Goal: Task Accomplishment & Management: Manage account settings

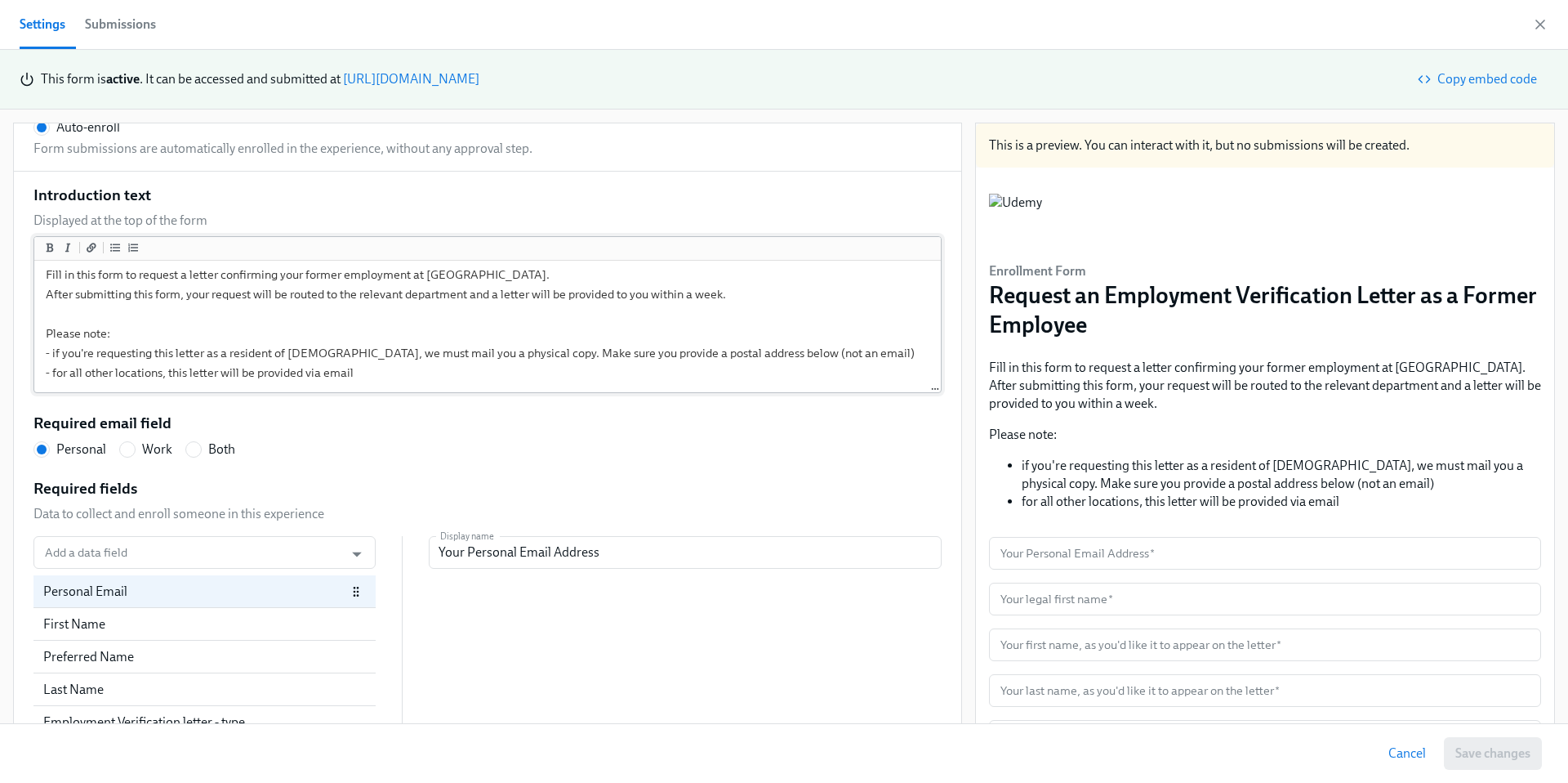
scroll to position [234, 0]
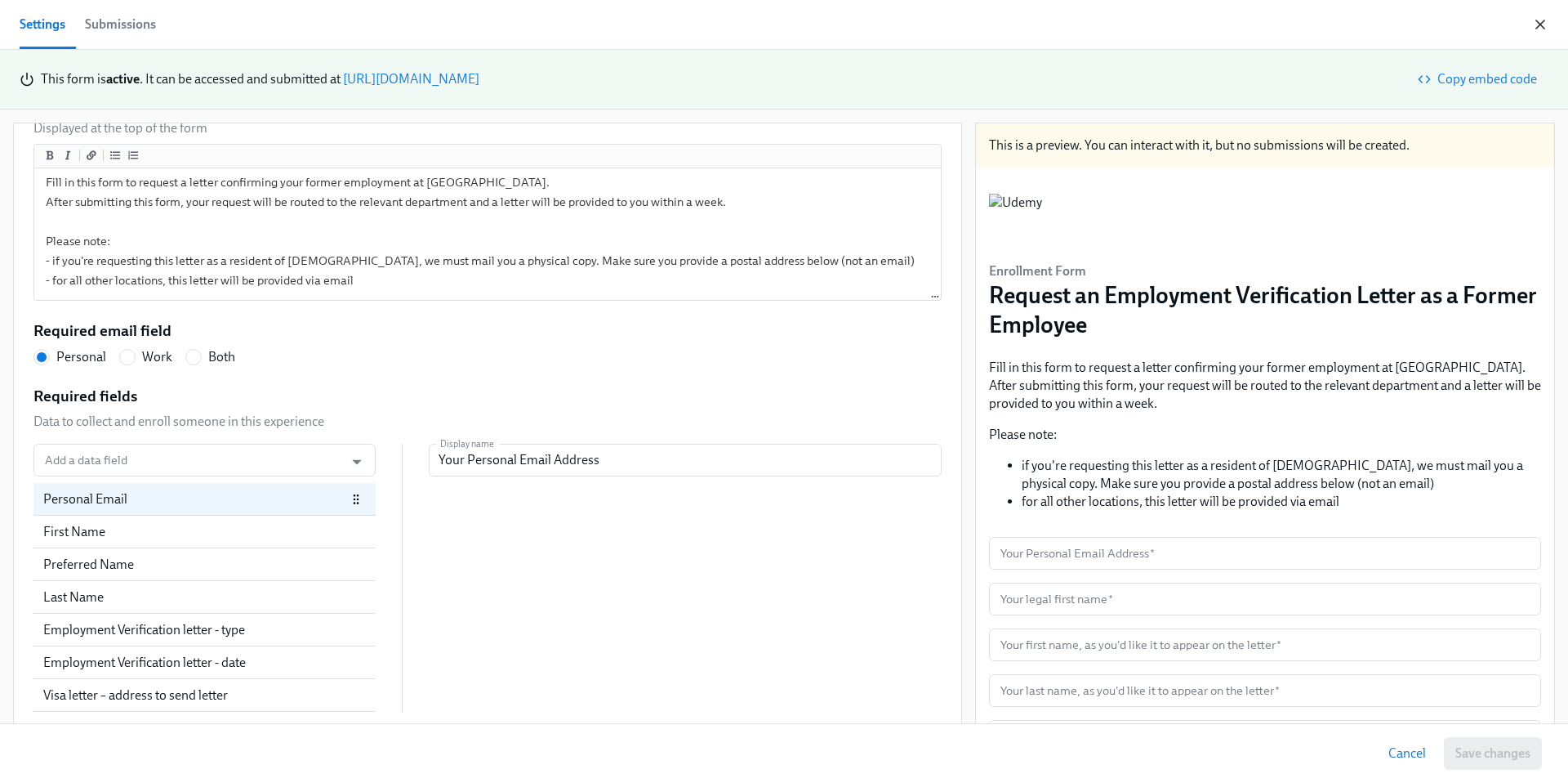
click at [1547, 22] on icon "button" at bounding box center [1540, 25] width 16 height 16
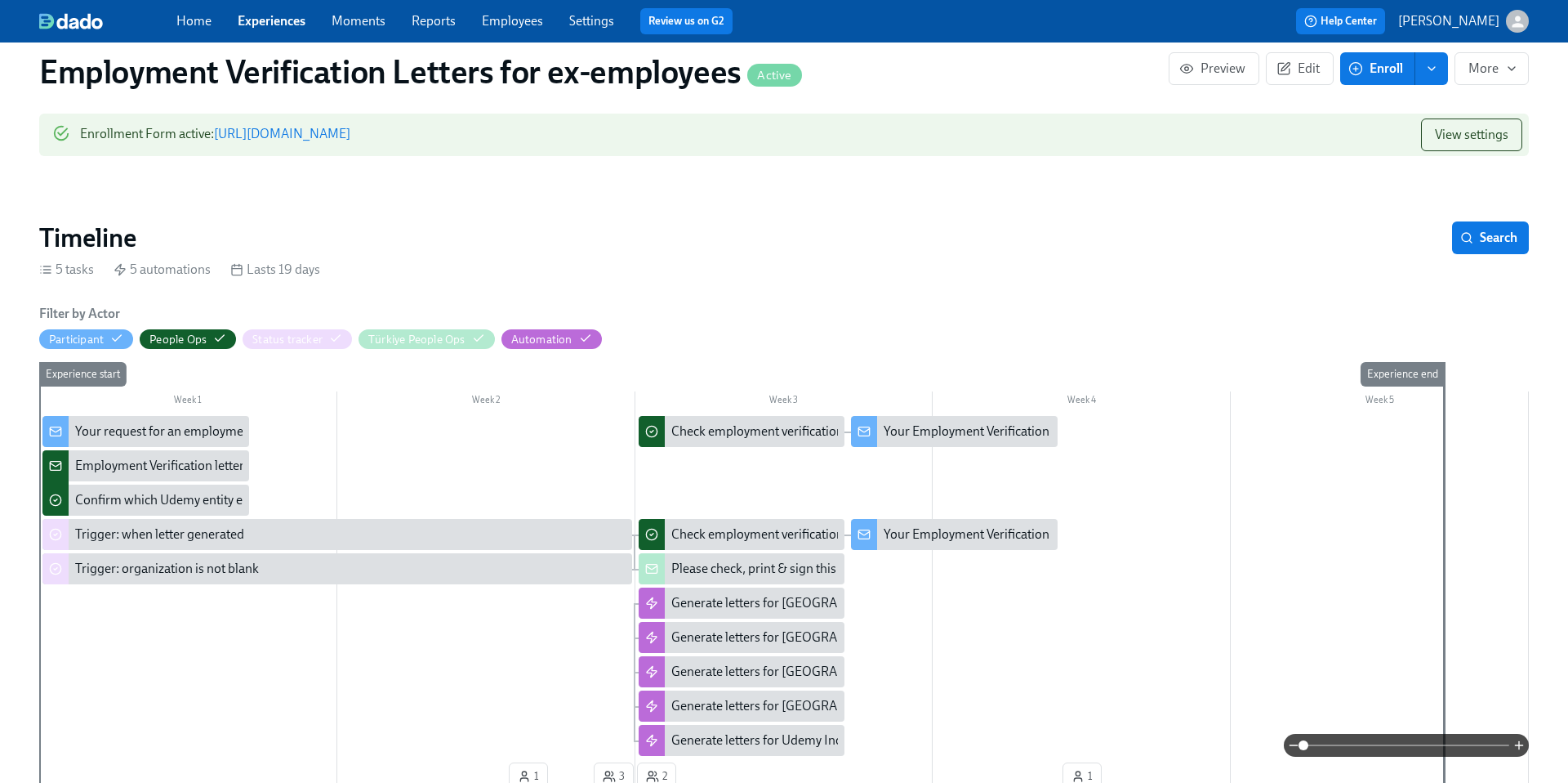
scroll to position [593, 0]
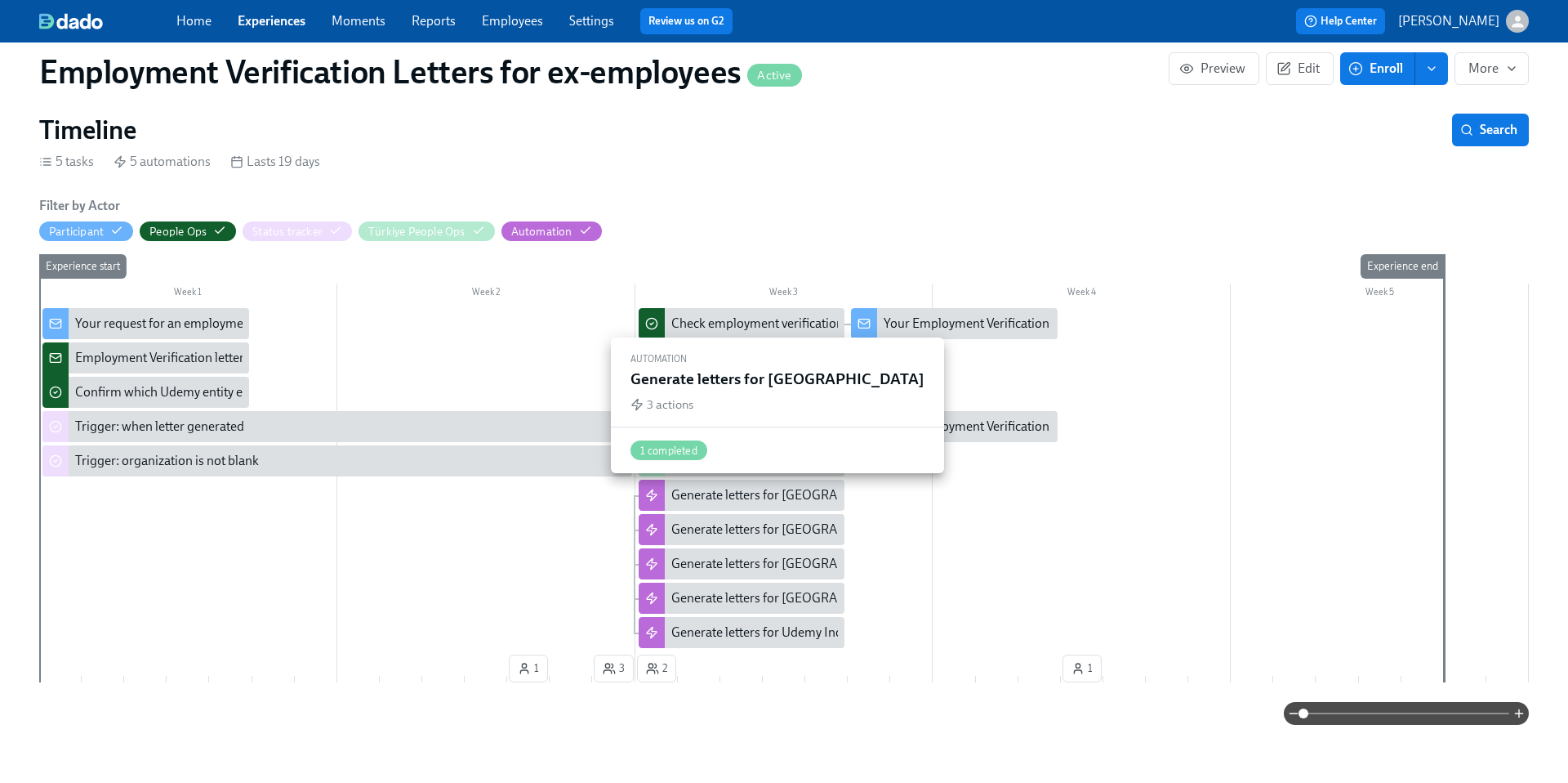
click at [723, 489] on div "Generate letters for Australia" at bounding box center [790, 495] width 238 height 18
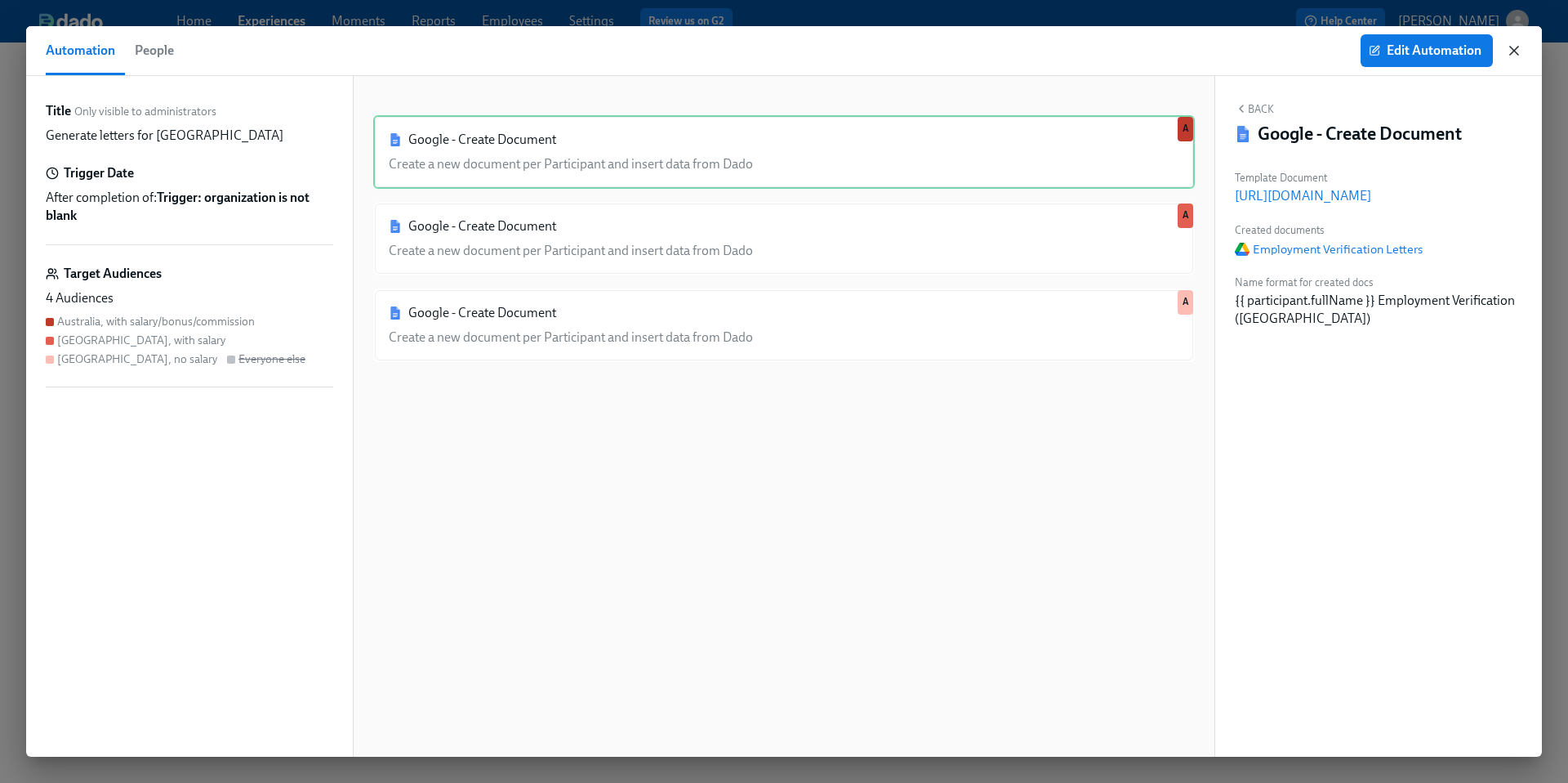
click at [1516, 53] on icon "button" at bounding box center [1514, 51] width 16 height 16
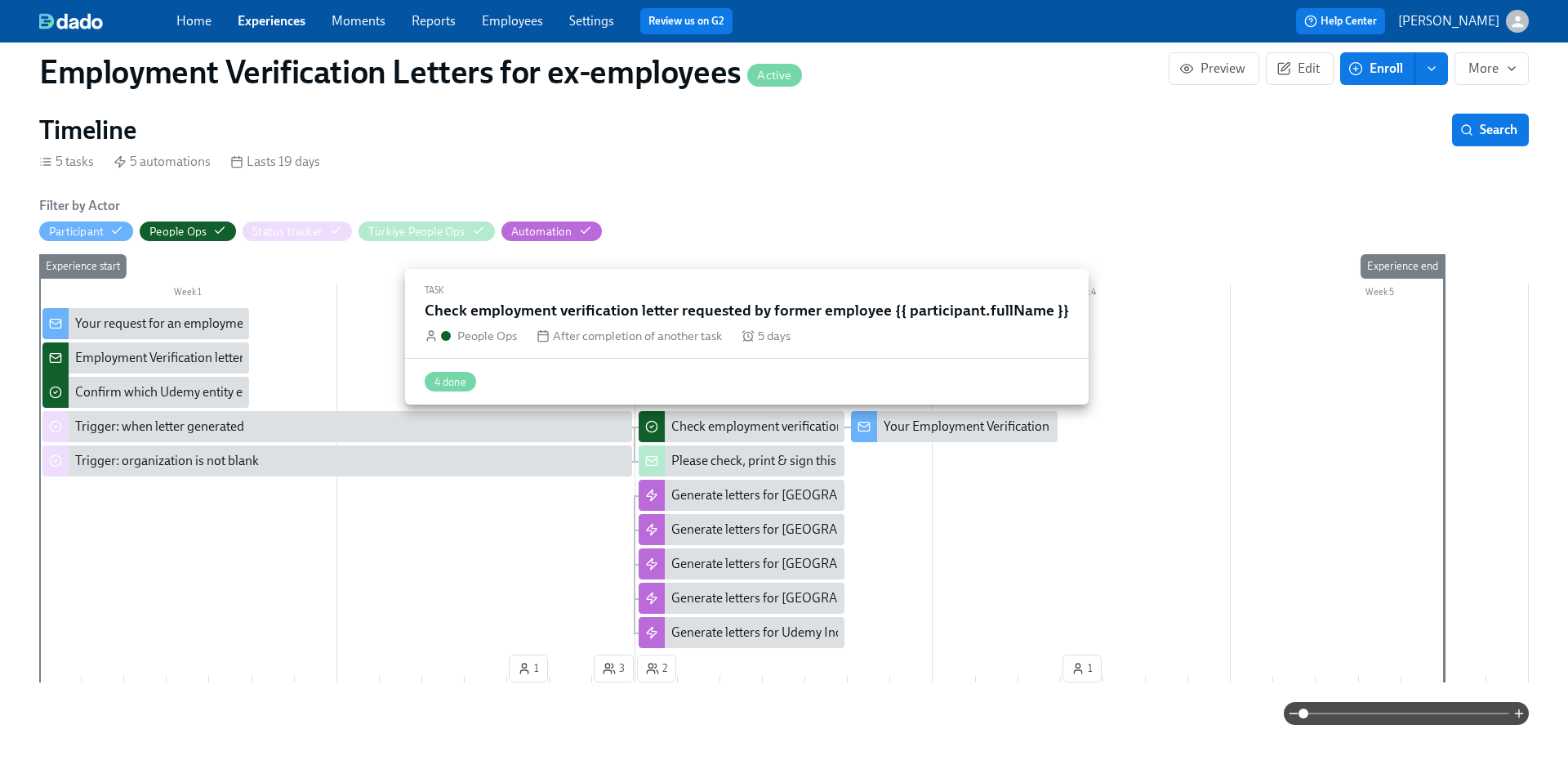
click at [743, 433] on div "Check employment verification letter requested by former employee {{ participan…" at bounding box center [931, 427] width 520 height 18
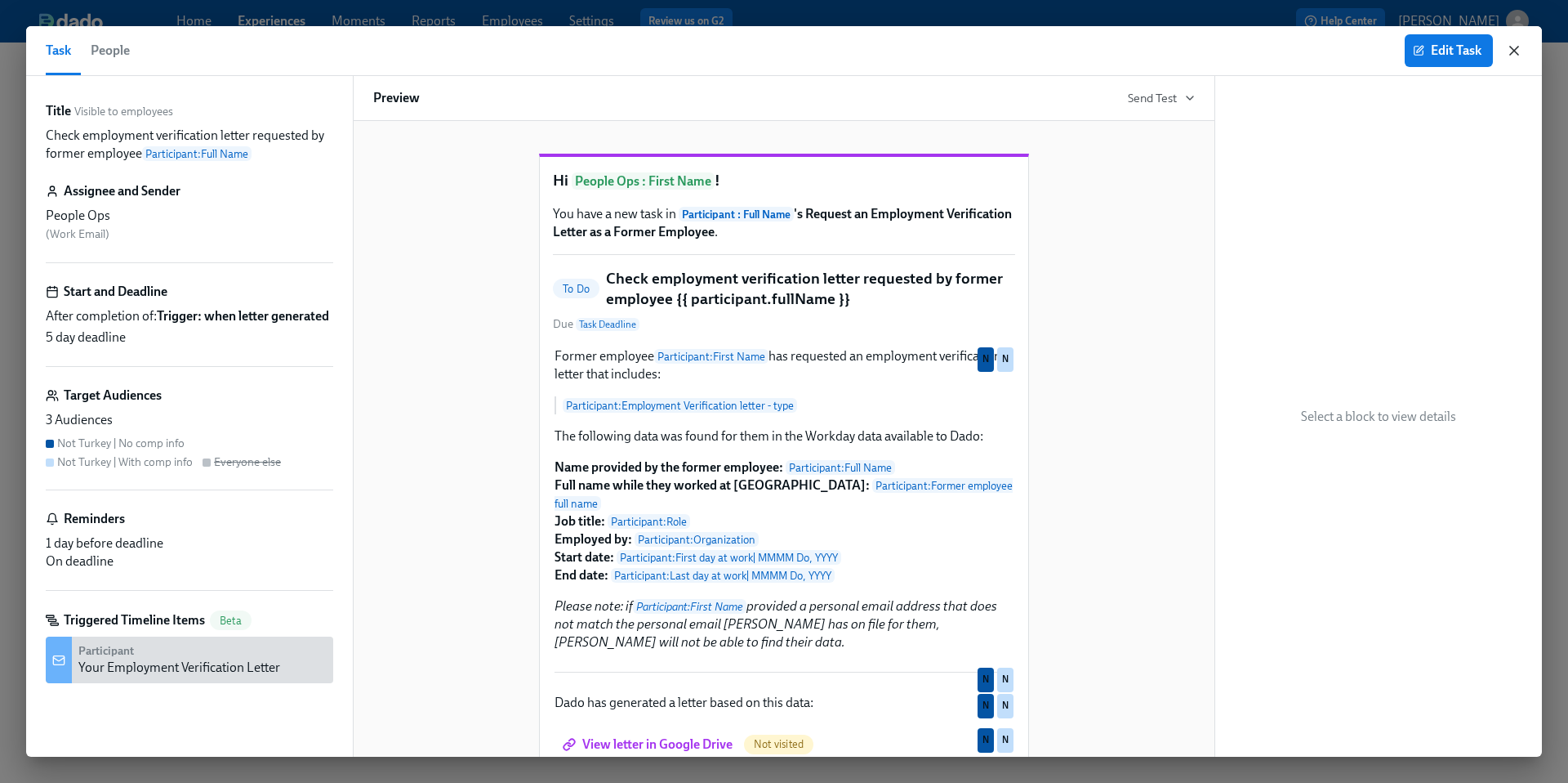
click at [1512, 49] on icon "button" at bounding box center [1514, 51] width 8 height 8
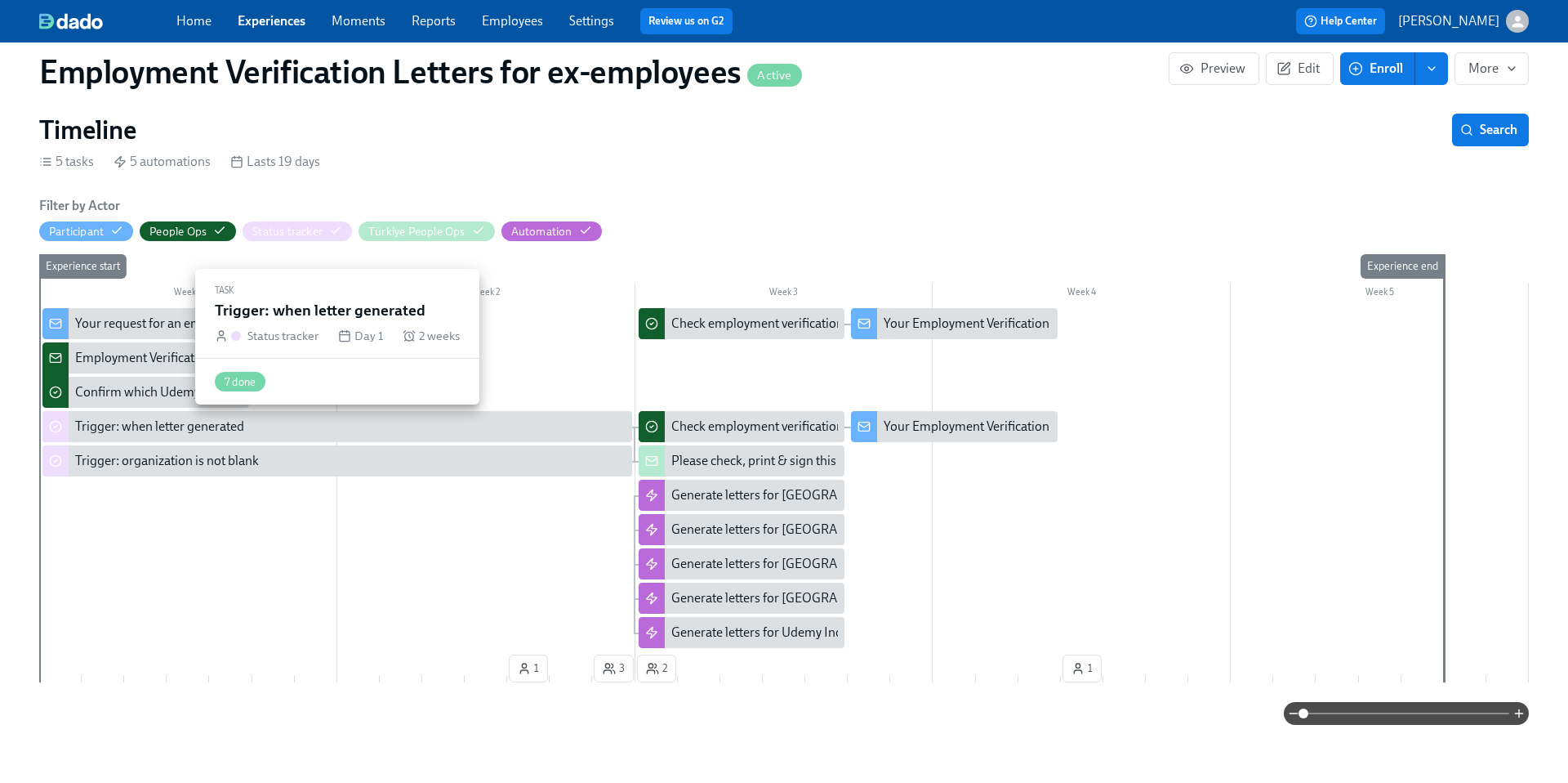
click at [588, 433] on div "Trigger: when letter generated" at bounding box center [350, 427] width 551 height 18
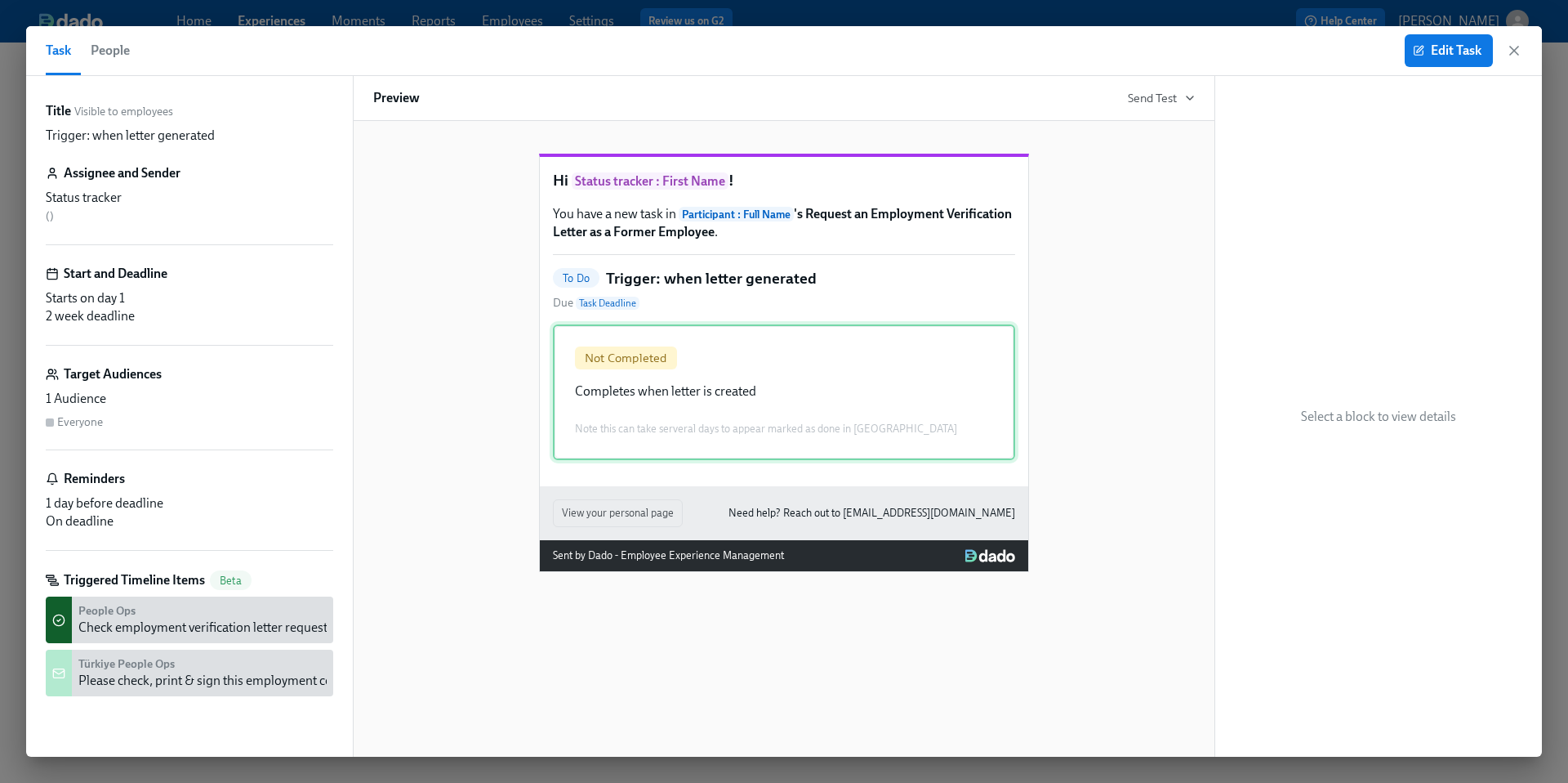
click at [648, 426] on div "Not Completed Completes when letter is created Note this can take serveral days…" at bounding box center [784, 392] width 462 height 135
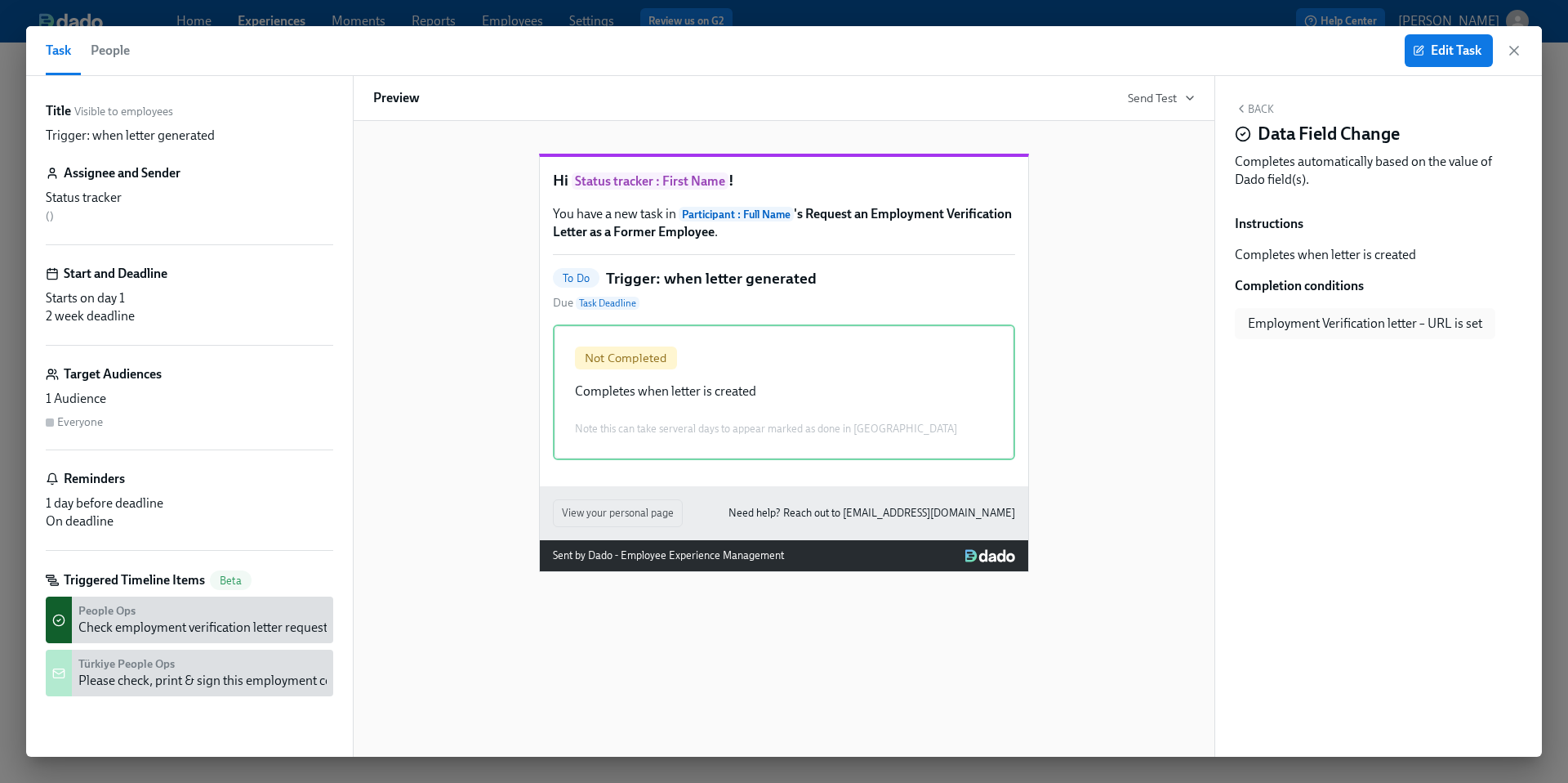
click at [1510, 60] on div "Edit Task" at bounding box center [1463, 51] width 117 height 33
click at [1514, 52] on icon "button" at bounding box center [1514, 51] width 8 height 8
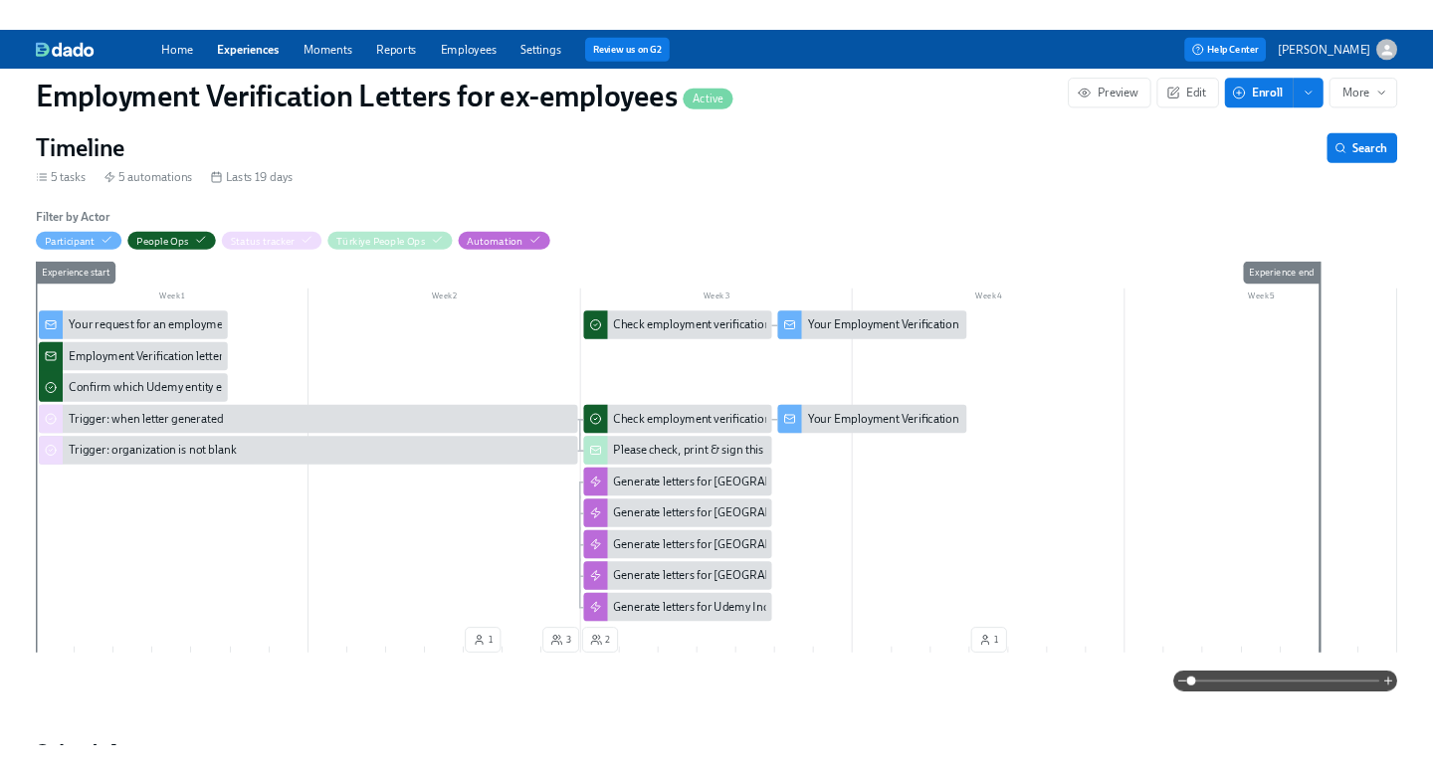
scroll to position [30, 0]
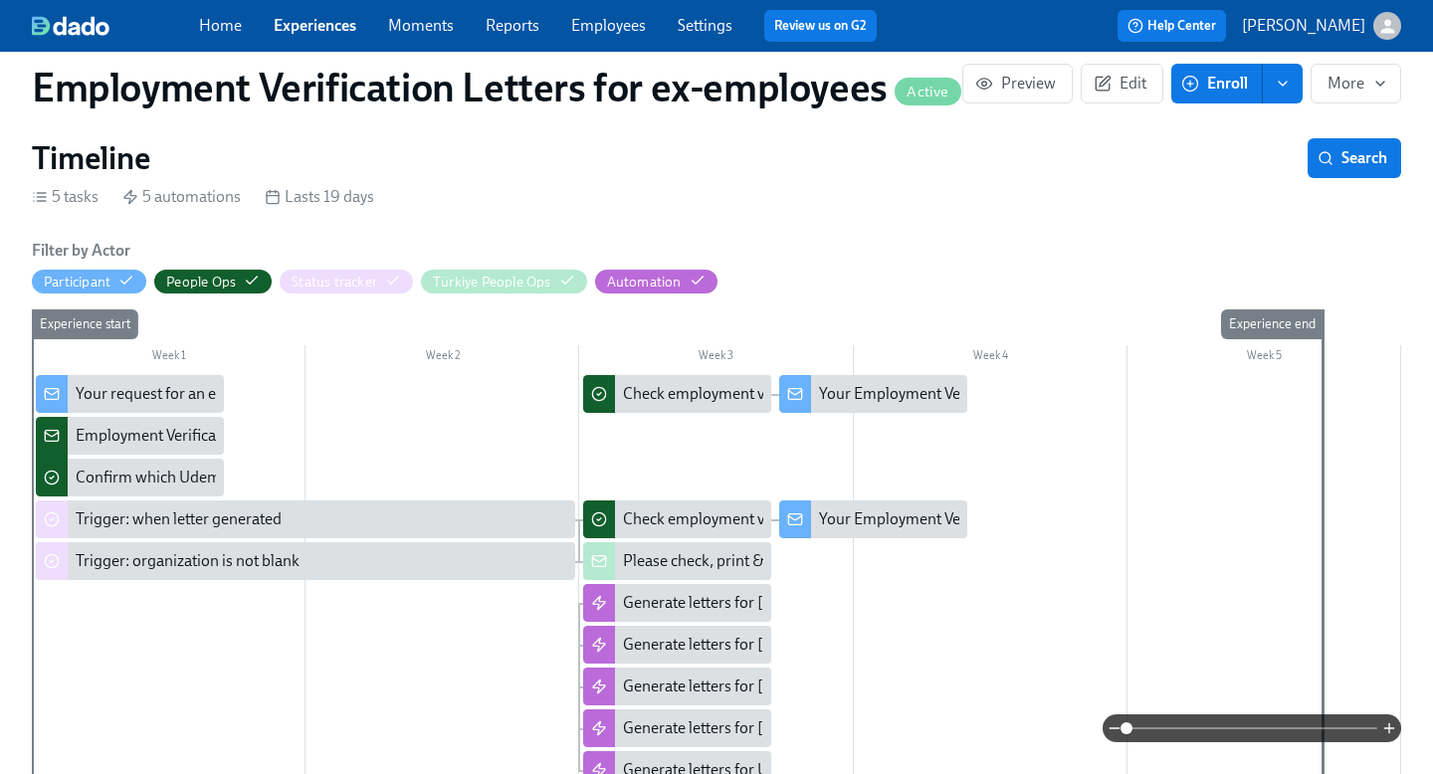
click at [1243, 730] on span at bounding box center [1252, 729] width 251 height 28
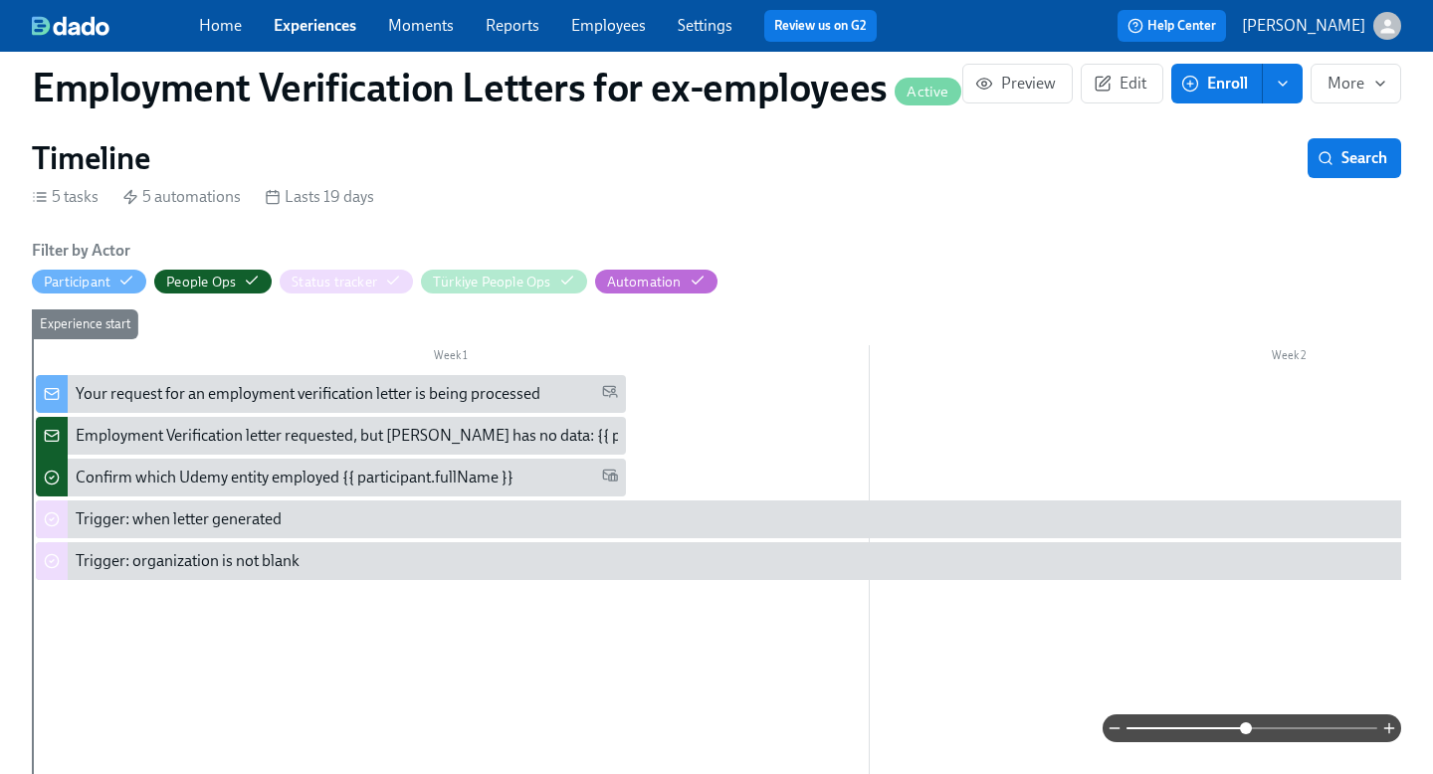
click at [409, 440] on div "Employment Verification letter requested, but [PERSON_NAME] has no data: {{ par…" at bounding box center [422, 436] width 693 height 22
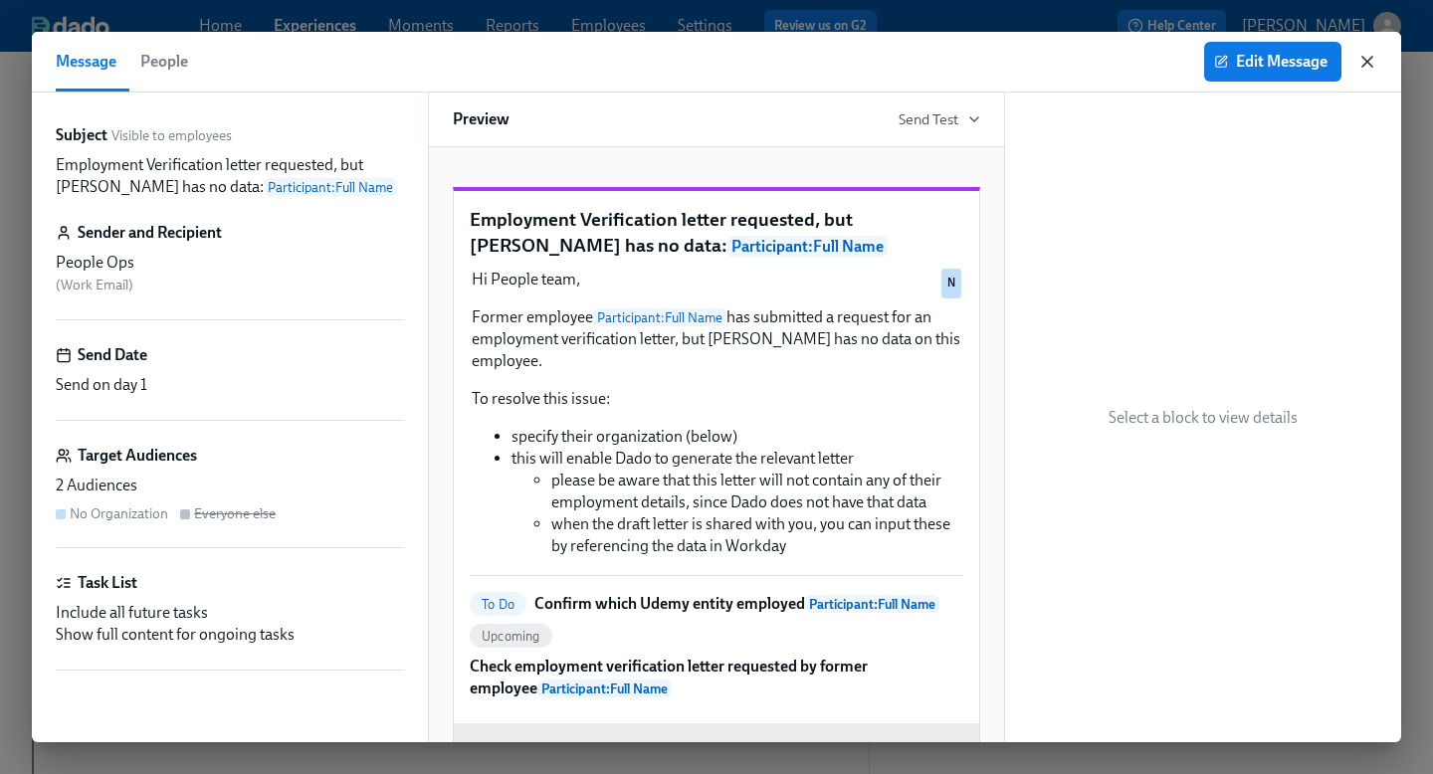
click at [1371, 55] on icon "button" at bounding box center [1368, 62] width 20 height 20
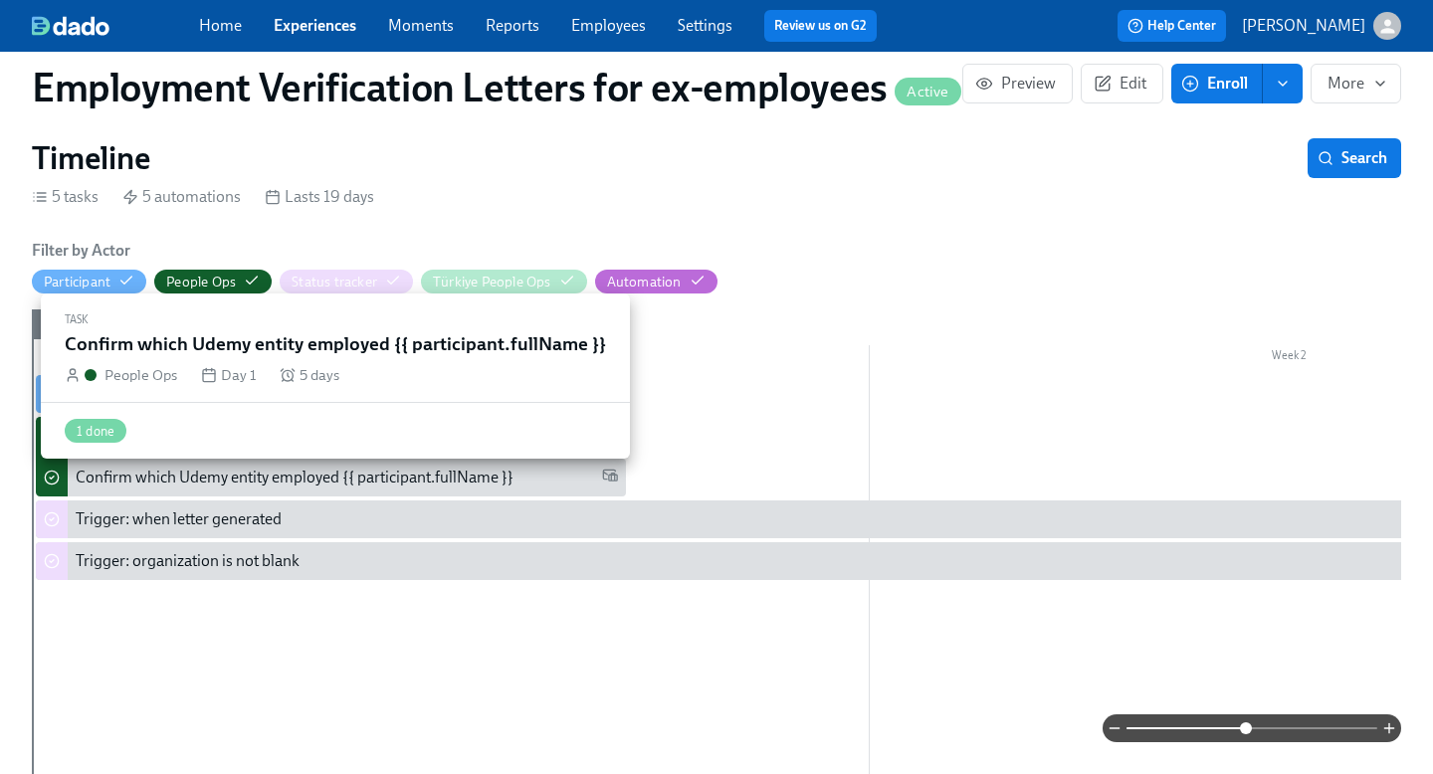
click at [422, 480] on div "Confirm which Udemy entity employed {{ participant.fullName }}" at bounding box center [295, 478] width 438 height 22
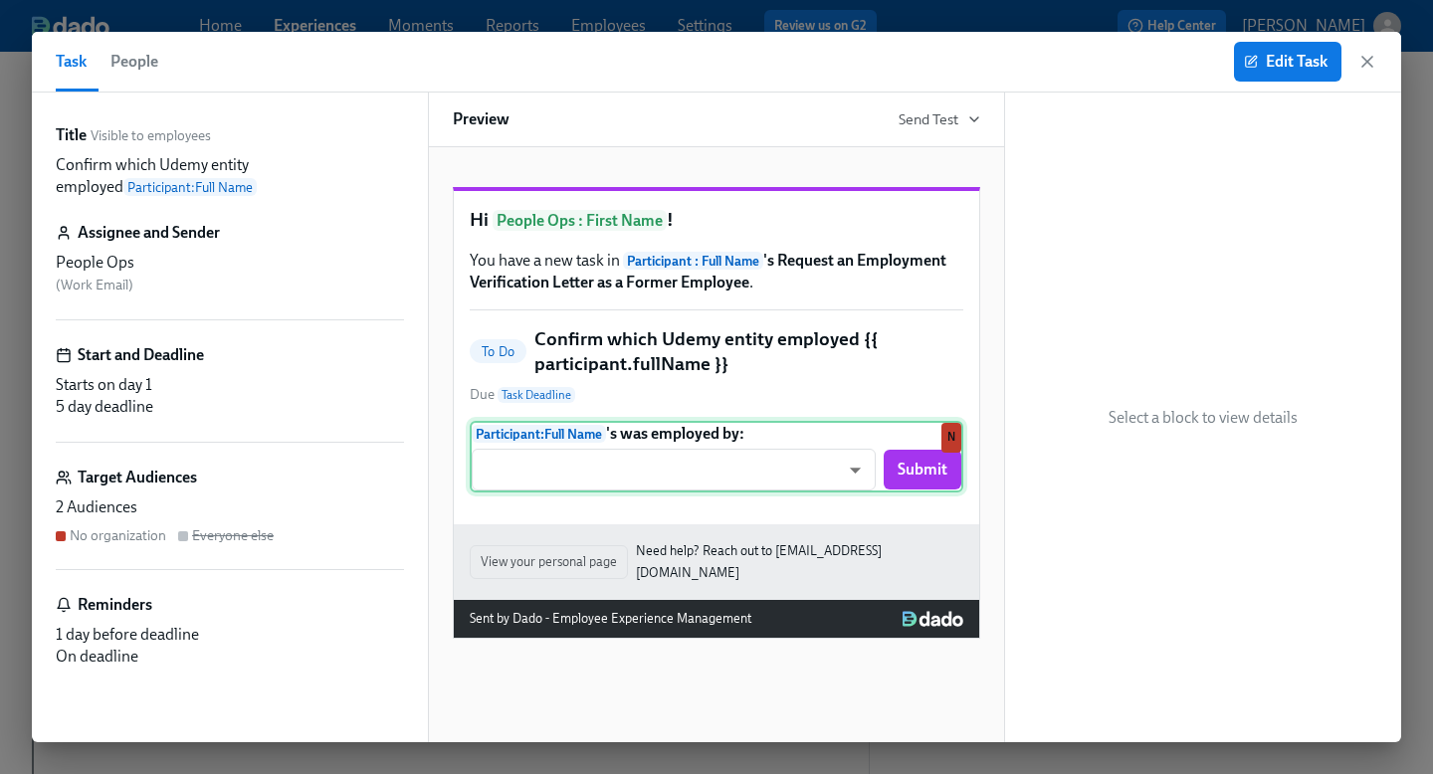
click at [861, 493] on div "Participant : Full Name 's was employed by: ​ ​ Submit N" at bounding box center [717, 457] width 494 height 72
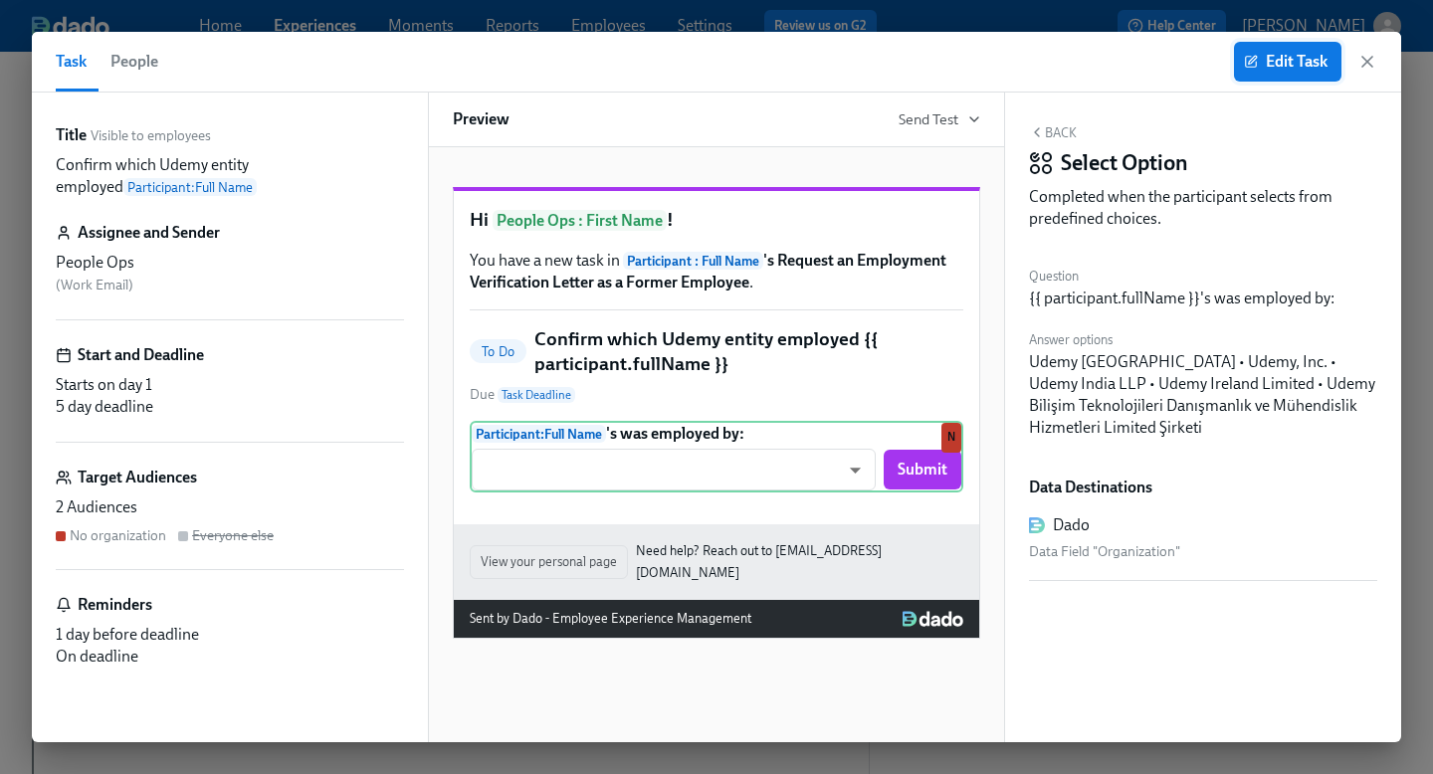
click at [1303, 56] on span "Edit Task" at bounding box center [1288, 62] width 80 height 20
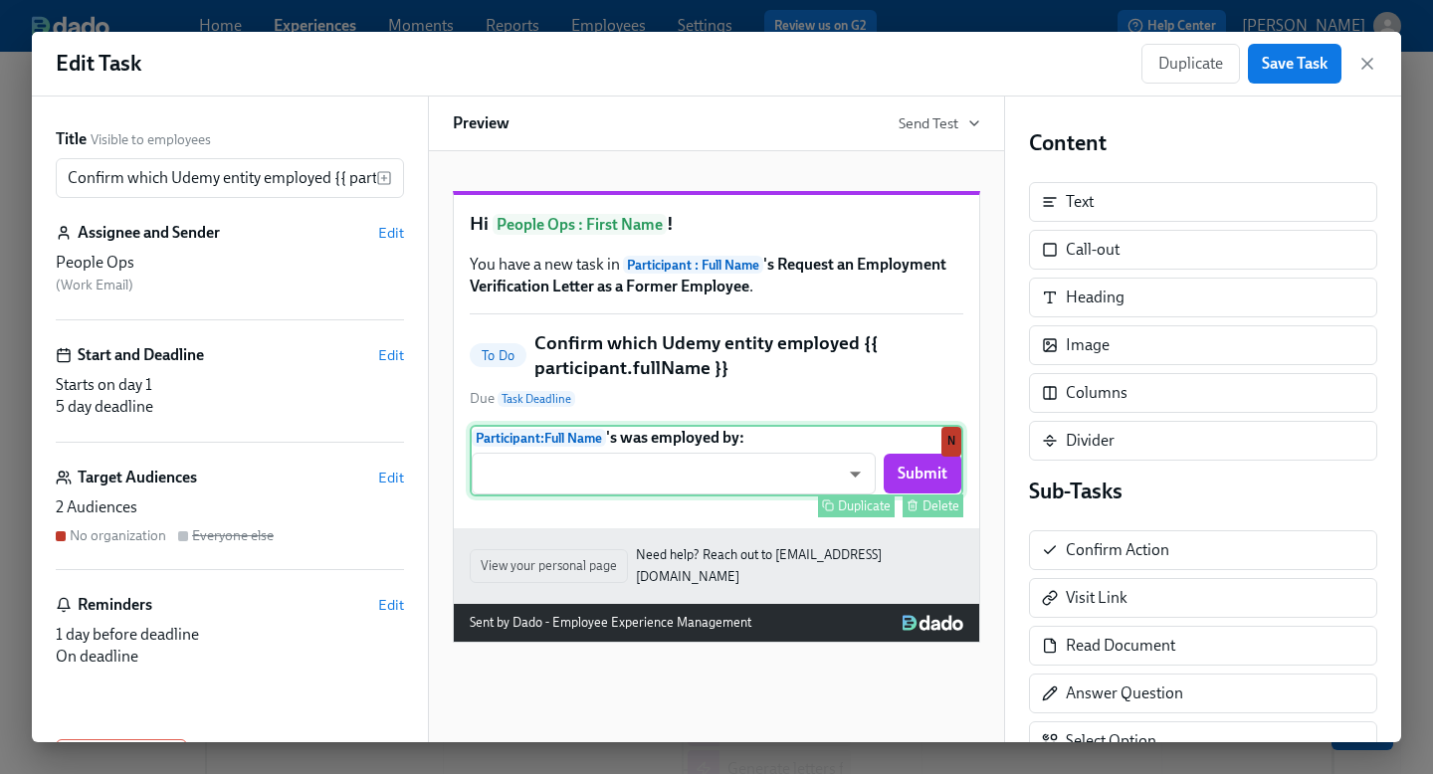
click at [843, 497] on div "Participant : Full Name 's was employed by: ​ ​ Submit Duplicate Delete N" at bounding box center [717, 461] width 494 height 72
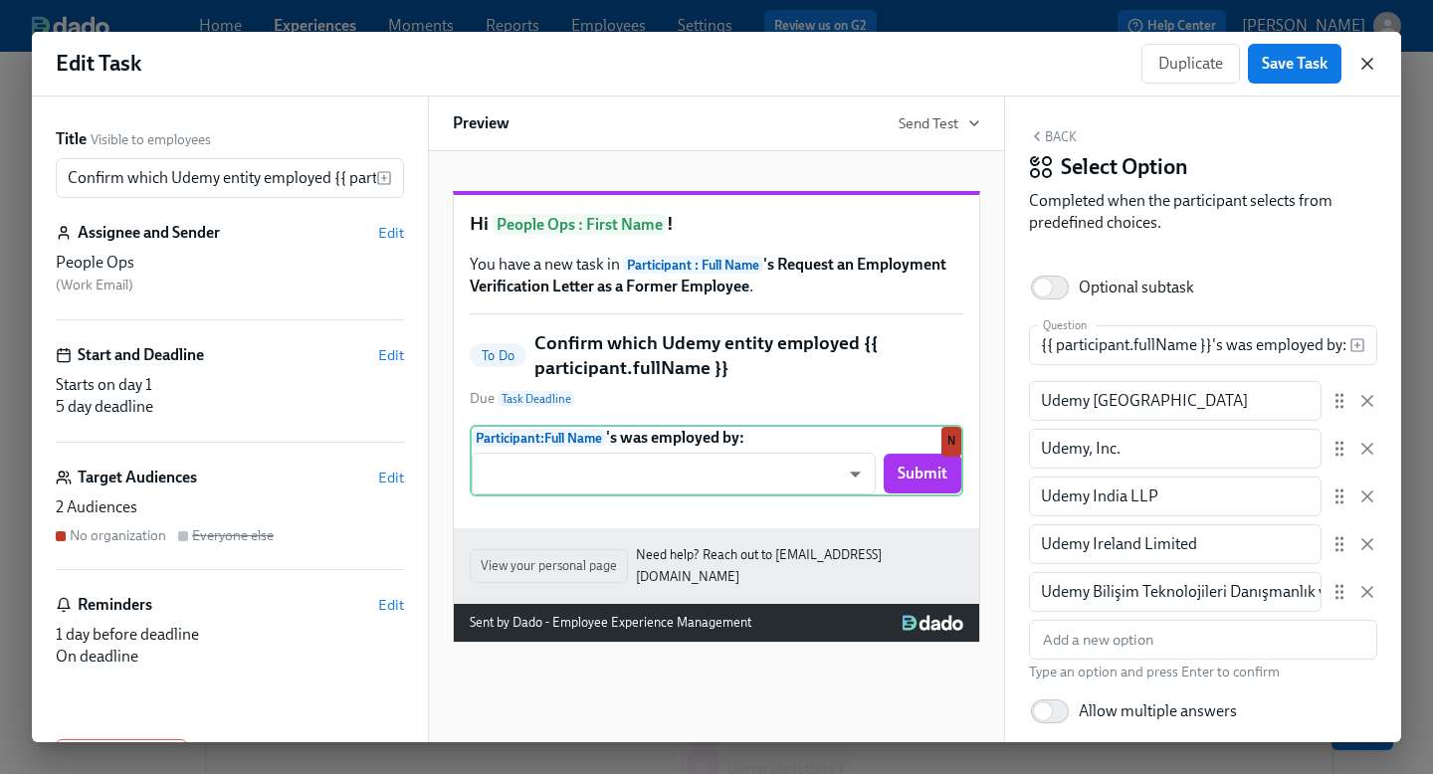
click at [1361, 67] on icon "button" at bounding box center [1368, 64] width 20 height 20
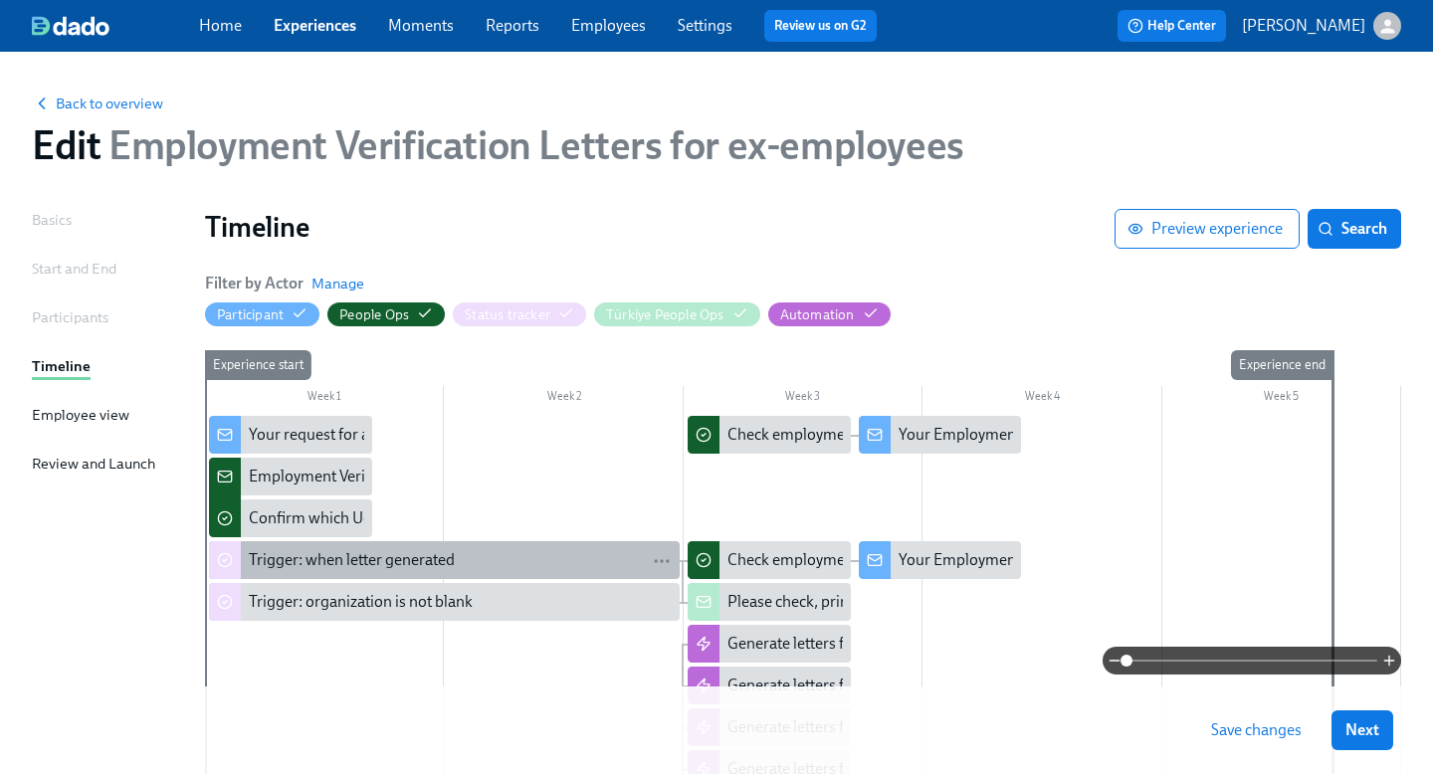
click at [466, 558] on div "Trigger: when letter generated" at bounding box center [460, 560] width 423 height 22
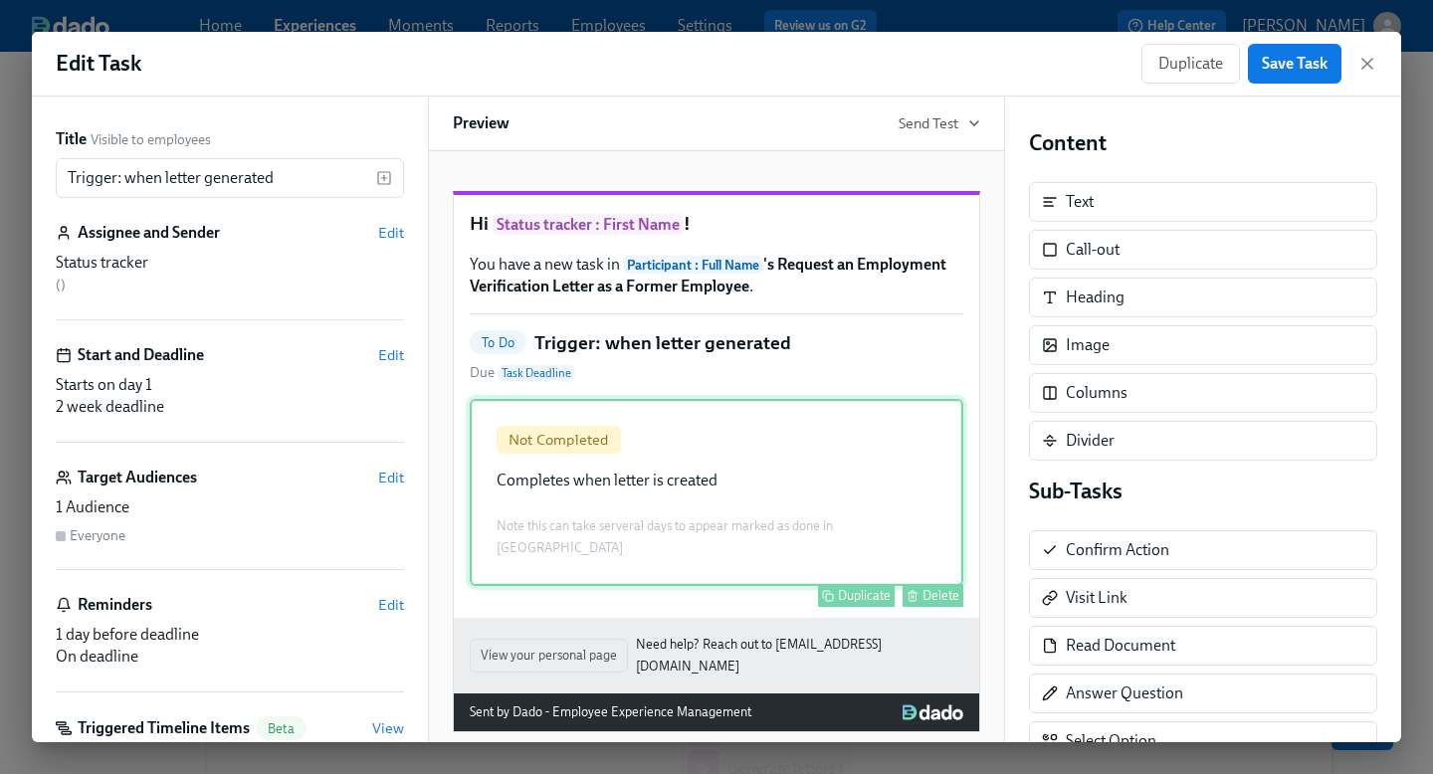
click at [828, 512] on div "Not Completed Completes when letter is created Note this can take serveral days…" at bounding box center [717, 492] width 494 height 187
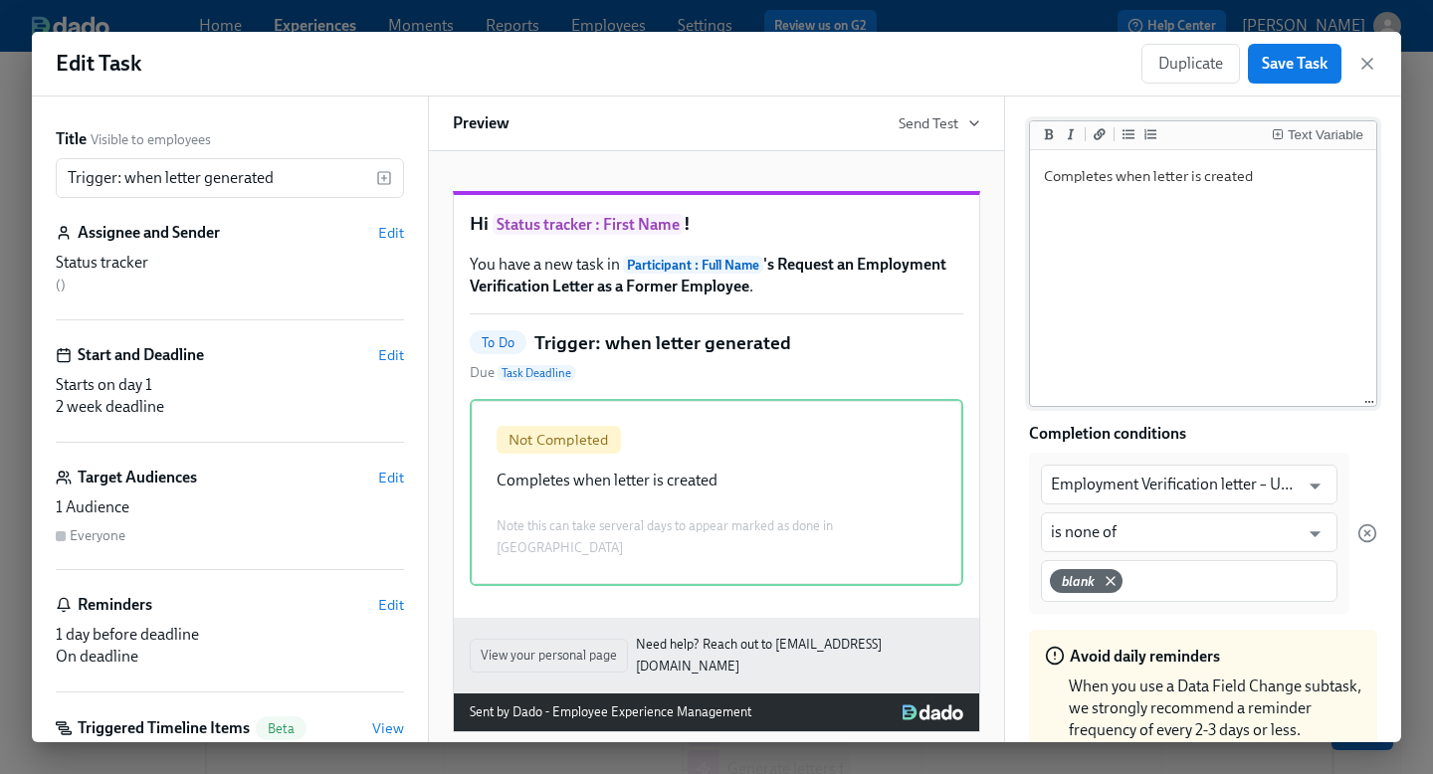
scroll to position [313, 0]
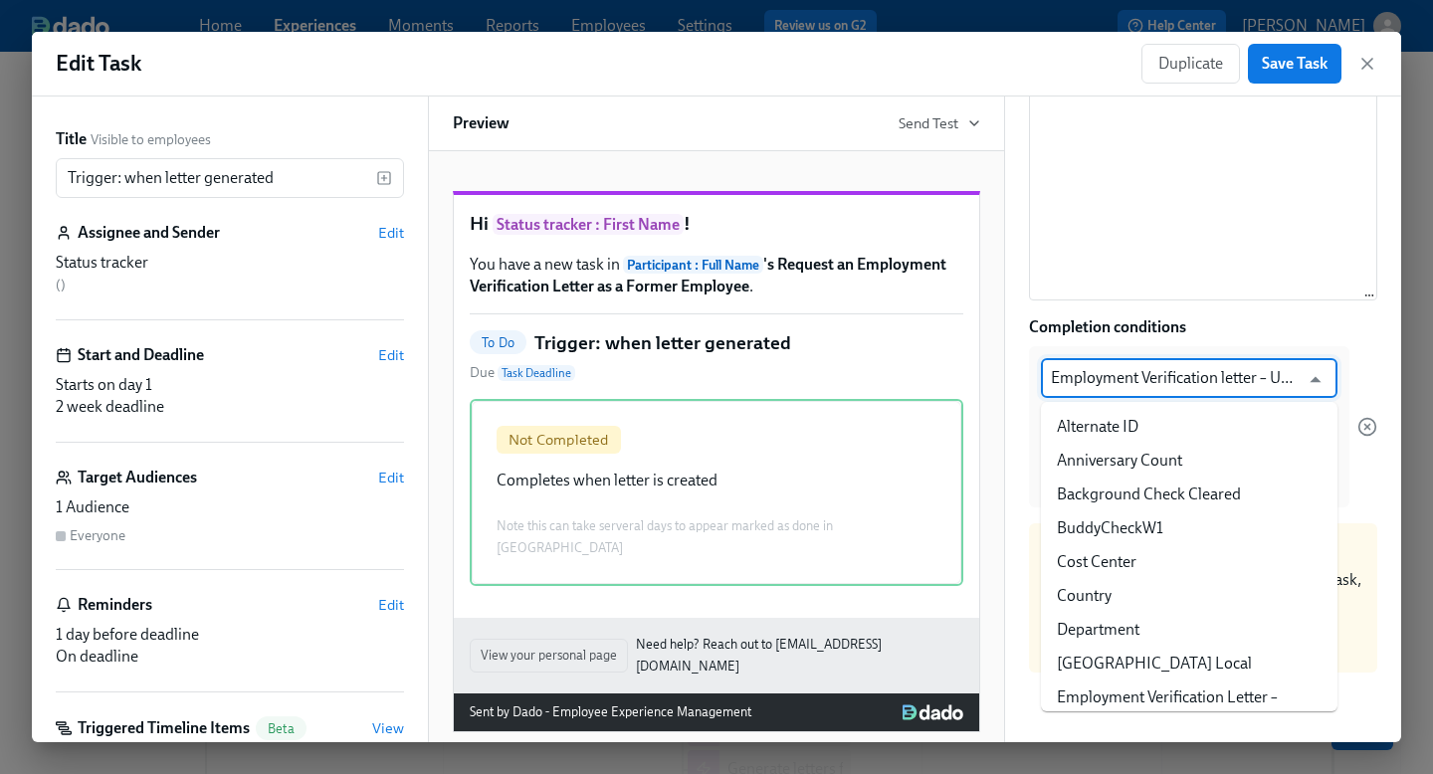
click at [1246, 378] on input "Employment Verification letter – URL" at bounding box center [1175, 378] width 248 height 40
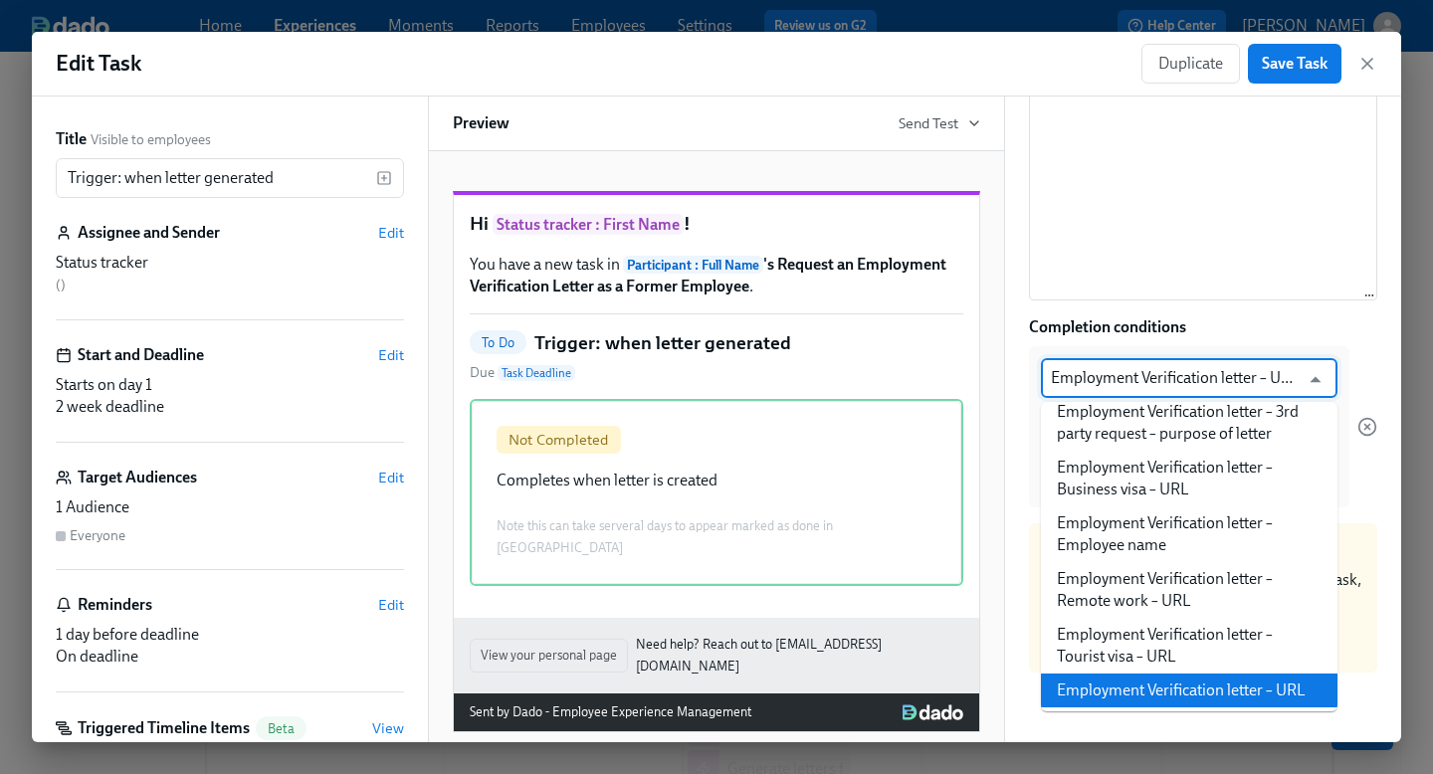
click at [1284, 332] on div "Completion conditions" at bounding box center [1203, 328] width 348 height 22
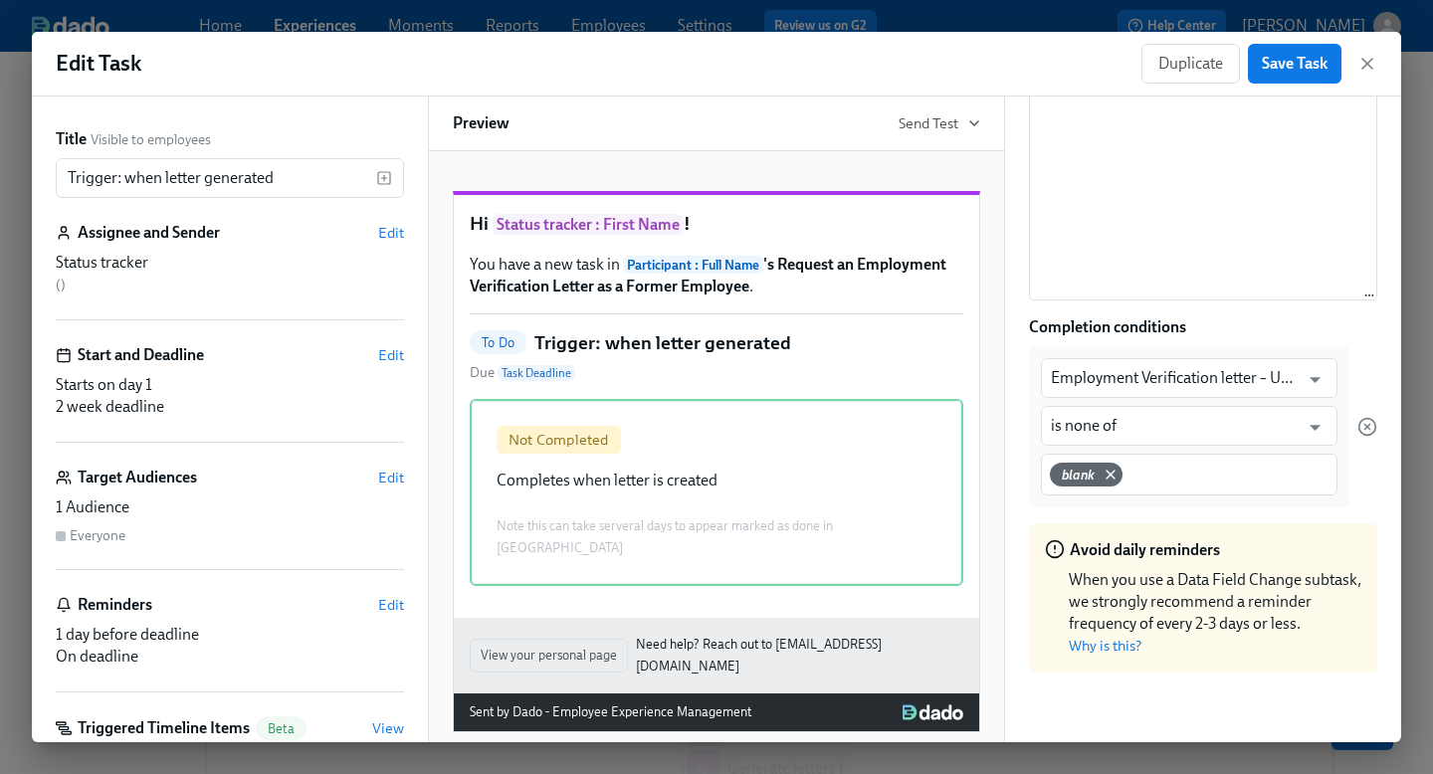
click at [1358, 74] on div "Duplicate Save Task" at bounding box center [1260, 64] width 236 height 40
click at [1361, 68] on icon "button" at bounding box center [1368, 64] width 20 height 20
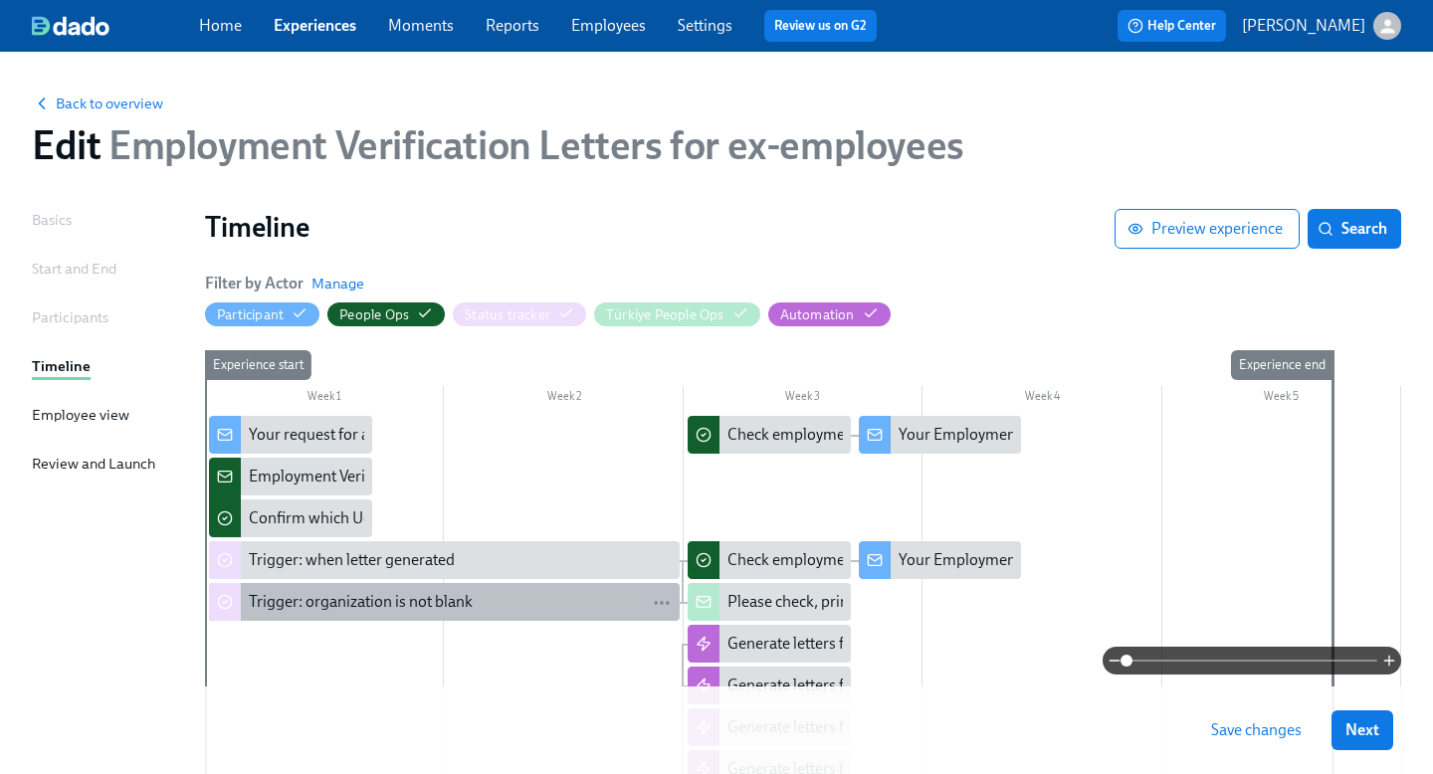
click at [424, 593] on div "Trigger: organization is not blank" at bounding box center [361, 602] width 224 height 22
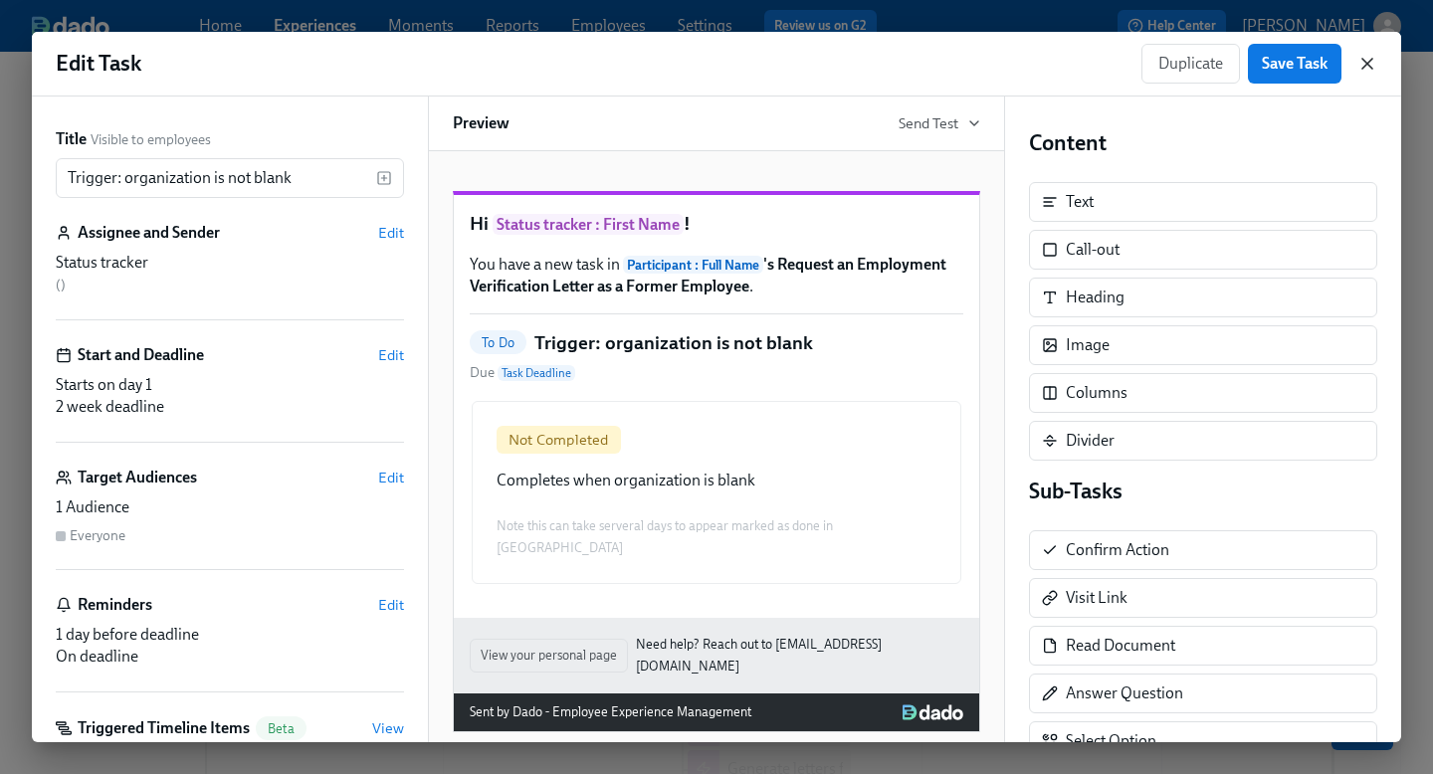
click at [1358, 60] on icon "button" at bounding box center [1368, 64] width 20 height 20
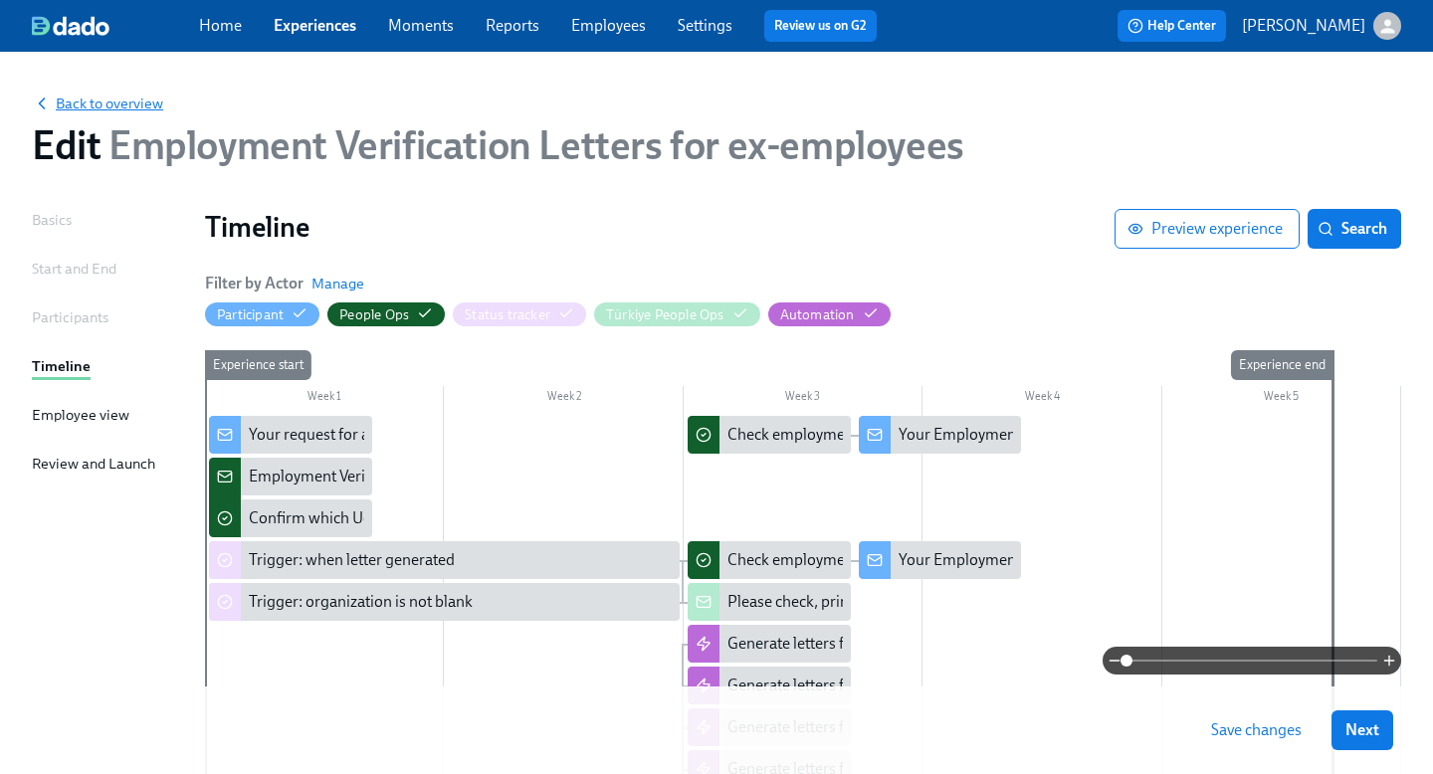
click at [133, 95] on span "Back to overview" at bounding box center [97, 104] width 131 height 20
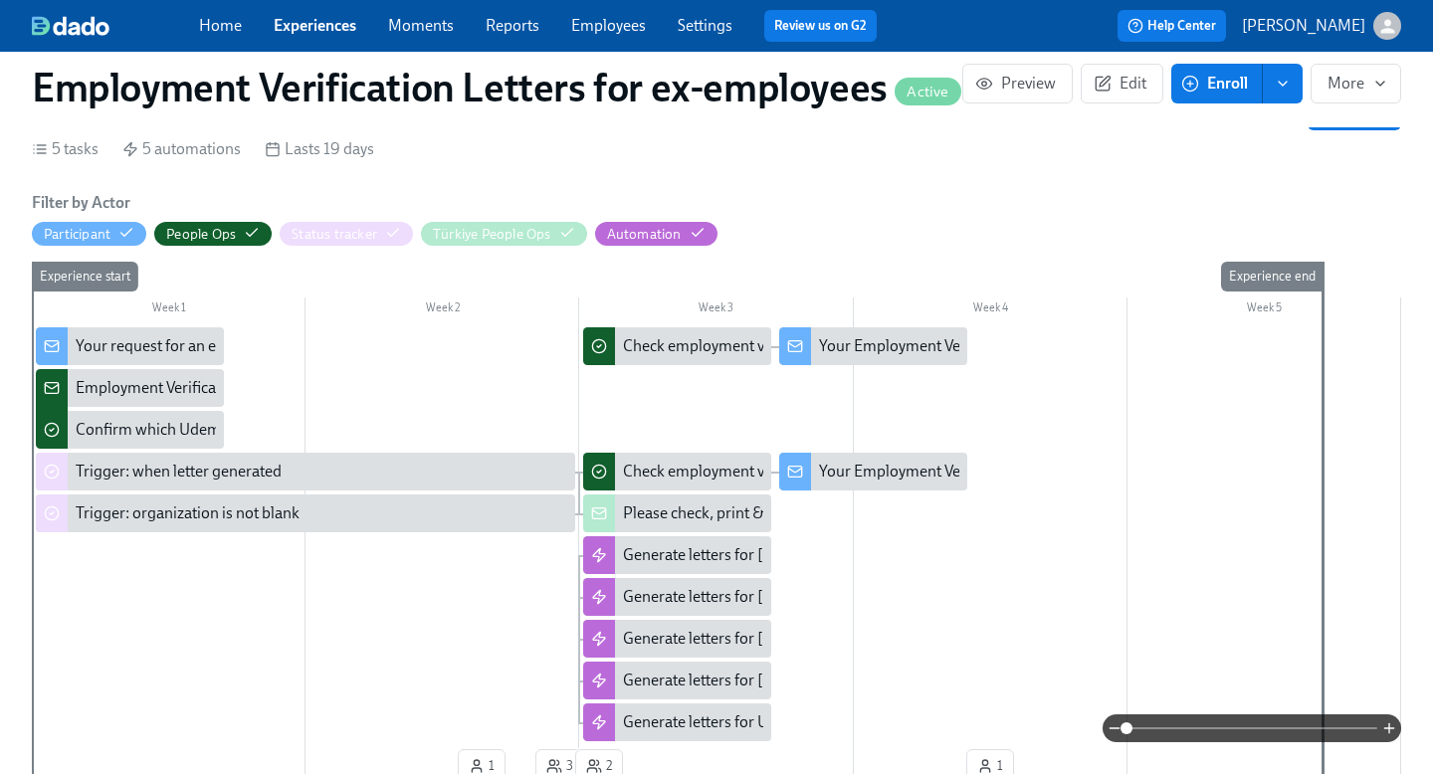
scroll to position [843, 0]
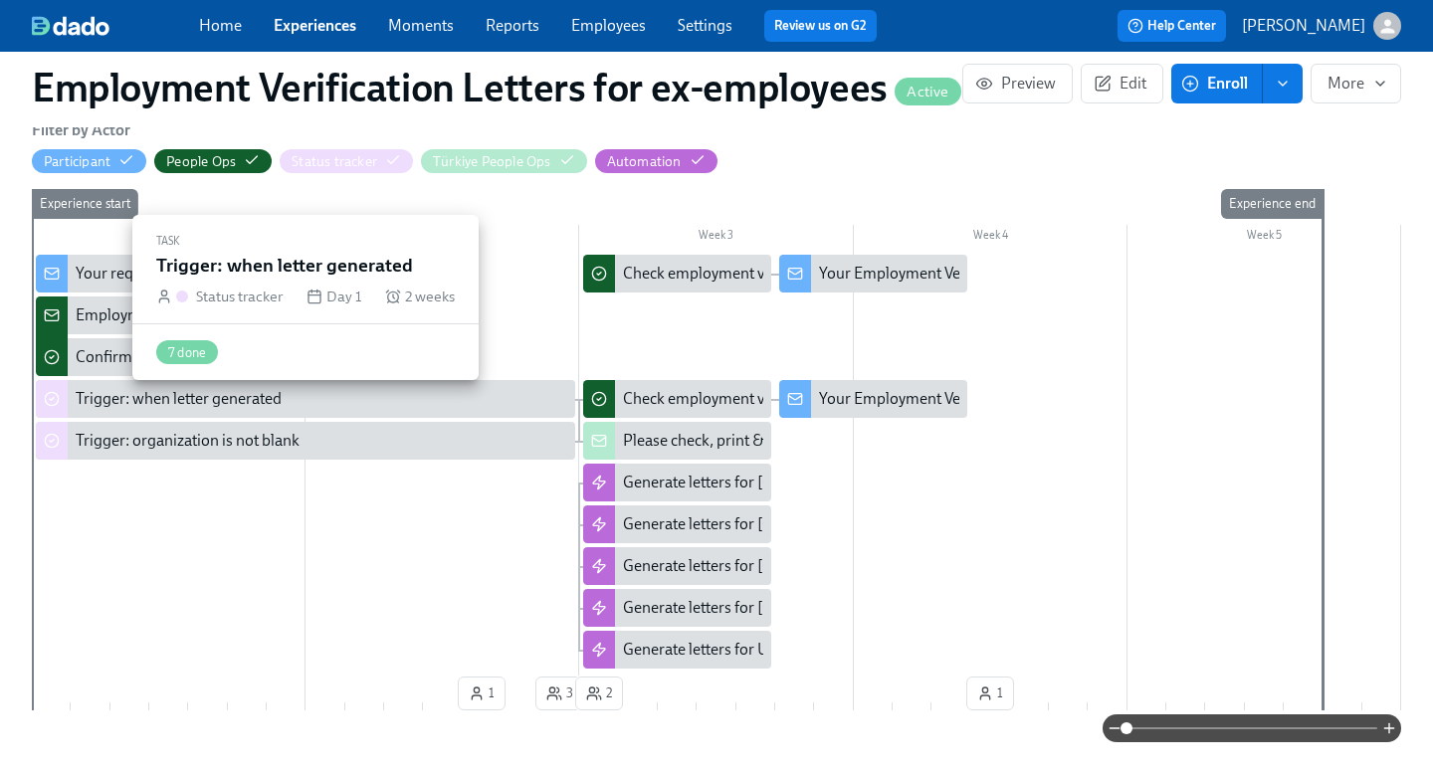
click at [435, 401] on div "Trigger: when letter generated" at bounding box center [322, 399] width 492 height 22
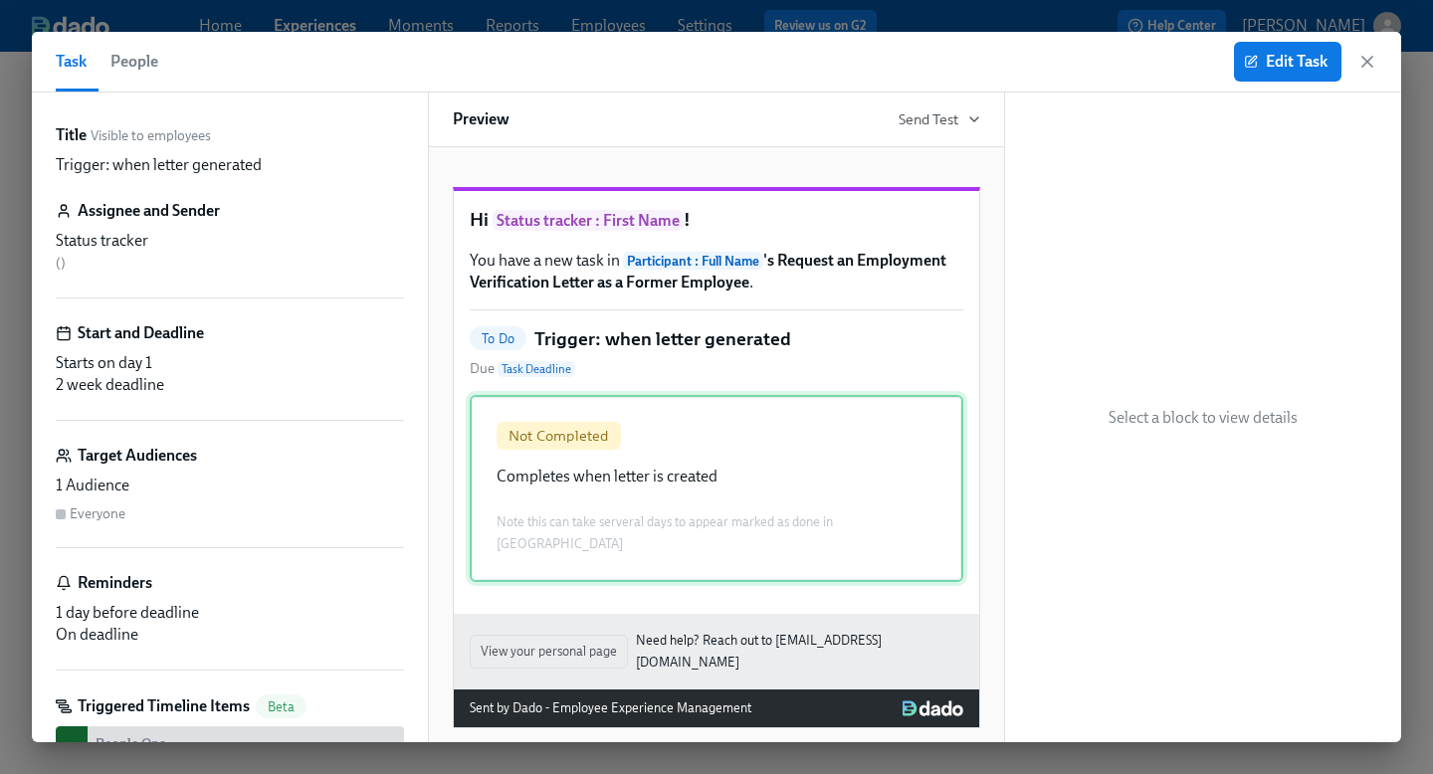
click at [696, 471] on div "Not Completed Completes when letter is created Note this can take serveral days…" at bounding box center [717, 488] width 494 height 187
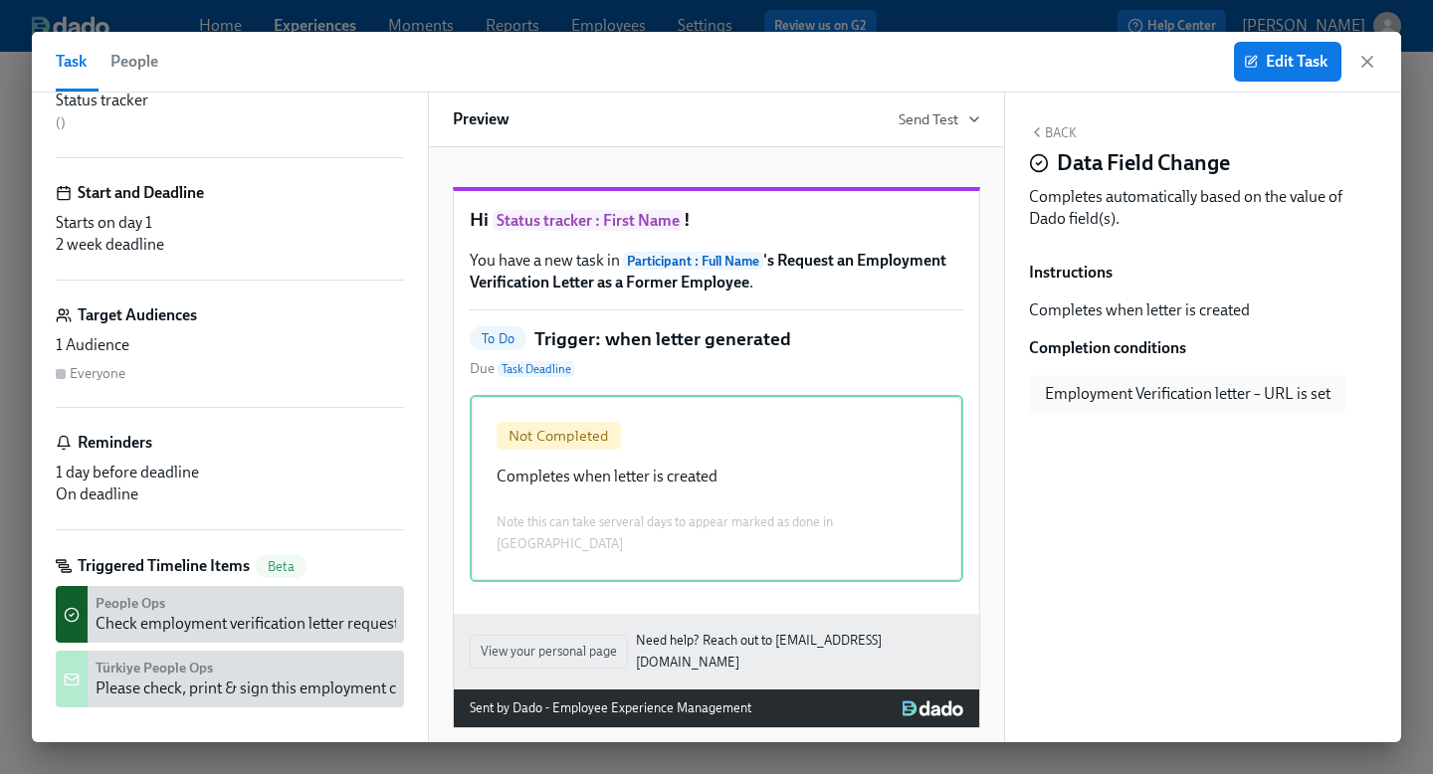
scroll to position [161, 0]
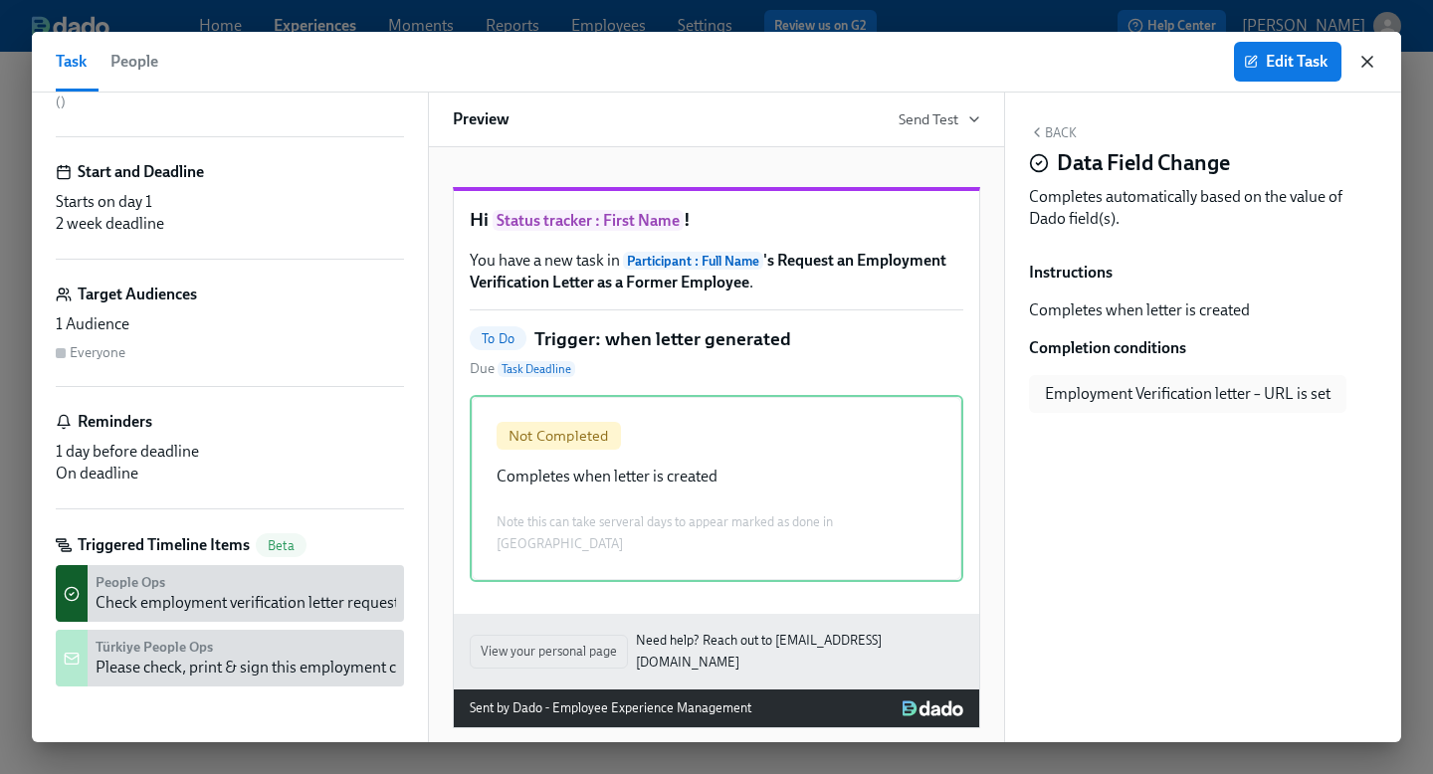
click at [1362, 58] on icon "button" at bounding box center [1368, 62] width 20 height 20
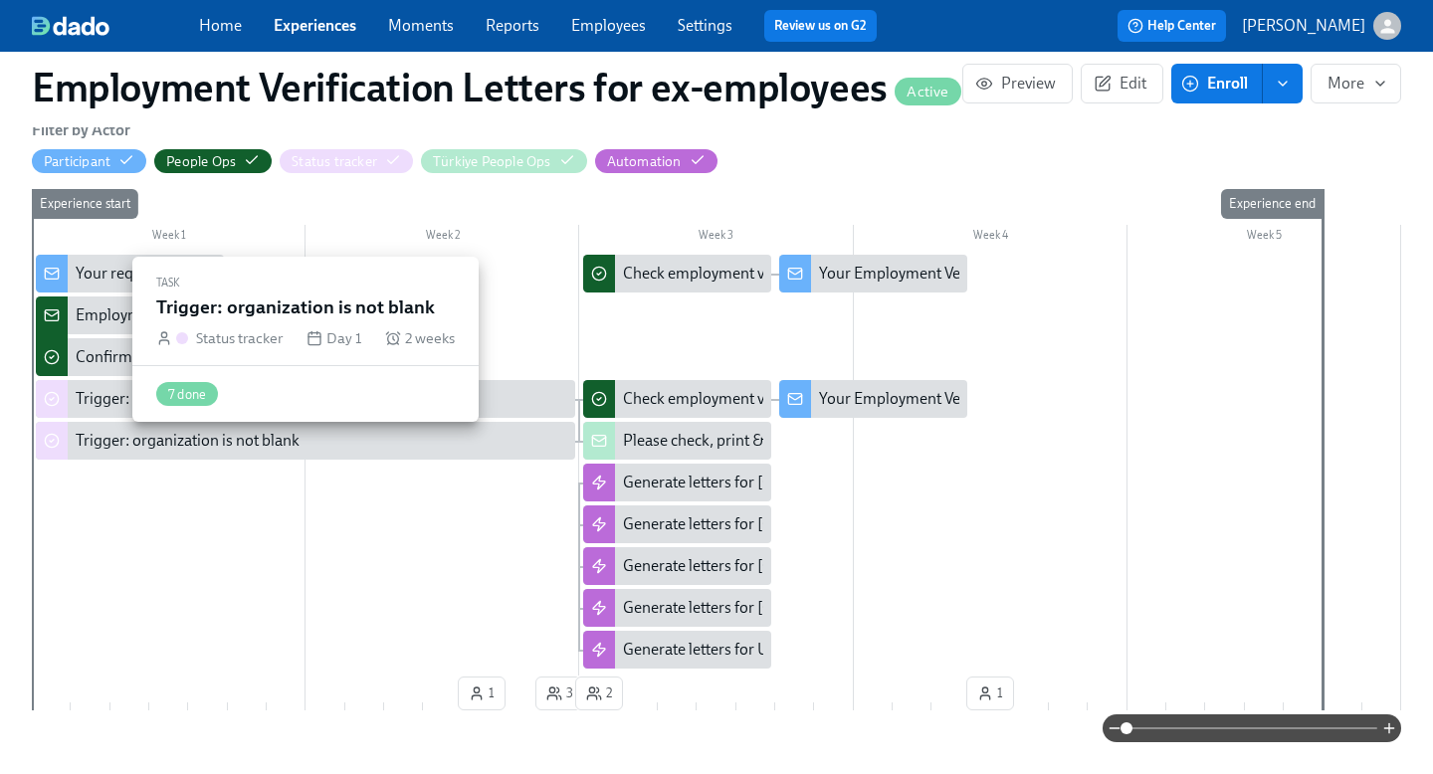
click at [491, 436] on div "Trigger: organization is not blank" at bounding box center [305, 441] width 539 height 38
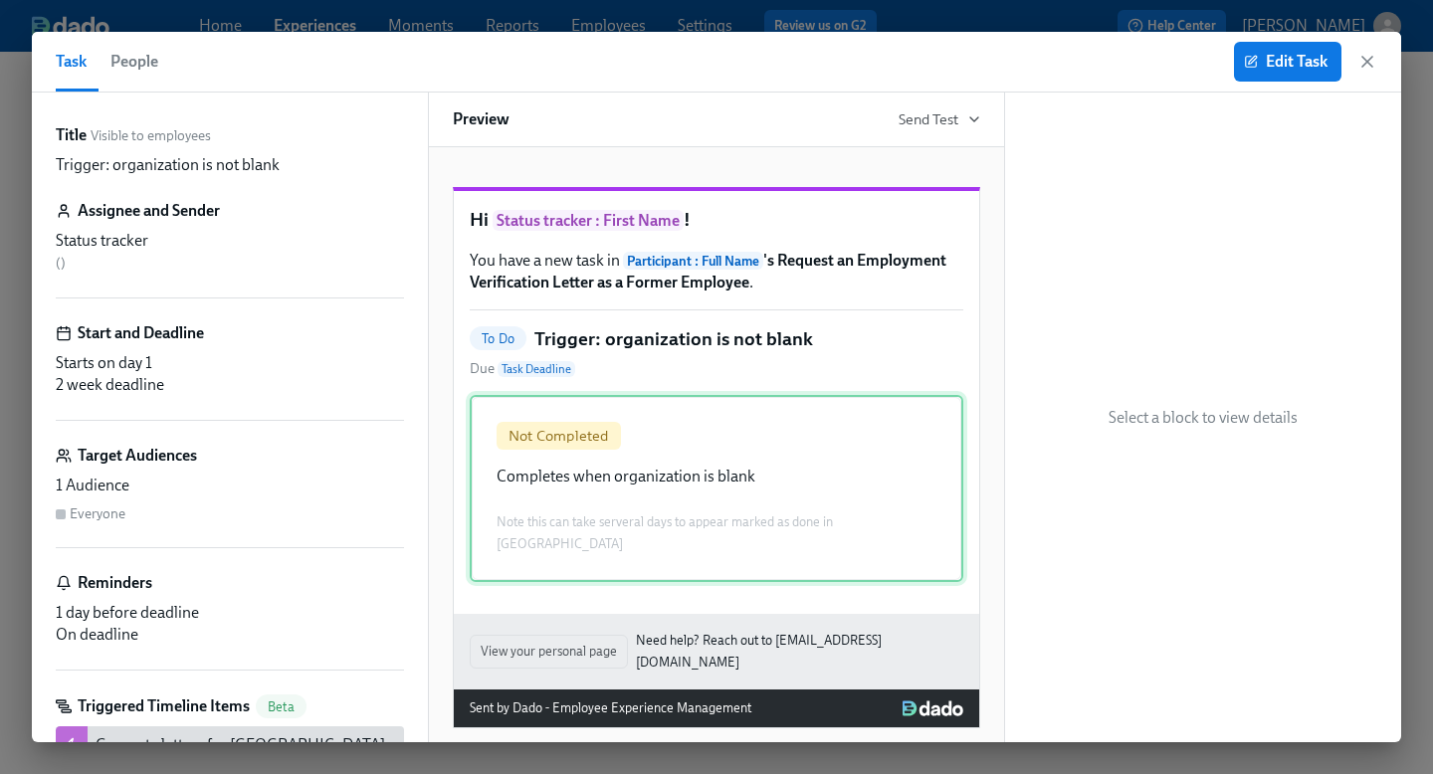
click at [662, 527] on div "Not Completed Completes when organization is blank Note this can take serveral …" at bounding box center [717, 488] width 494 height 187
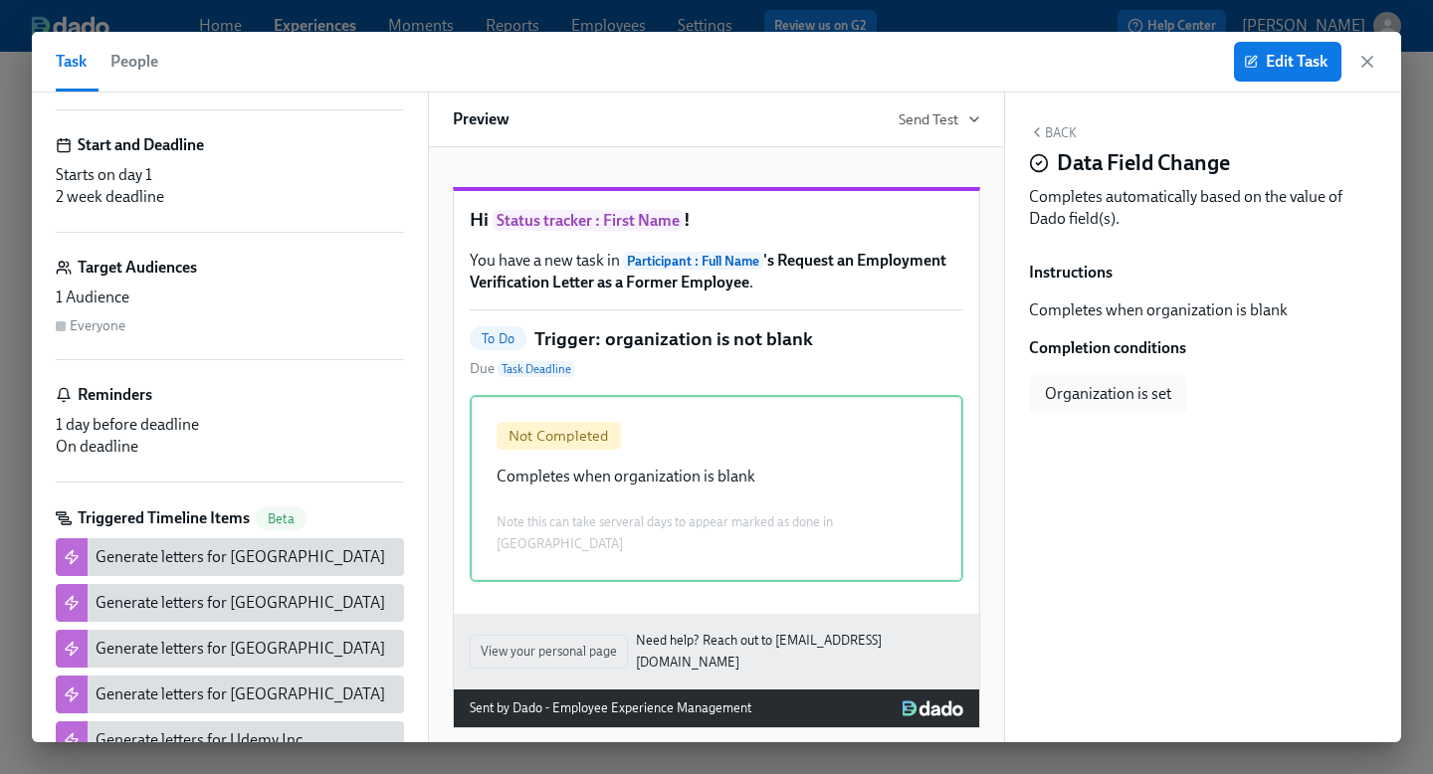
scroll to position [261, 0]
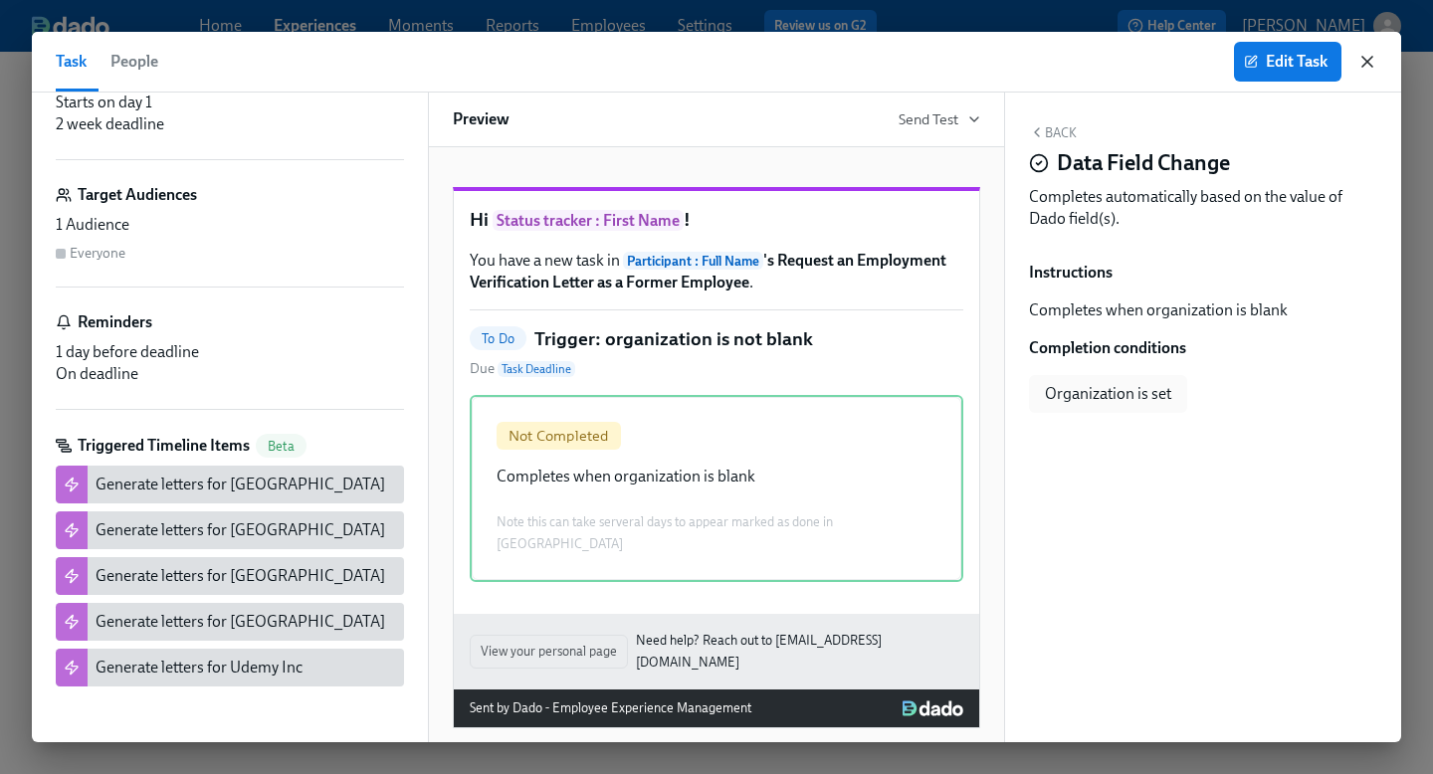
click at [1363, 62] on icon "button" at bounding box center [1368, 62] width 20 height 20
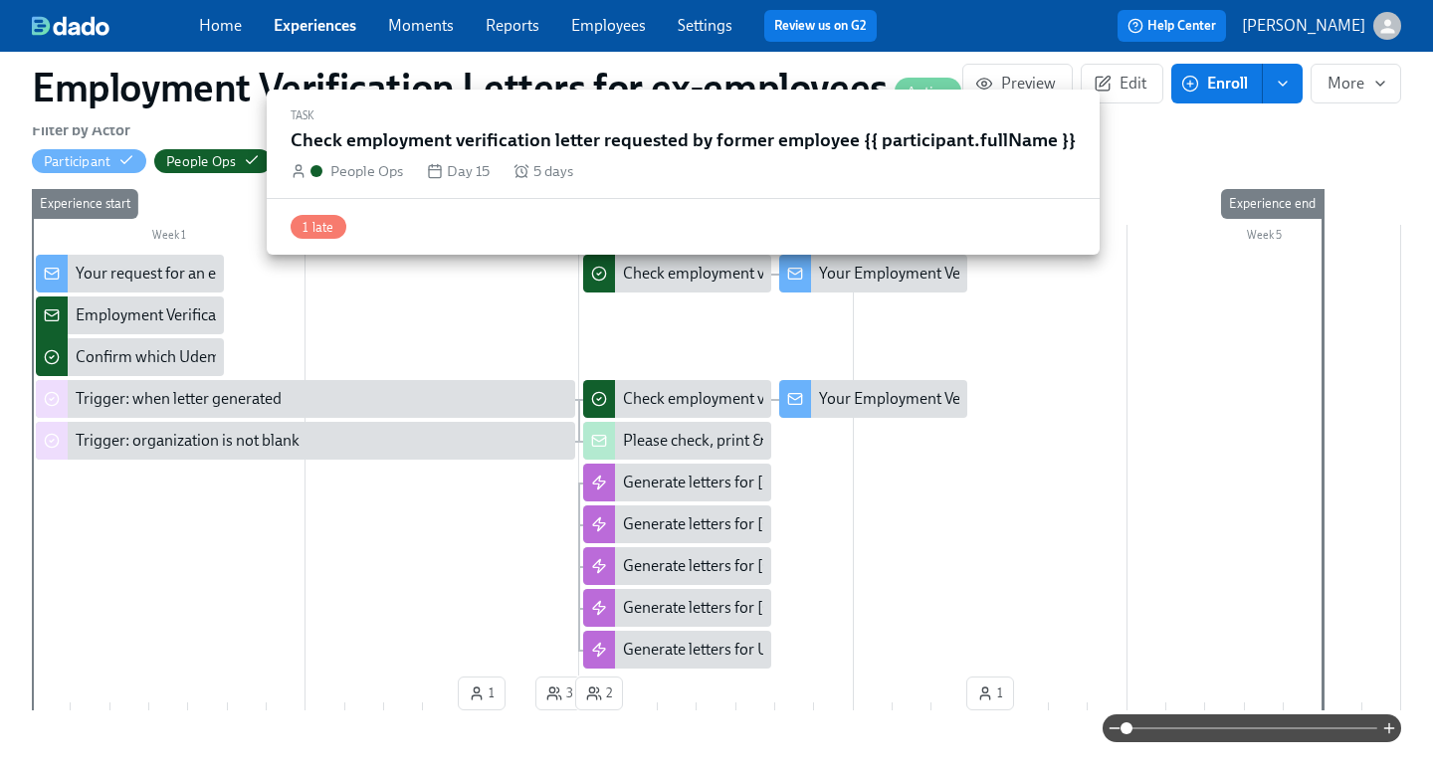
click at [726, 285] on div "Check employment verification letter requested by former employee {{ participan…" at bounding box center [940, 274] width 634 height 22
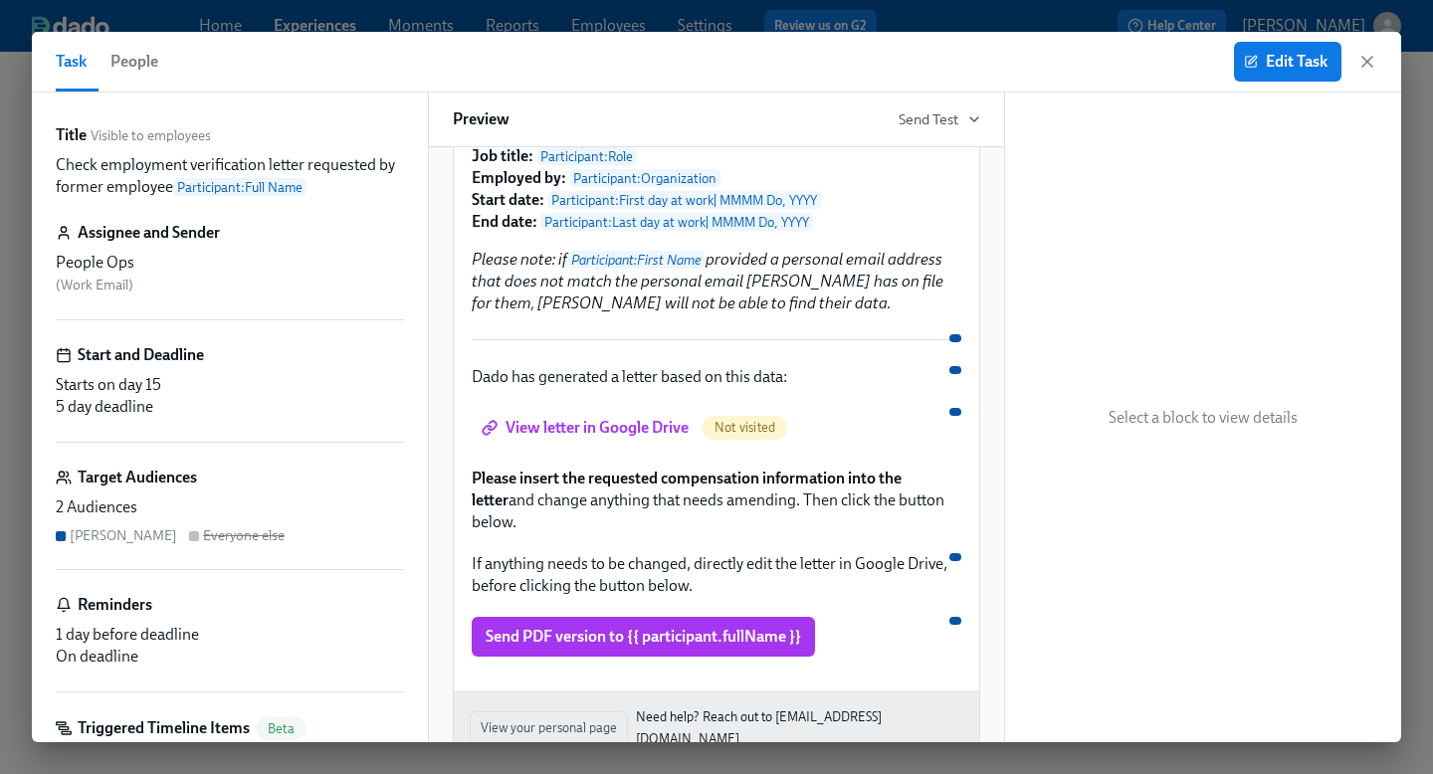
scroll to position [502, 0]
click at [1371, 62] on icon "button" at bounding box center [1368, 62] width 20 height 20
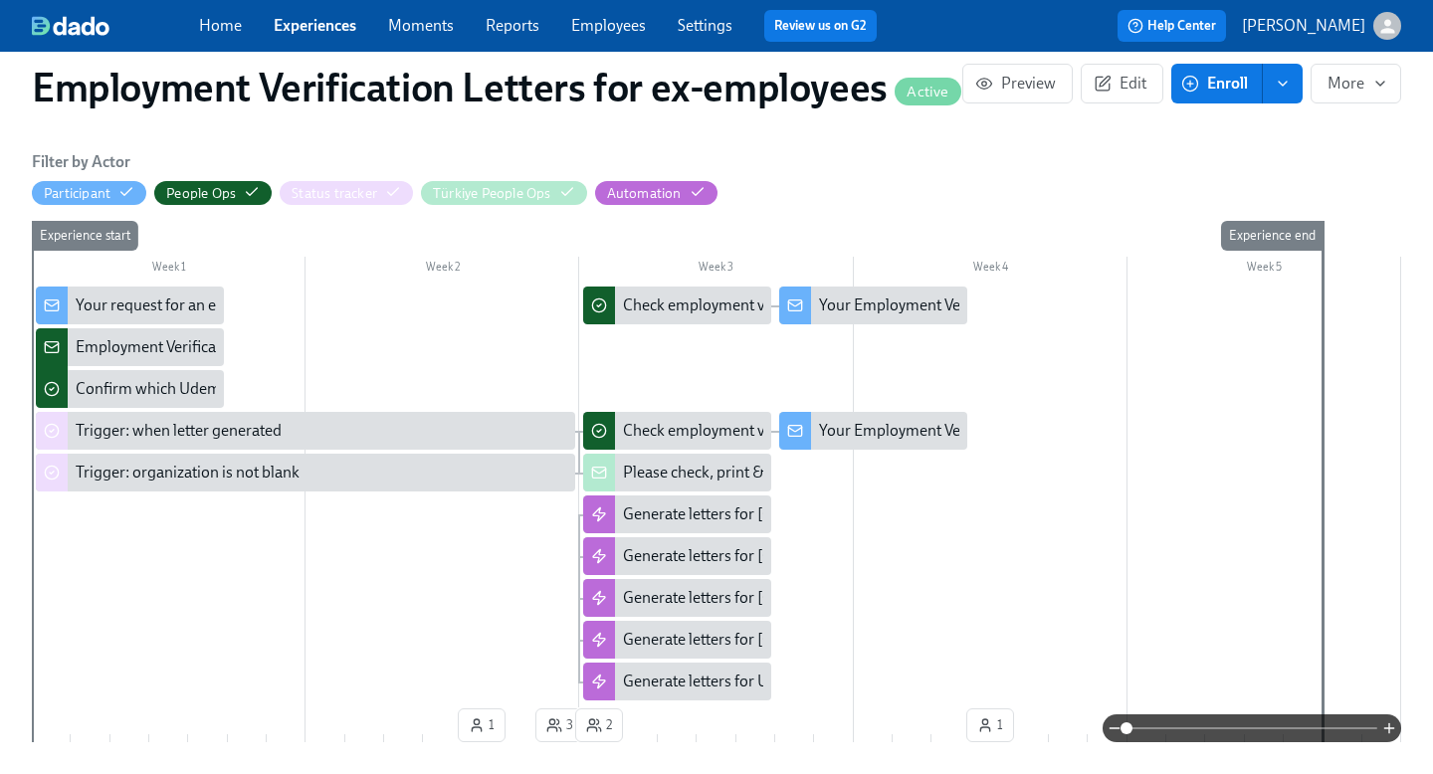
scroll to position [538, 0]
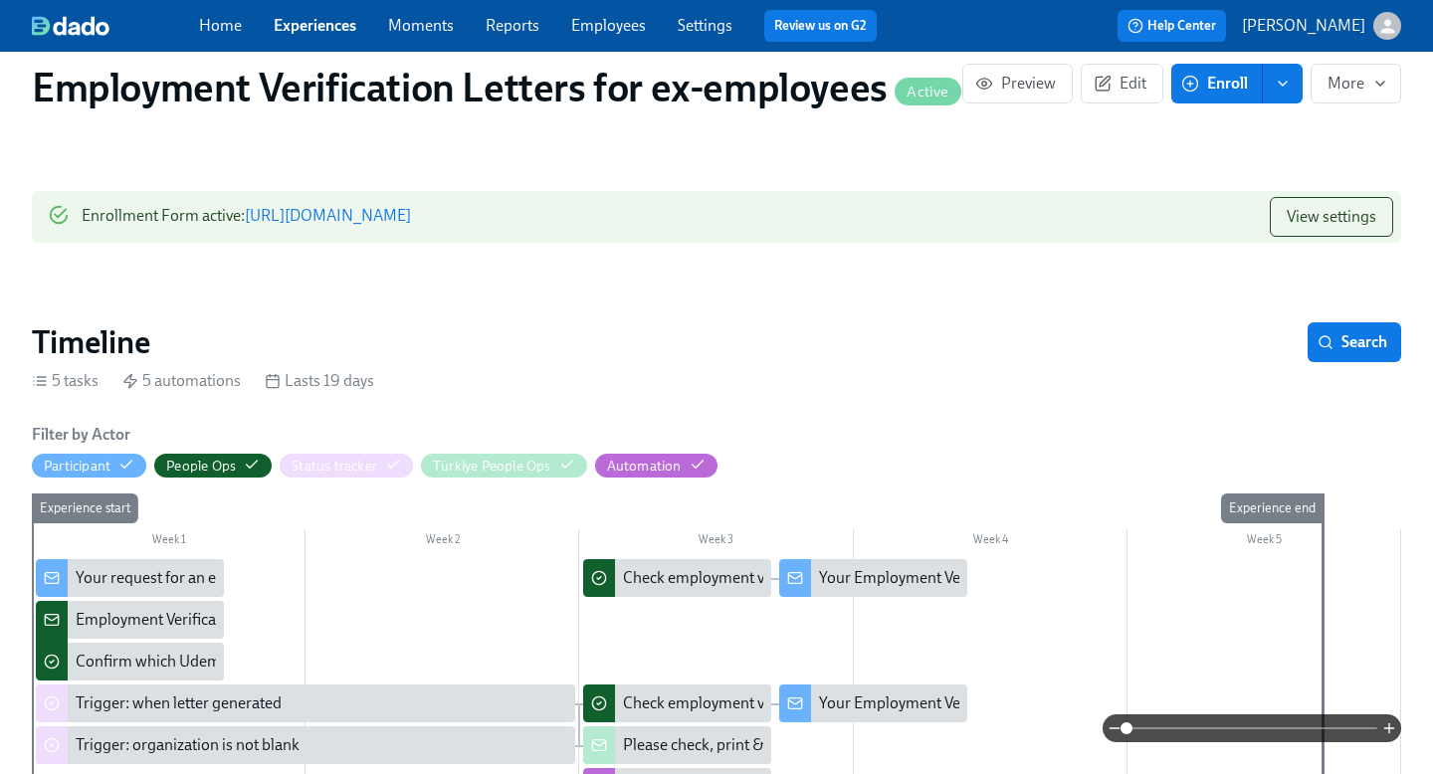
click at [411, 225] on link "https://my.dadohr.com/enrollmentForms/L47ZinWFmVWCCsIo2lVaiFZJdZ7Na4Rod" at bounding box center [328, 215] width 166 height 19
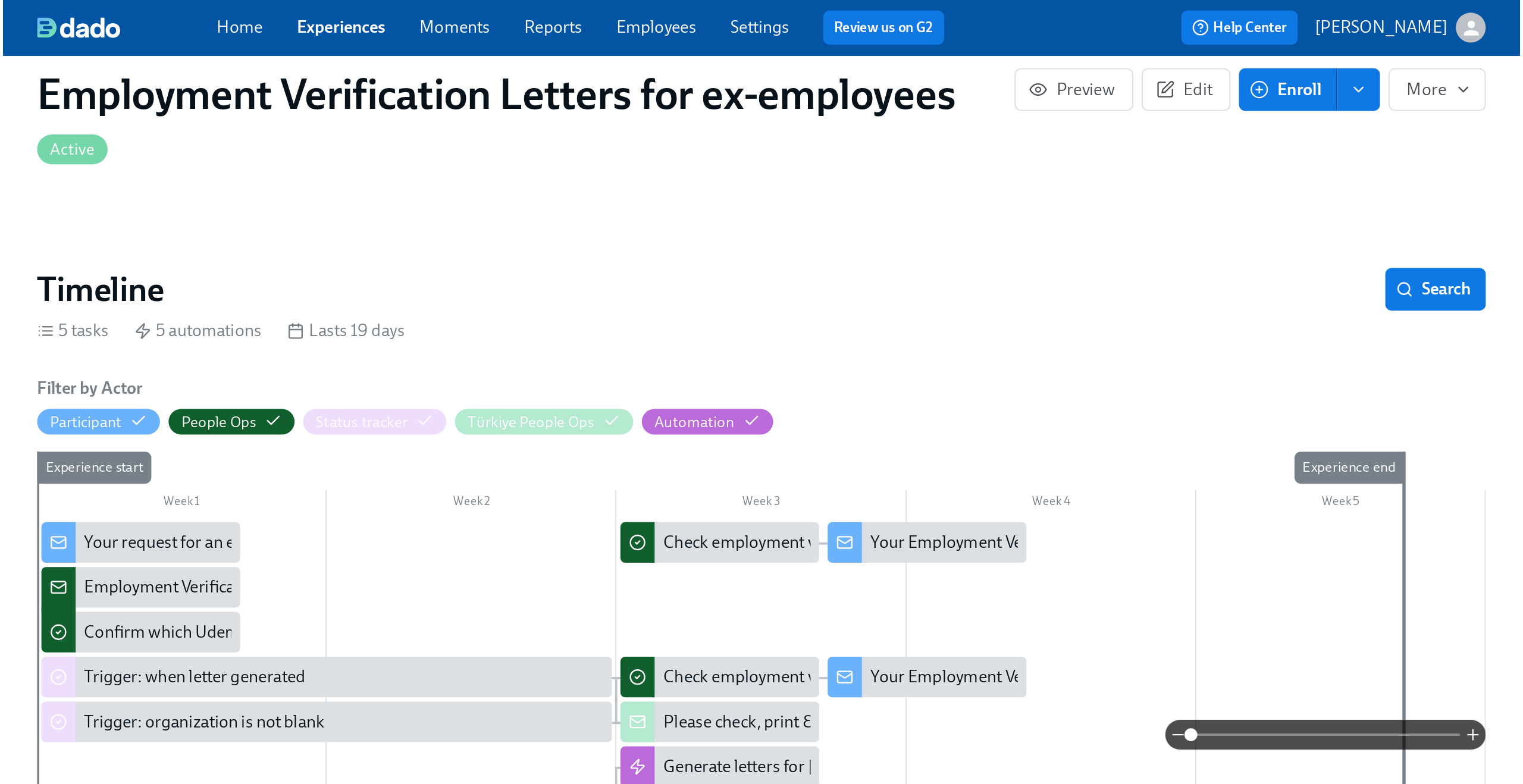
scroll to position [0, 0]
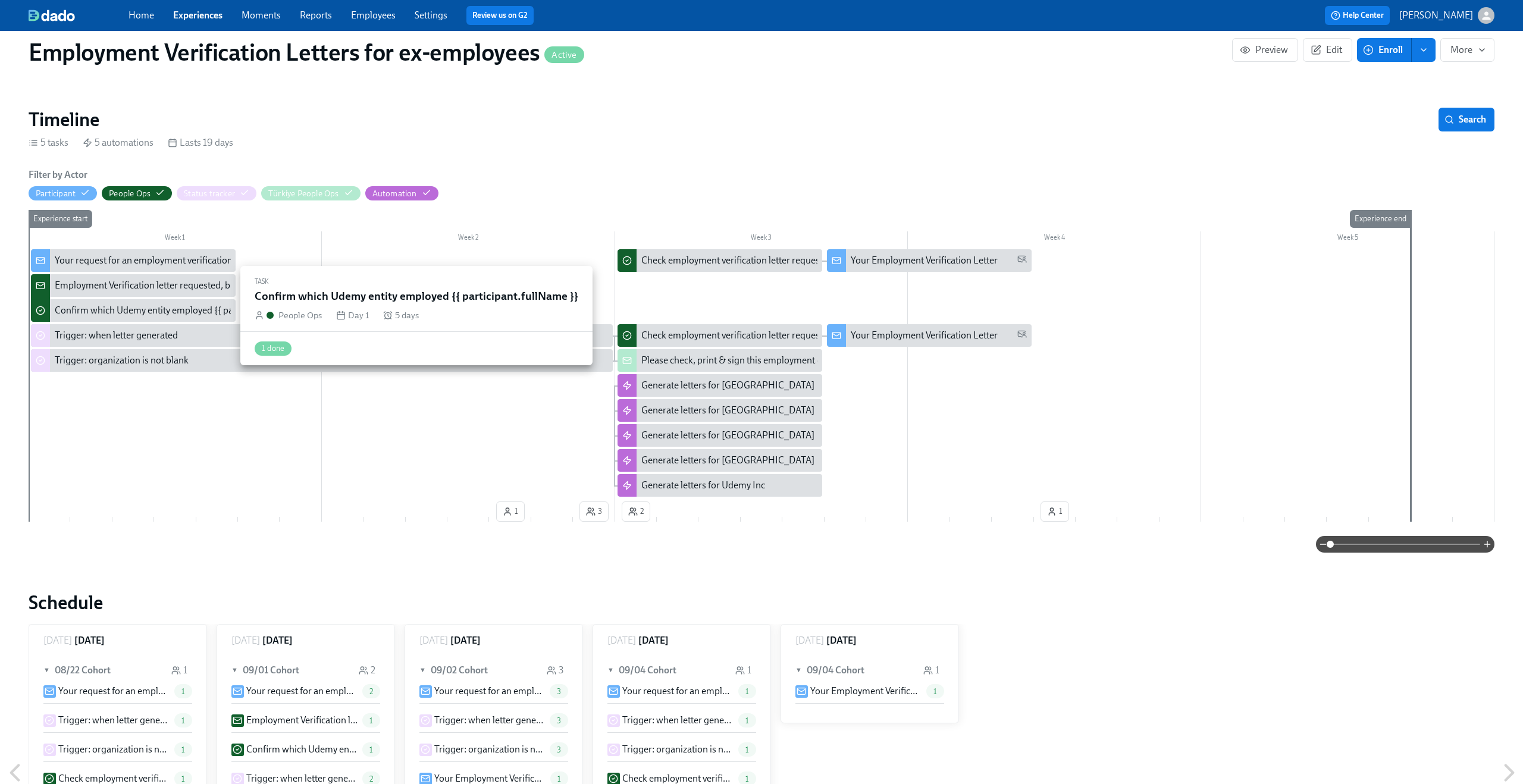
click at [162, 317] on div "Confirm which Udemy entity employed {{ participant.fullName }}" at bounding box center [186, 311] width 262 height 13
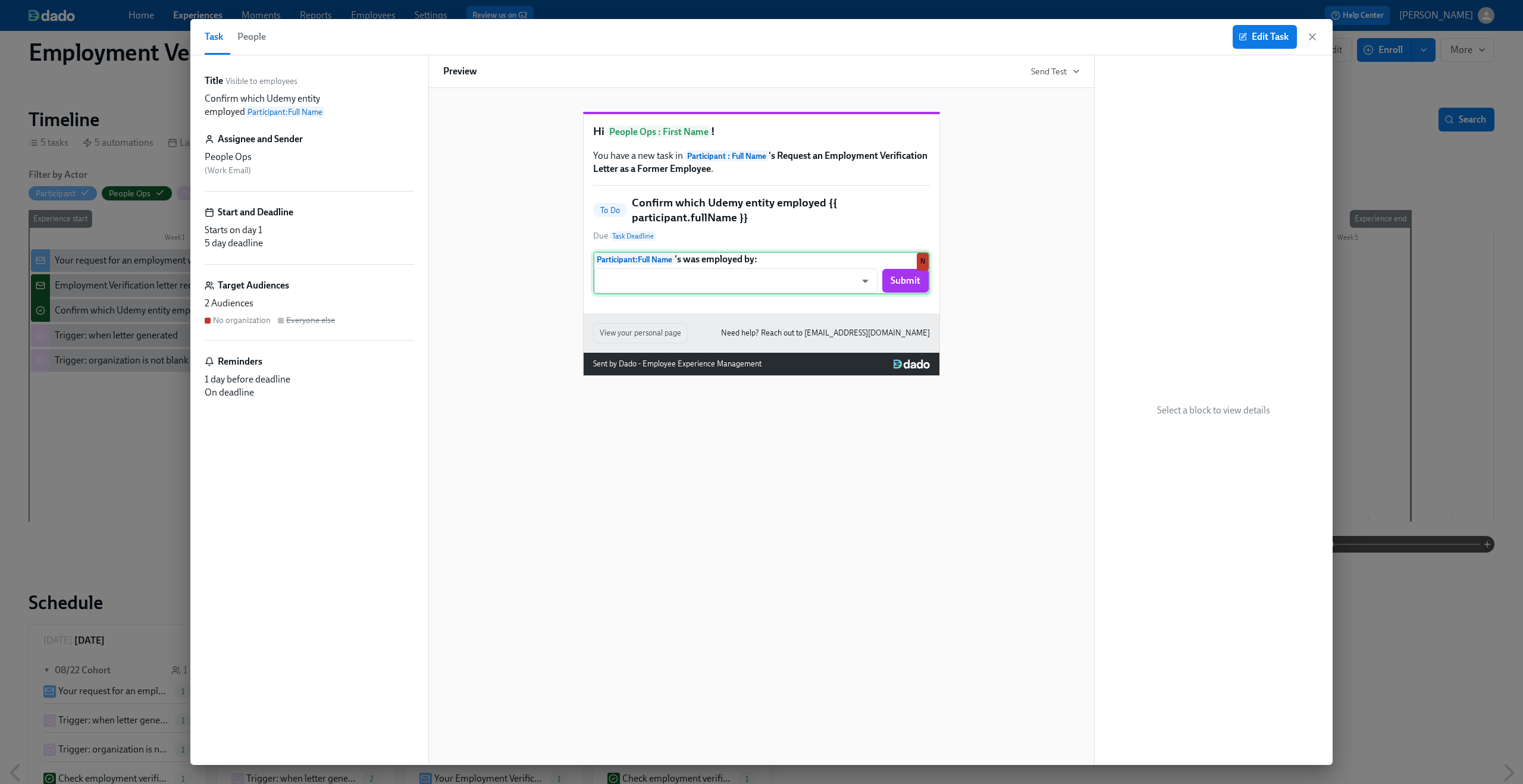
click at [761, 295] on div "Participant : Full Name 's was employed by: ​ ​ Submit N" at bounding box center [761, 273] width 337 height 43
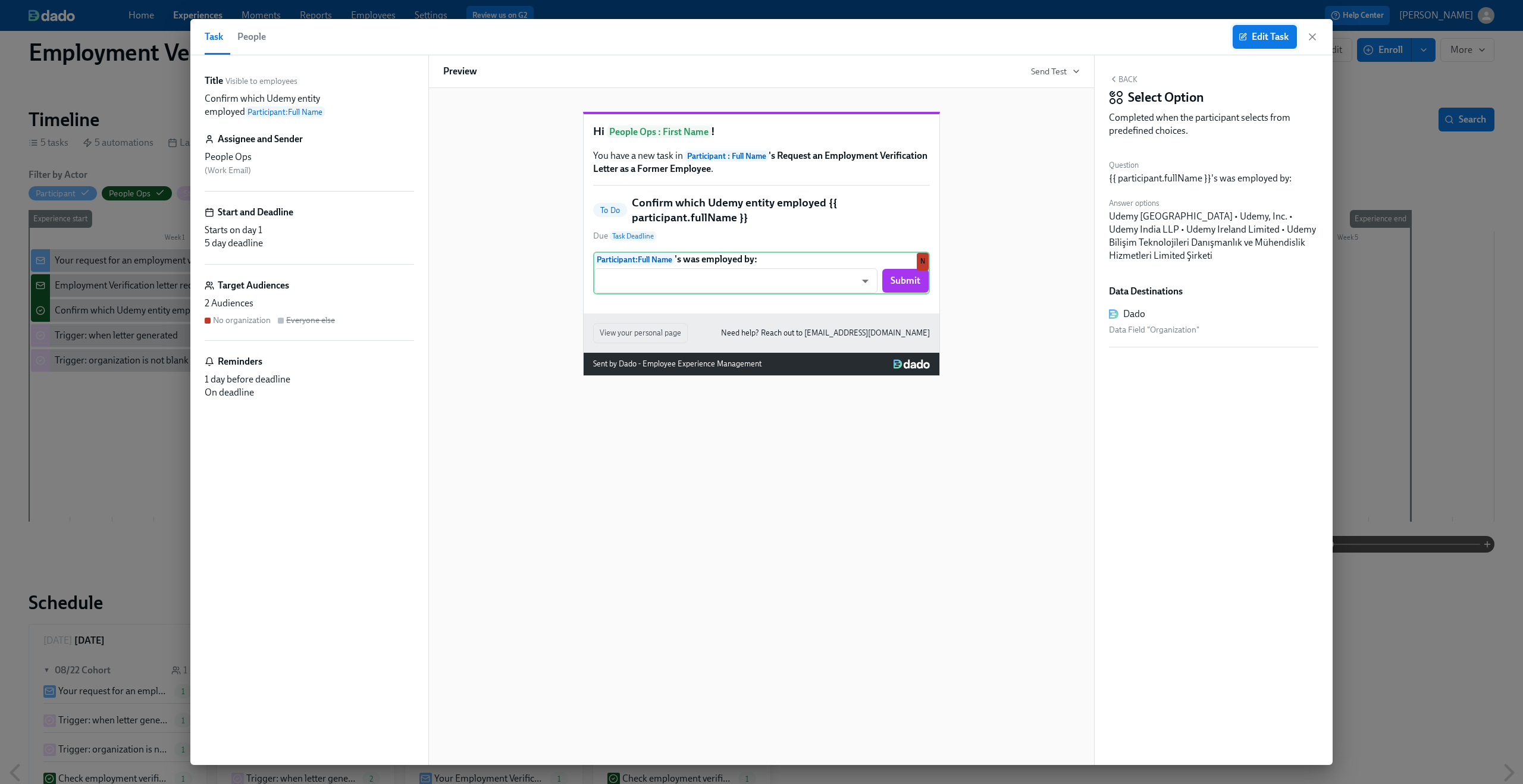
click at [1142, 28] on button "Edit Task" at bounding box center [1265, 37] width 65 height 24
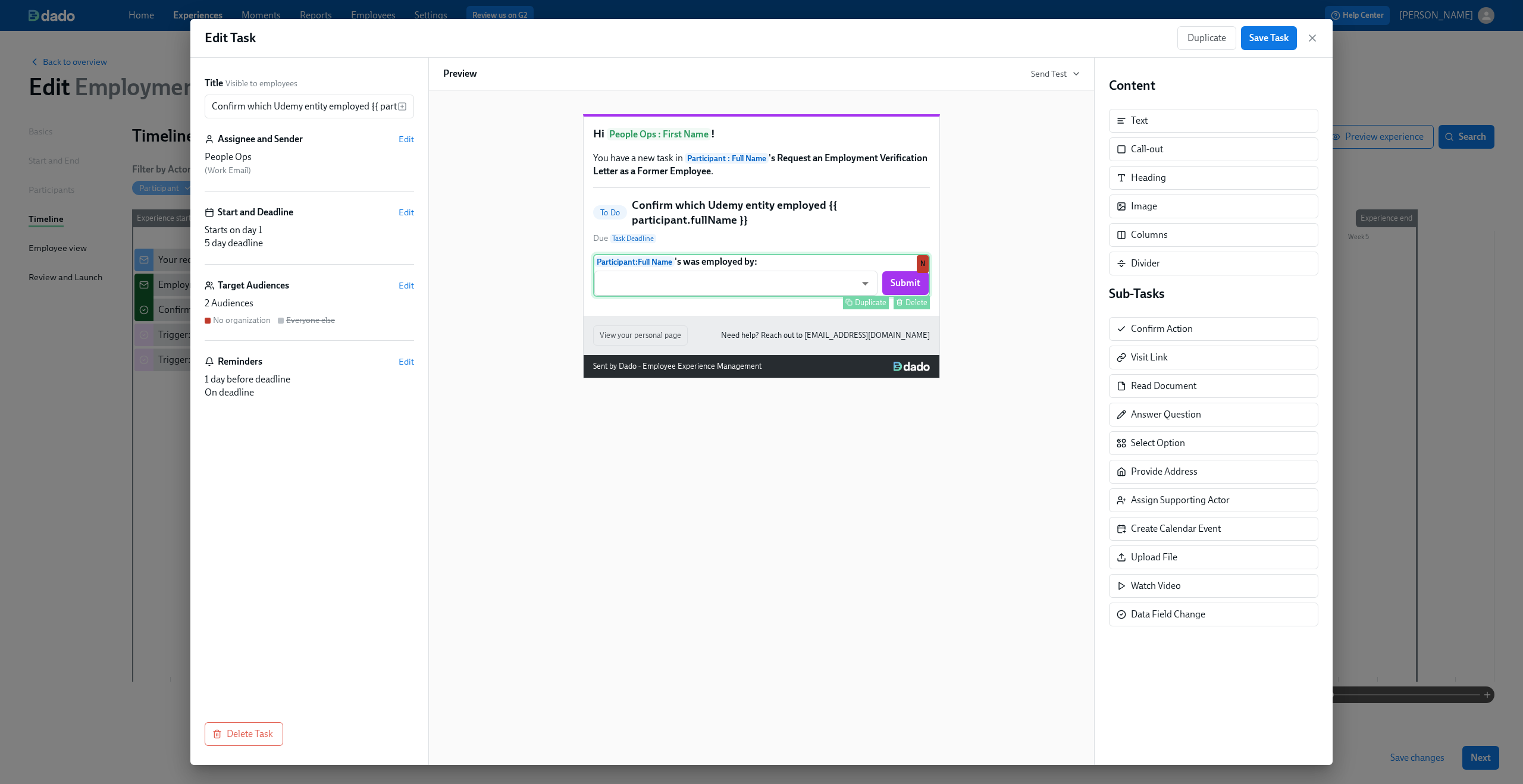
click at [812, 297] on div "Participant : Full Name 's was employed by: ​ ​ Submit Duplicate Delete N" at bounding box center [761, 275] width 337 height 43
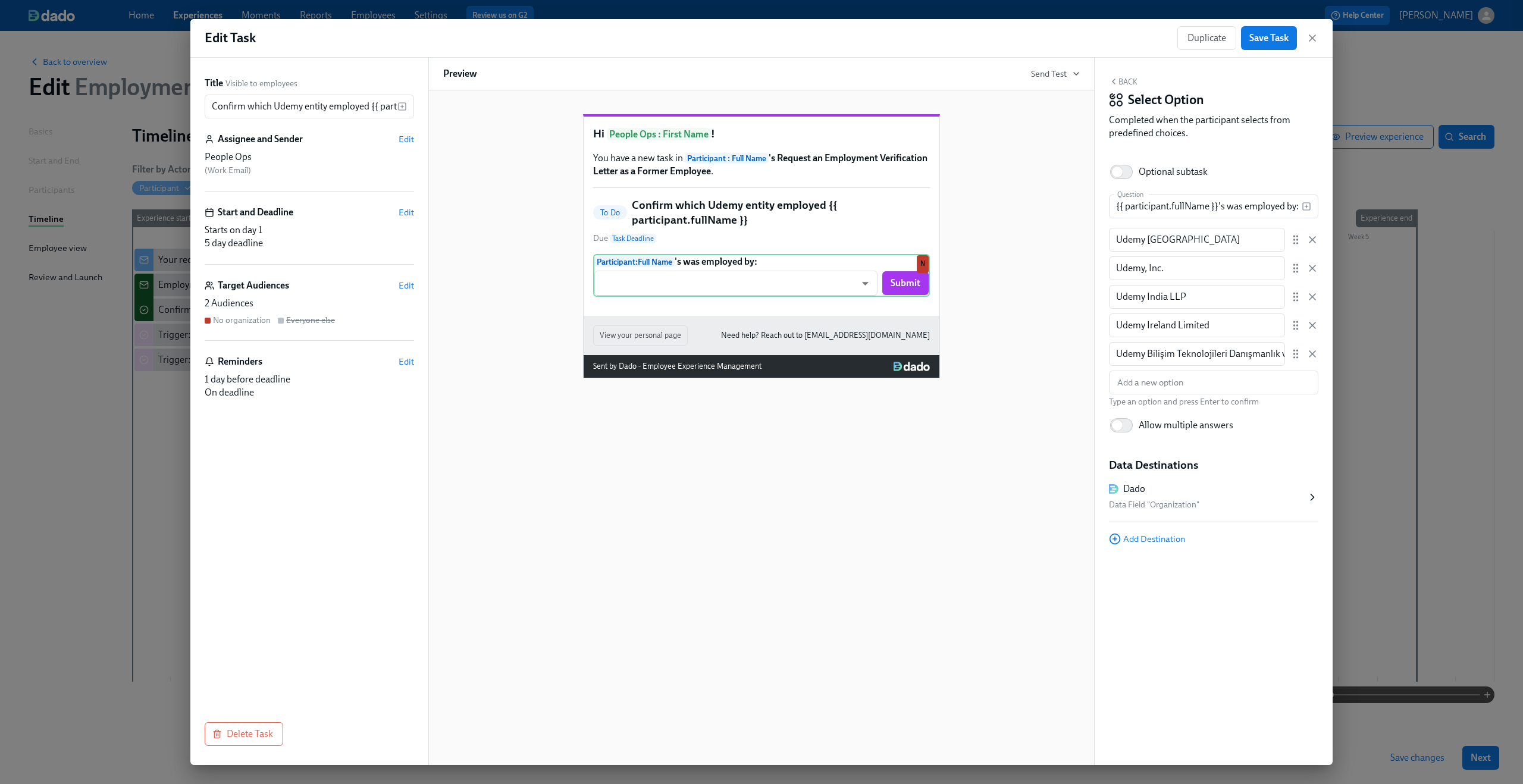
click at [1142, 501] on div "Data Field "Organization"" at bounding box center [1207, 505] width 197 height 14
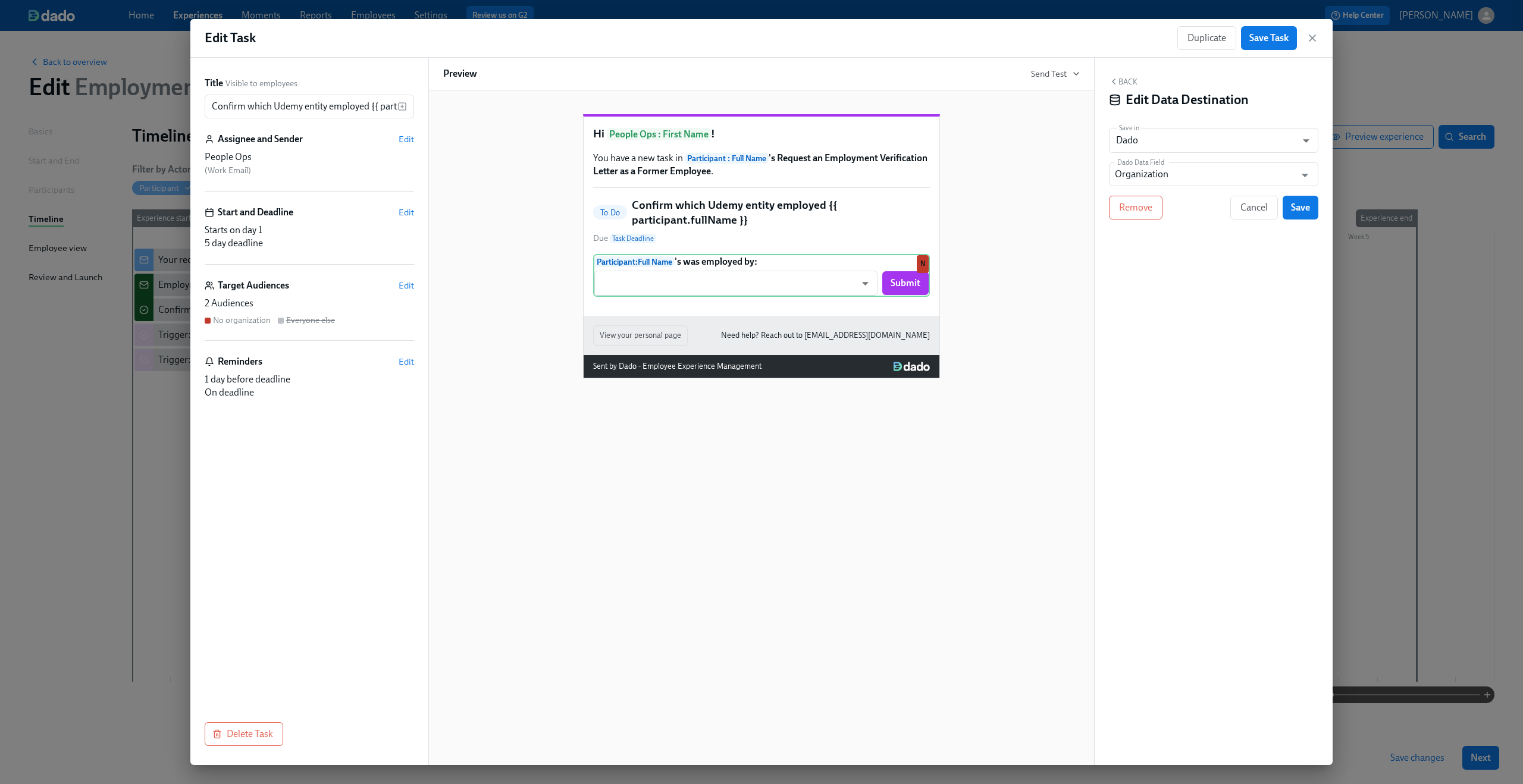
click at [1124, 83] on button "Back" at bounding box center [1123, 81] width 29 height 10
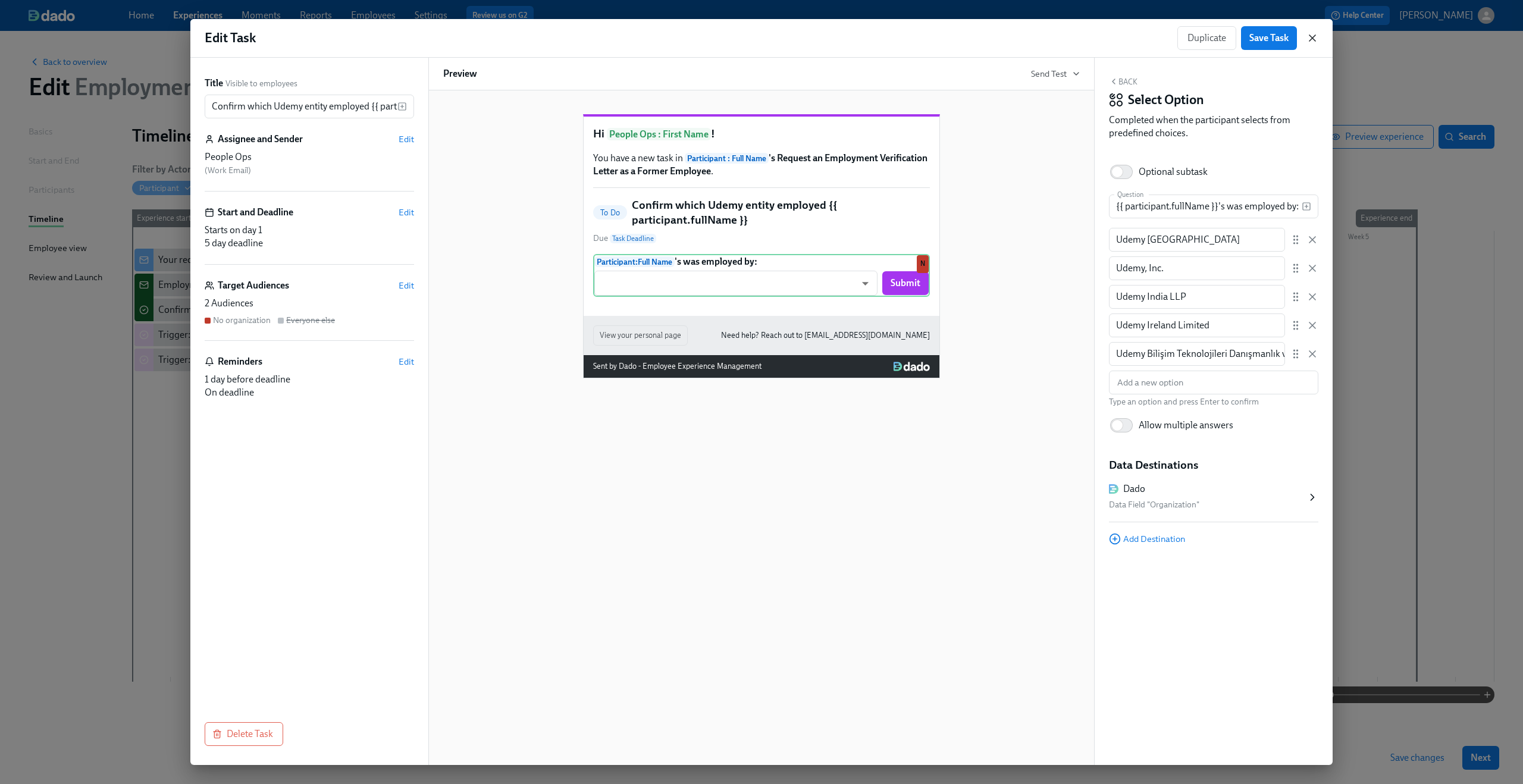
click at [1142, 36] on icon "button" at bounding box center [1313, 38] width 12 height 12
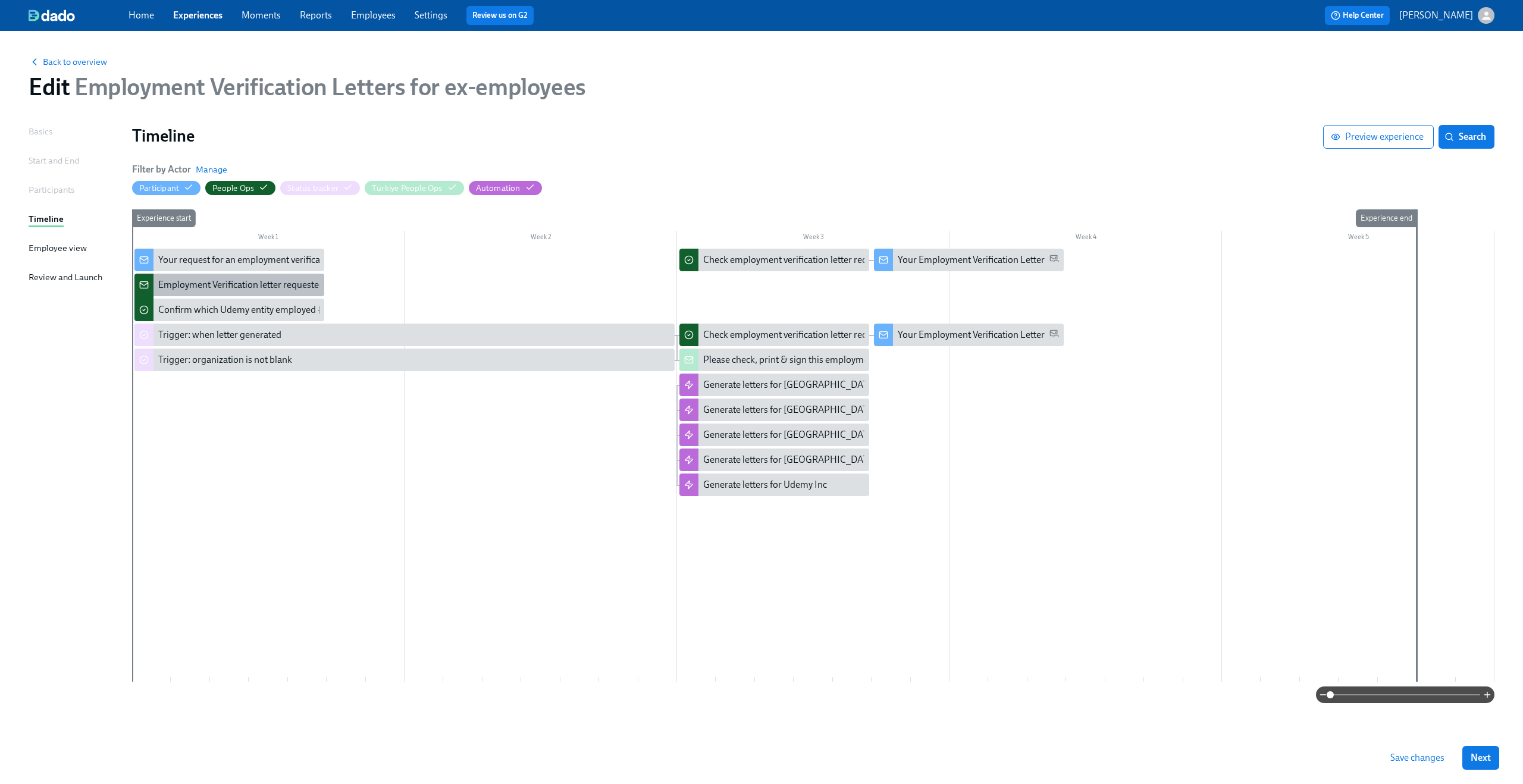
click at [227, 290] on div "Employment Verification letter requested, but [PERSON_NAME] has no data: {{ par…" at bounding box center [365, 285] width 414 height 13
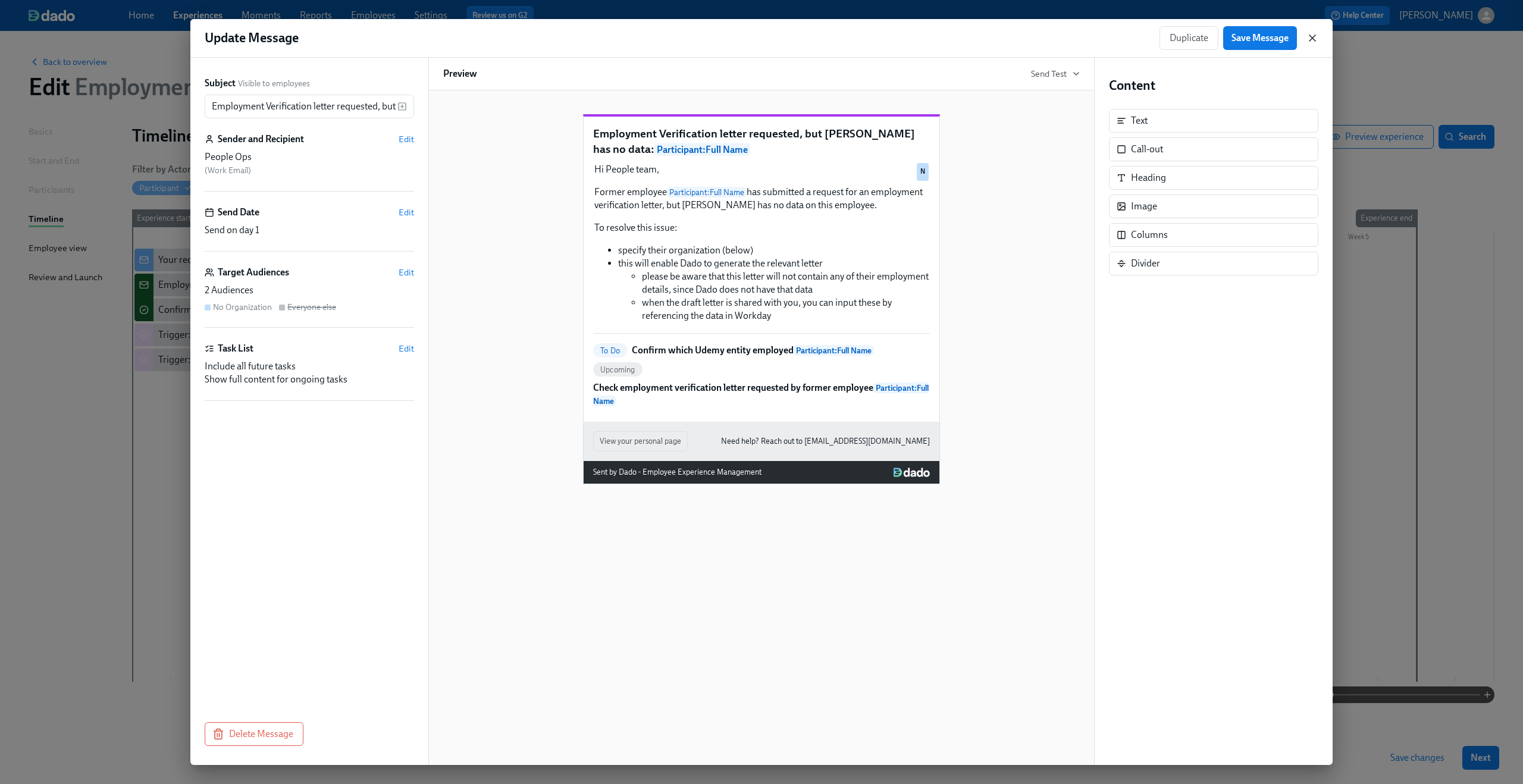
click at [1142, 44] on icon "button" at bounding box center [1313, 38] width 12 height 12
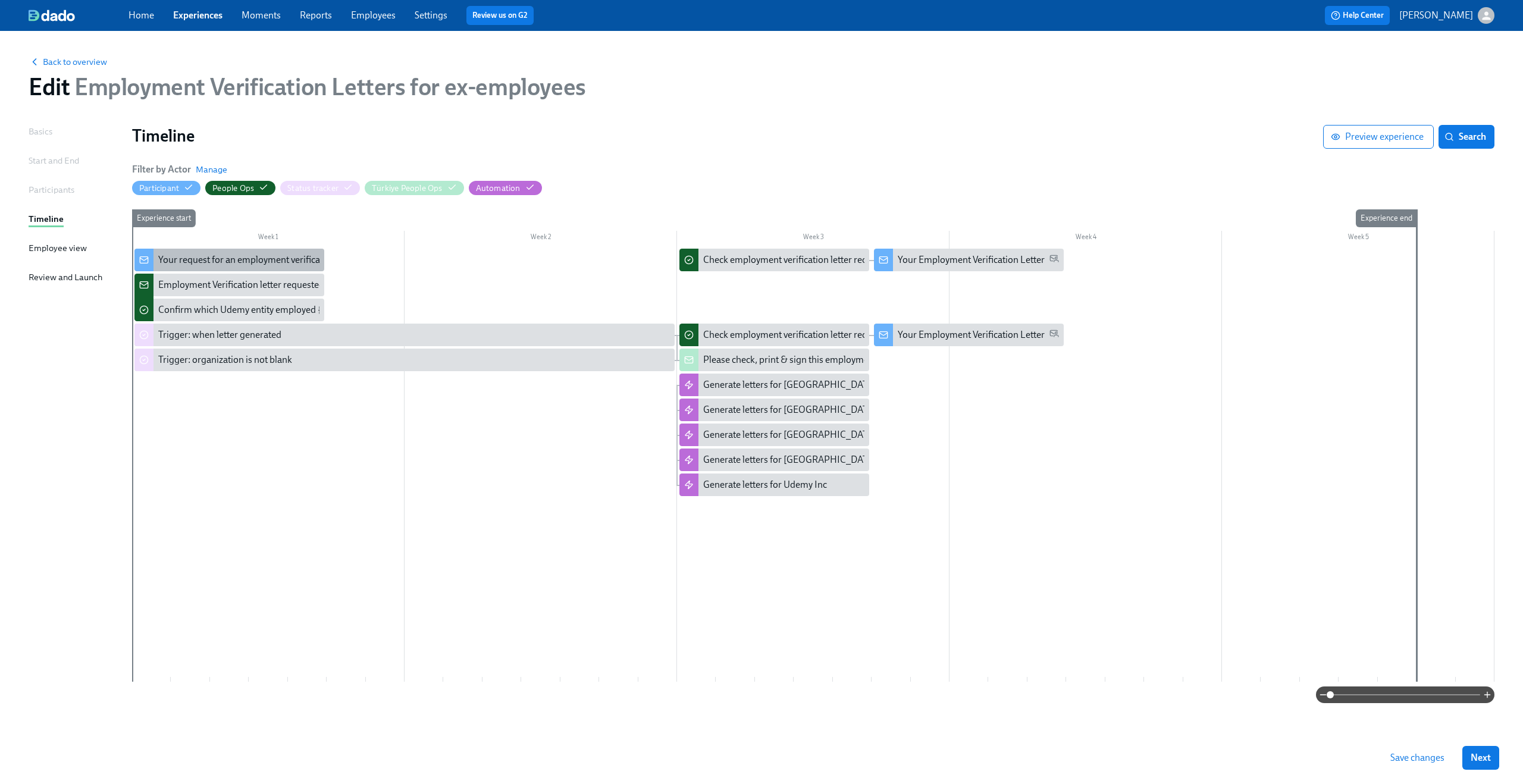
click at [278, 260] on div "Your request for an employment verification letter is being processed" at bounding box center [297, 260] width 278 height 13
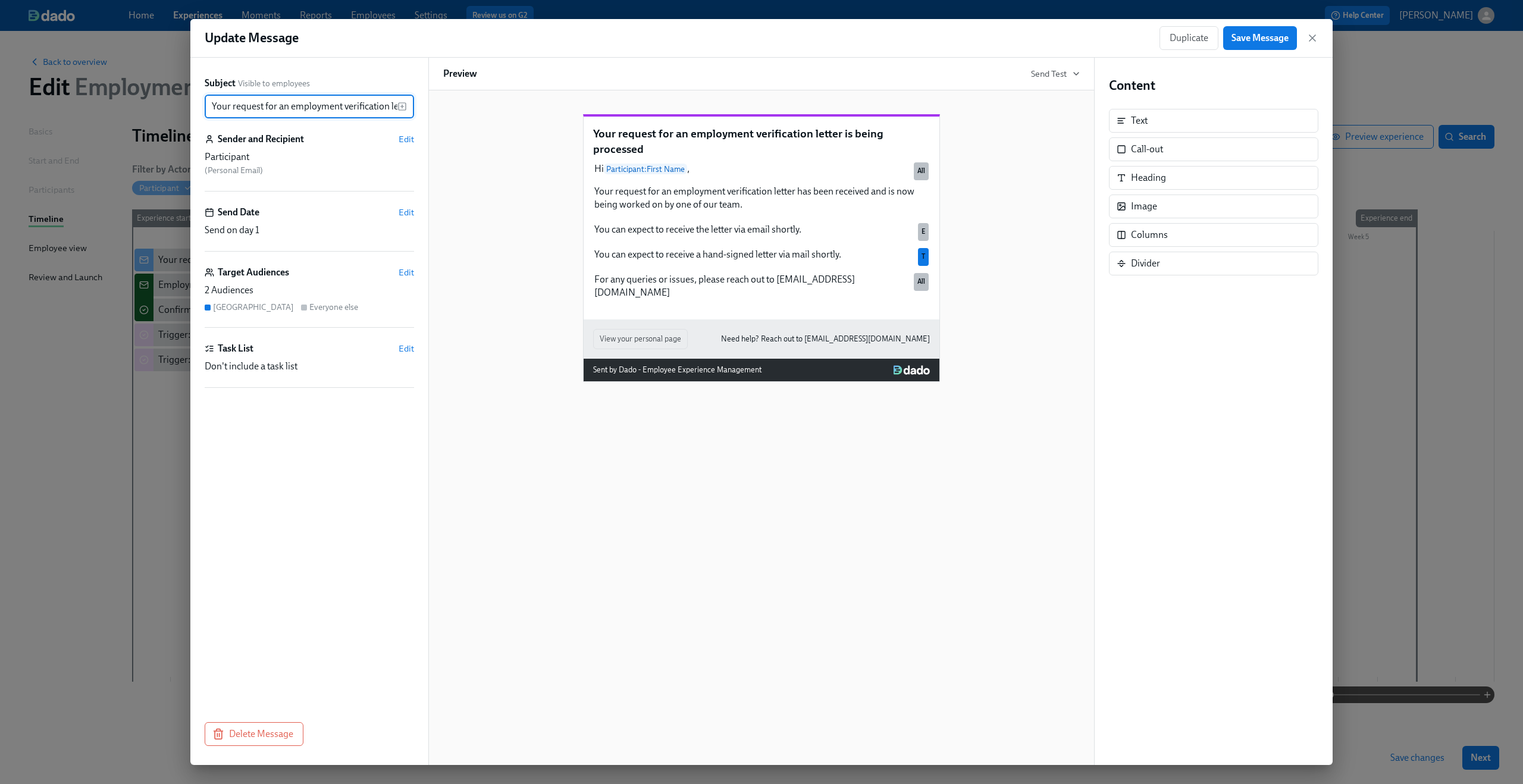
scroll to position [0, 91]
click at [1142, 39] on icon "button" at bounding box center [1313, 38] width 6 height 6
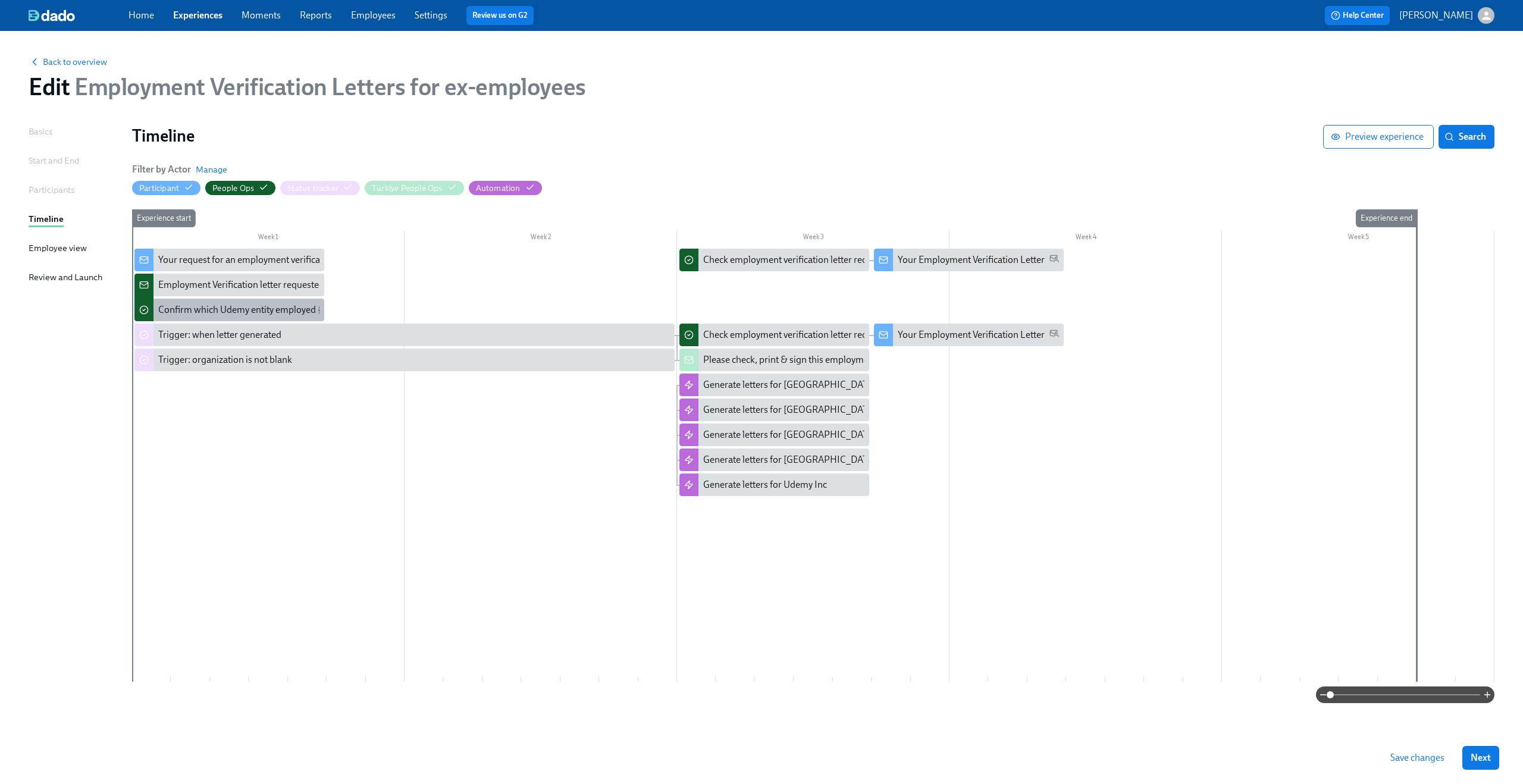
click at [259, 308] on div "Confirm which Udemy entity employed {{ participant.fullName }}" at bounding box center [289, 310] width 262 height 13
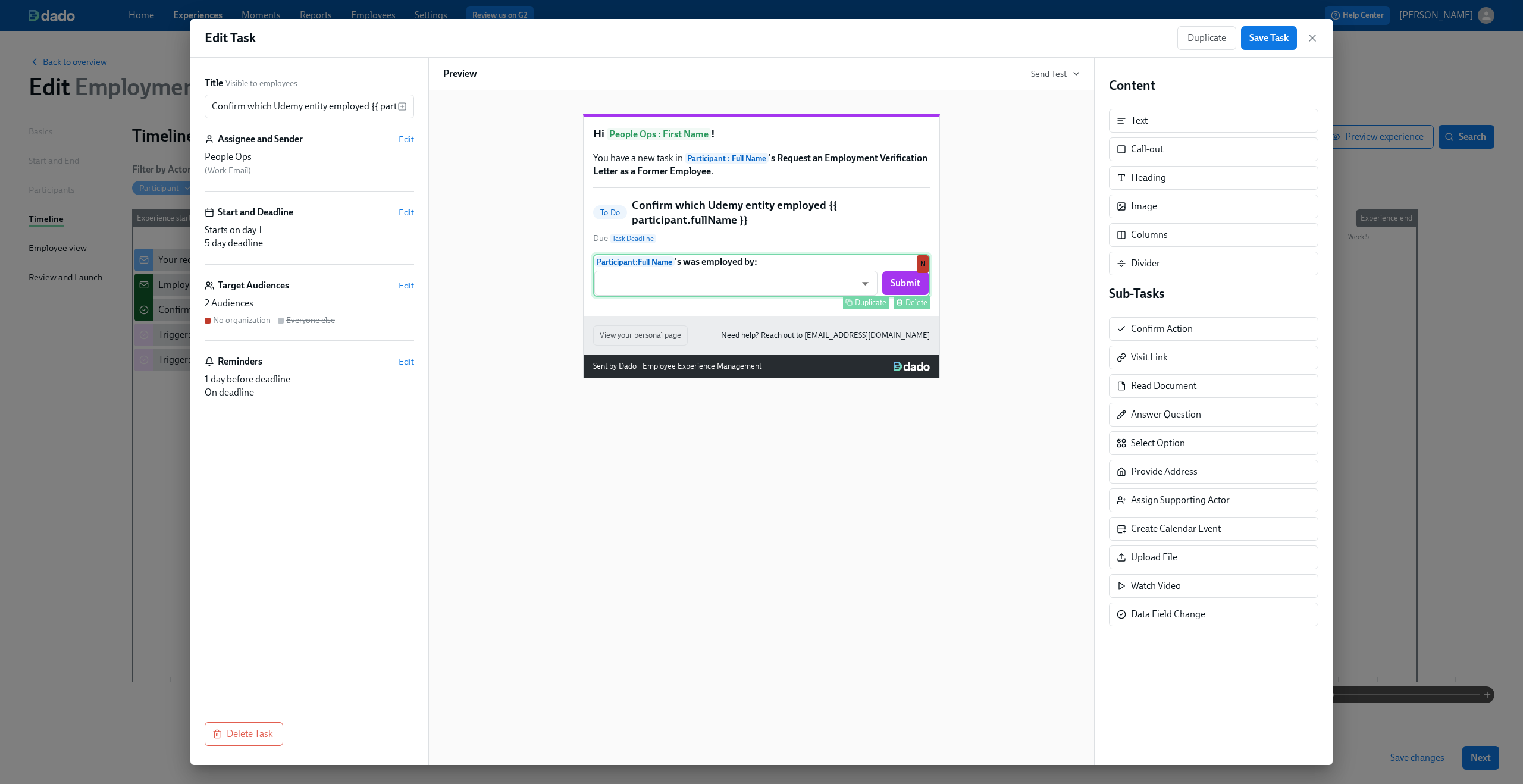
click at [638, 289] on div "Participant : Full Name 's was employed by: ​ ​ Submit Duplicate Delete N" at bounding box center [761, 275] width 337 height 43
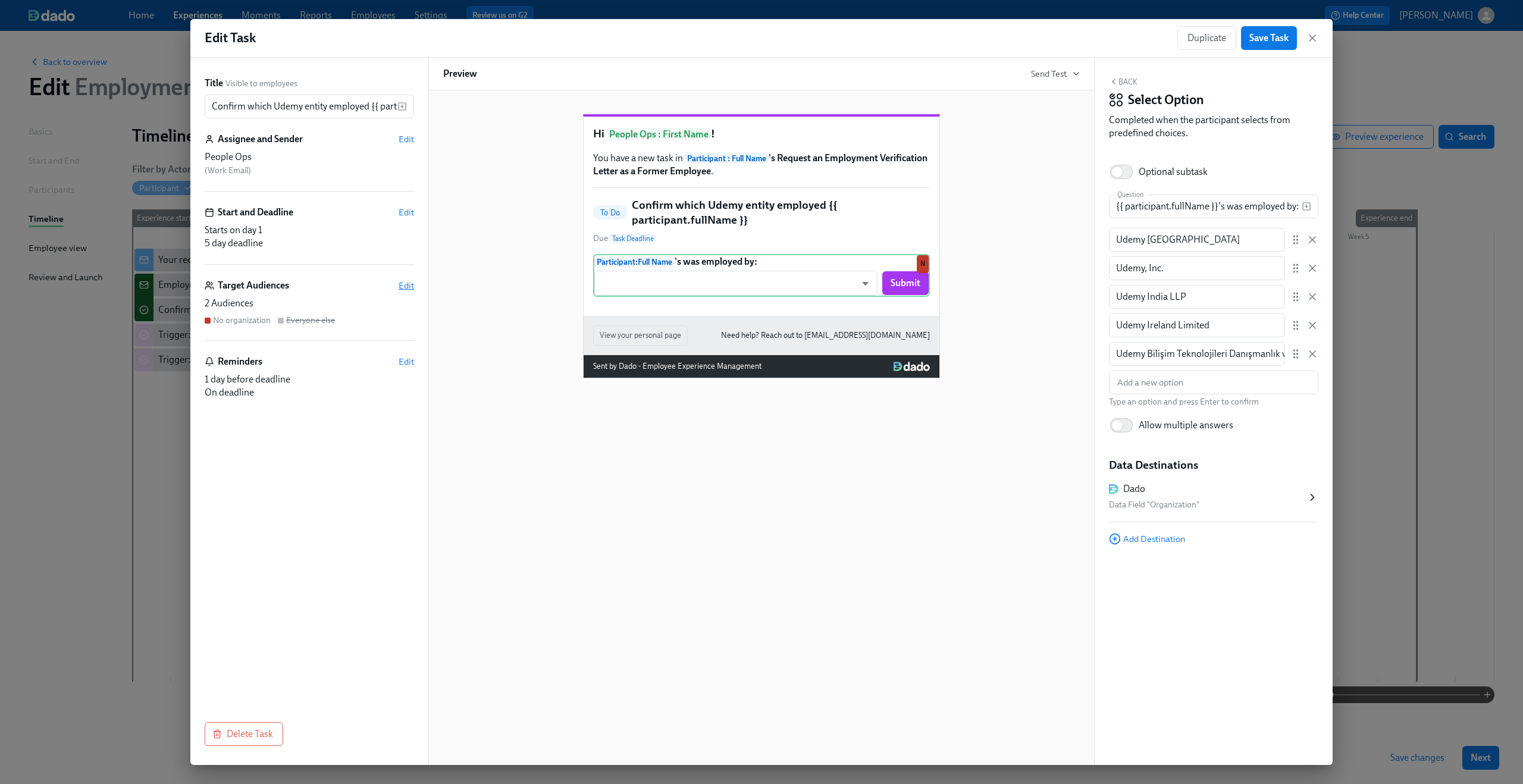
click at [406, 286] on span "Edit" at bounding box center [406, 286] width 16 height 12
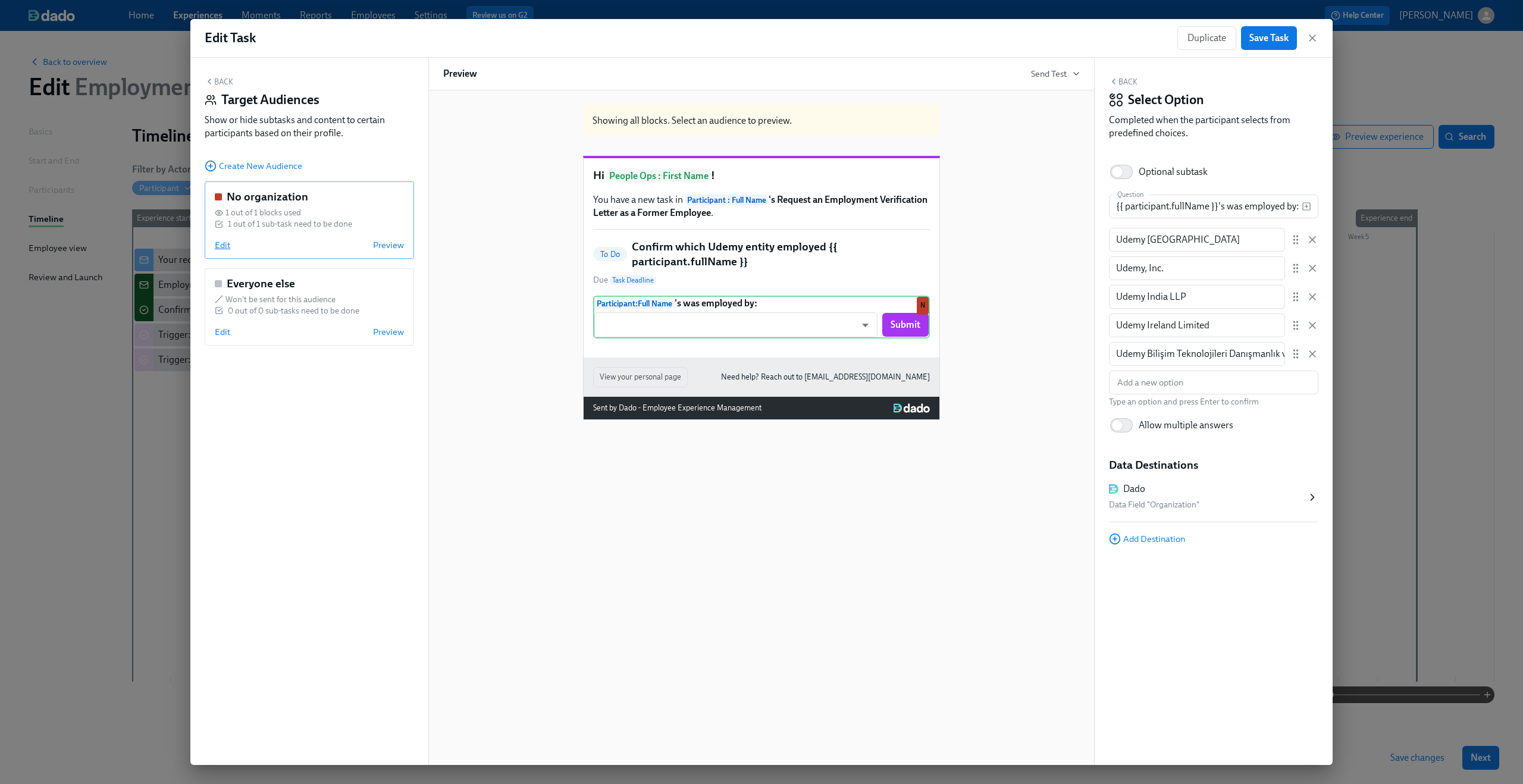
click at [224, 248] on span "Edit" at bounding box center [222, 245] width 16 height 12
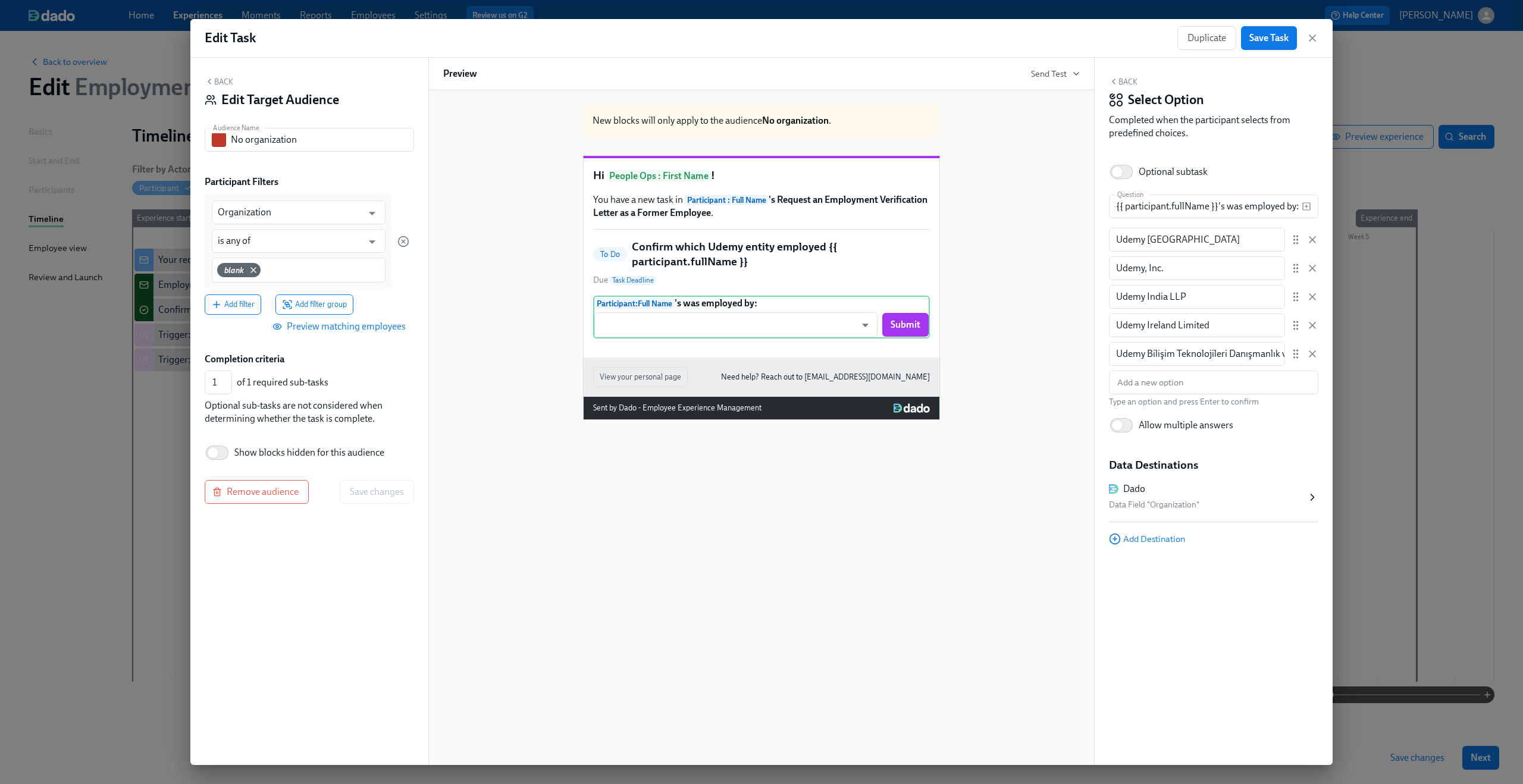
click at [531, 159] on div "New blocks will only apply to the audience No organization . Hi People Ops : Fi…" at bounding box center [762, 257] width 637 height 324
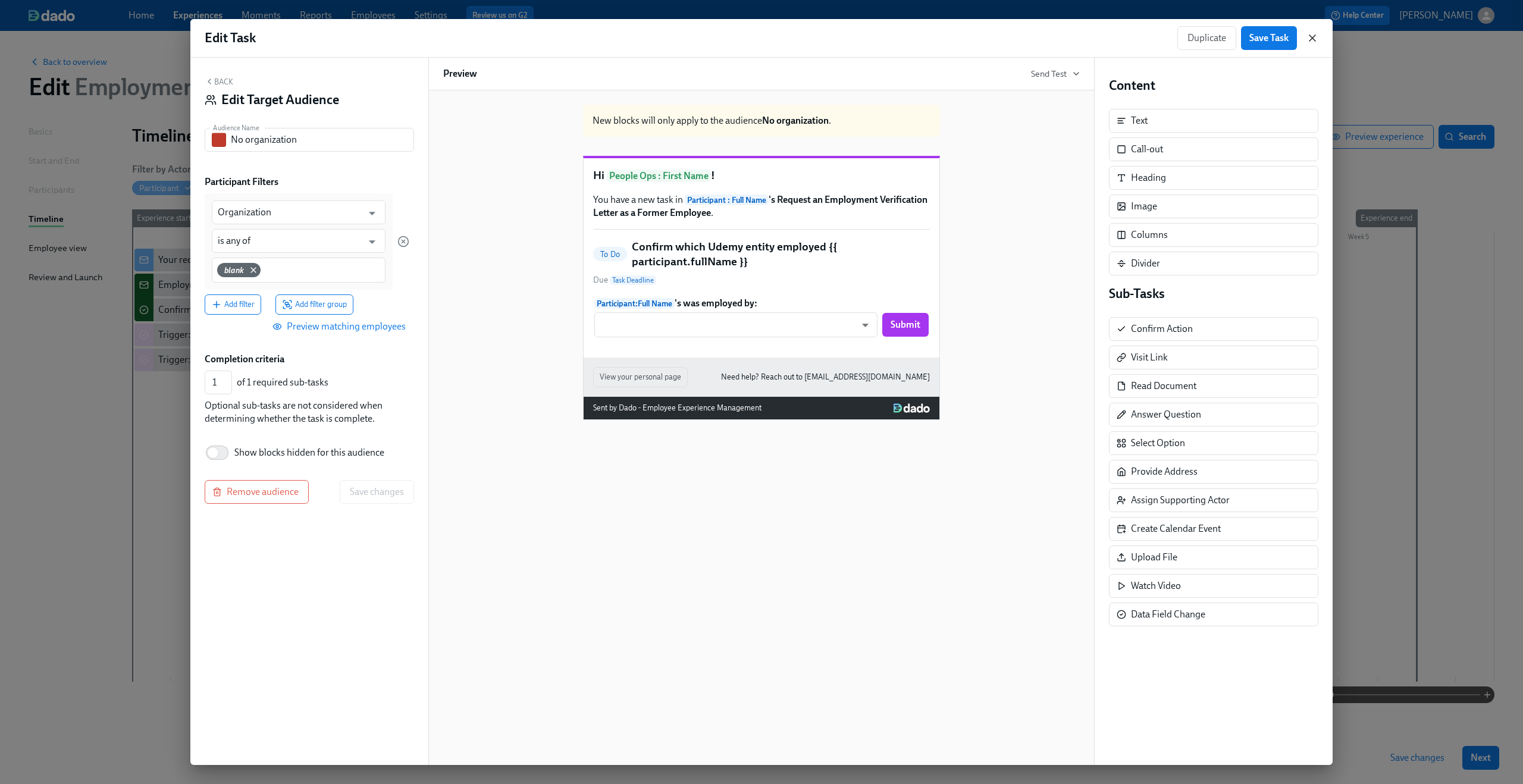
click at [1142, 39] on icon "button" at bounding box center [1313, 38] width 6 height 6
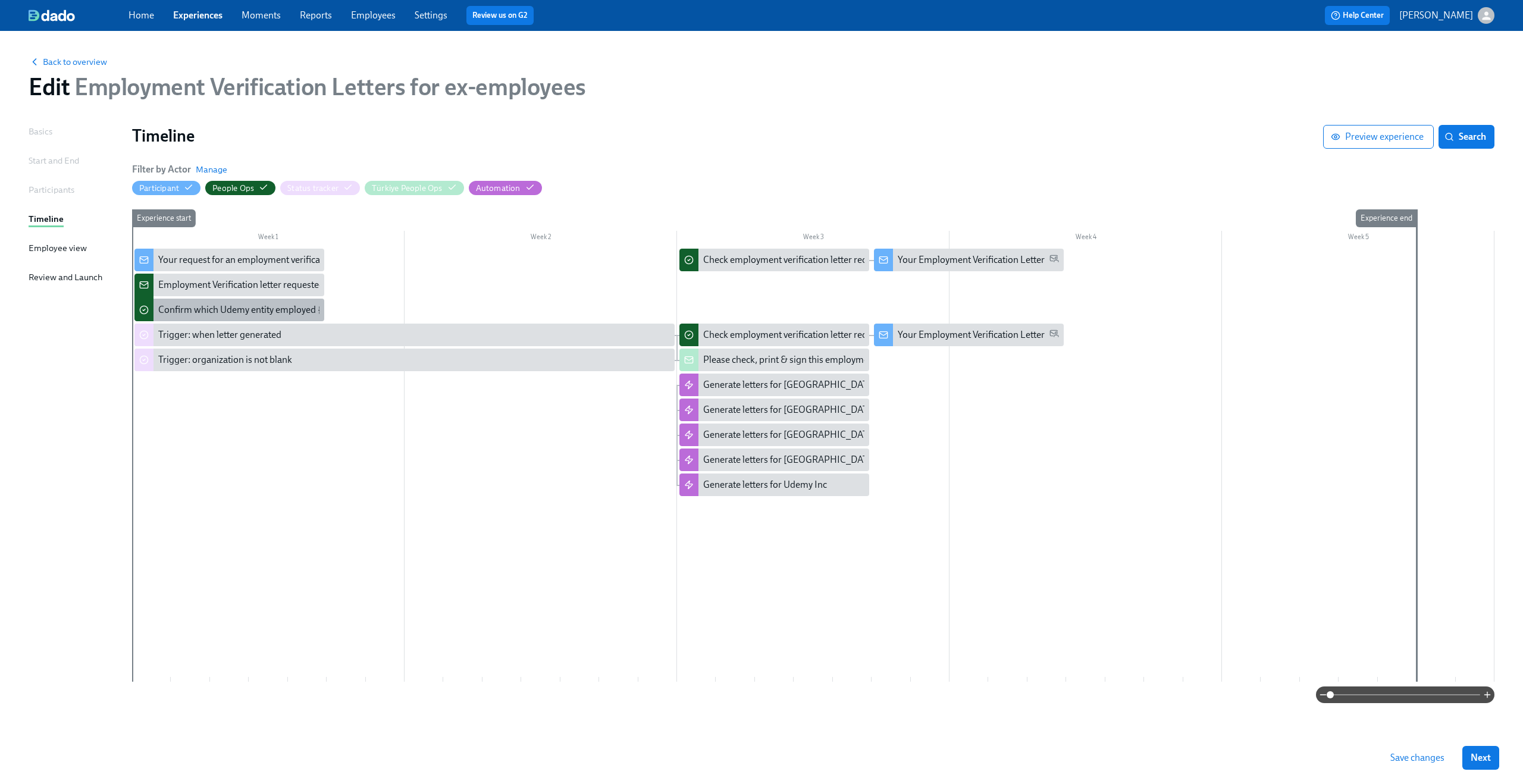
click at [250, 316] on div "Confirm which Udemy entity employed {{ participant.fullName }}" at bounding box center [289, 310] width 262 height 13
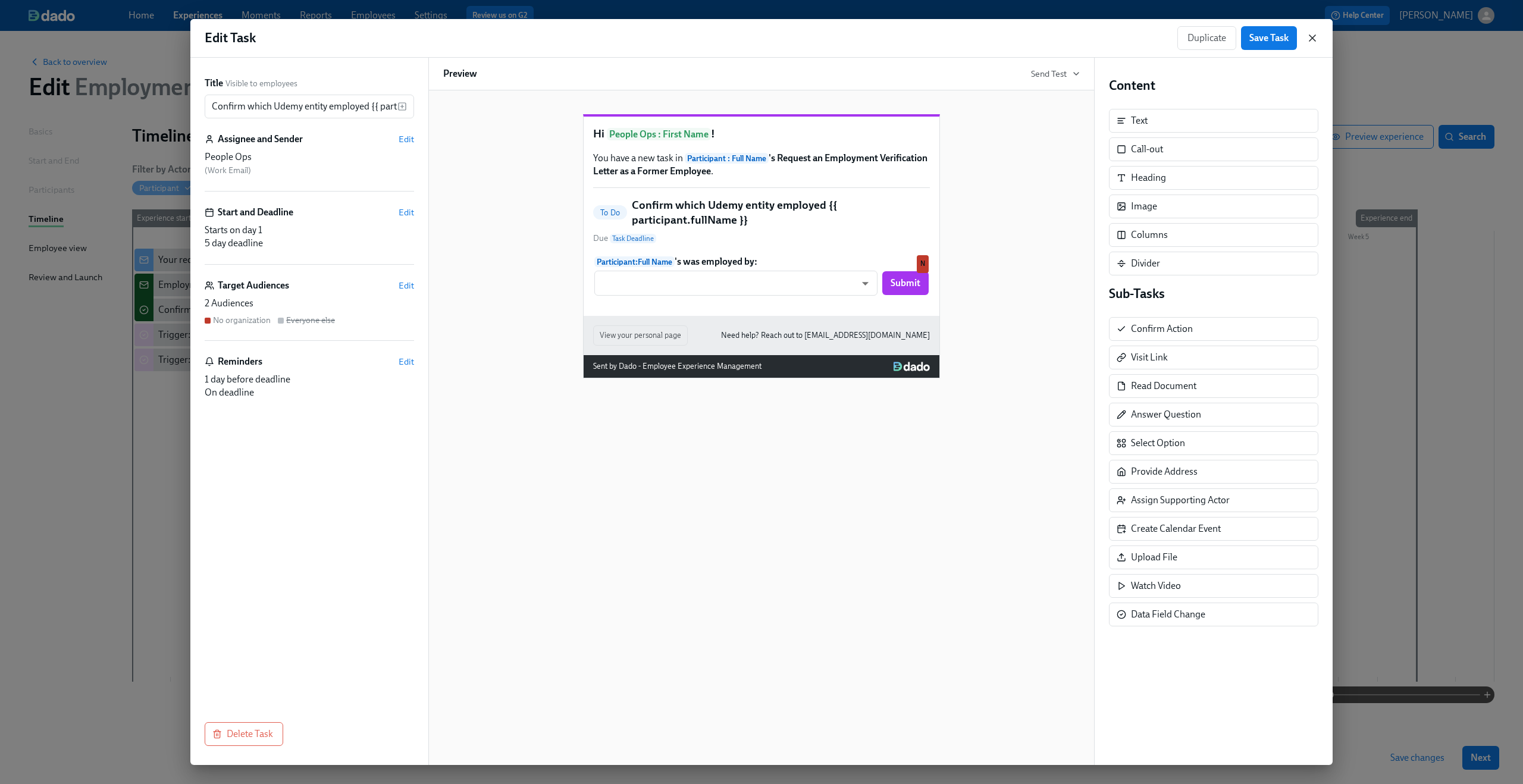
click at [1142, 42] on icon "button" at bounding box center [1313, 38] width 12 height 12
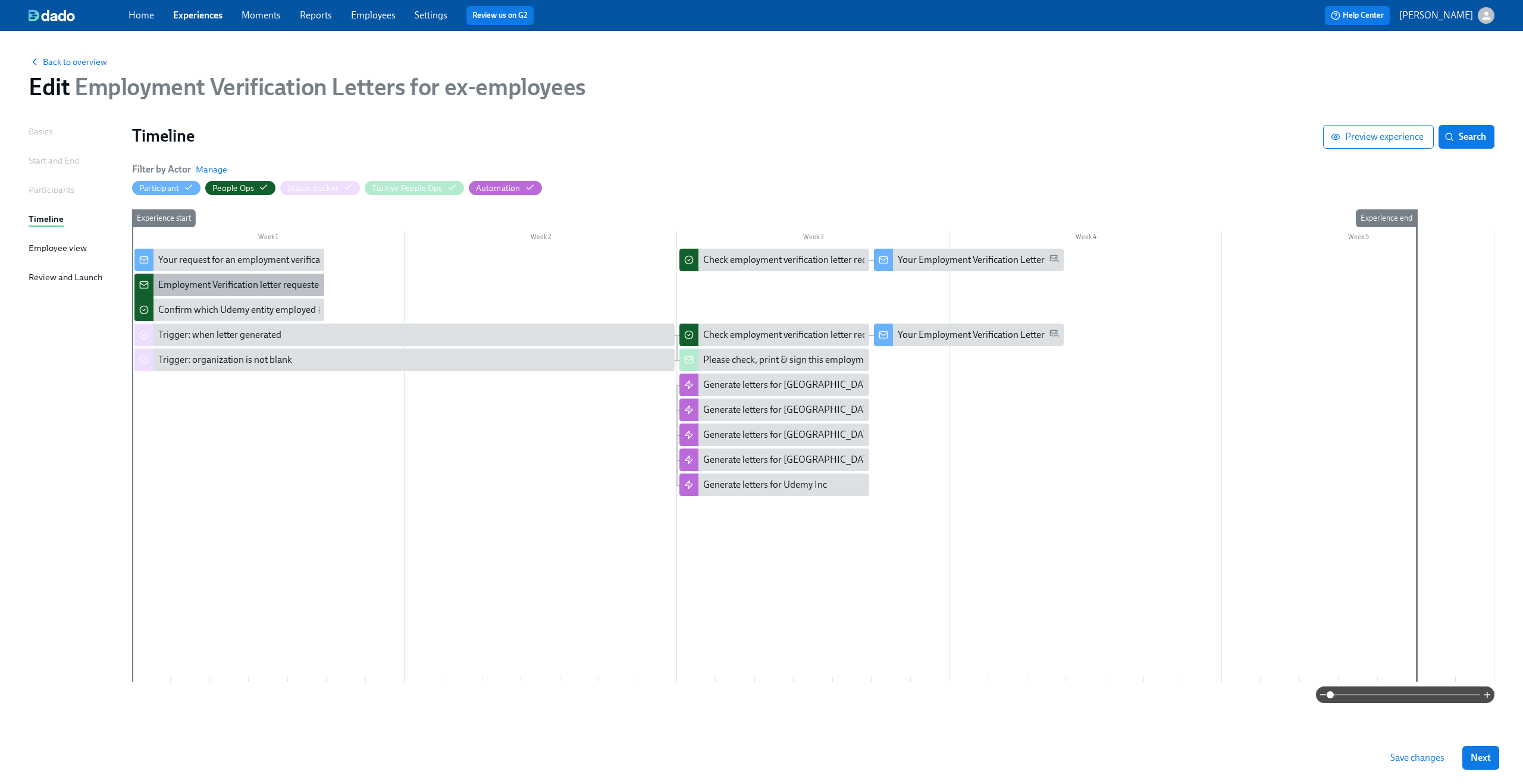
click at [243, 281] on div "Employment Verification letter requested, but [PERSON_NAME] has no data: {{ par…" at bounding box center [365, 285] width 414 height 13
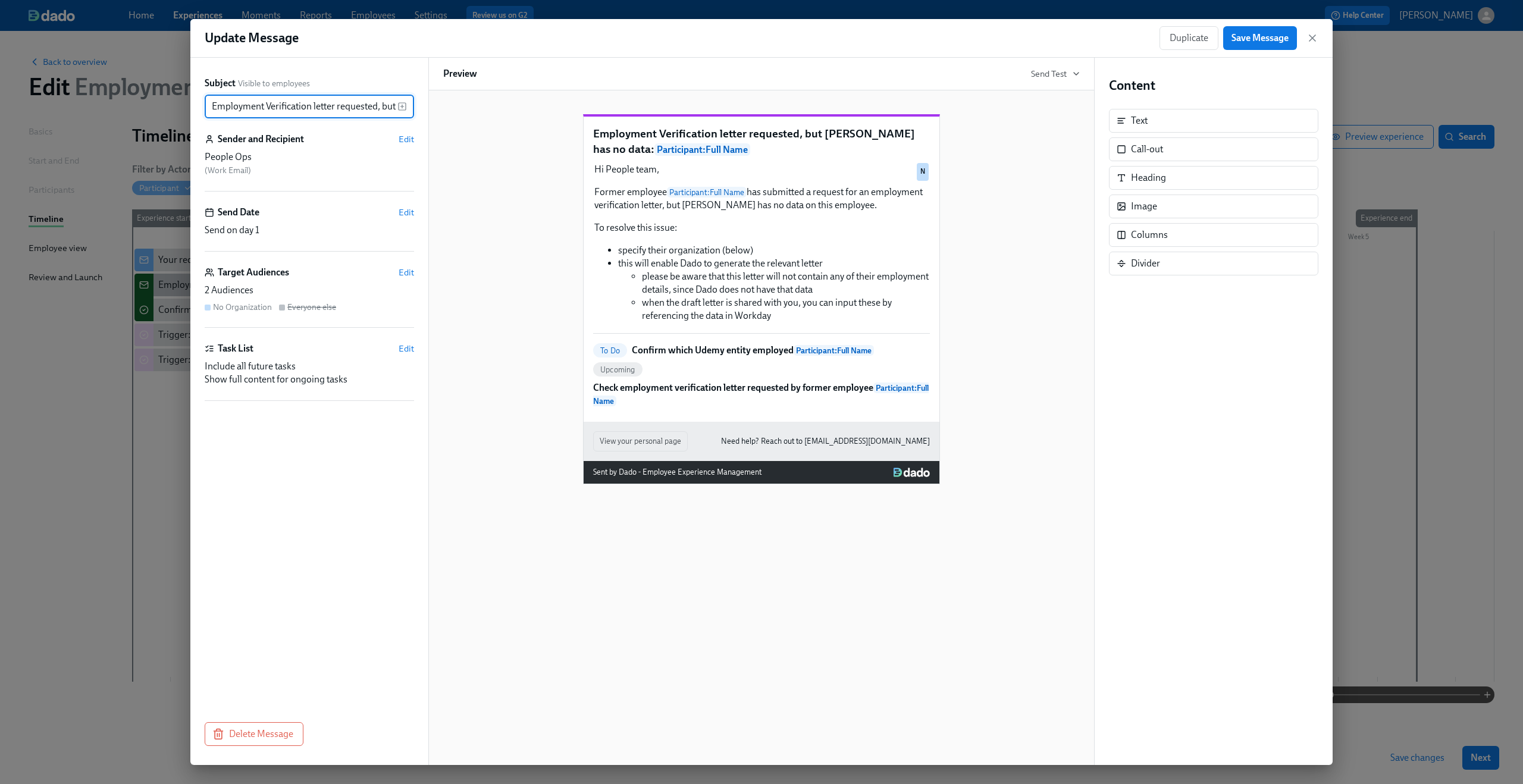
scroll to position [0, 179]
click at [1142, 39] on icon "button" at bounding box center [1313, 38] width 12 height 12
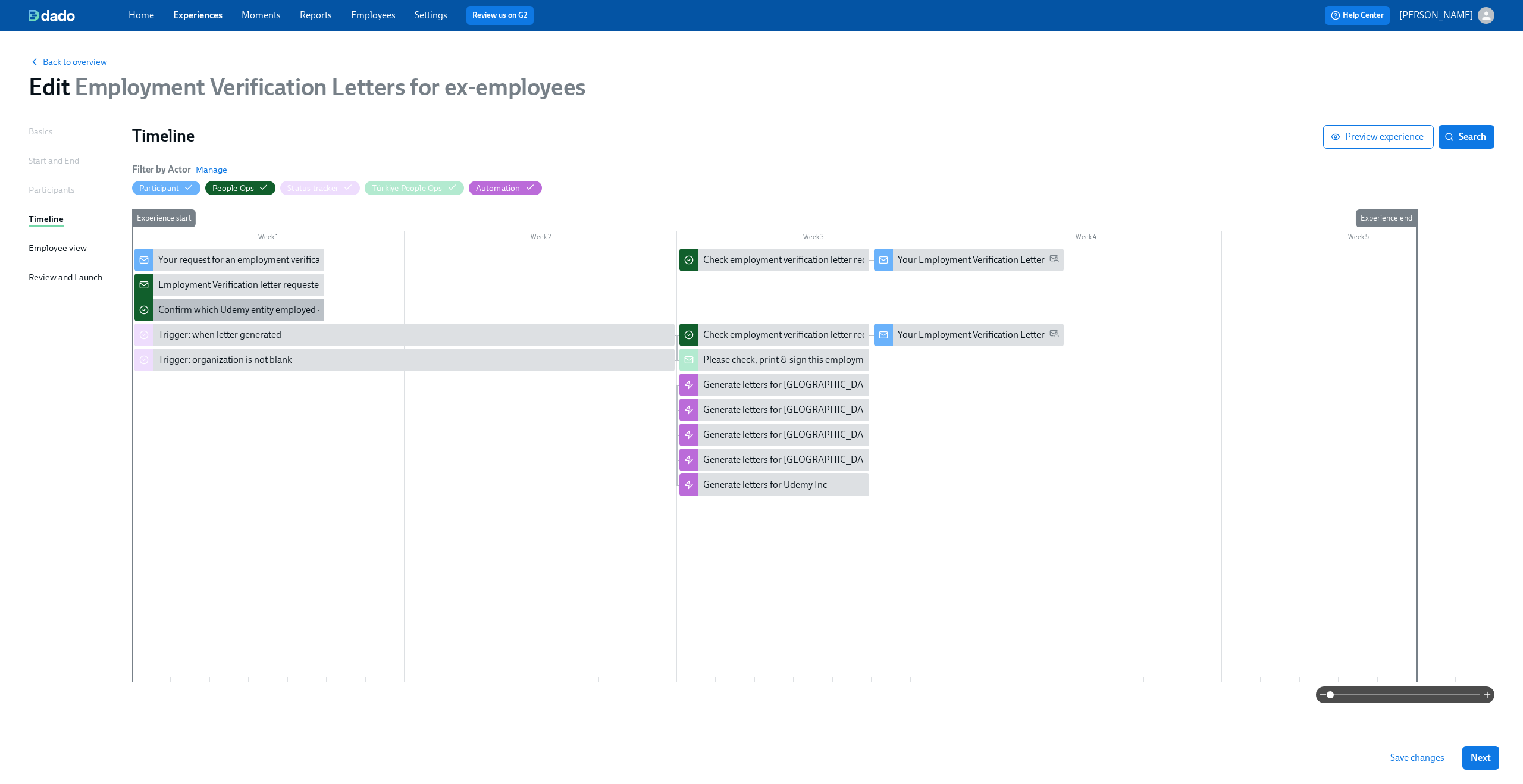
click at [244, 310] on div "Confirm which Udemy entity employed {{ participant.fullName }}" at bounding box center [289, 310] width 262 height 13
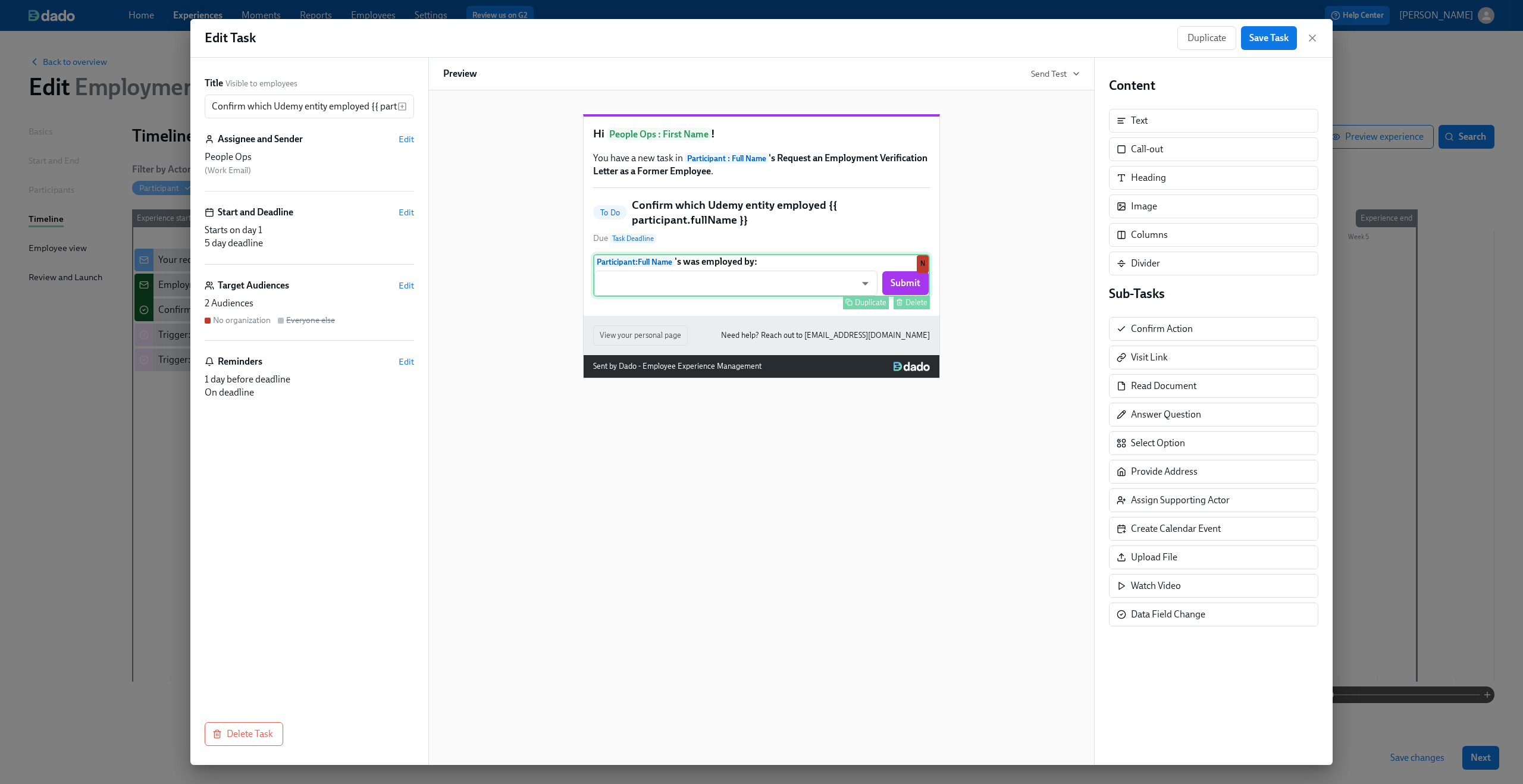
click at [647, 297] on div "Participant : Full Name 's was employed by: ​ ​ Submit Duplicate Delete N" at bounding box center [761, 275] width 337 height 43
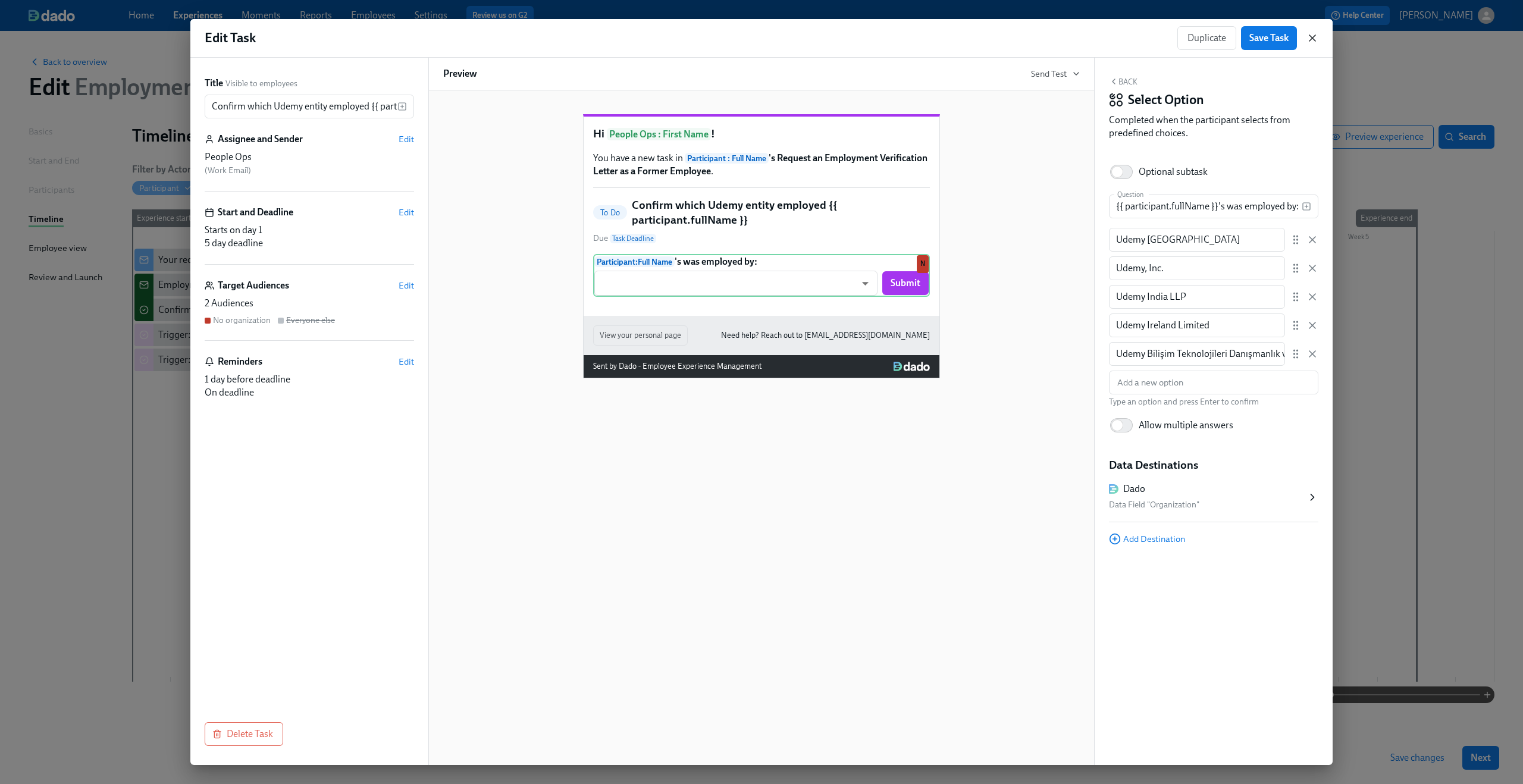
click at [1142, 36] on icon "button" at bounding box center [1313, 38] width 12 height 12
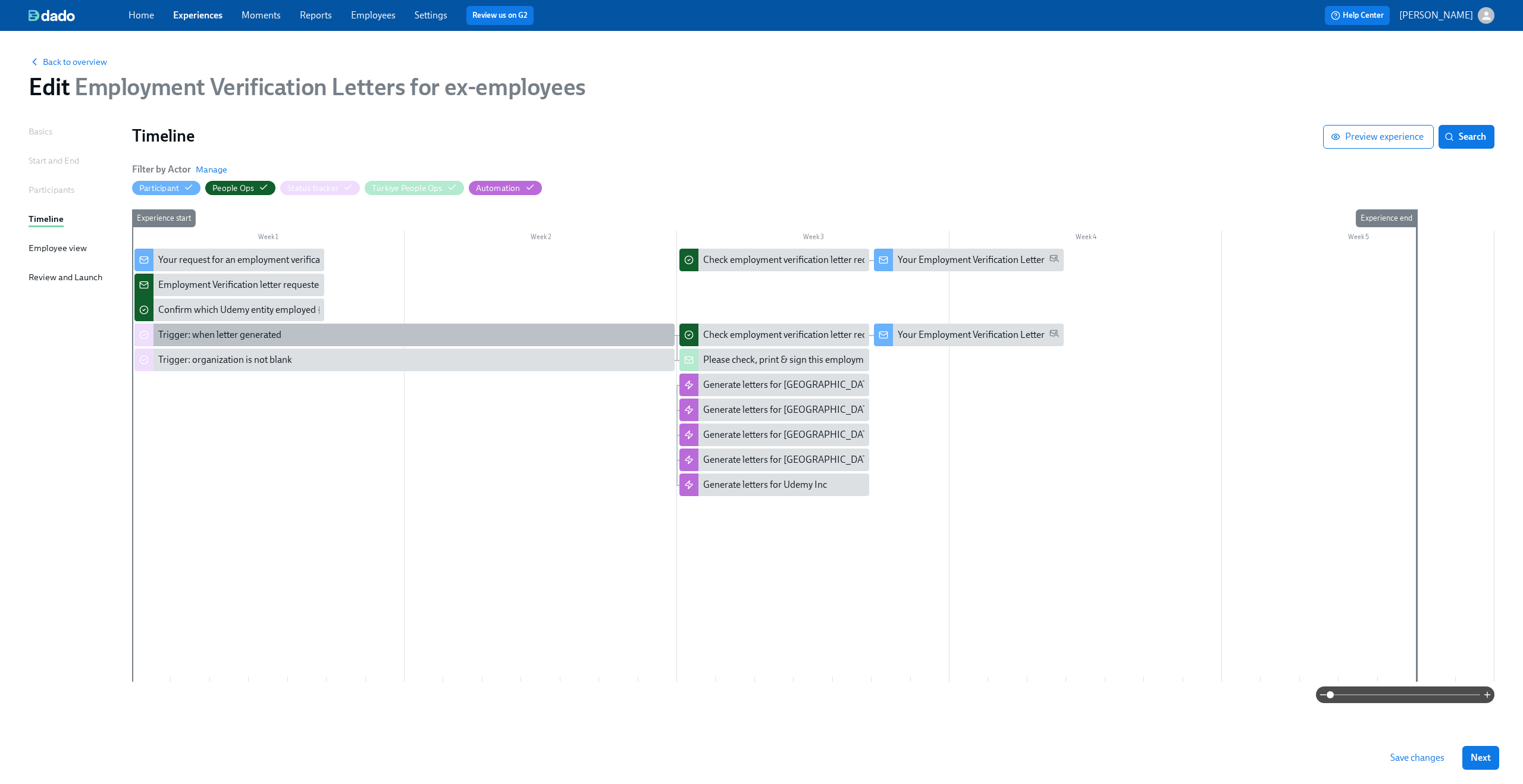
click at [255, 344] on div "Trigger: when letter generated" at bounding box center [405, 335] width 540 height 23
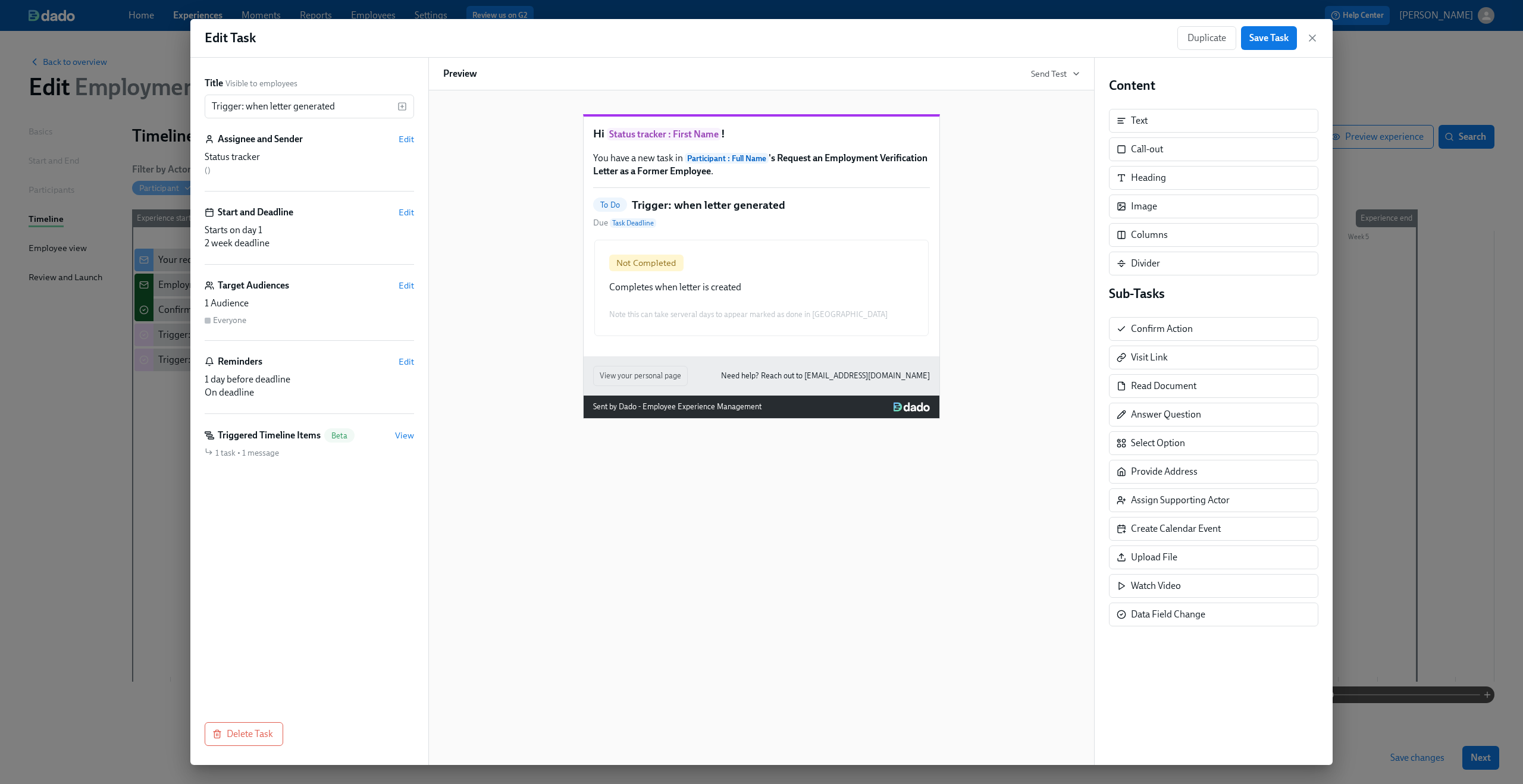
click at [395, 435] on div "Triggered Timeline Items Beta View" at bounding box center [309, 436] width 209 height 14
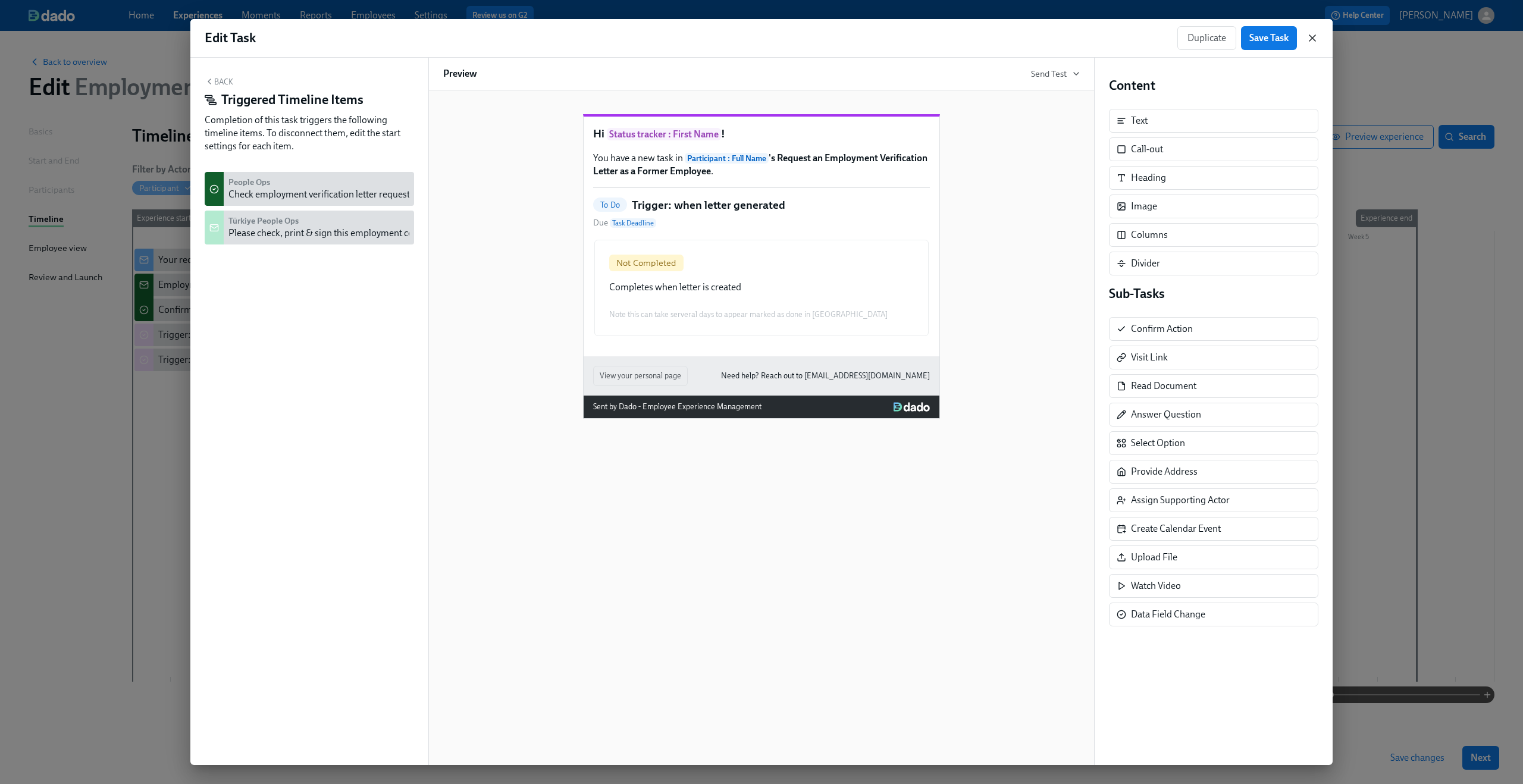
click at [1142, 39] on icon "button" at bounding box center [1313, 38] width 12 height 12
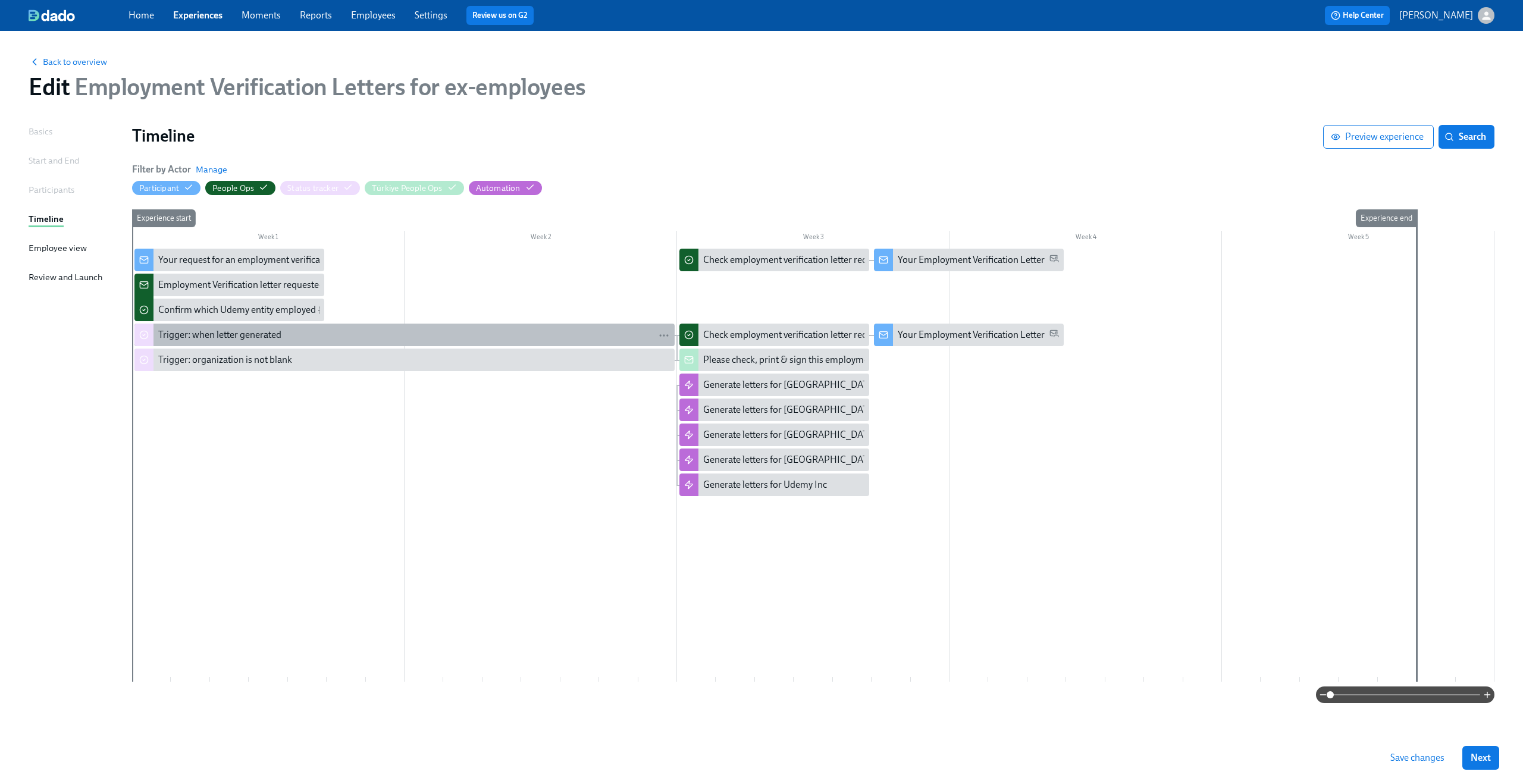
click at [446, 329] on div "Trigger: when letter generated" at bounding box center [414, 335] width 512 height 13
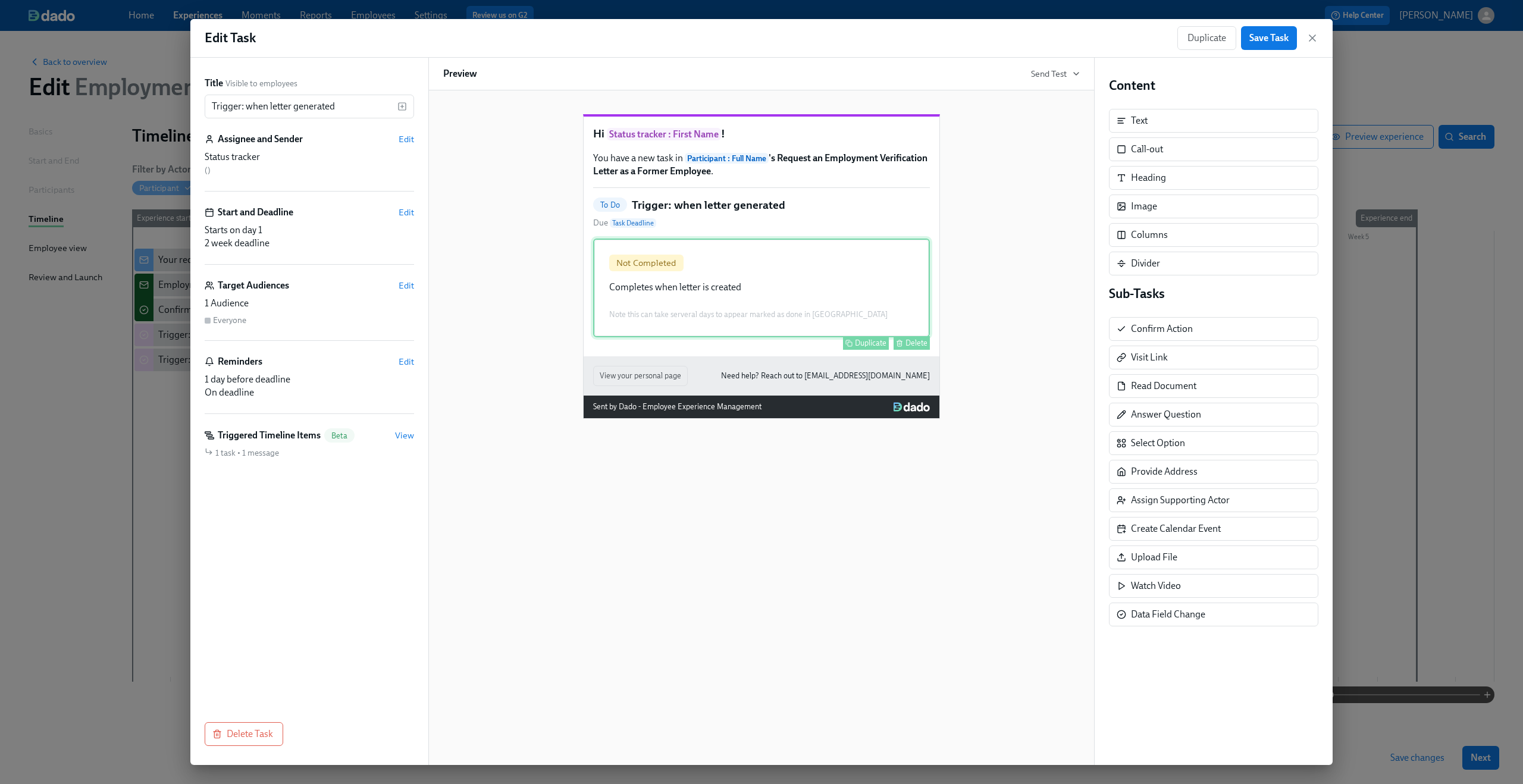
click at [870, 329] on div "Not Completed Completes when letter is created Note this can take serveral days…" at bounding box center [761, 287] width 337 height 99
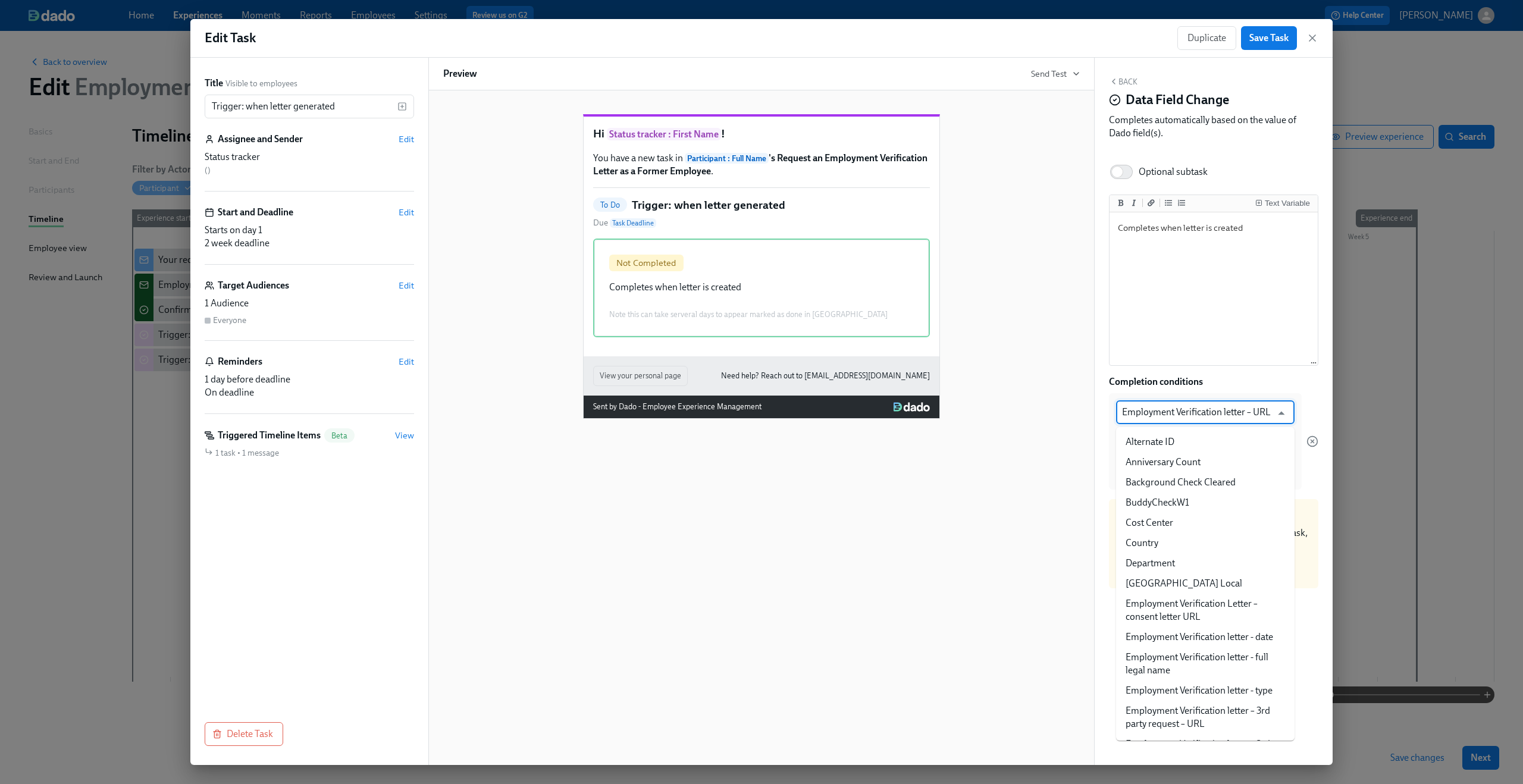
click at [1142, 405] on input "Employment Verification letter – URL" at bounding box center [1197, 412] width 149 height 24
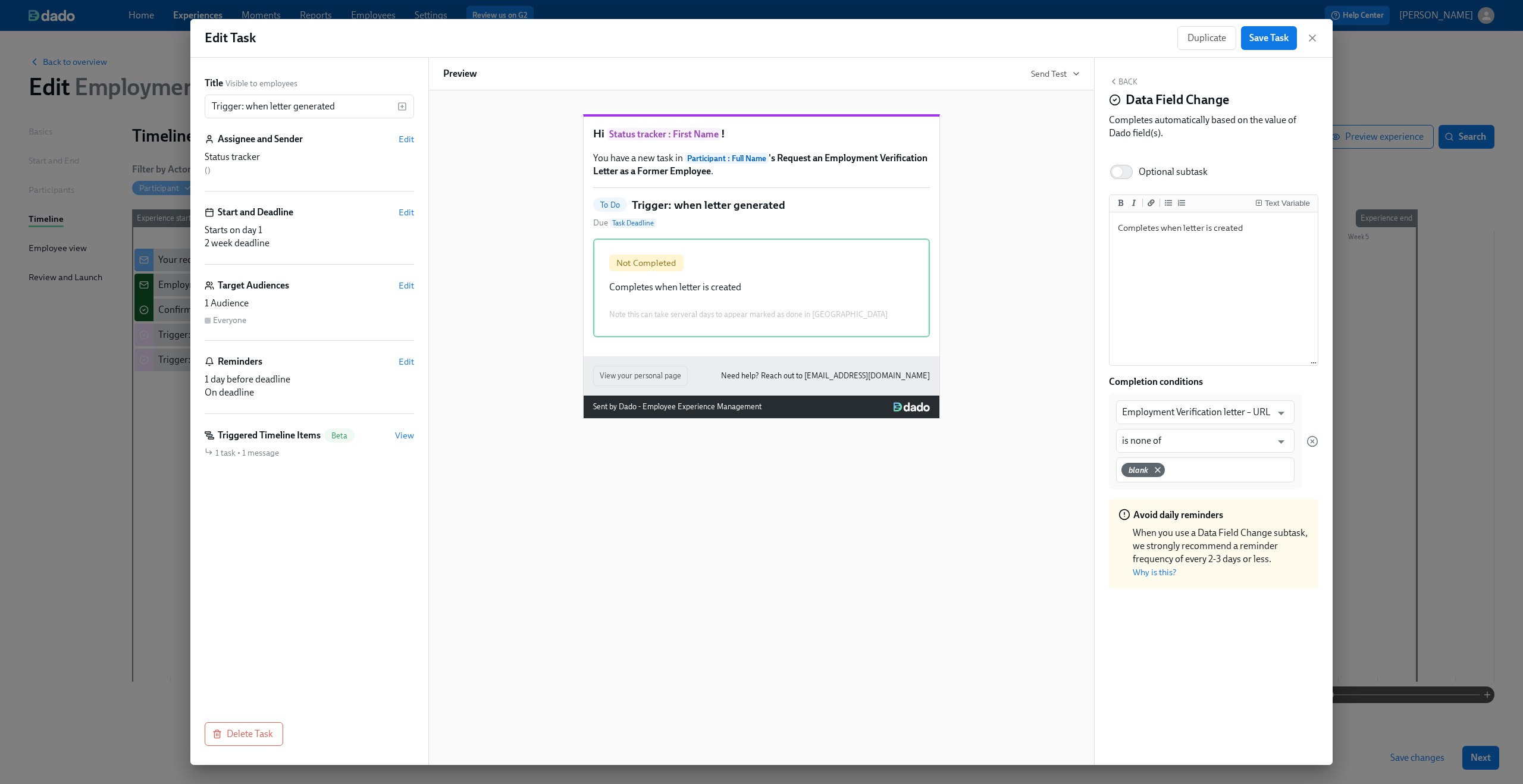
click at [1033, 326] on div "Hi Status tracker : First Name ! You have a new task in Participant : Full Name…" at bounding box center [762, 256] width 637 height 323
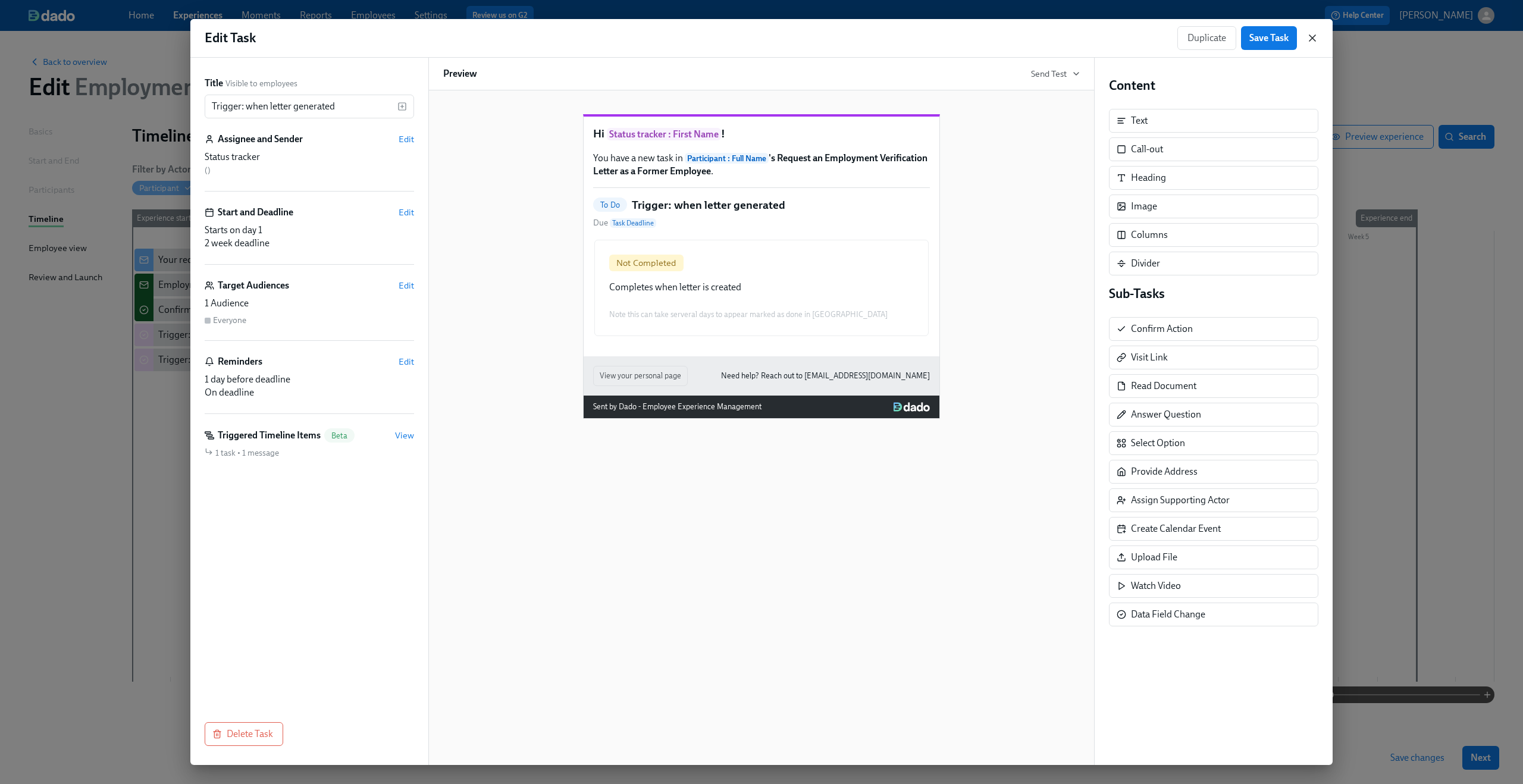
click at [1142, 42] on icon "button" at bounding box center [1313, 38] width 12 height 12
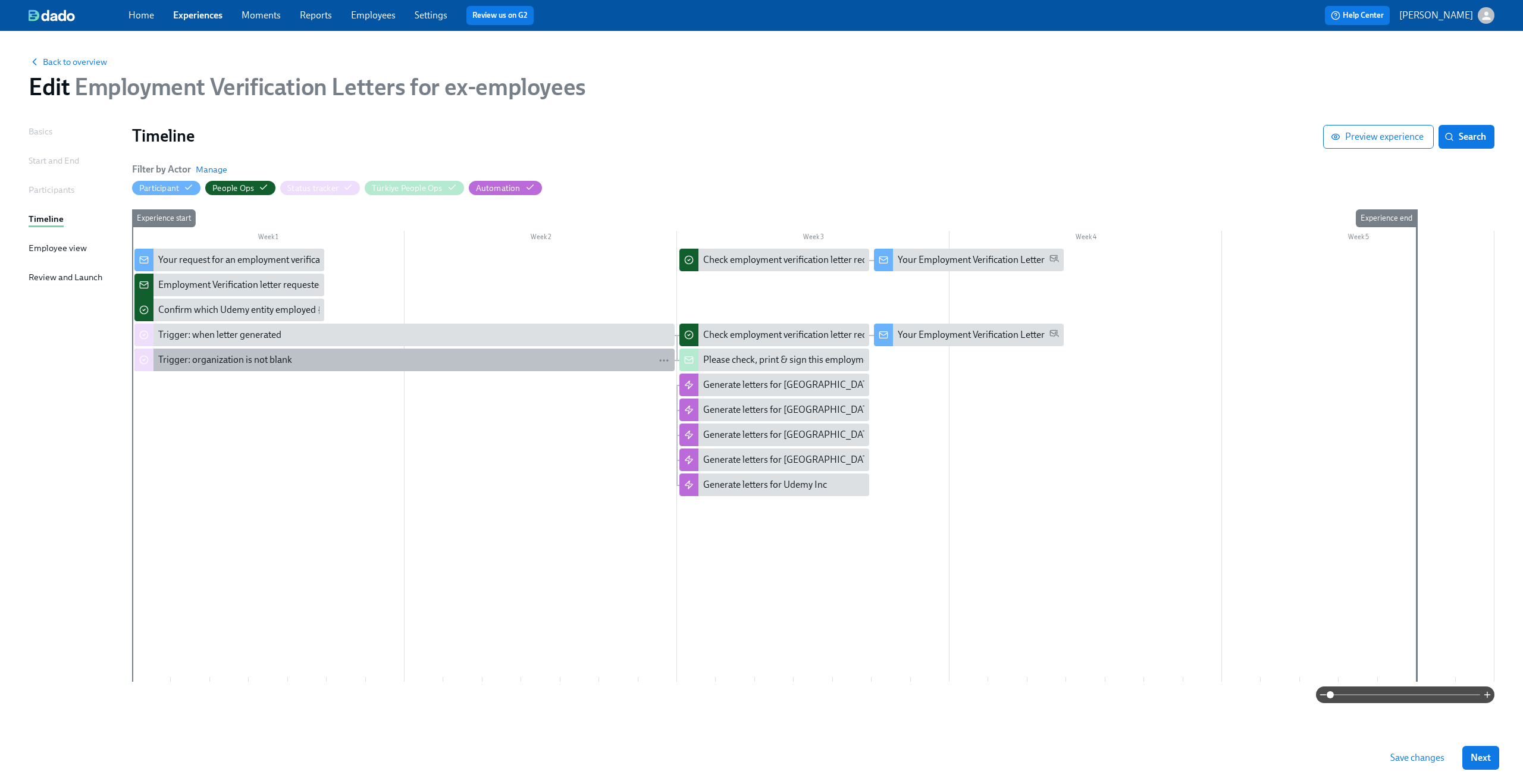
click at [502, 362] on div "Trigger: organization is not blank" at bounding box center [414, 360] width 512 height 13
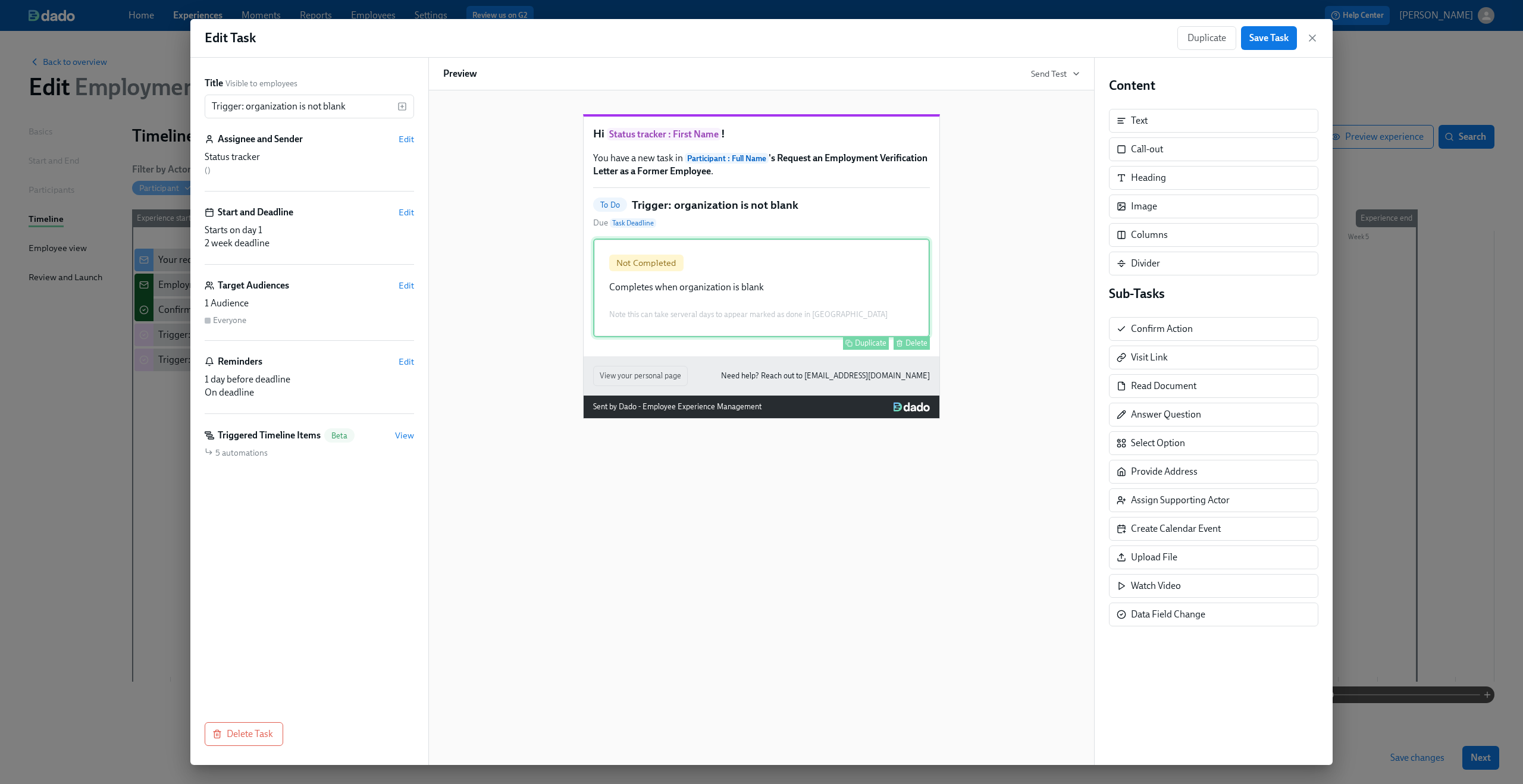
click at [713, 314] on div "Not Completed Completes when organization is blank Note this can take serveral …" at bounding box center [761, 287] width 337 height 99
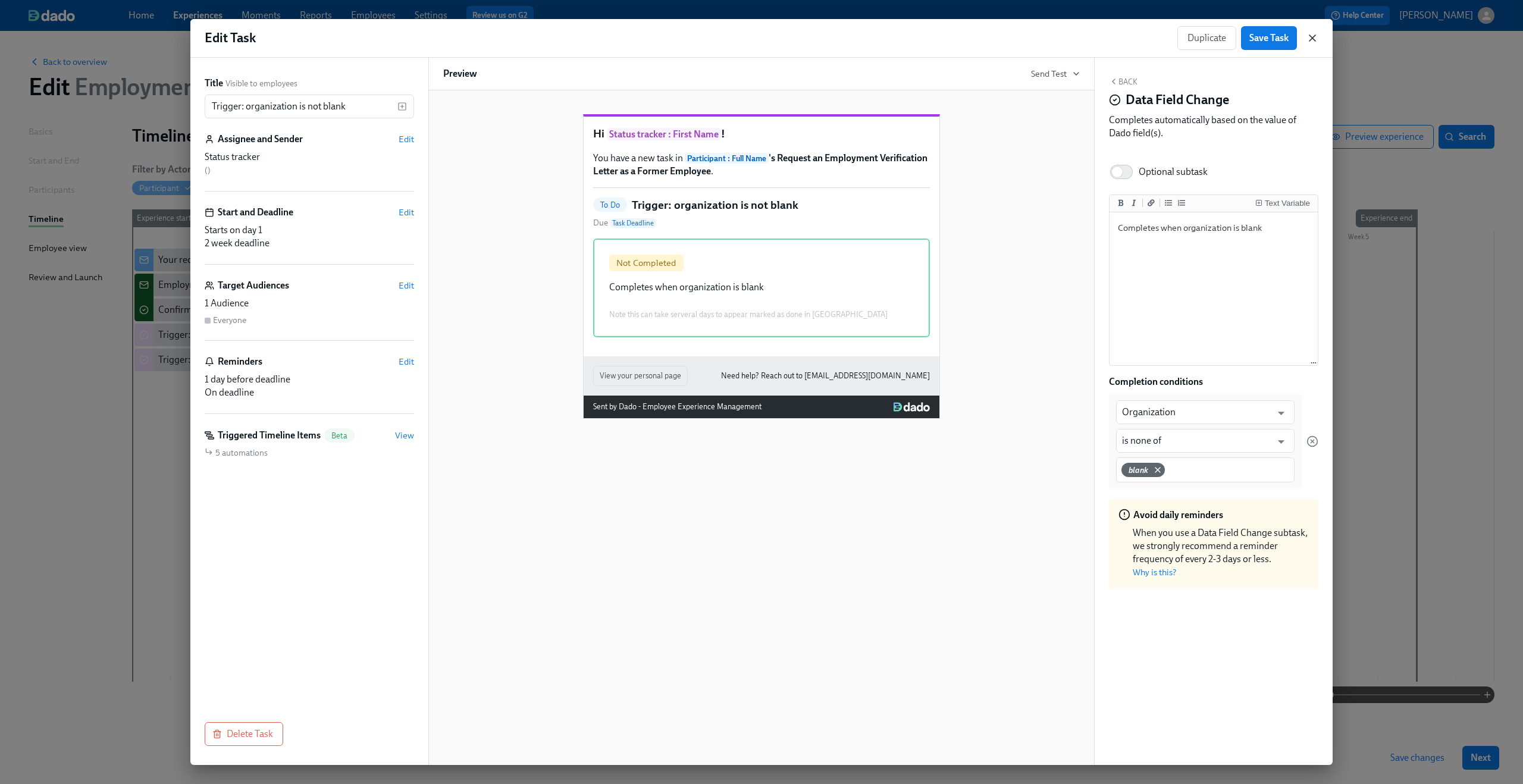
click at [1142, 39] on icon "button" at bounding box center [1313, 38] width 6 height 6
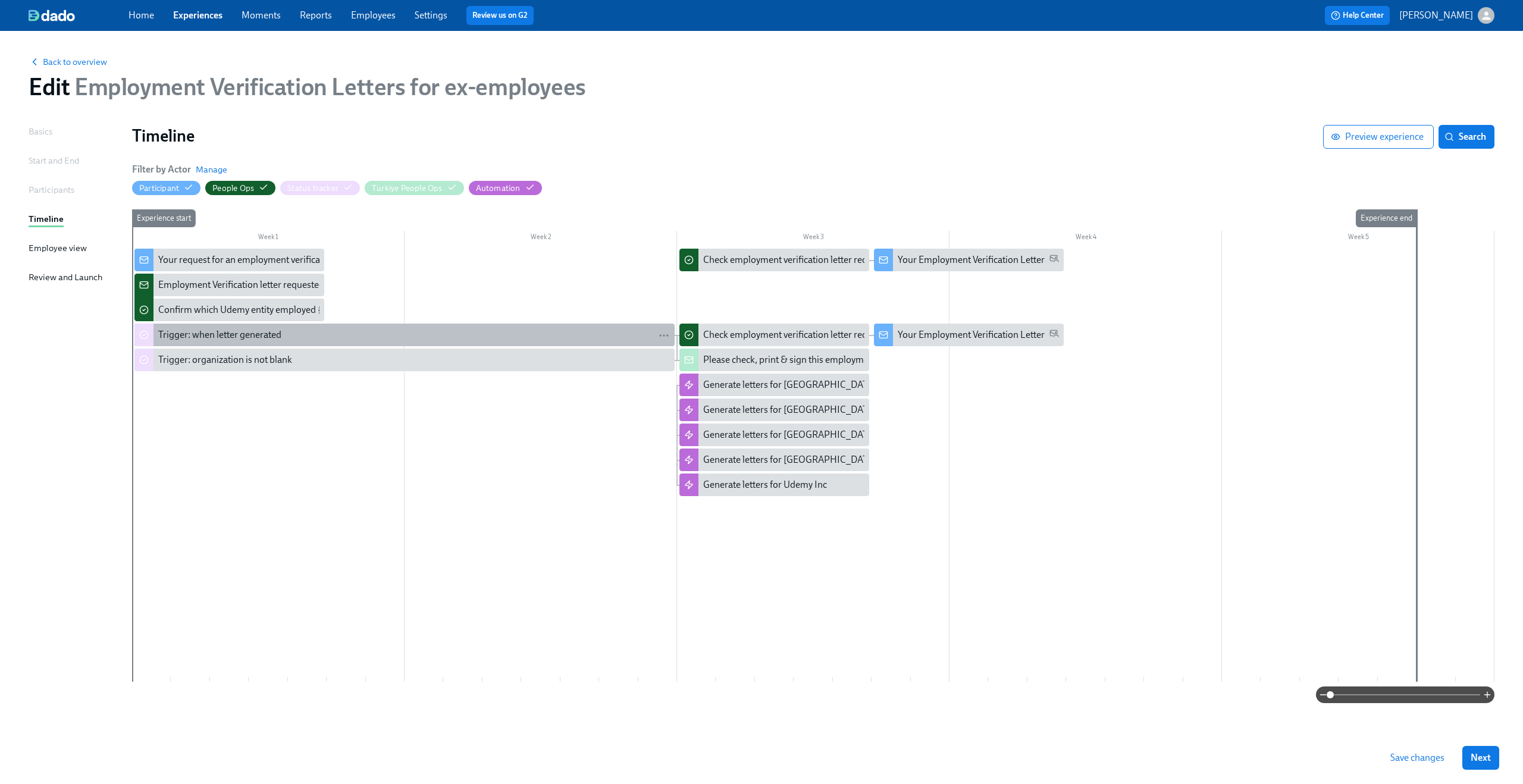
click at [454, 328] on div "Trigger: when letter generated" at bounding box center [414, 335] width 512 height 13
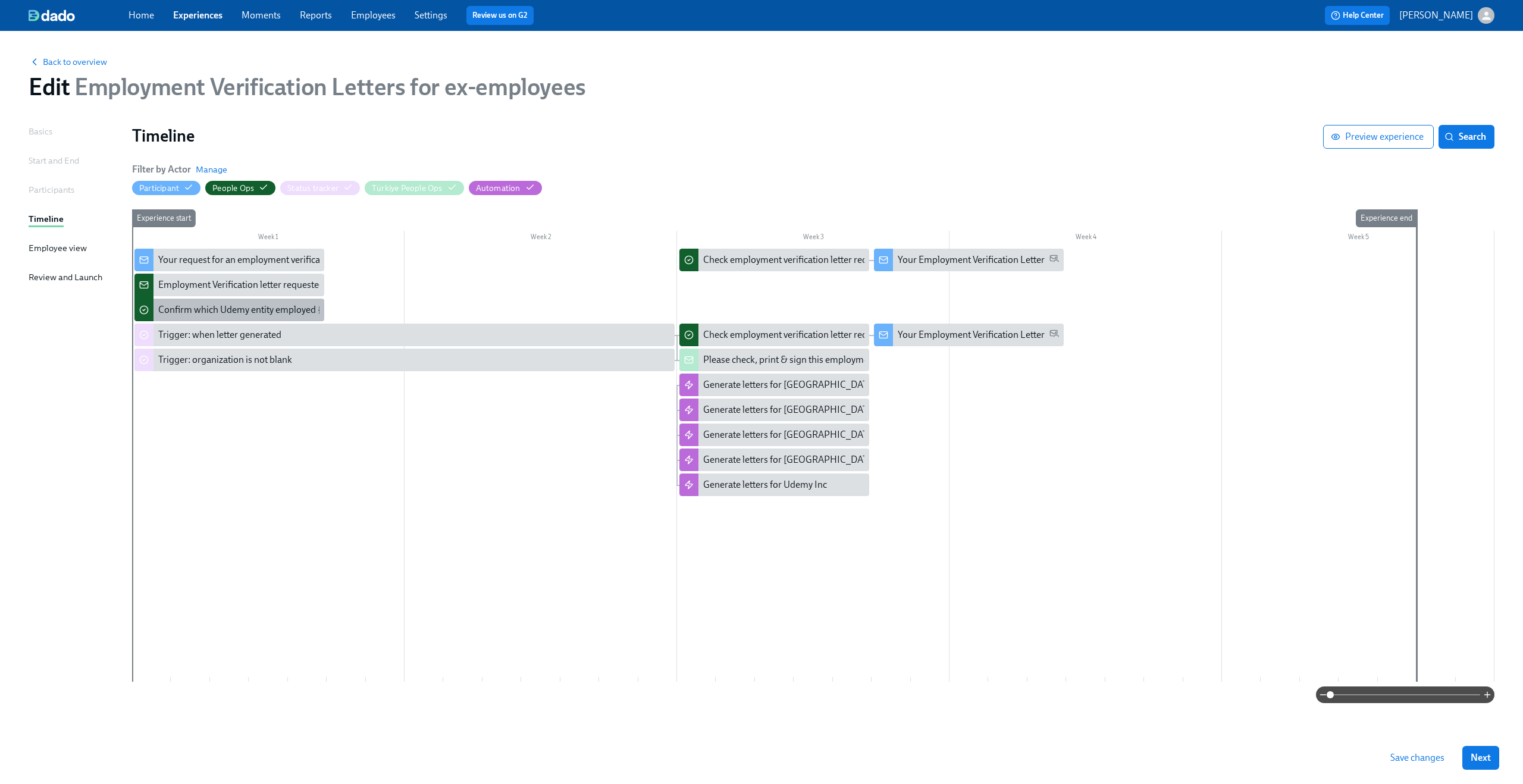
click at [209, 320] on div "Confirm which Udemy entity employed {{ participant.fullName }}" at bounding box center [230, 310] width 190 height 23
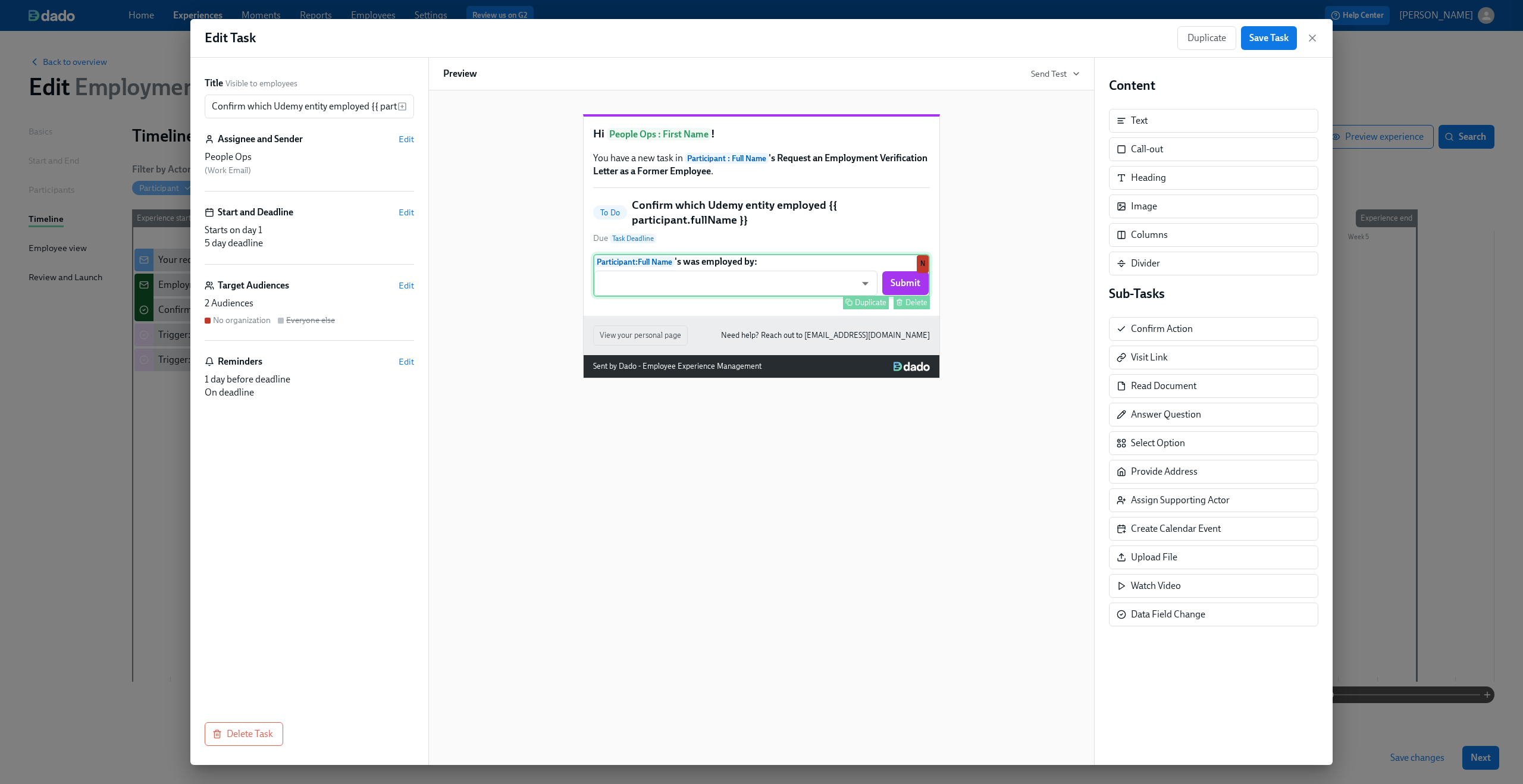
click at [794, 297] on div "Participant : Full Name 's was employed by: ​ ​ Submit Duplicate Delete N" at bounding box center [761, 275] width 337 height 43
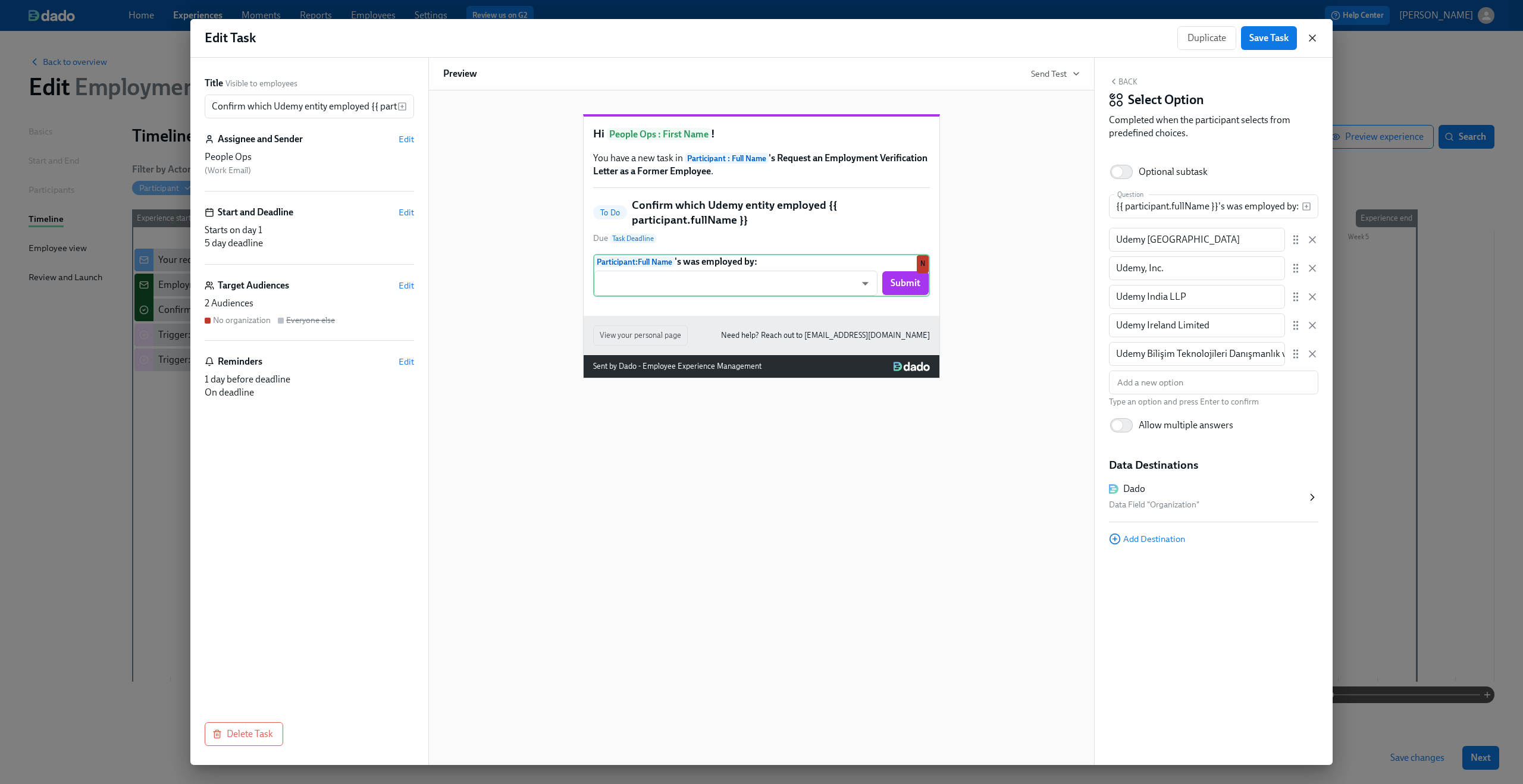
click at [1142, 36] on icon "button" at bounding box center [1313, 38] width 12 height 12
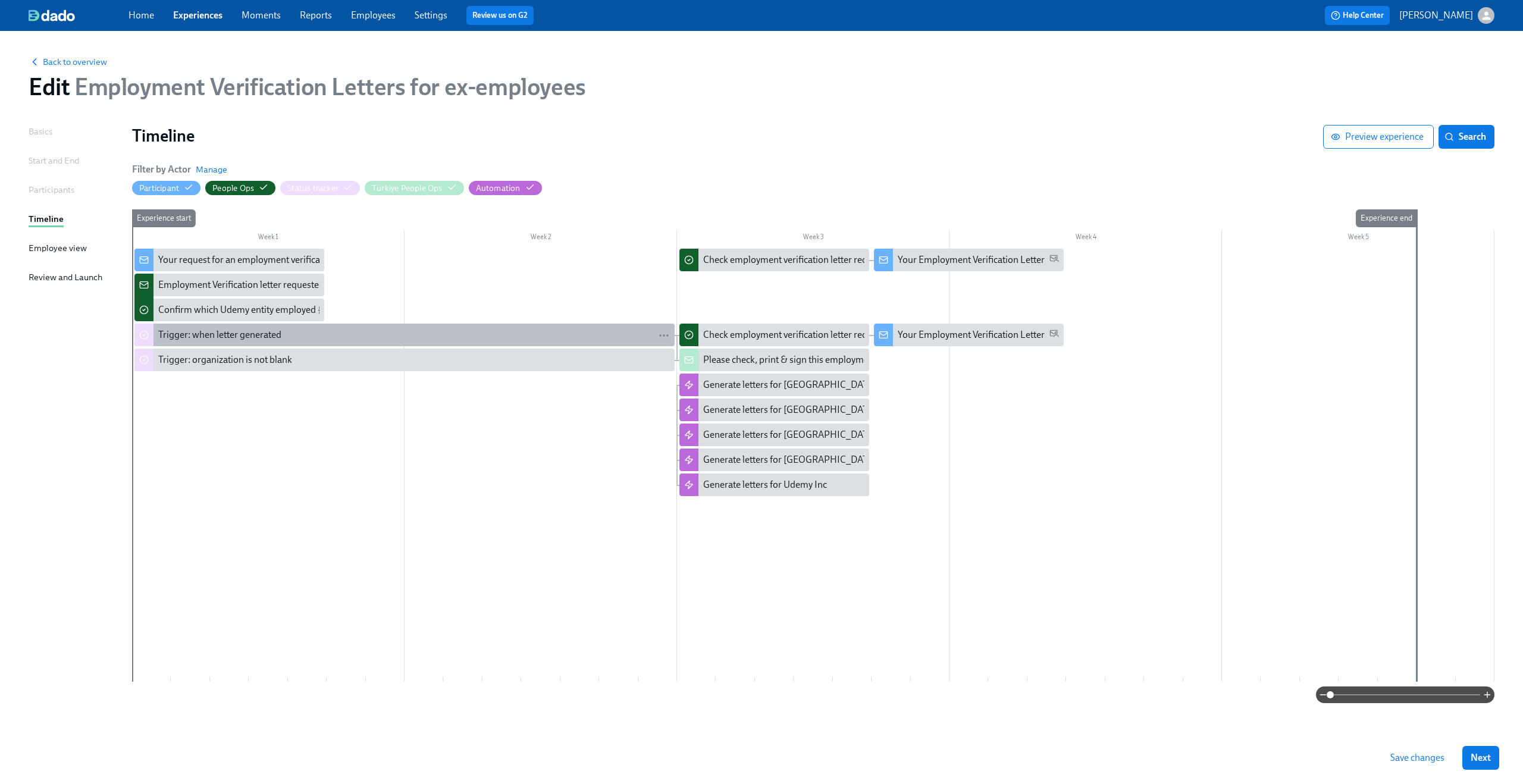
click at [322, 328] on div "Trigger: when letter generated" at bounding box center [414, 335] width 512 height 13
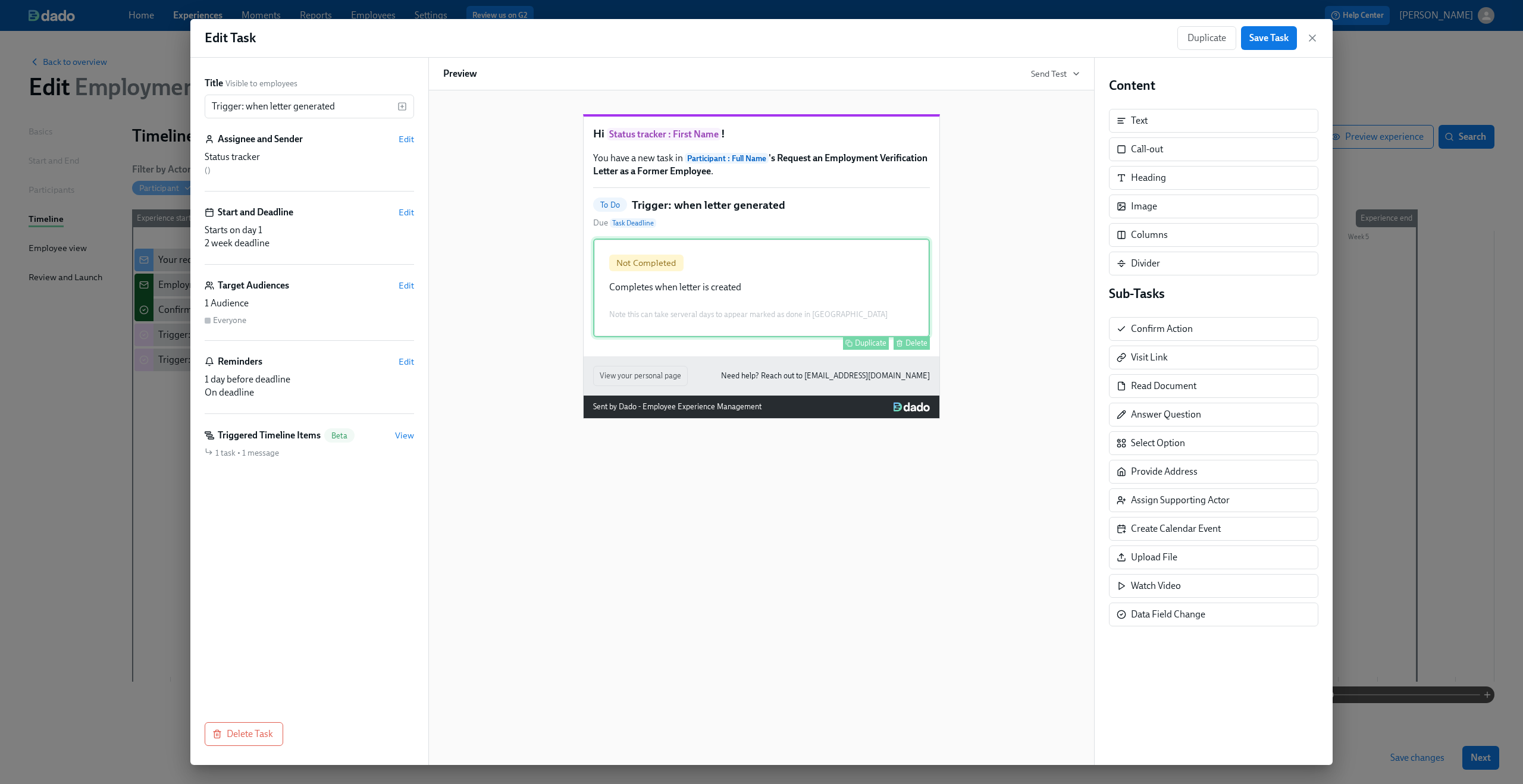
click at [719, 337] on div "Not Completed Completes when letter is created Note this can take serveral days…" at bounding box center [761, 287] width 337 height 99
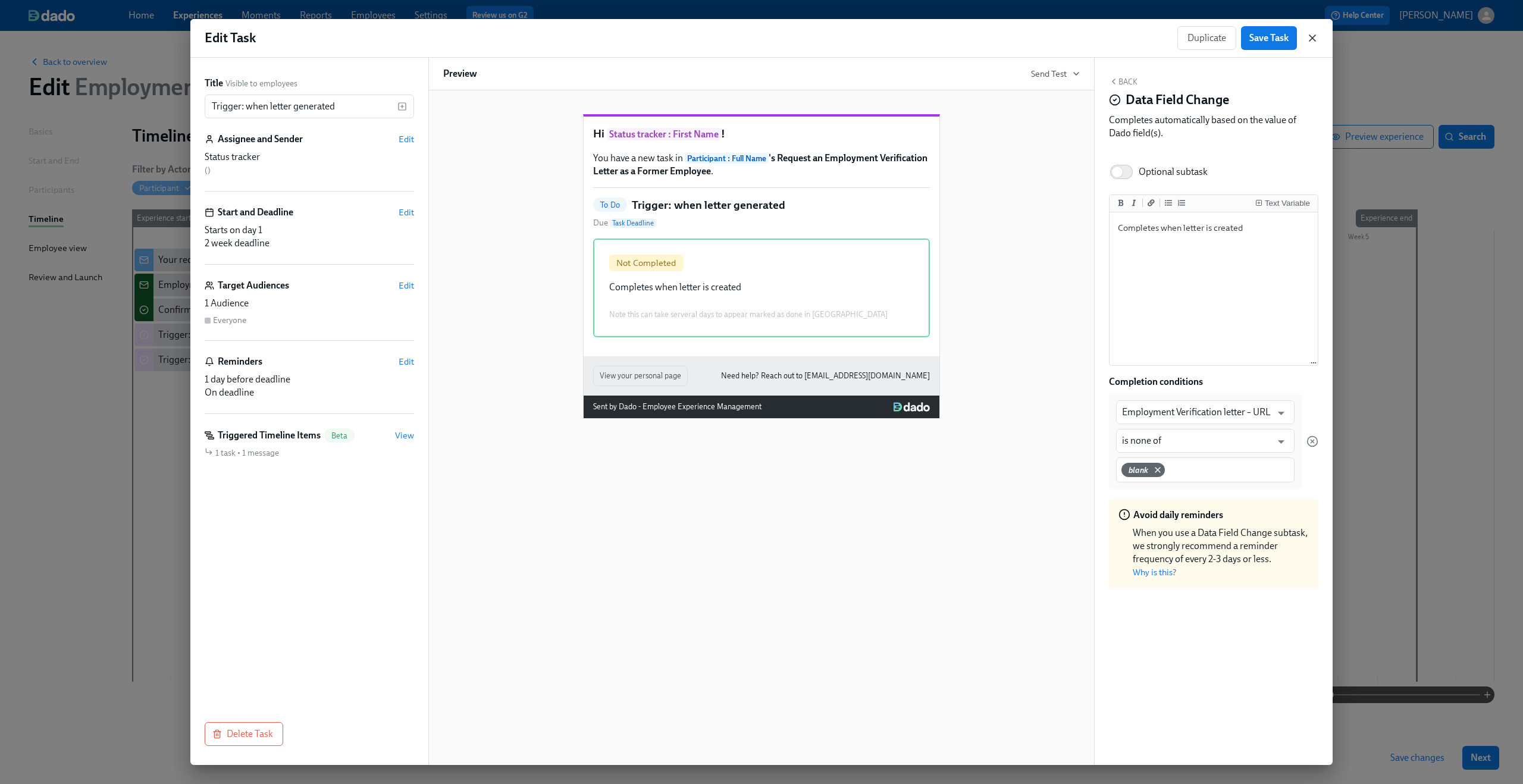
click at [1142, 37] on icon "button" at bounding box center [1313, 38] width 6 height 6
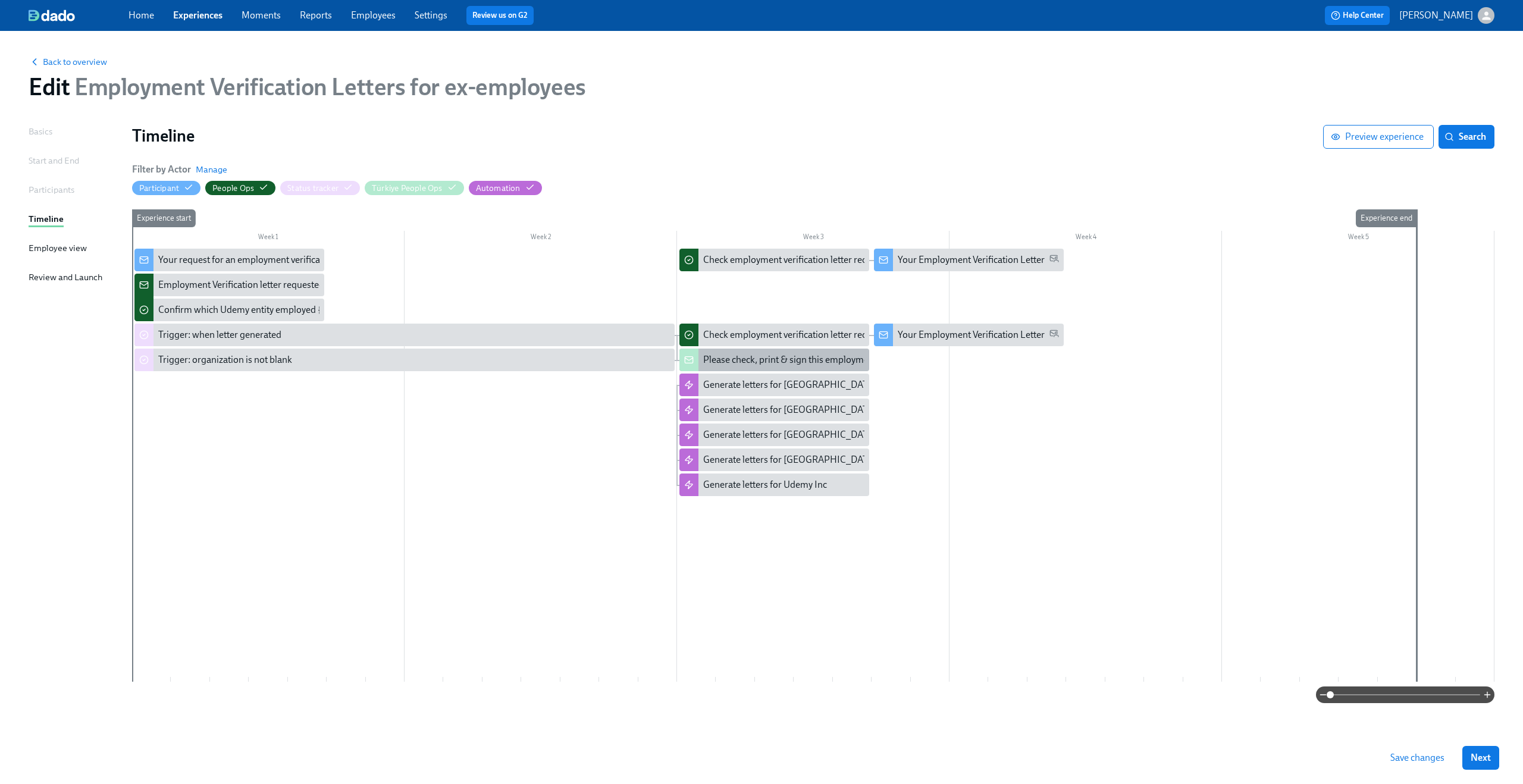
click at [697, 359] on div at bounding box center [689, 360] width 19 height 23
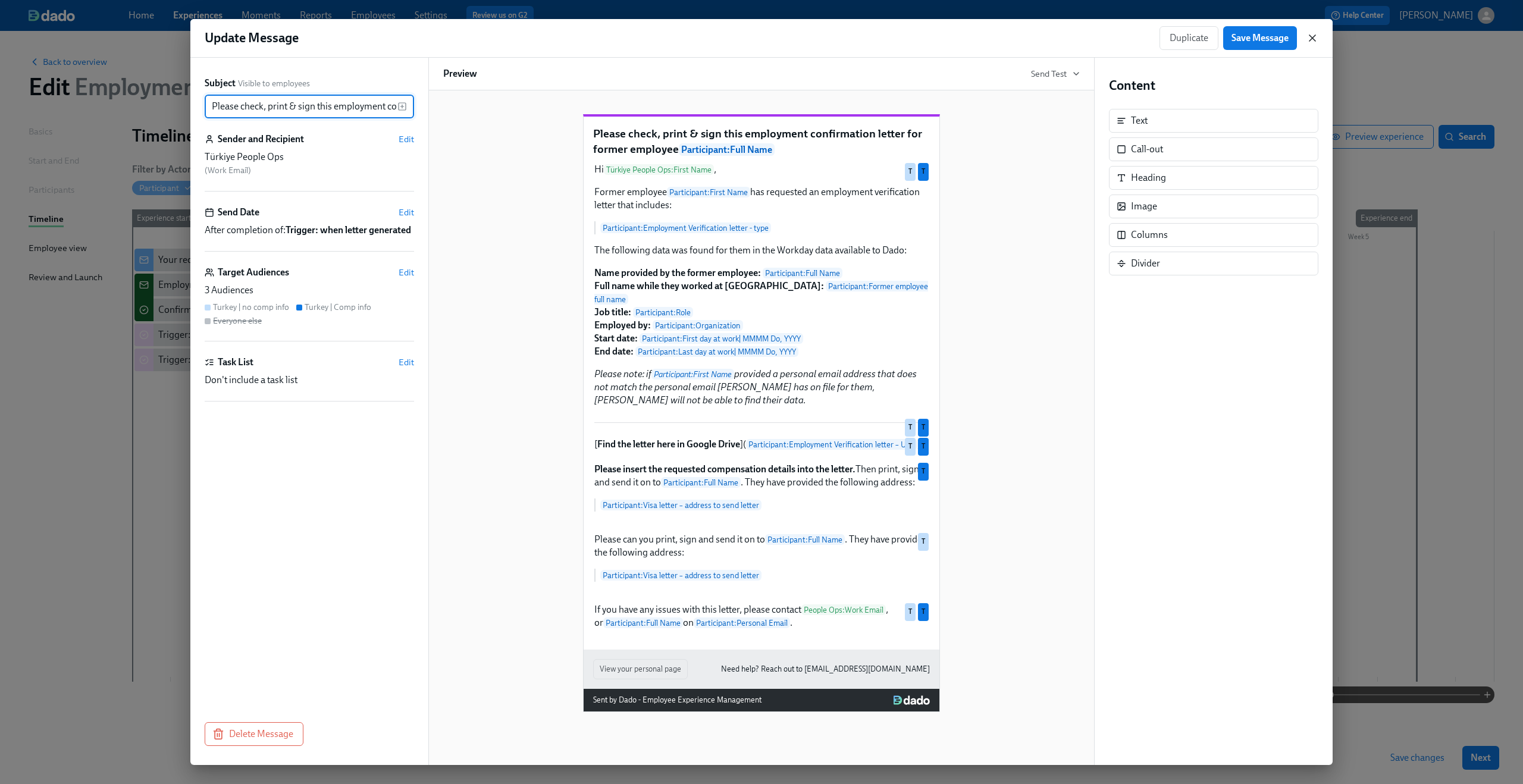
click at [1142, 35] on icon "button" at bounding box center [1313, 38] width 12 height 12
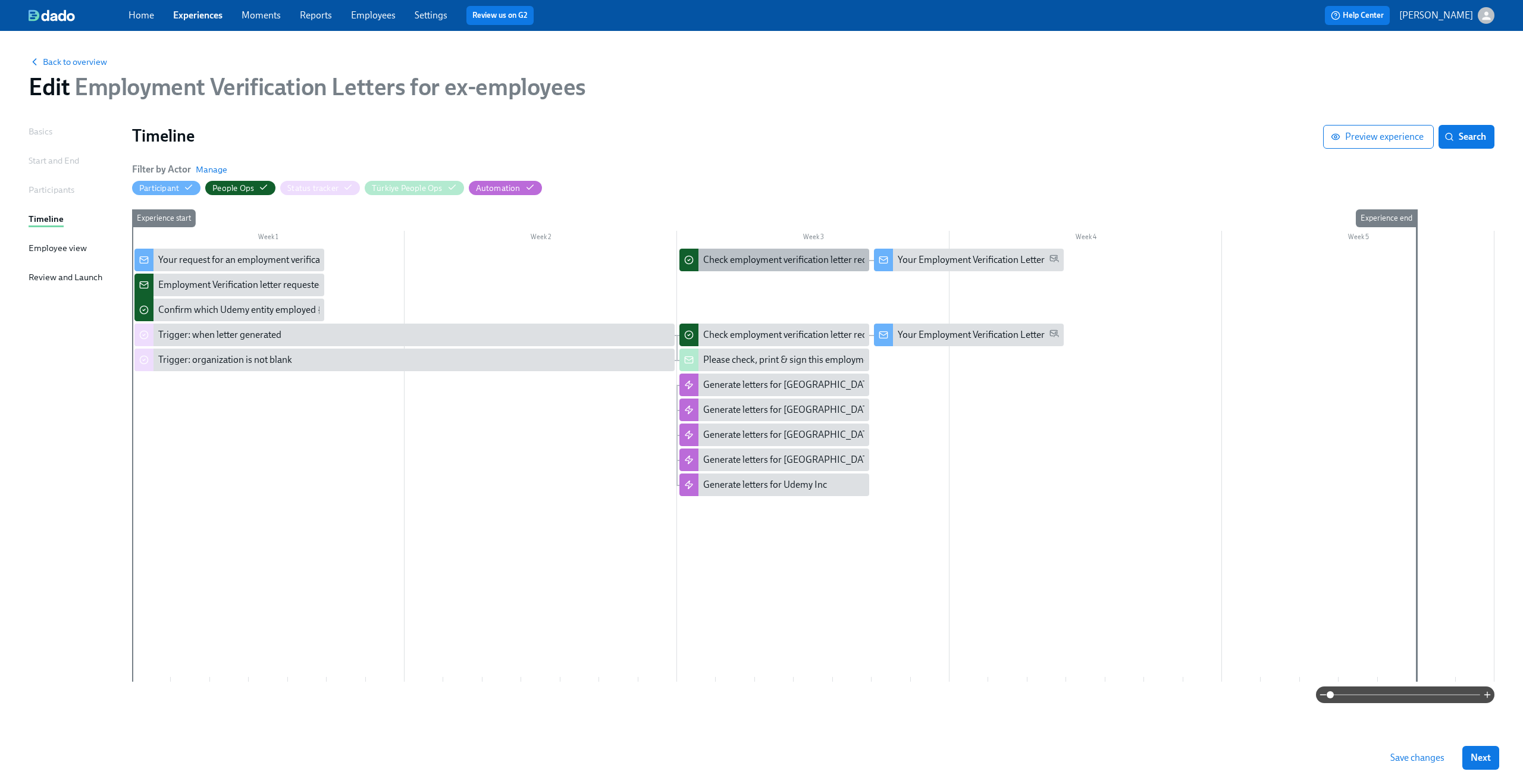
click at [803, 268] on div "Check employment verification letter requested by former employee {{ participan…" at bounding box center [775, 260] width 190 height 23
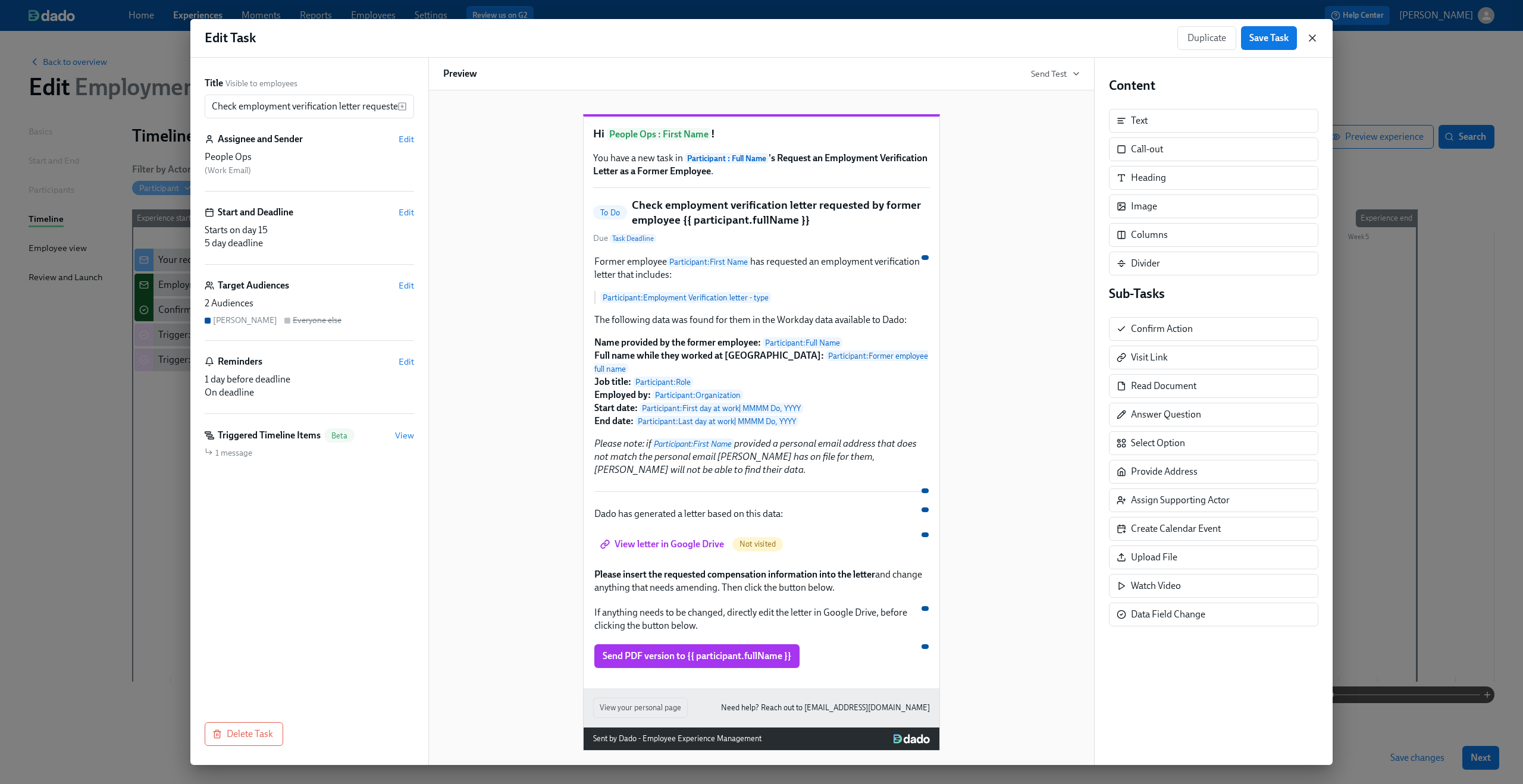
click at [1142, 35] on icon "button" at bounding box center [1313, 38] width 6 height 6
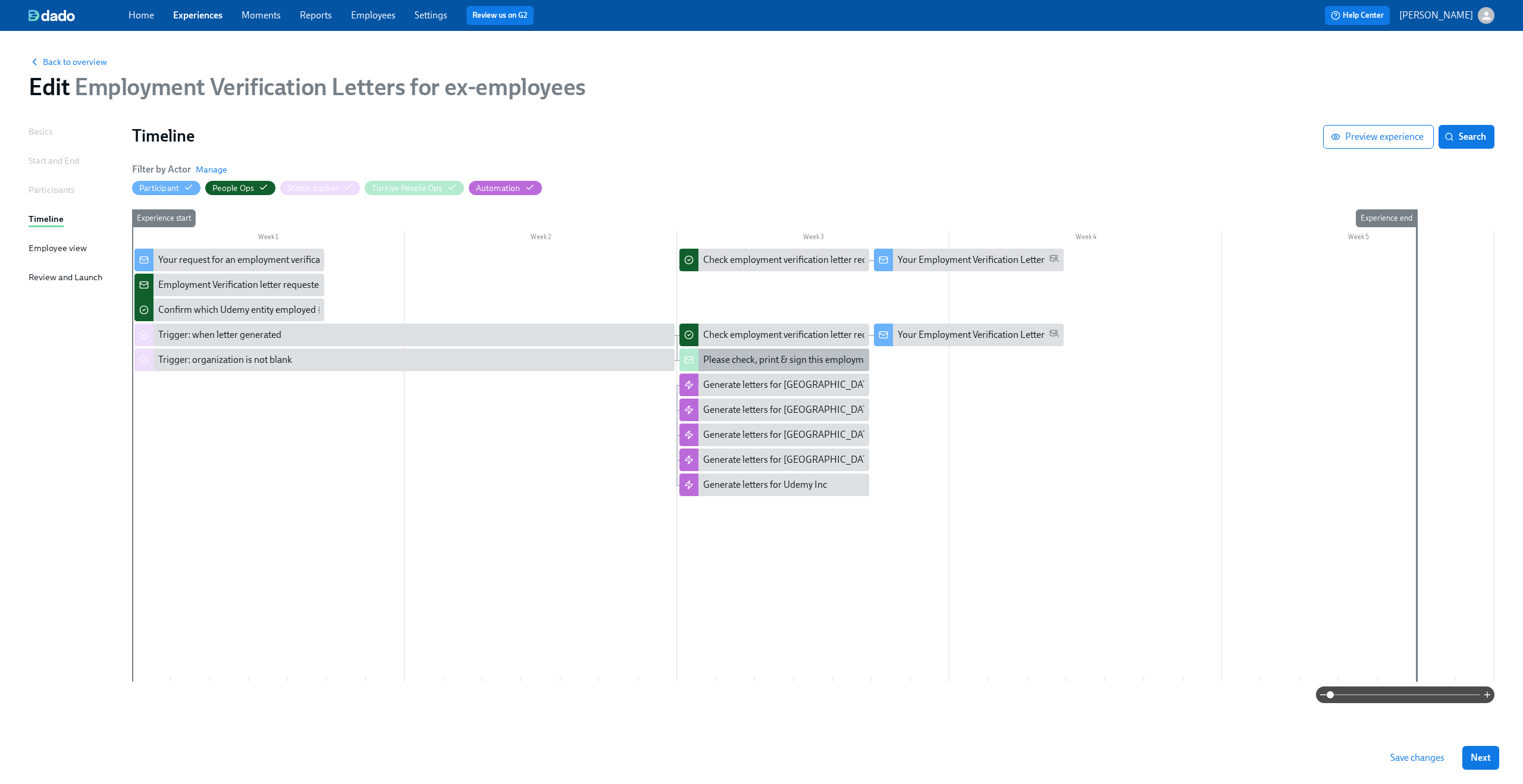
click at [772, 363] on div "Please check, print & sign this employment confirmation letter for former emplo…" at bounding box center [924, 360] width 442 height 13
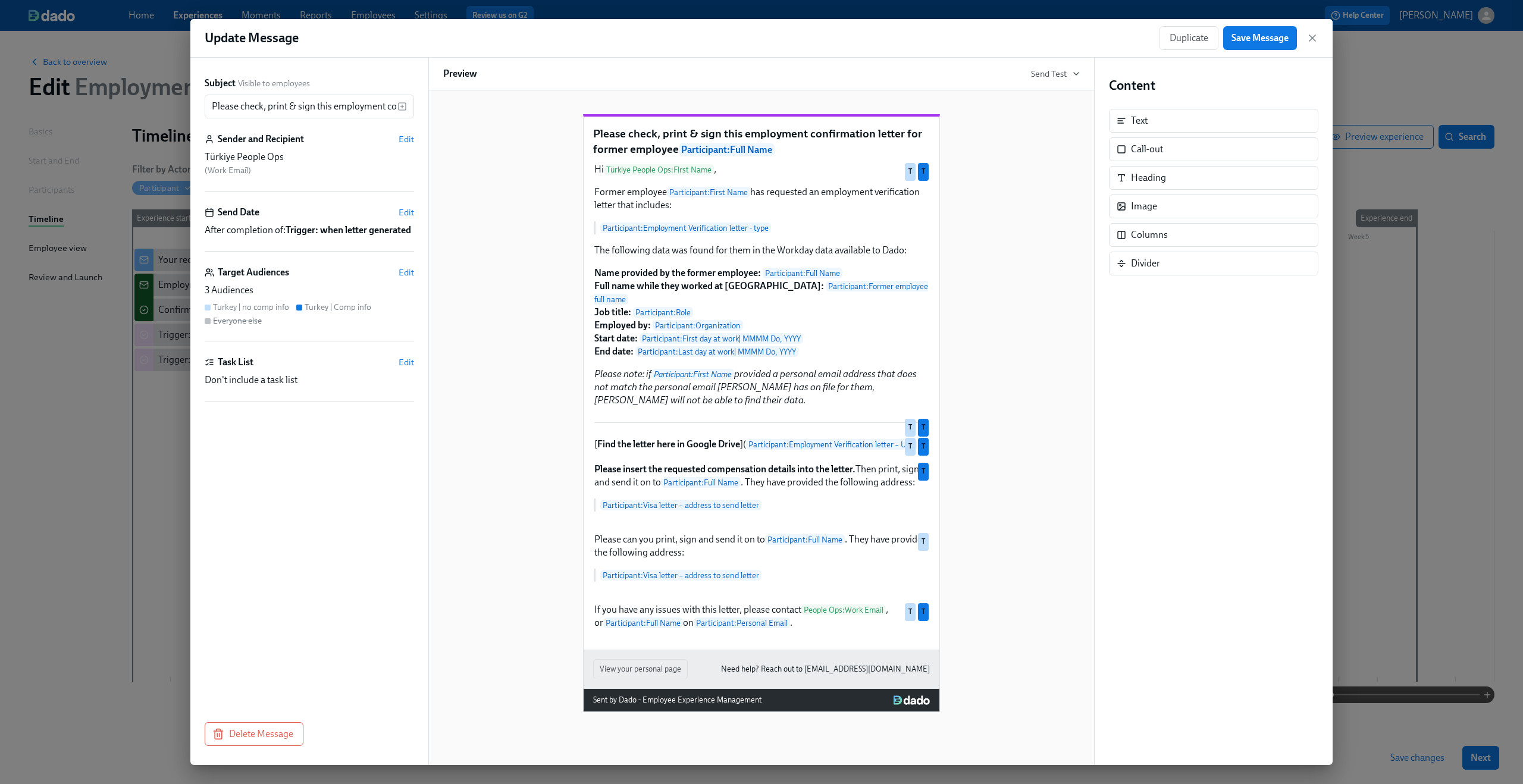
click at [1022, 408] on div "Please check, print & sign this employment confirmation letter for former emplo…" at bounding box center [762, 403] width 637 height 617
click at [1142, 38] on icon "button" at bounding box center [1313, 38] width 12 height 12
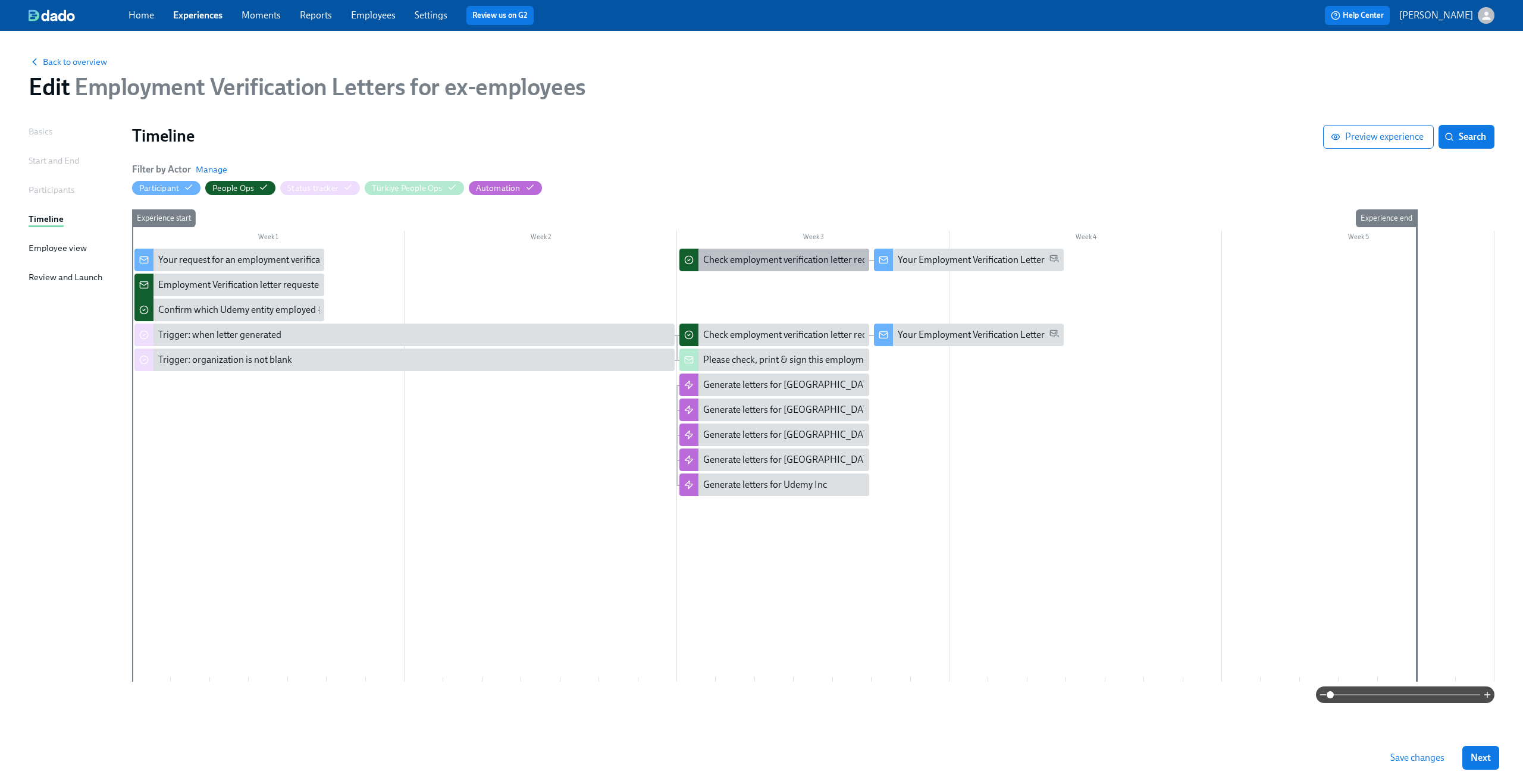
click at [790, 262] on div "Check employment verification letter requested by former employee {{ participan…" at bounding box center [893, 260] width 379 height 13
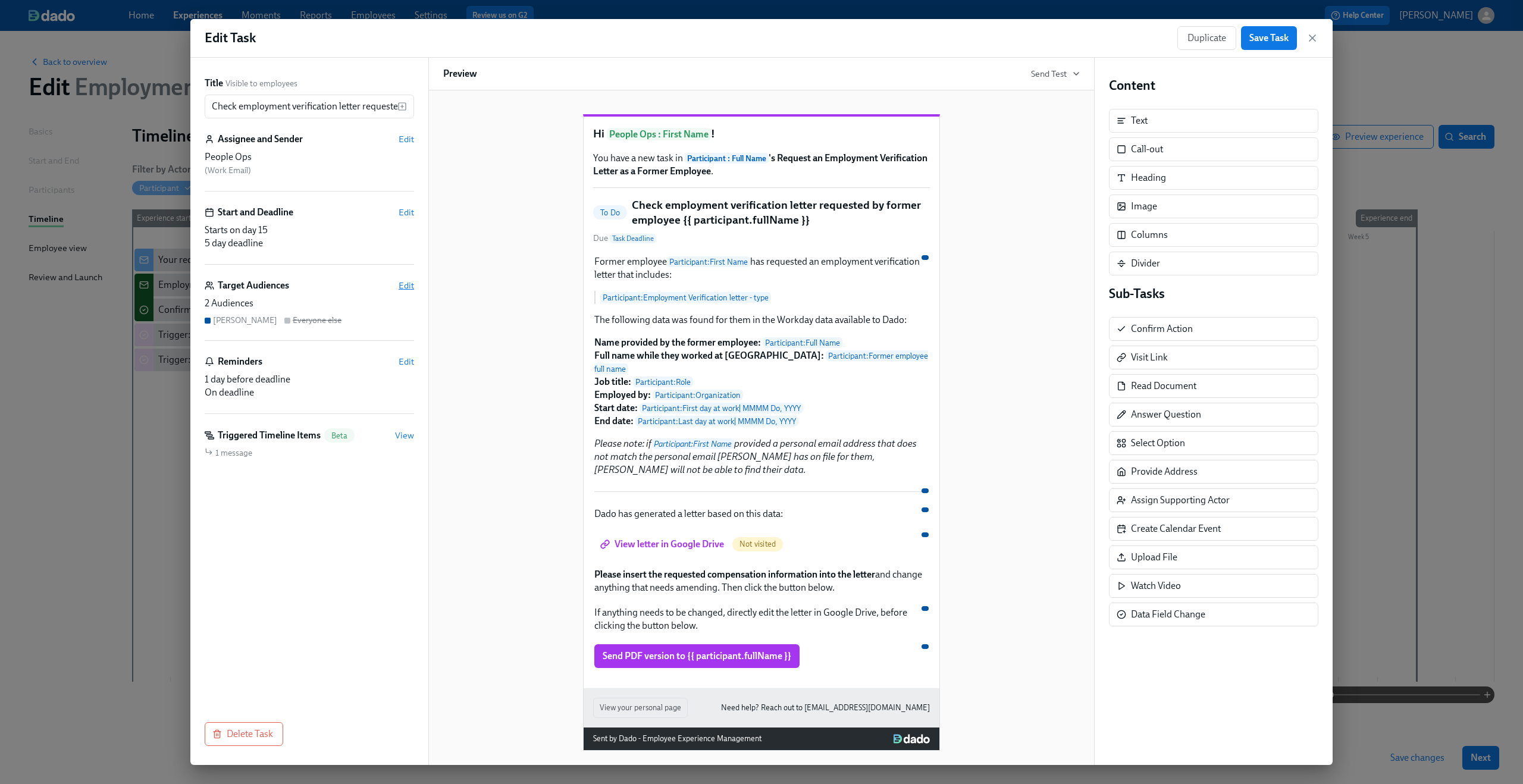
click at [407, 284] on span "Edit" at bounding box center [406, 286] width 16 height 12
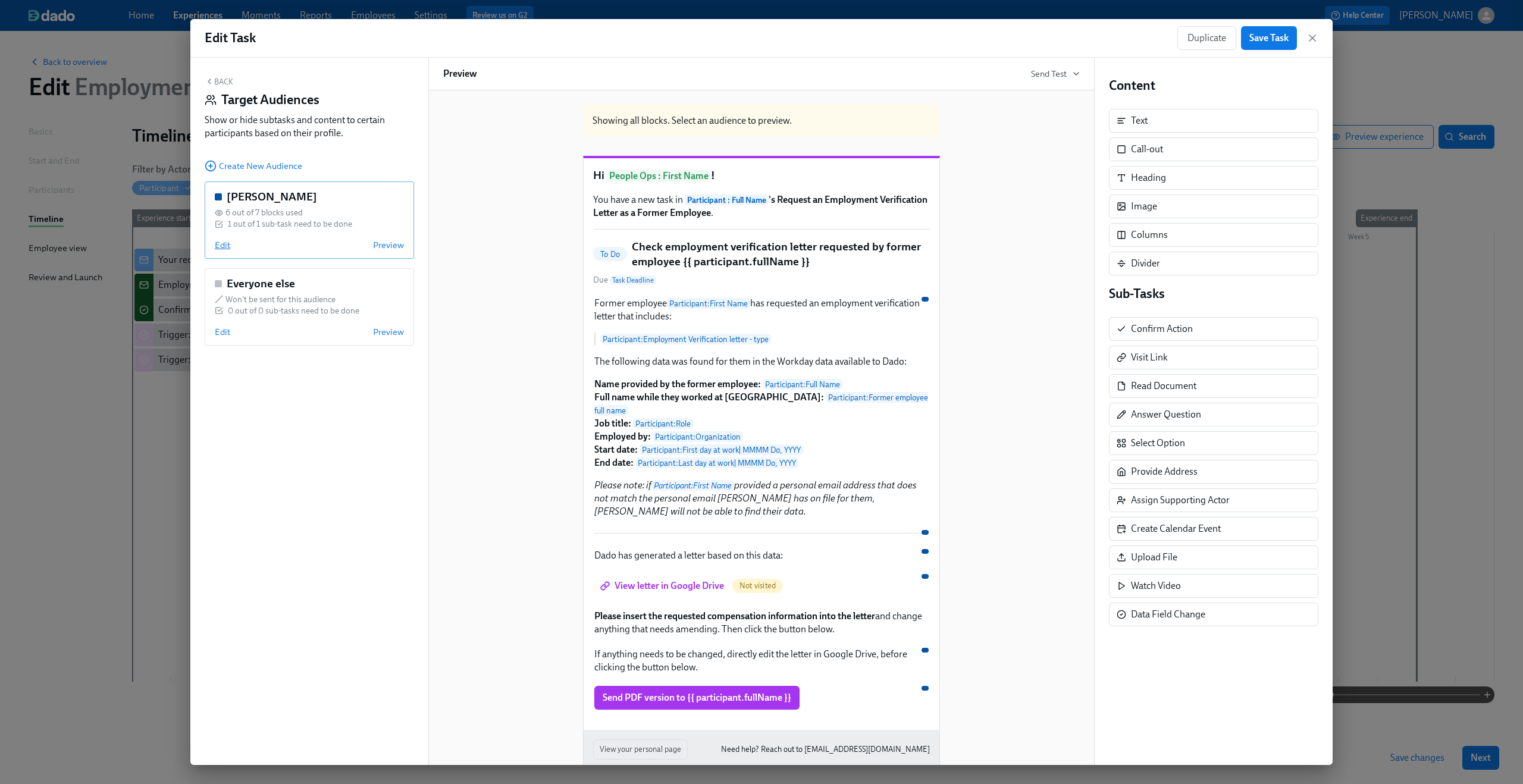
click at [215, 245] on span "Edit" at bounding box center [222, 245] width 16 height 12
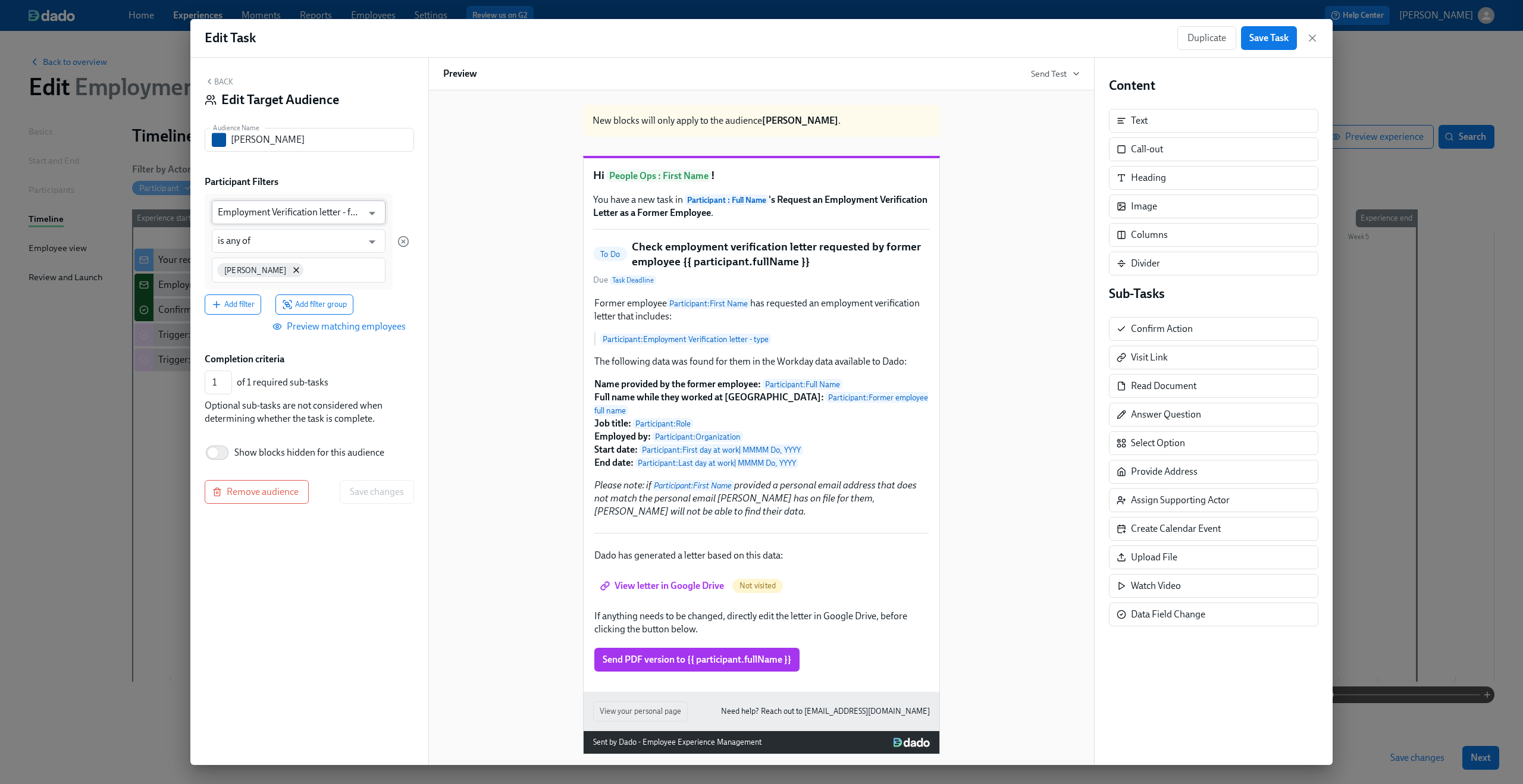
click at [307, 211] on input "Employment Verification letter - full legal name" at bounding box center [290, 212] width 145 height 24
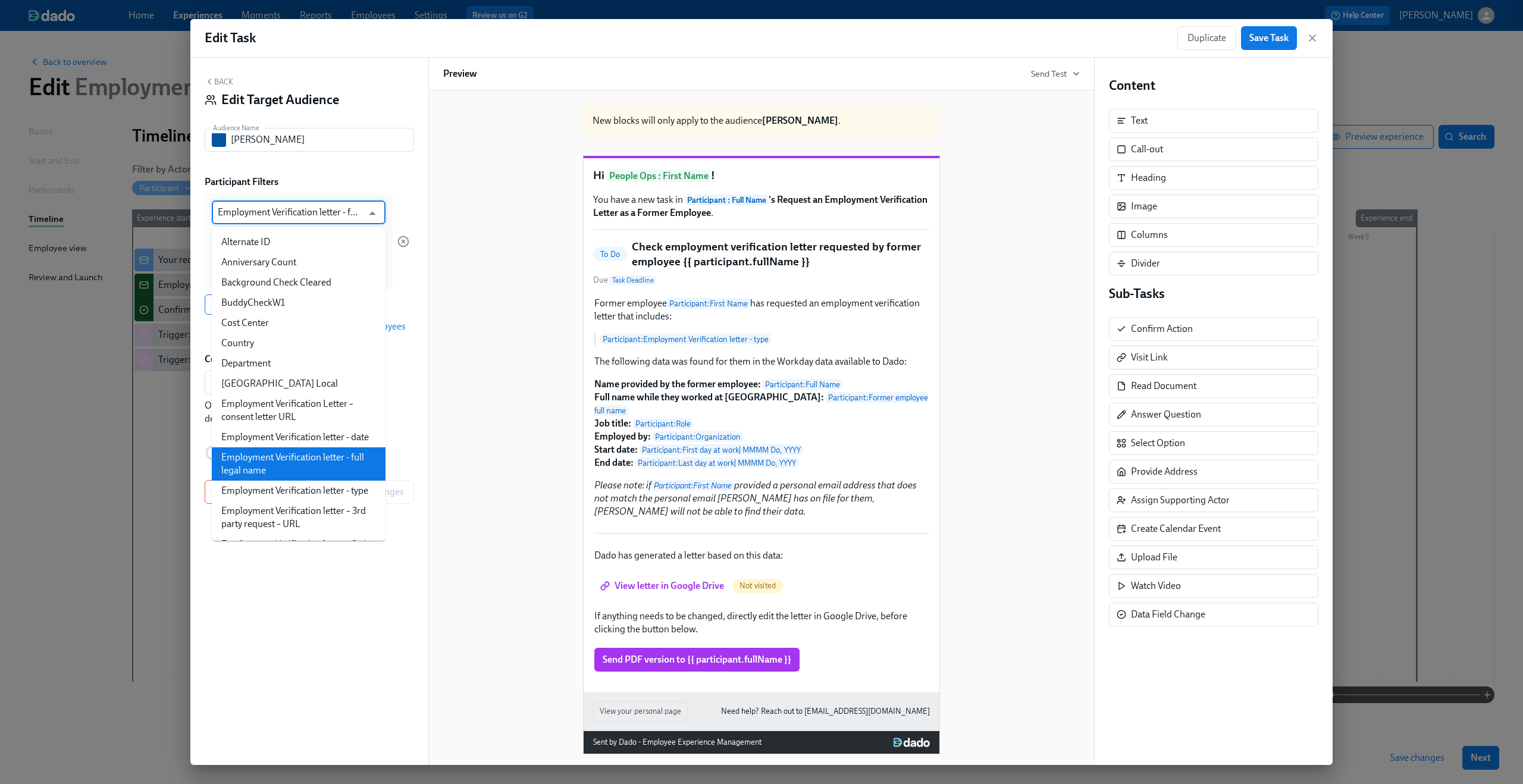
click at [497, 192] on div "New blocks will only apply to the audience Paulo Sarrin . Hi People Ops : First…" at bounding box center [762, 424] width 637 height 659
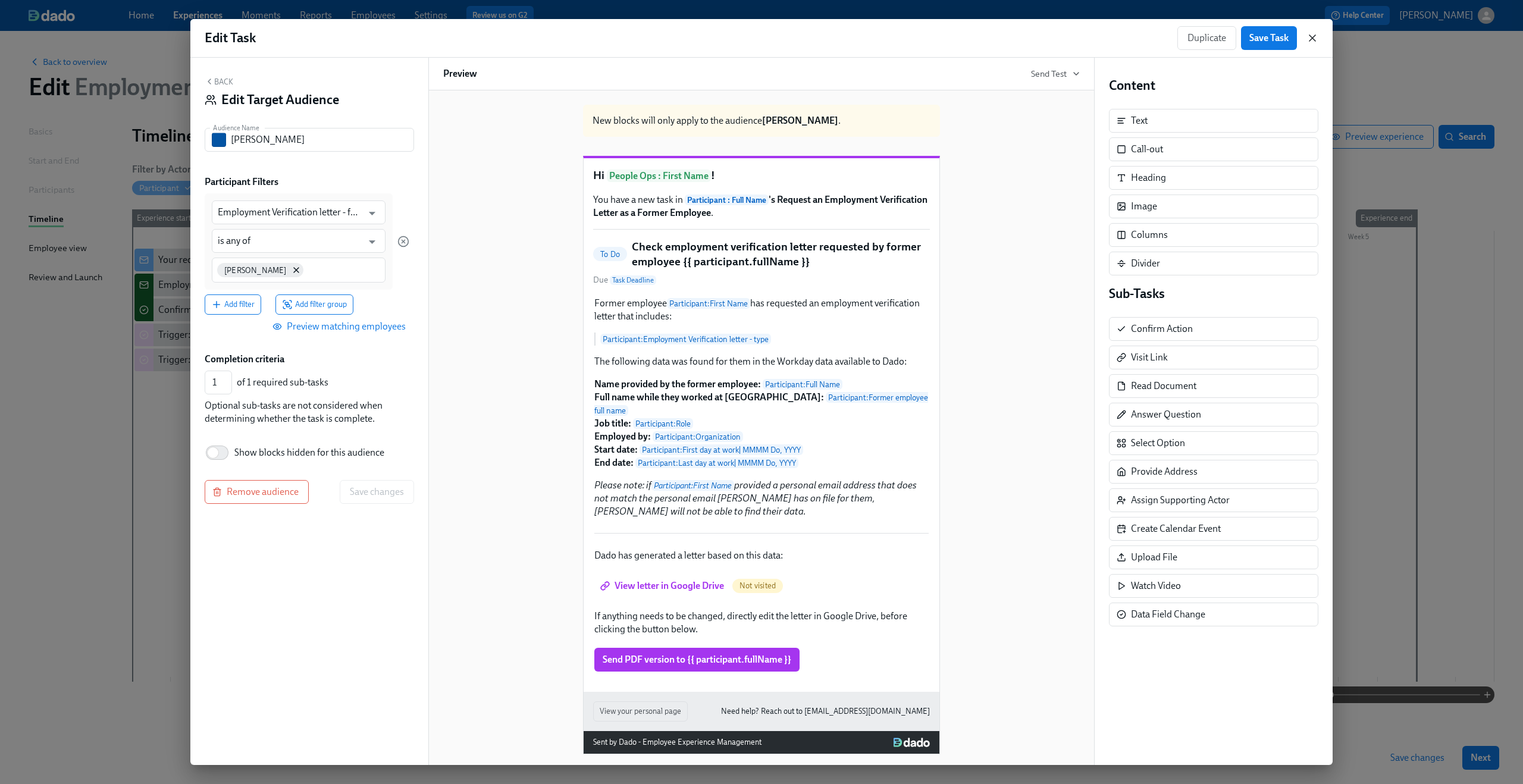
click at [1142, 39] on icon "button" at bounding box center [1313, 38] width 12 height 12
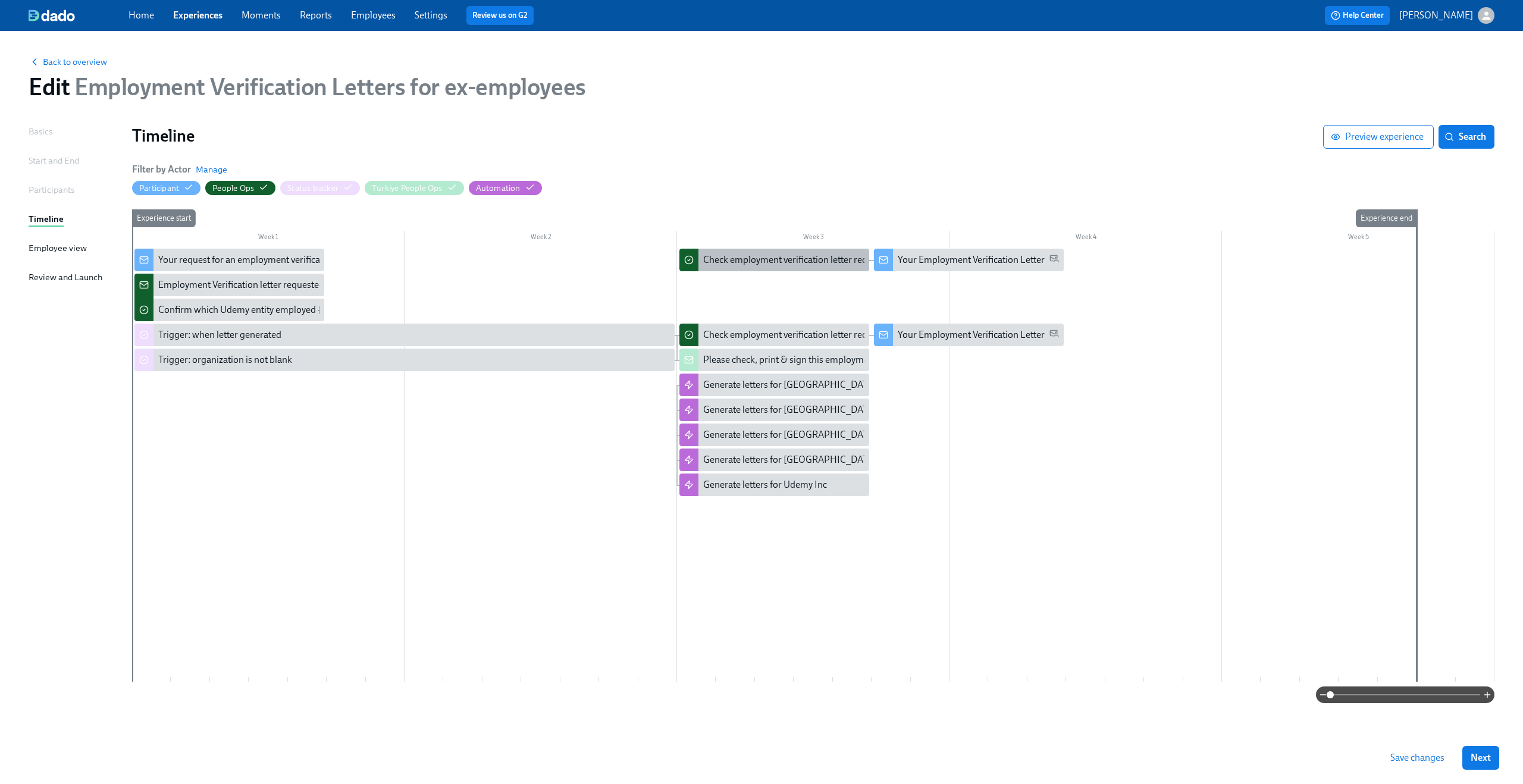
click at [776, 256] on div "Check employment verification letter requested by former employee {{ participan…" at bounding box center [893, 260] width 379 height 13
click at [922, 264] on div "Your Employment Verification Letter" at bounding box center [971, 260] width 147 height 13
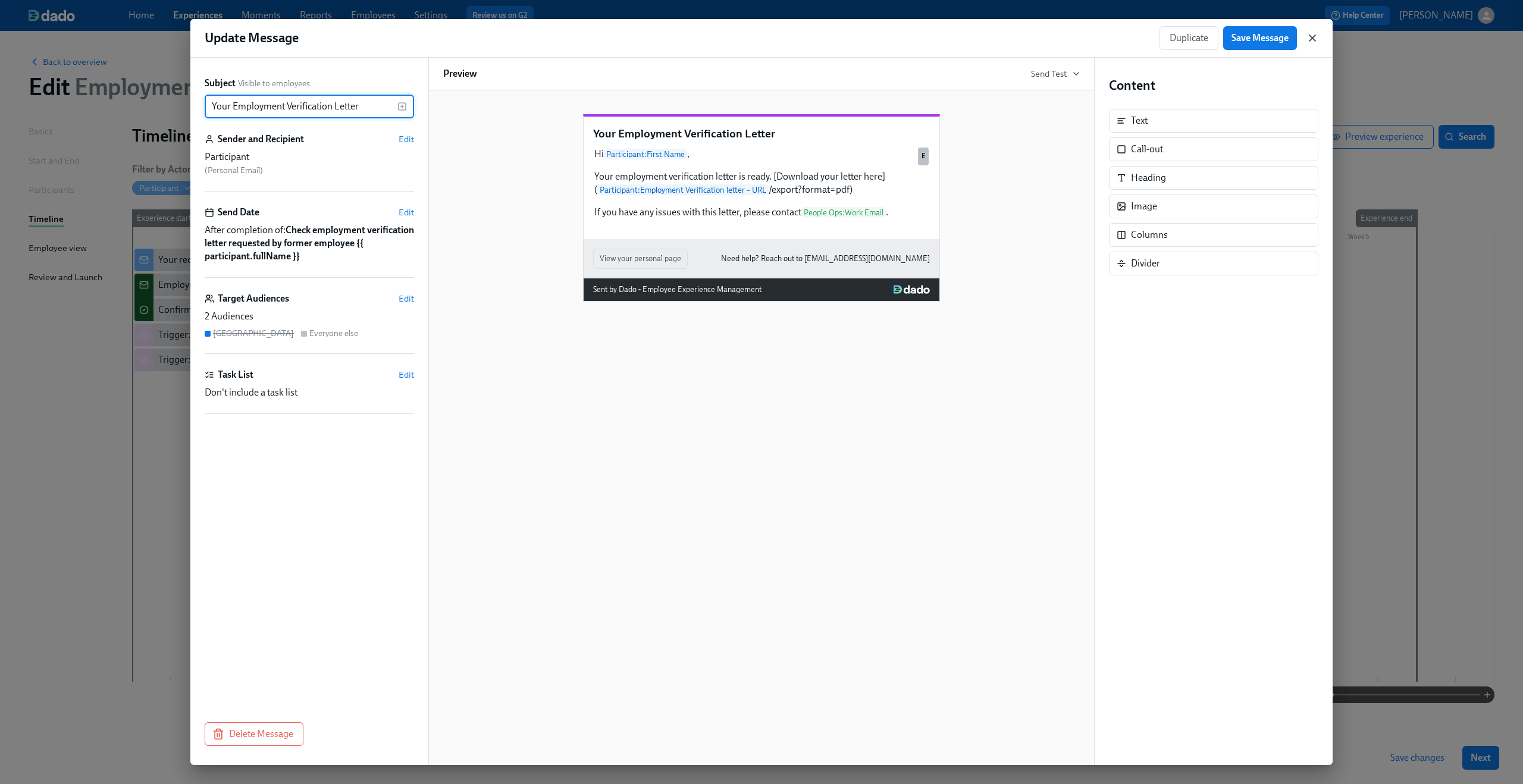
click at [1142, 32] on icon "button" at bounding box center [1313, 38] width 12 height 12
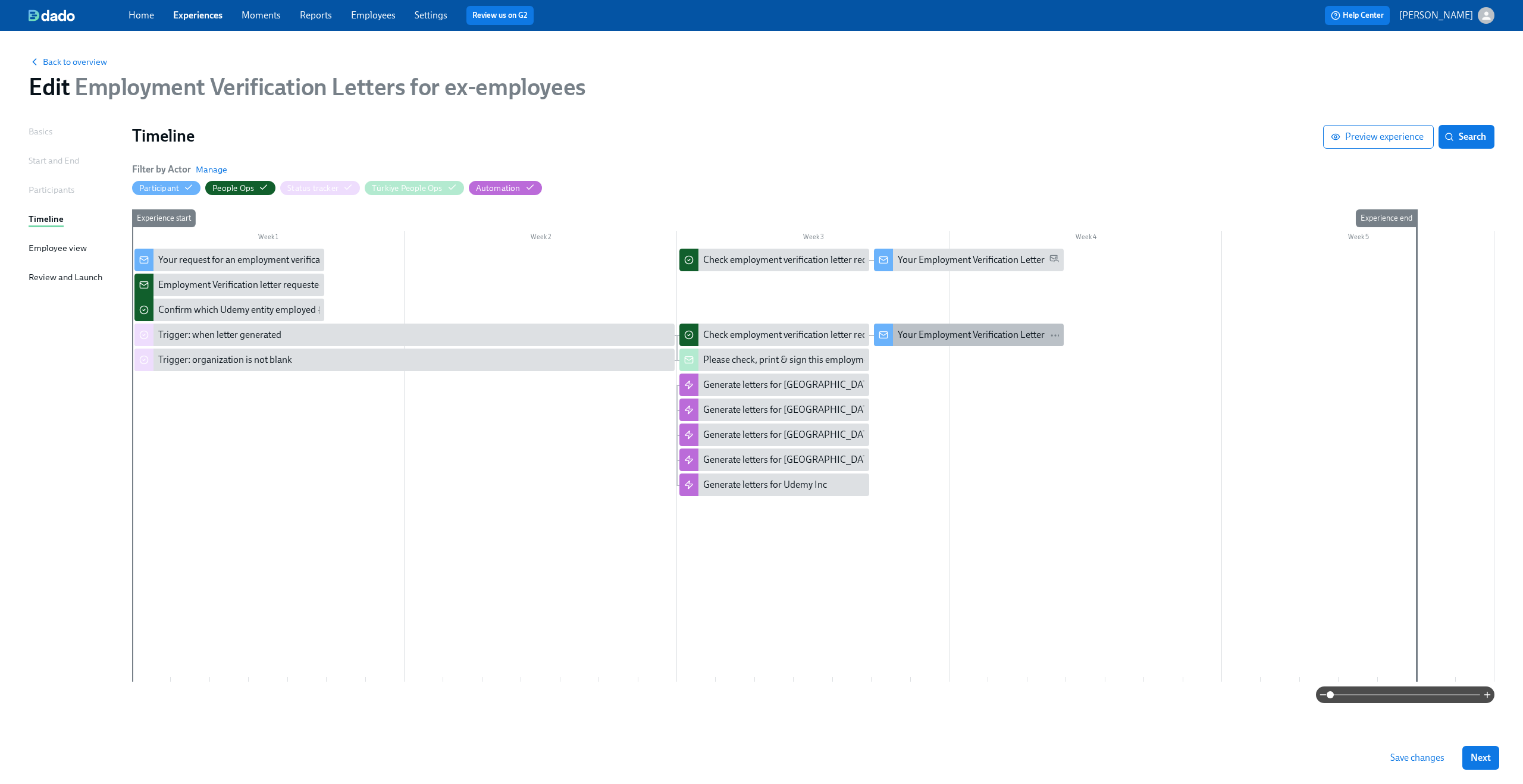
click at [924, 337] on div "Your Employment Verification Letter" at bounding box center [971, 335] width 147 height 13
click at [711, 342] on div "Check employment verification letter requested by former employee {{ participan…" at bounding box center [775, 335] width 190 height 23
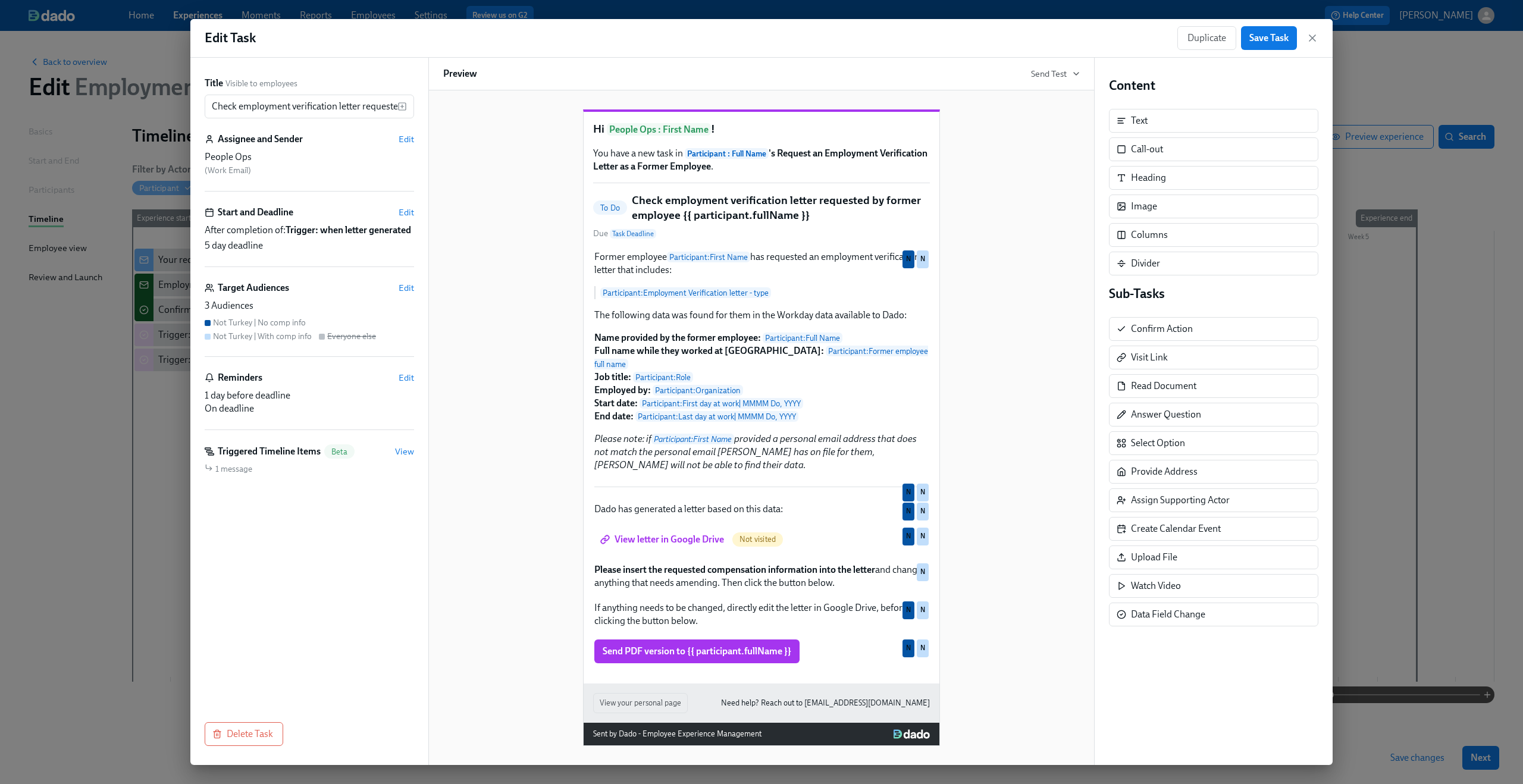
scroll to position [20, 0]
click at [1142, 39] on icon "button" at bounding box center [1313, 38] width 12 height 12
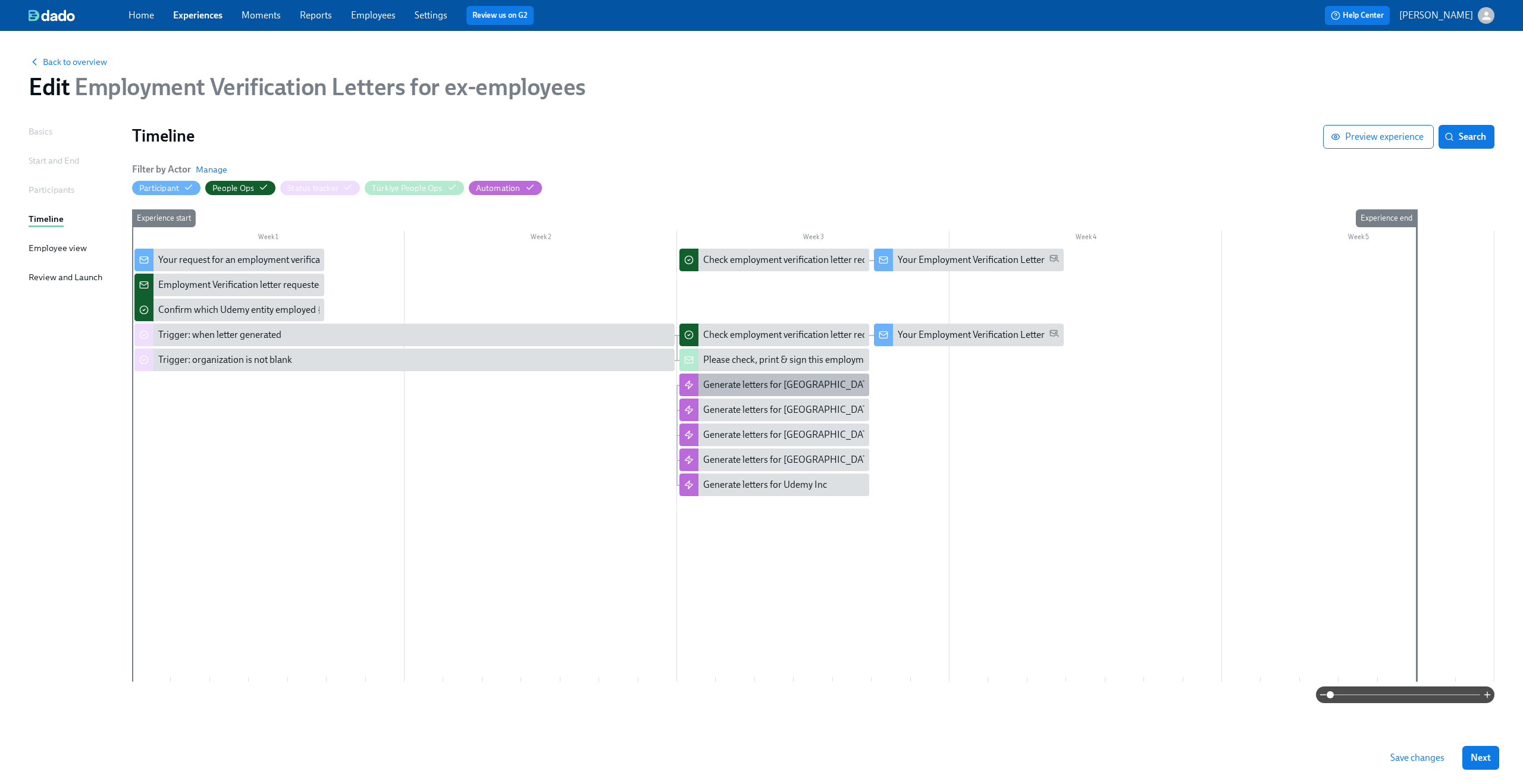
click at [739, 387] on div "Generate letters for [GEOGRAPHIC_DATA]" at bounding box center [790, 385] width 173 height 13
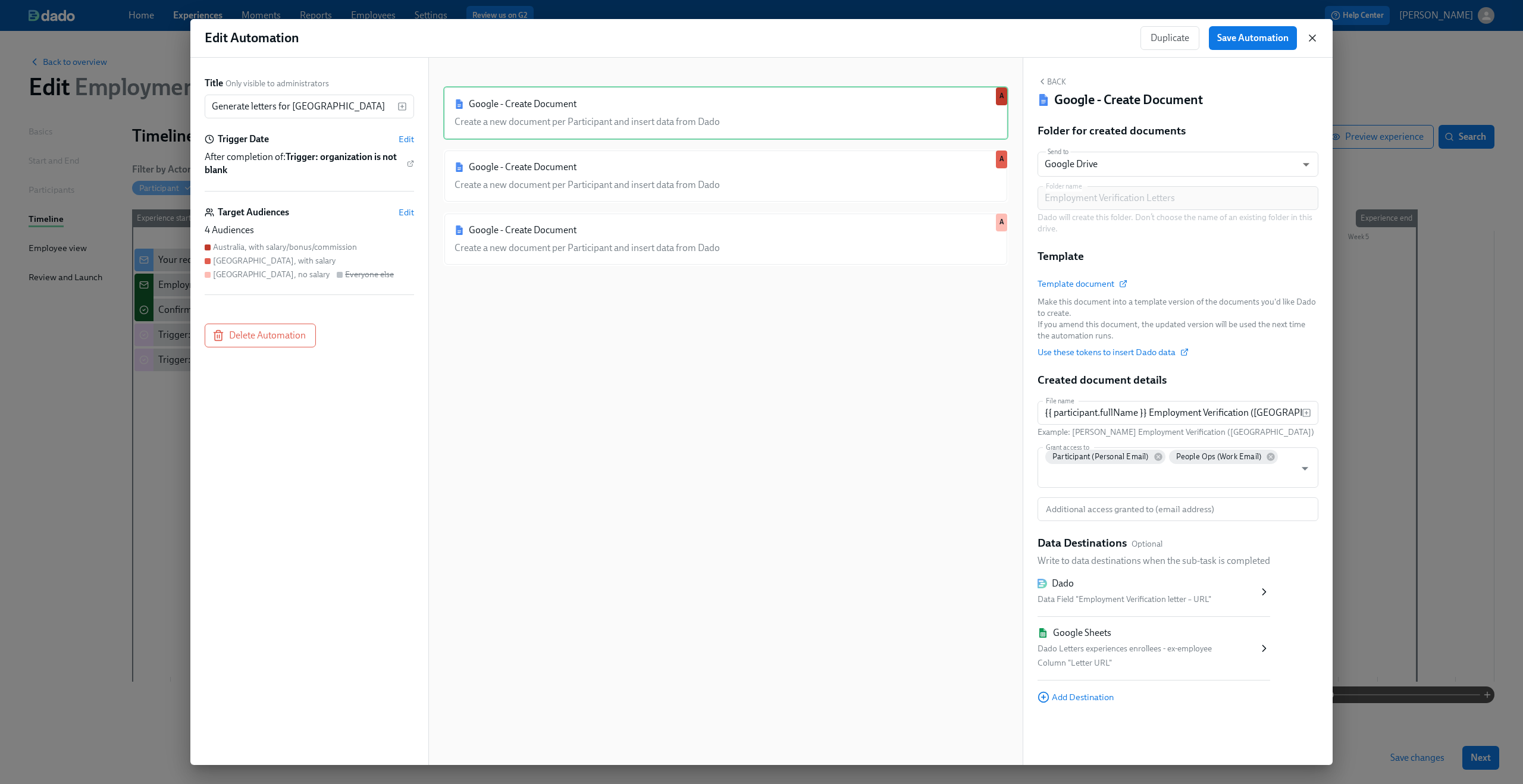
click at [1142, 36] on icon "button" at bounding box center [1313, 38] width 12 height 12
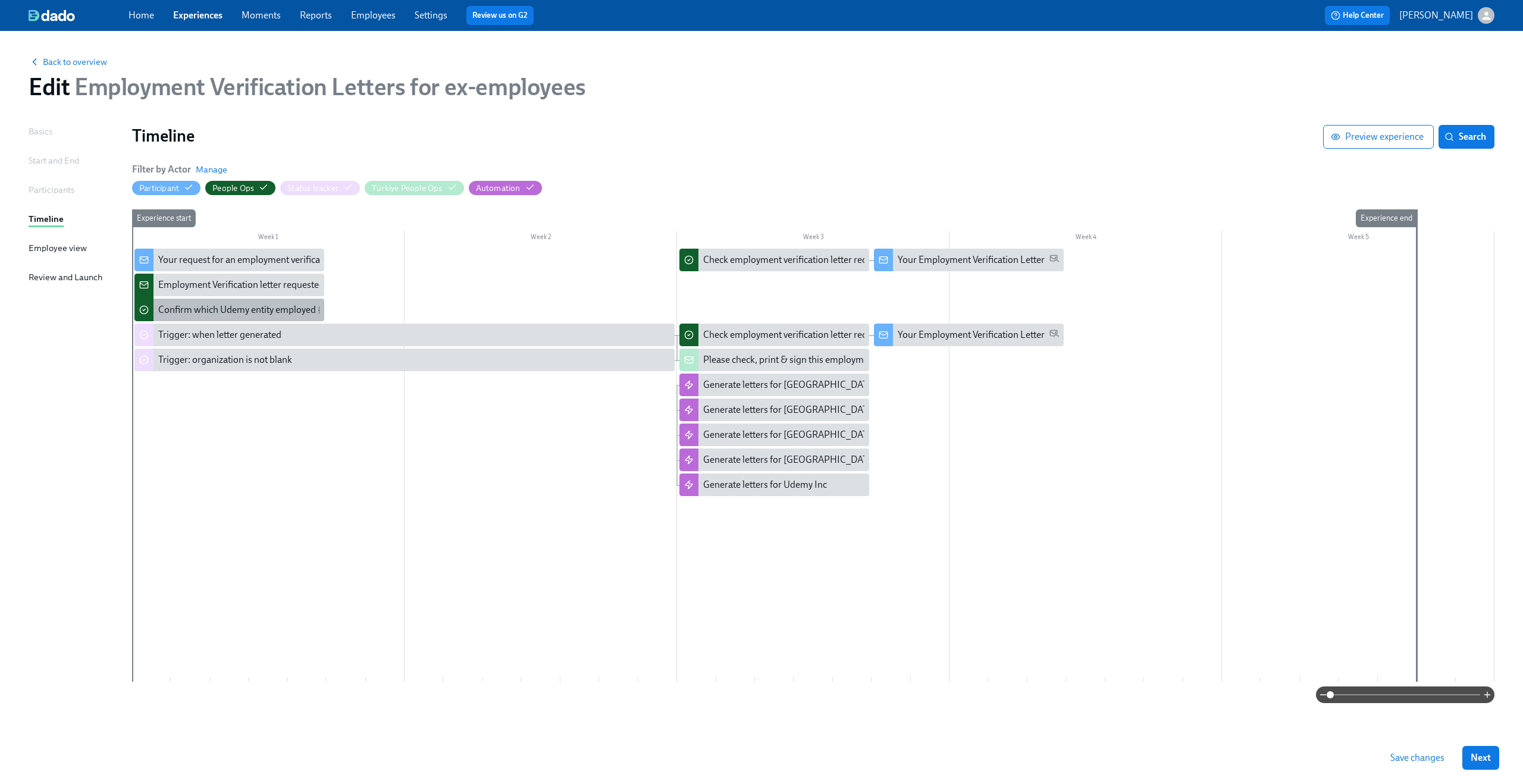
click at [238, 310] on div "Confirm which Udemy entity employed {{ participant.fullName }}" at bounding box center [289, 310] width 262 height 13
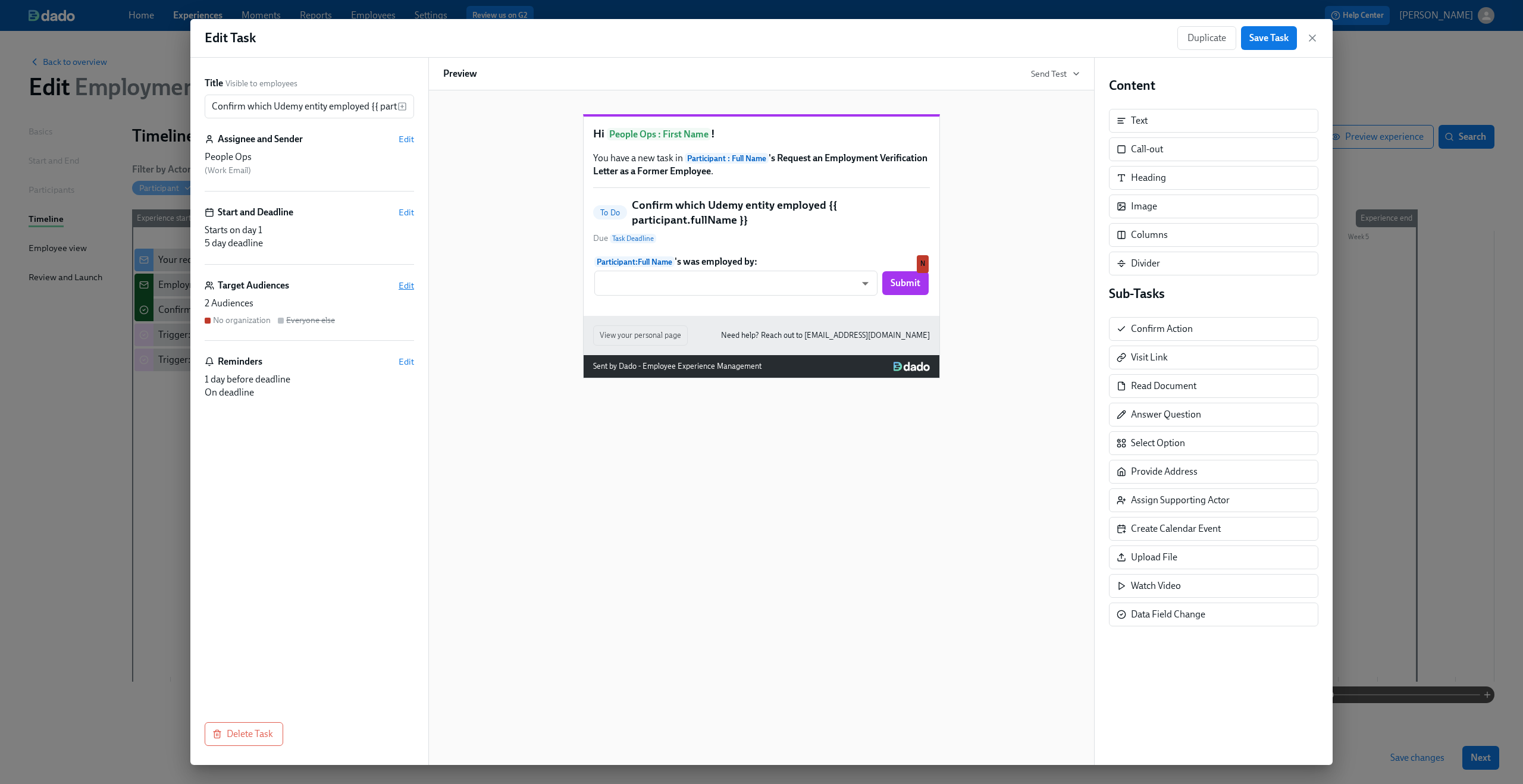
click at [403, 284] on span "Edit" at bounding box center [406, 286] width 16 height 12
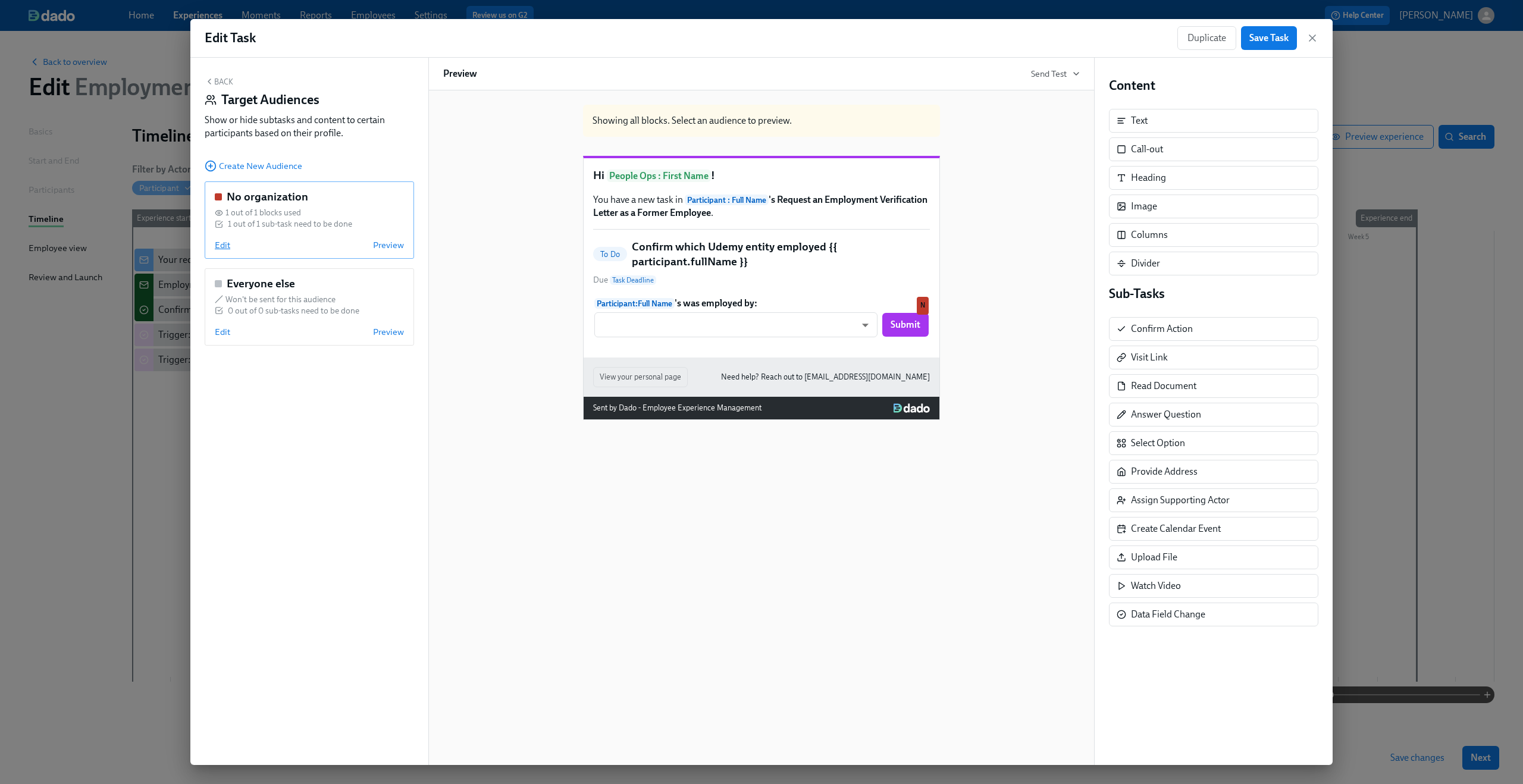
click at [219, 240] on span "Edit" at bounding box center [222, 245] width 16 height 12
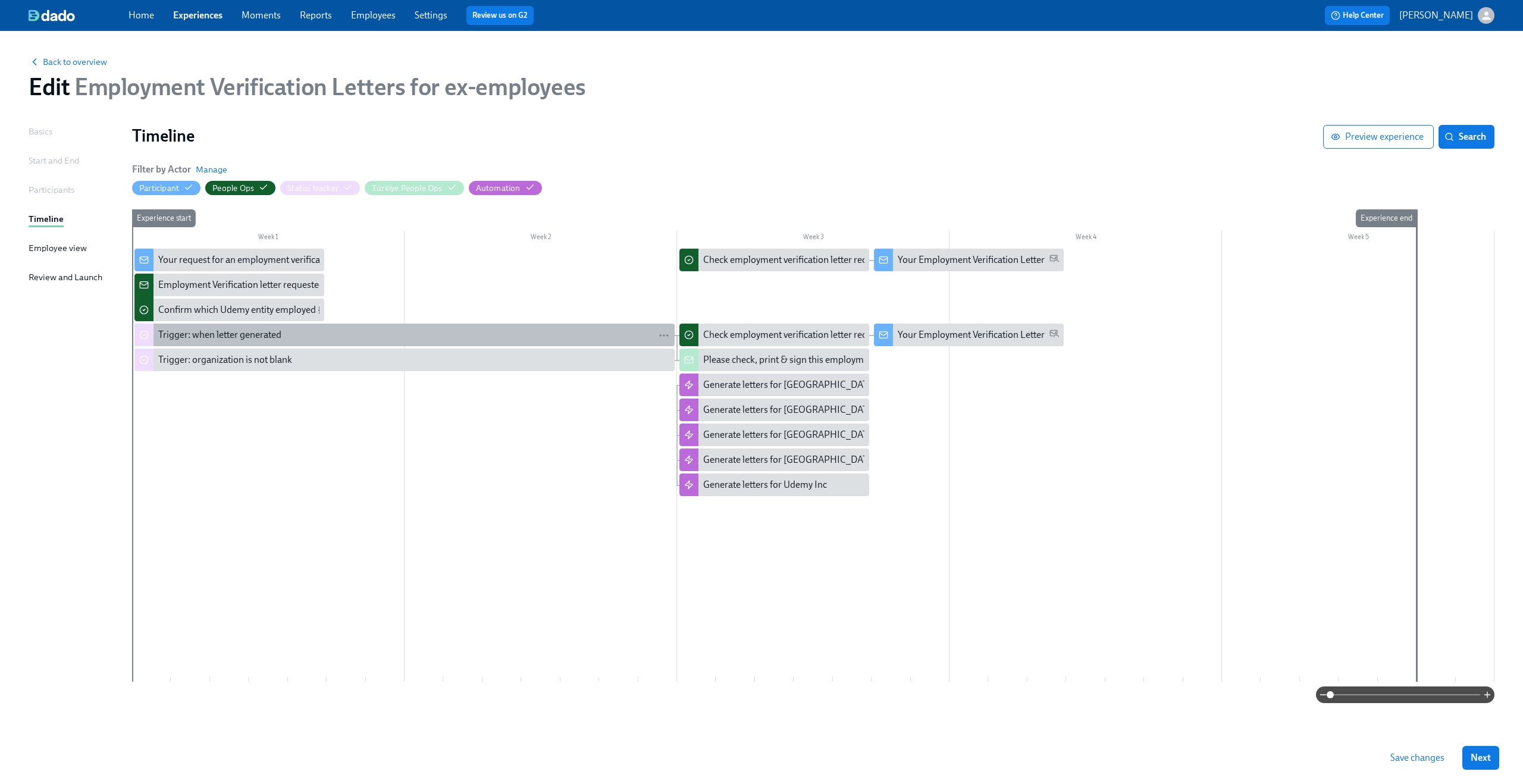
click at [212, 332] on div "Trigger: when letter generated" at bounding box center [220, 335] width 123 height 13
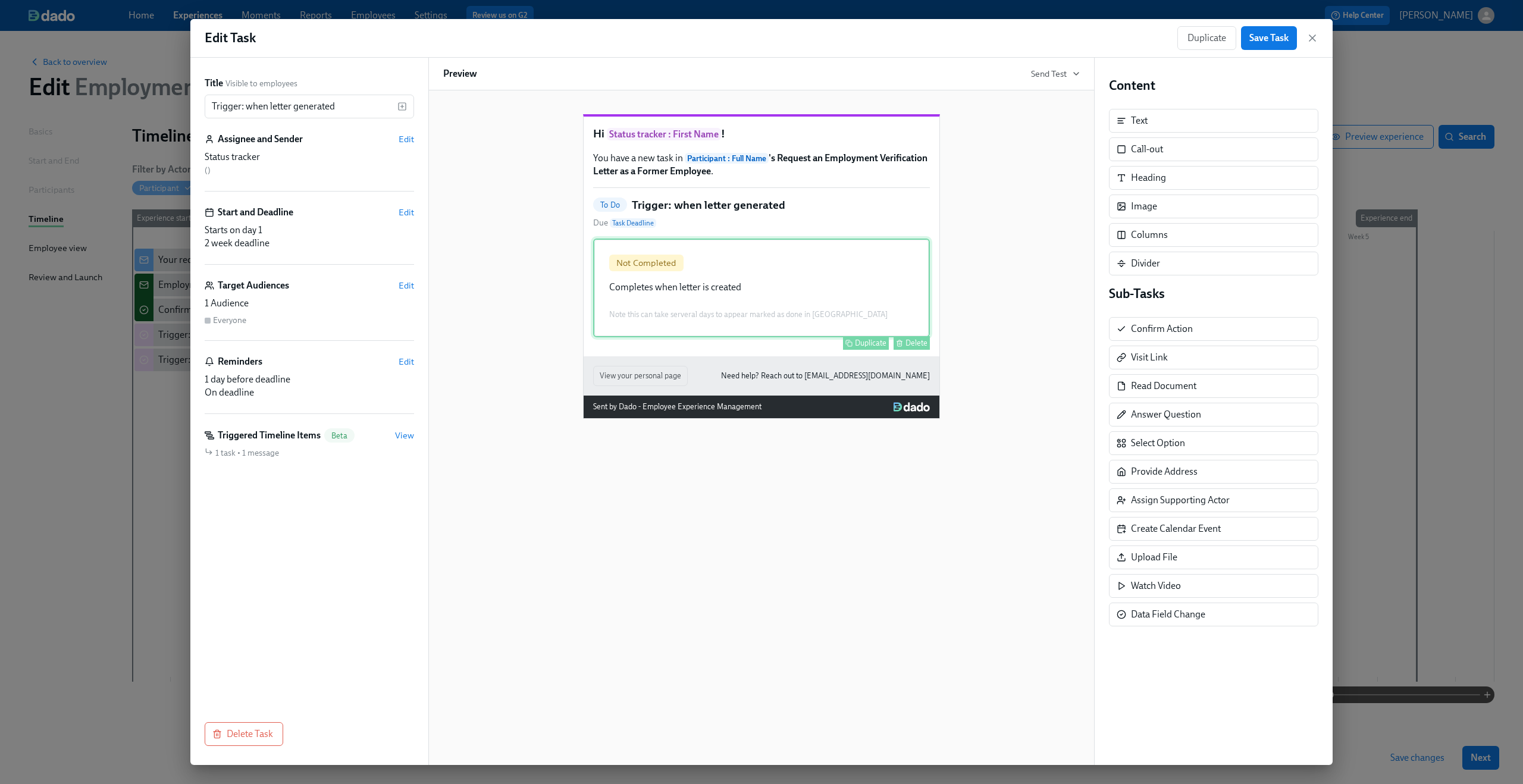
click at [740, 315] on div "Not Completed Completes when letter is created Note this can take serveral days…" at bounding box center [761, 287] width 337 height 99
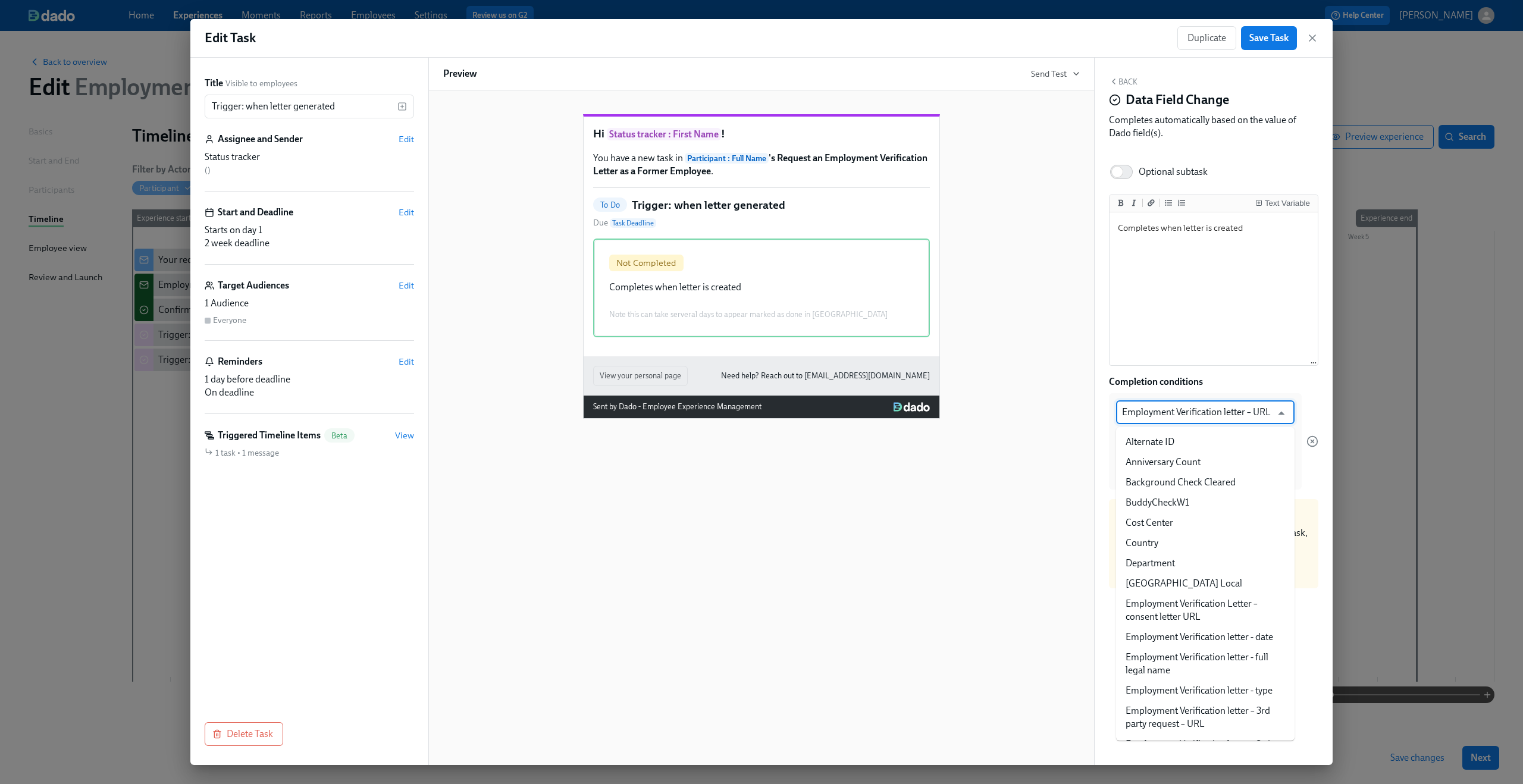
scroll to position [183, 0]
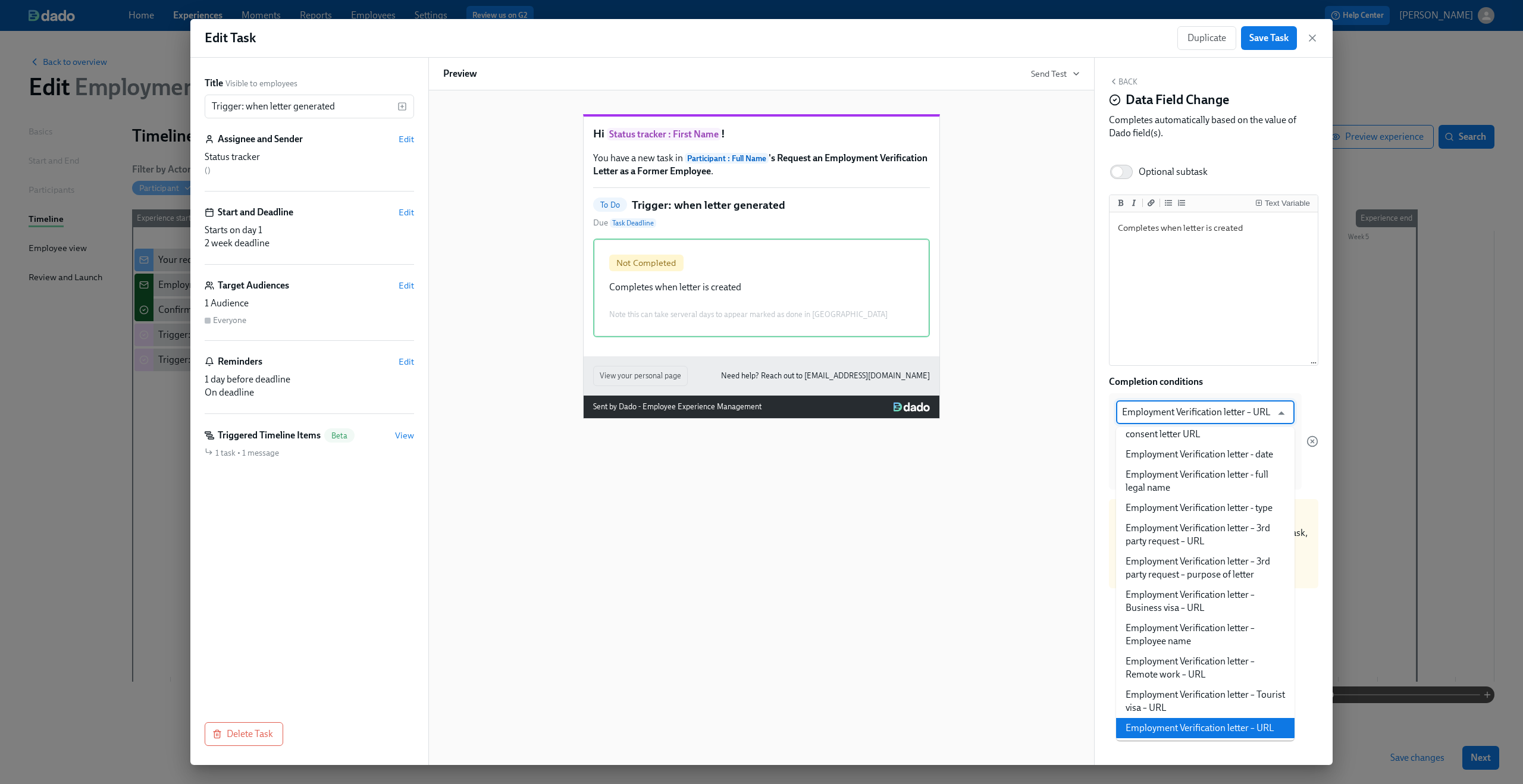
click at [1142, 422] on input "Employment Verification letter – URL" at bounding box center [1197, 412] width 149 height 24
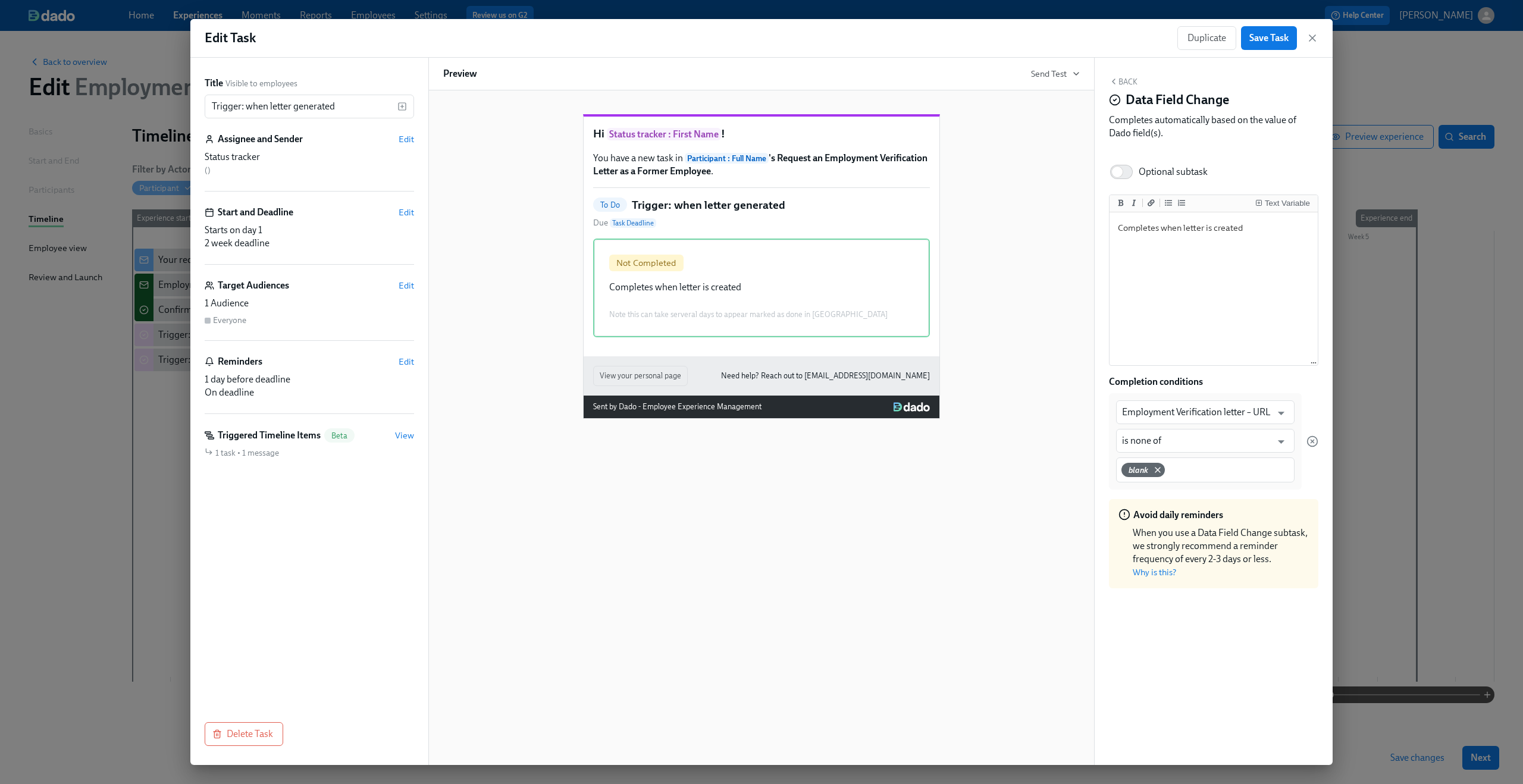
click at [1042, 314] on div "Hi Status tracker : First Name ! You have a new task in Participant : Full Name…" at bounding box center [762, 256] width 637 height 323
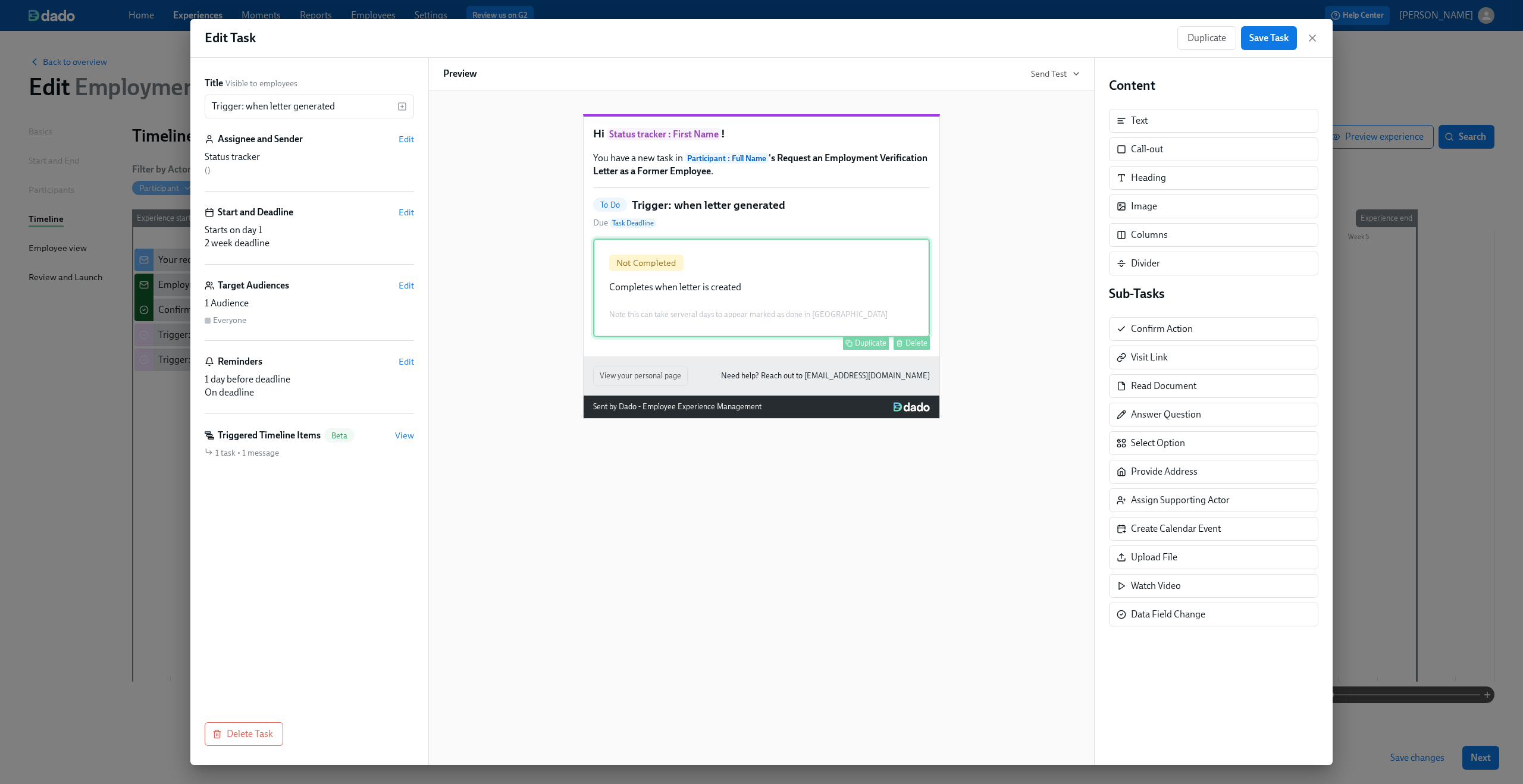
click at [831, 296] on div "Not Completed Completes when letter is created Note this can take serveral days…" at bounding box center [761, 287] width 337 height 99
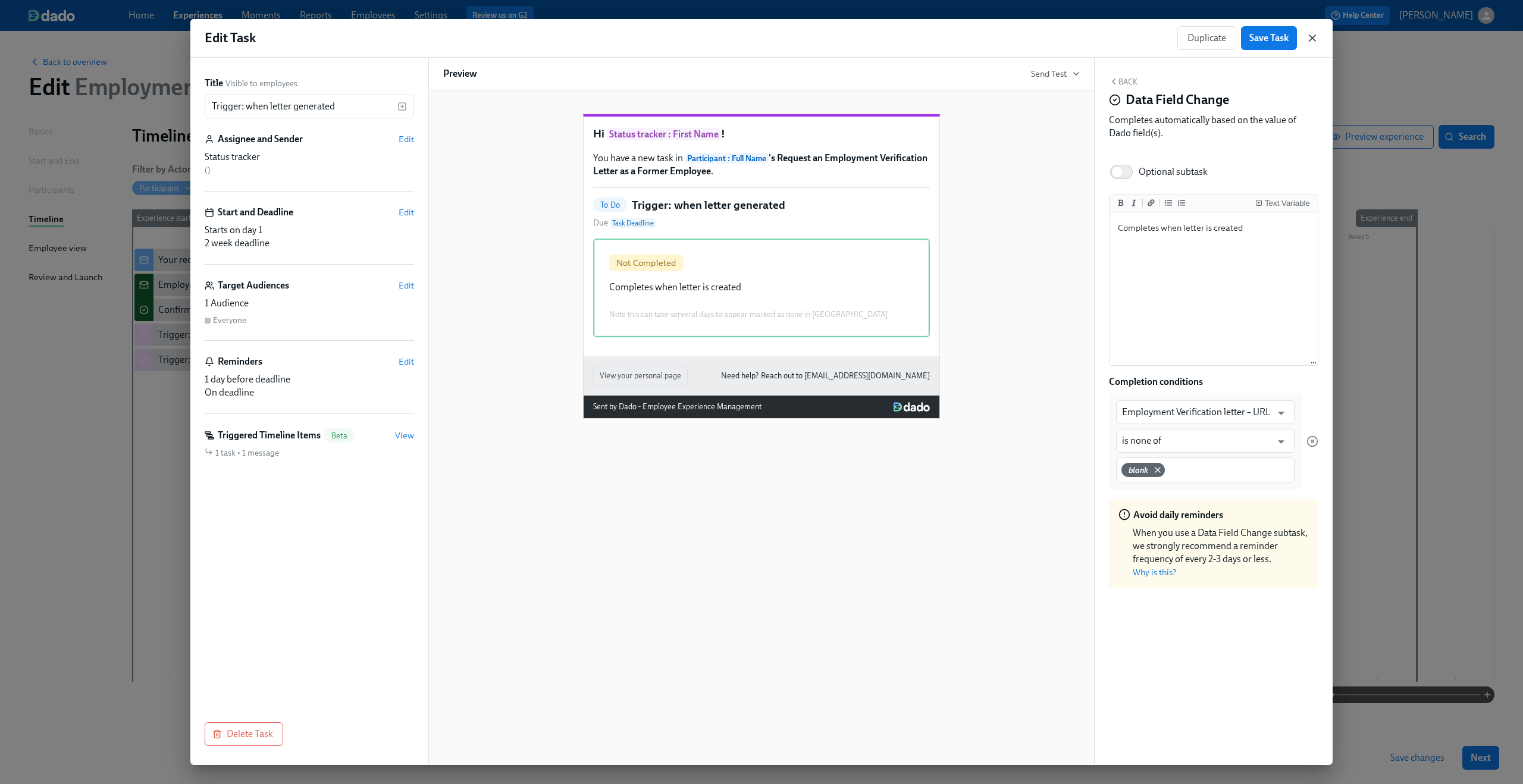
click at [1142, 37] on icon "button" at bounding box center [1313, 38] width 6 height 6
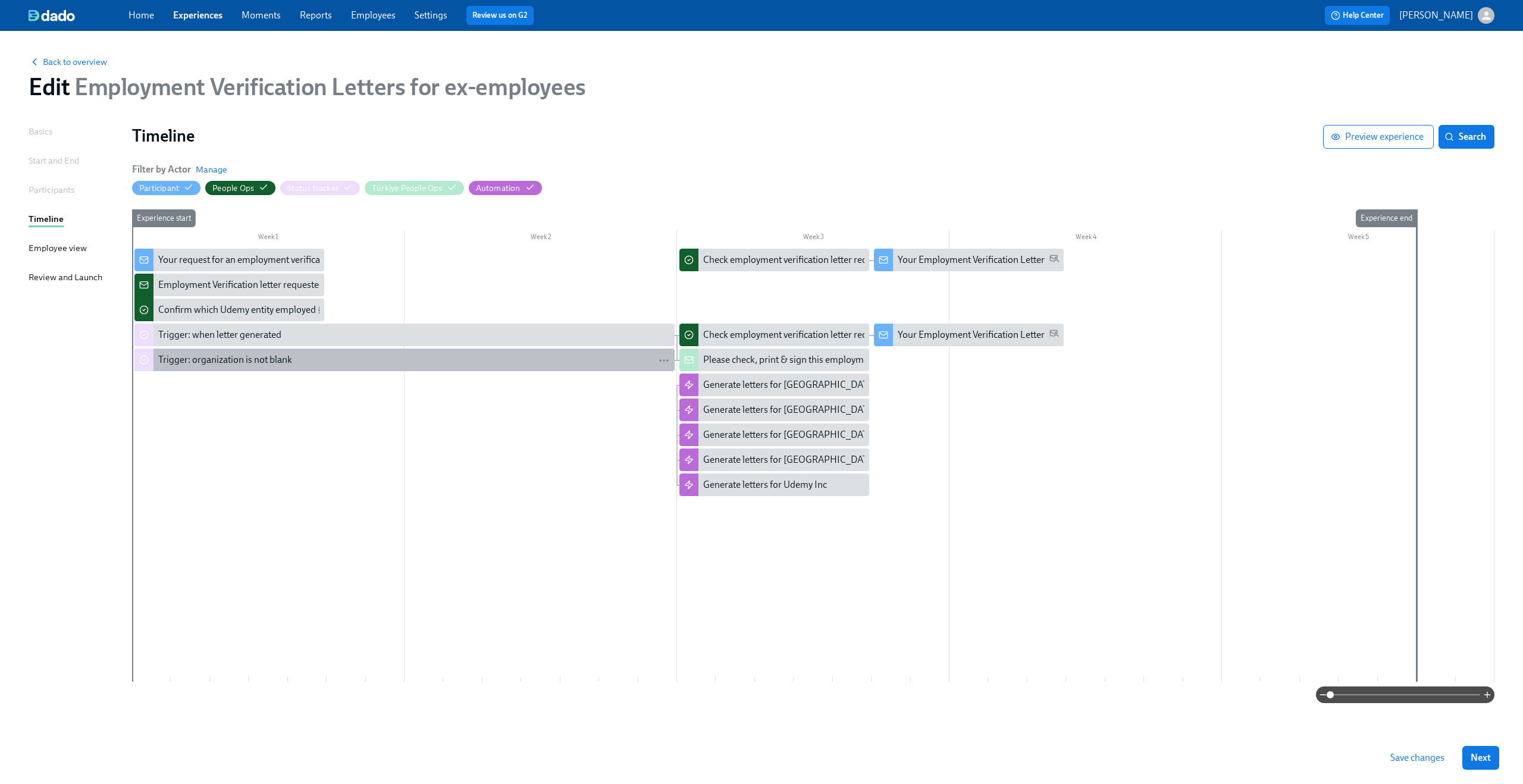
click at [328, 359] on div "Trigger: organization is not blank" at bounding box center [414, 360] width 512 height 13
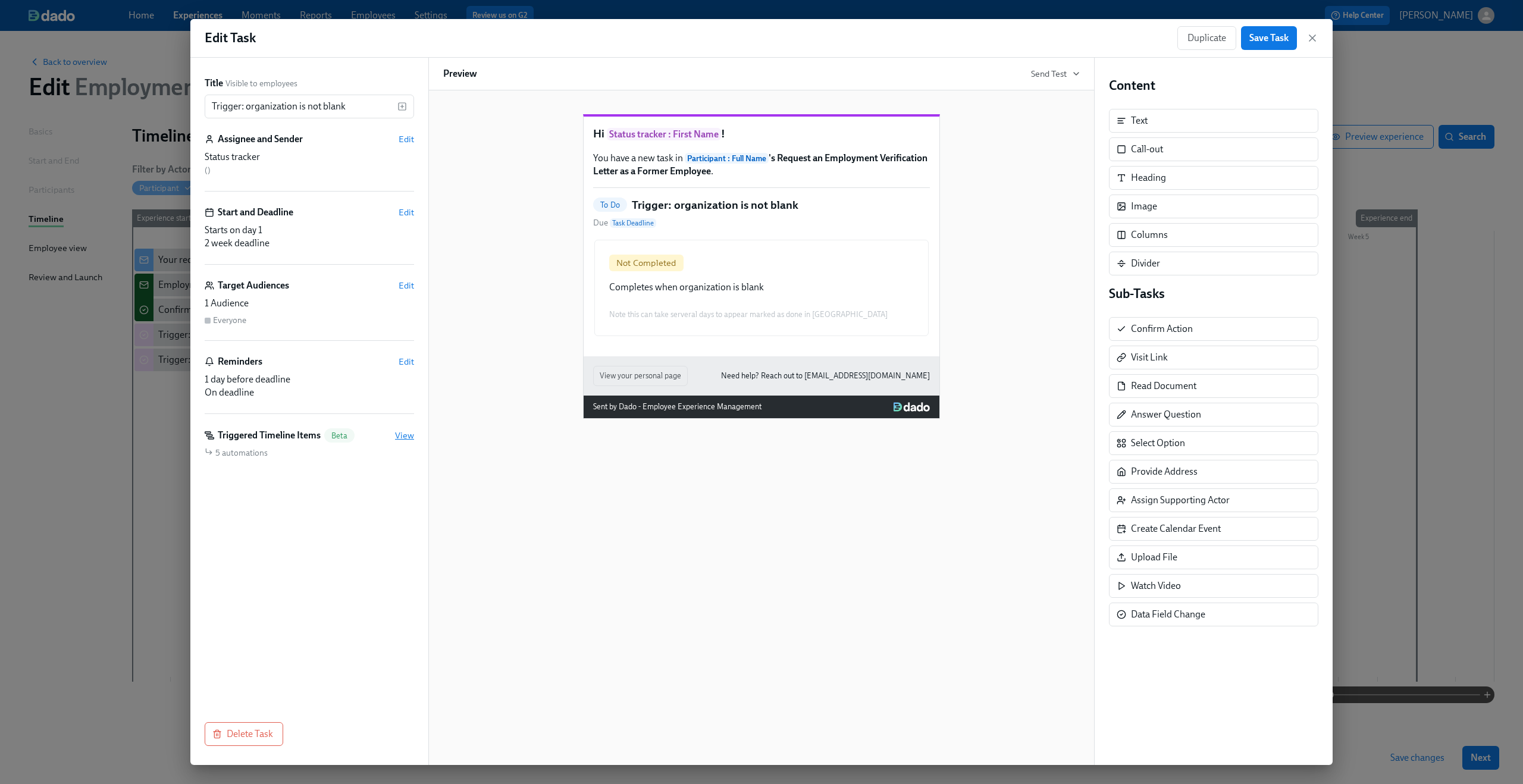
click at [405, 436] on span "View" at bounding box center [405, 436] width 19 height 12
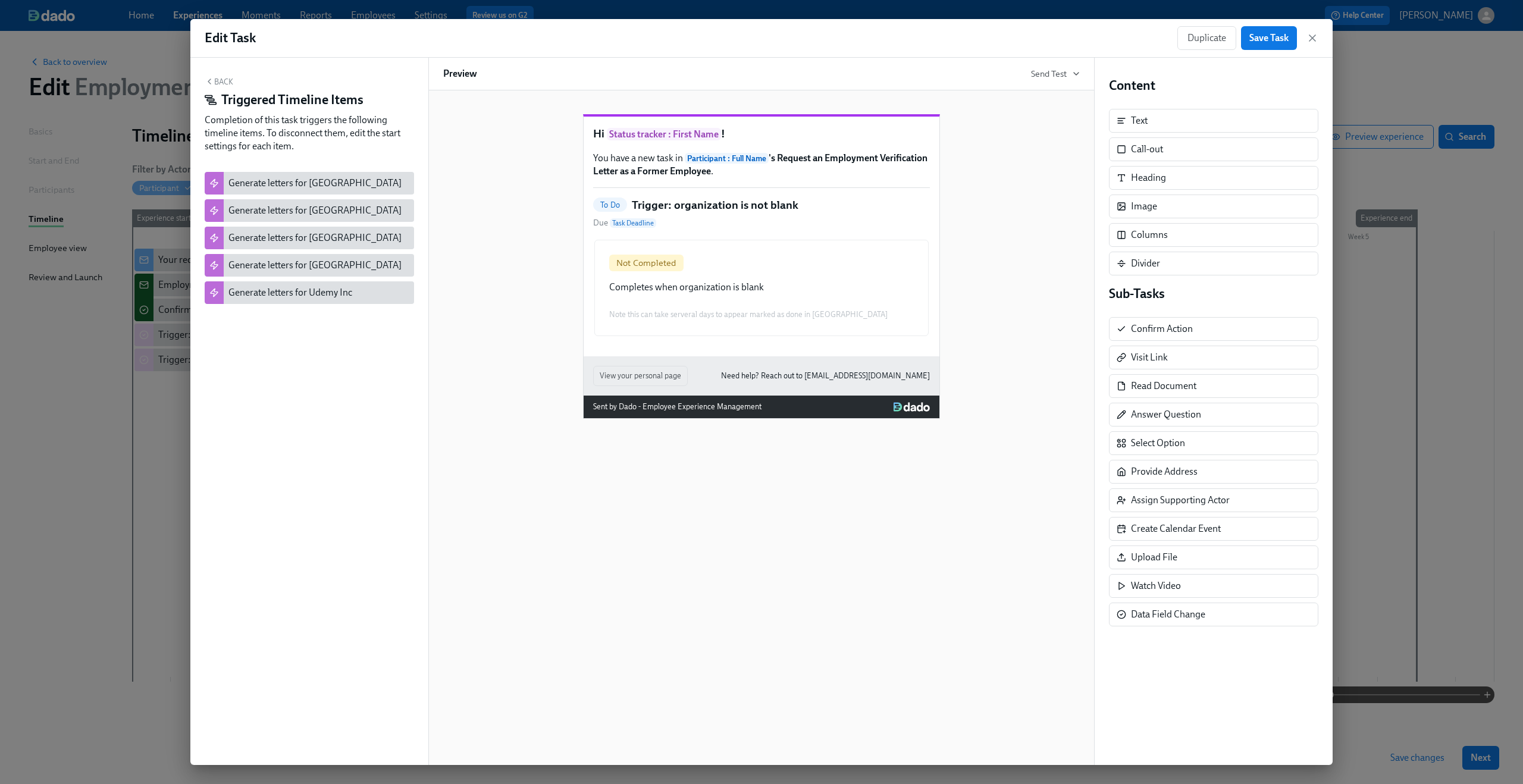
click at [217, 81] on button "Back" at bounding box center [219, 81] width 29 height 10
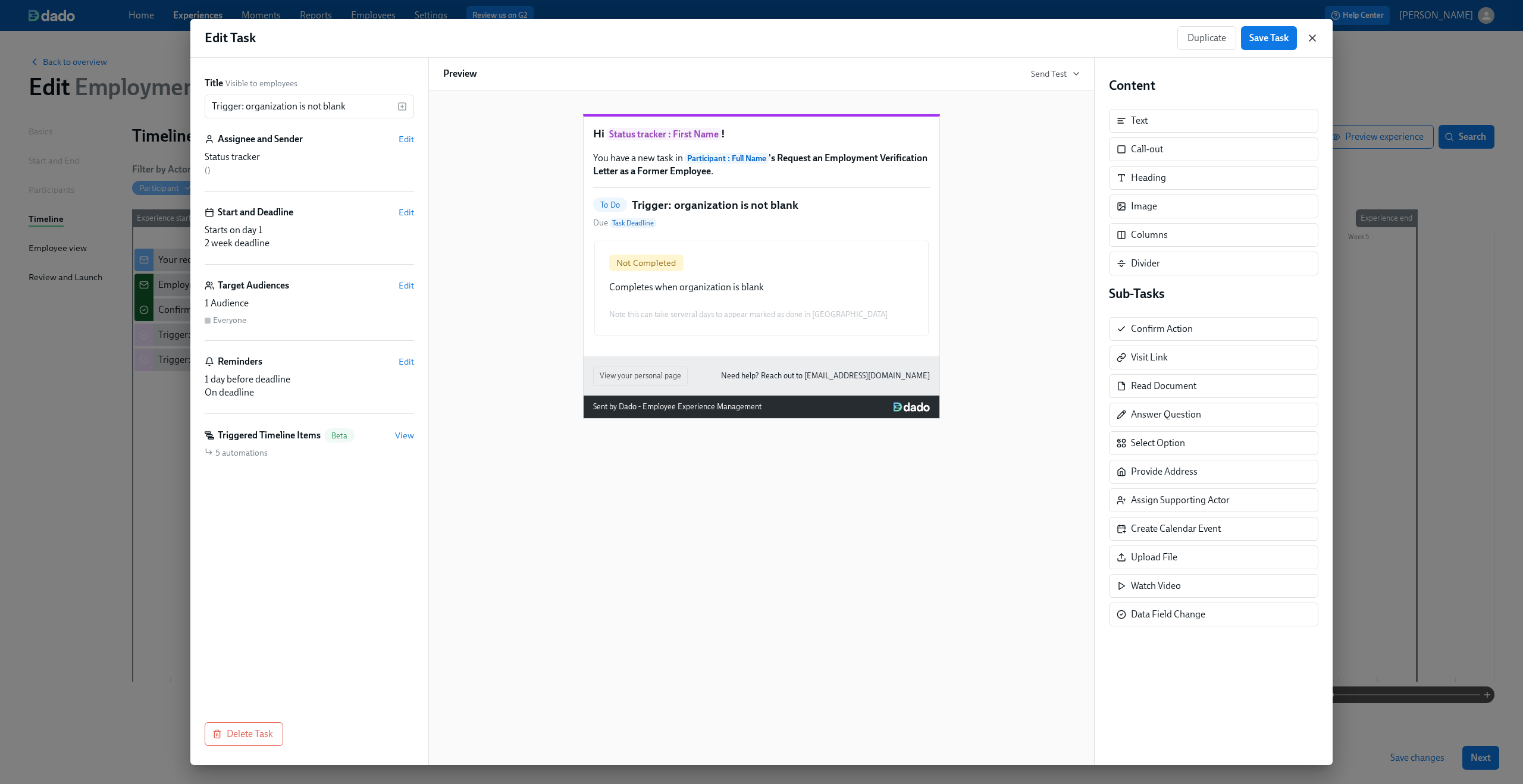
click at [1142, 36] on icon "button" at bounding box center [1313, 38] width 12 height 12
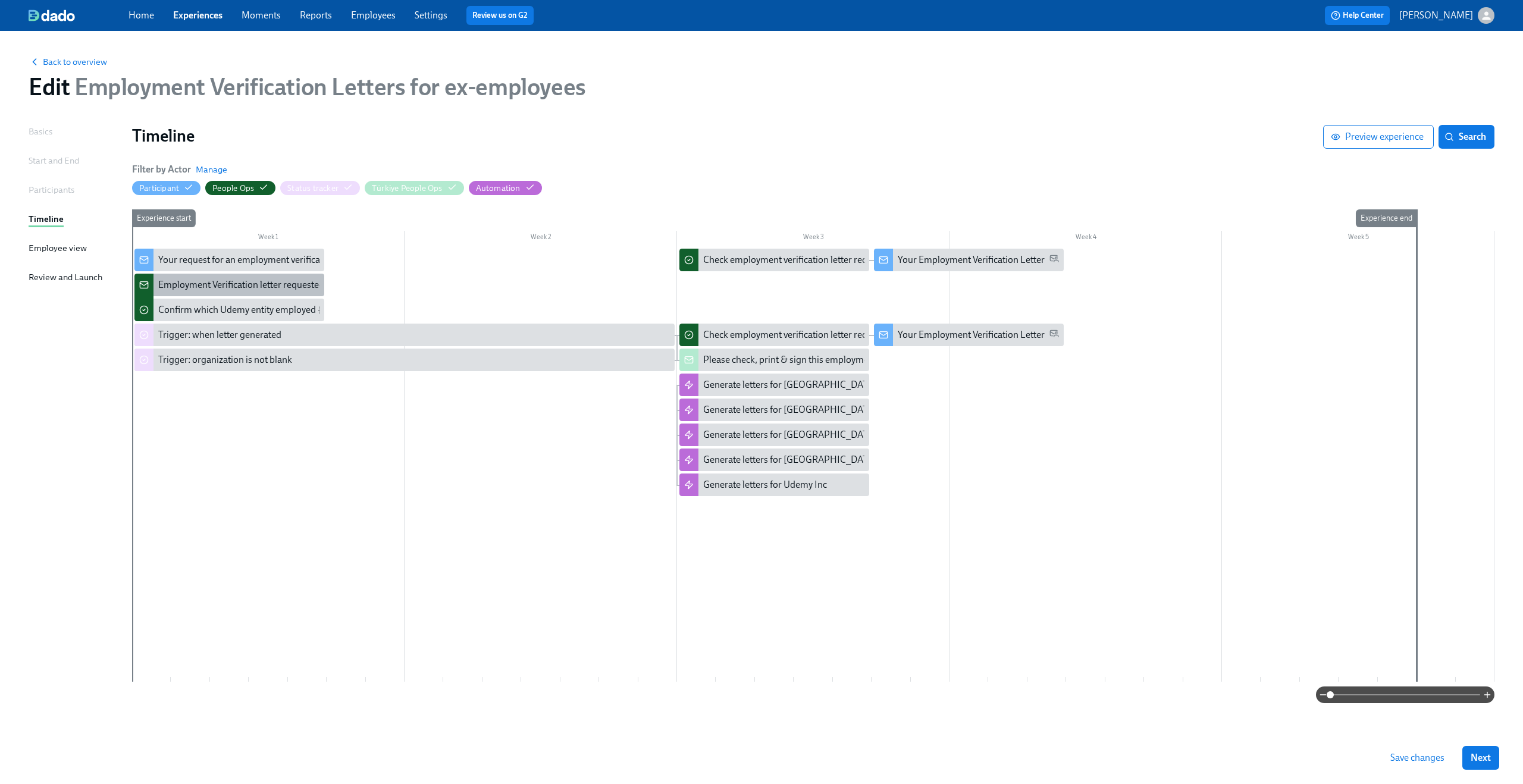
click at [267, 281] on div "Employment Verification letter requested, but [PERSON_NAME] has no data: {{ par…" at bounding box center [365, 285] width 414 height 13
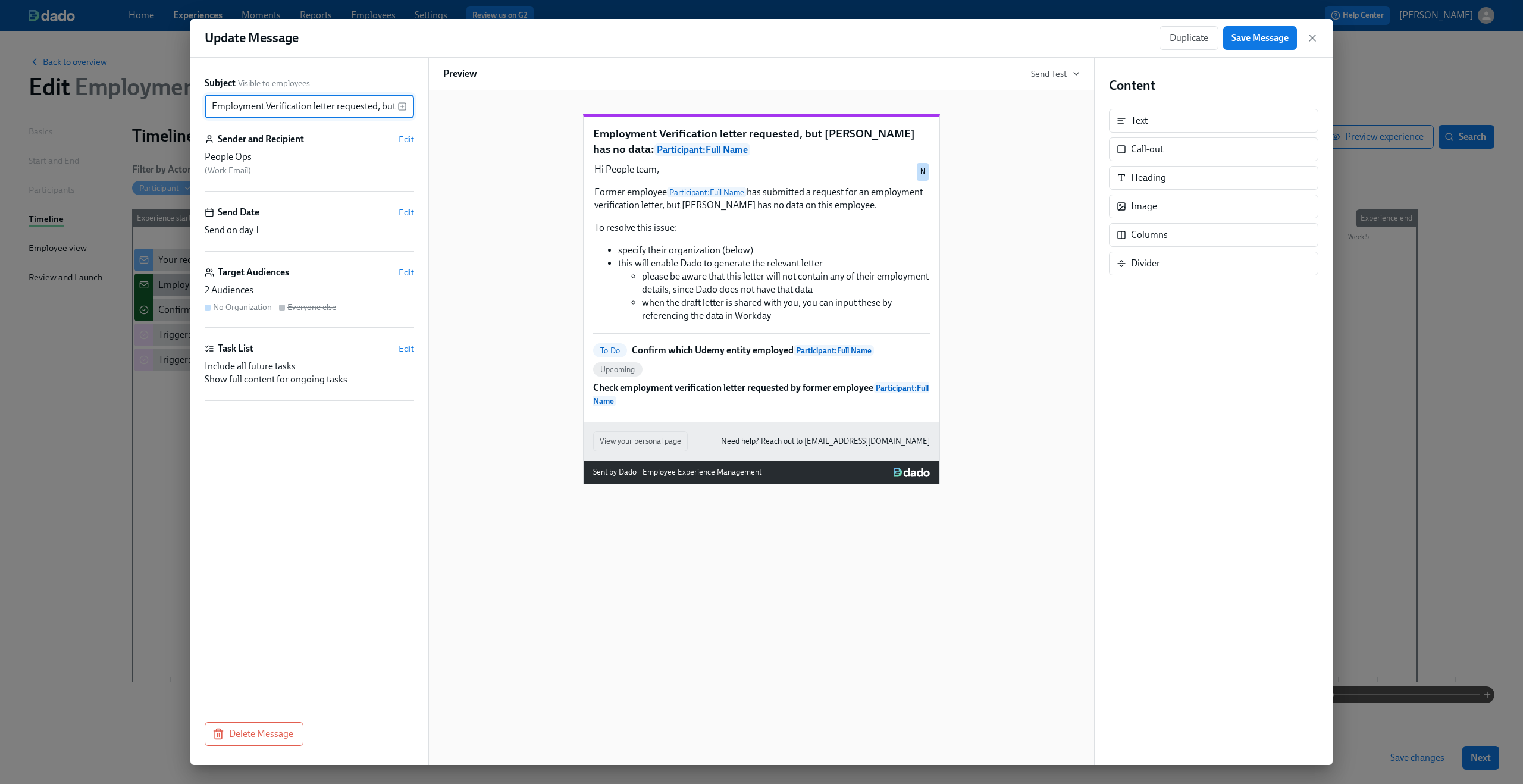
scroll to position [0, 179]
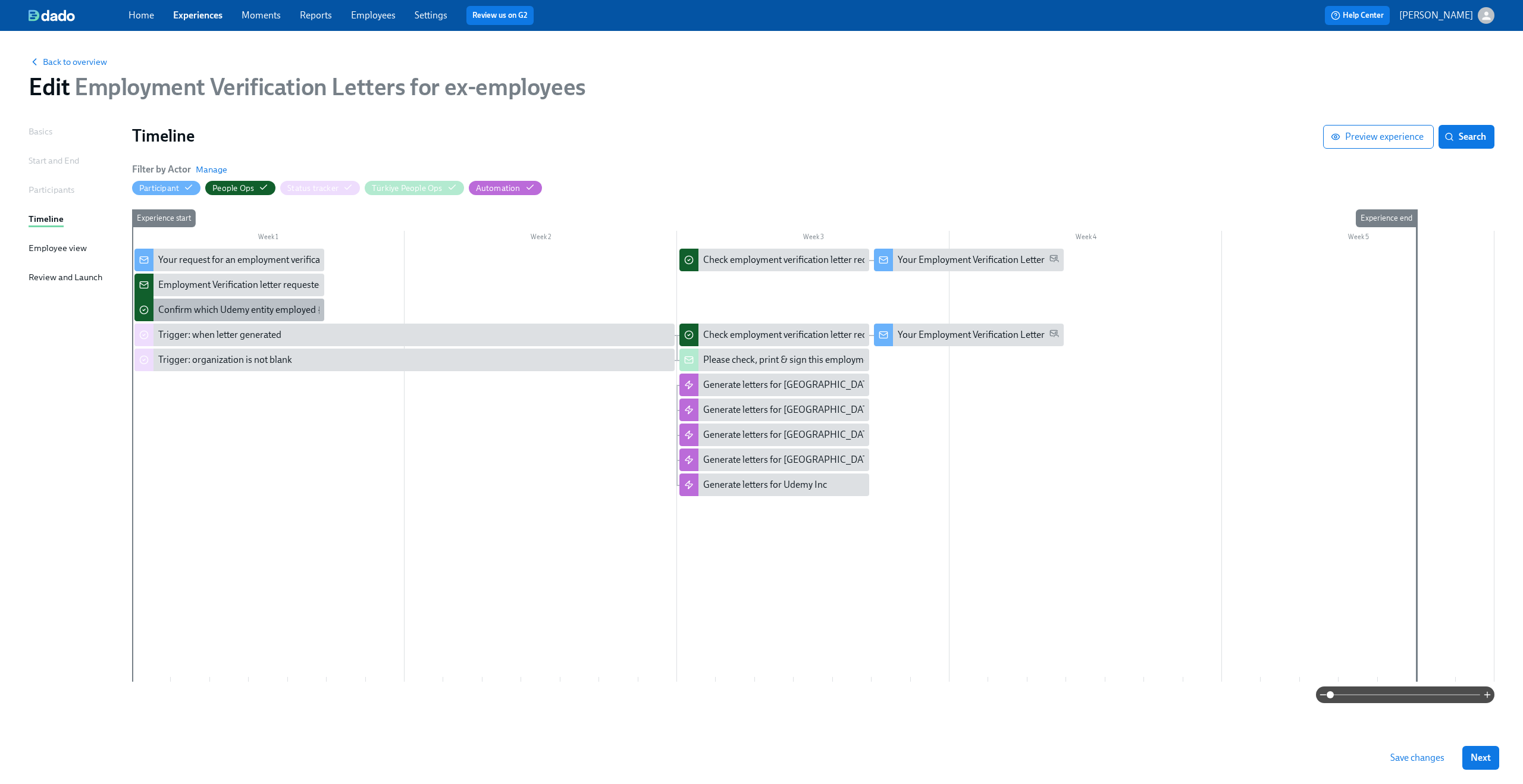
click at [212, 310] on div "Confirm which Udemy entity employed {{ participant.fullName }}" at bounding box center [289, 310] width 262 height 13
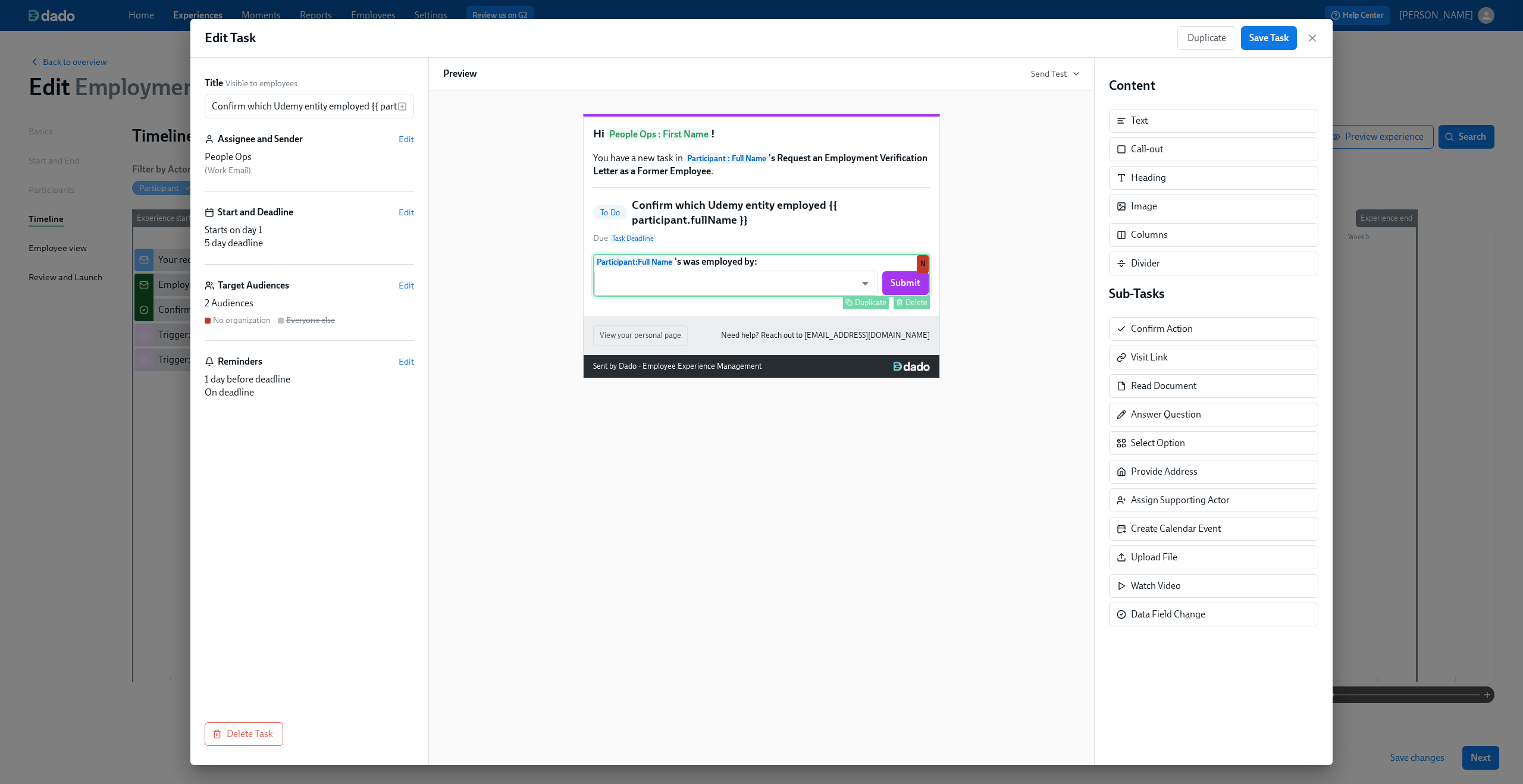
click at [867, 297] on div "Participant : Full Name 's was employed by: ​ ​ Submit Duplicate Delete N" at bounding box center [761, 275] width 337 height 43
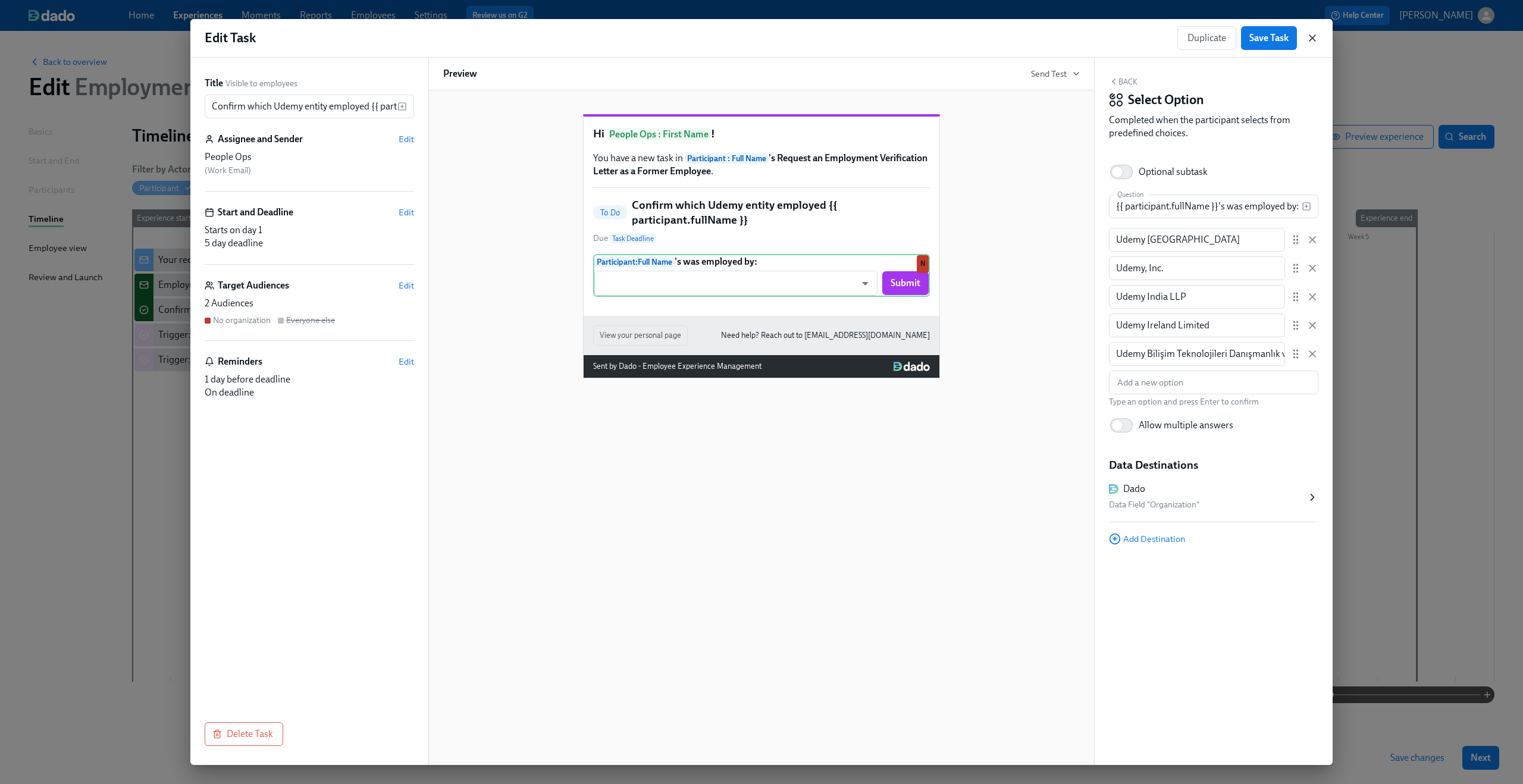
click at [1142, 41] on icon "button" at bounding box center [1313, 38] width 6 height 6
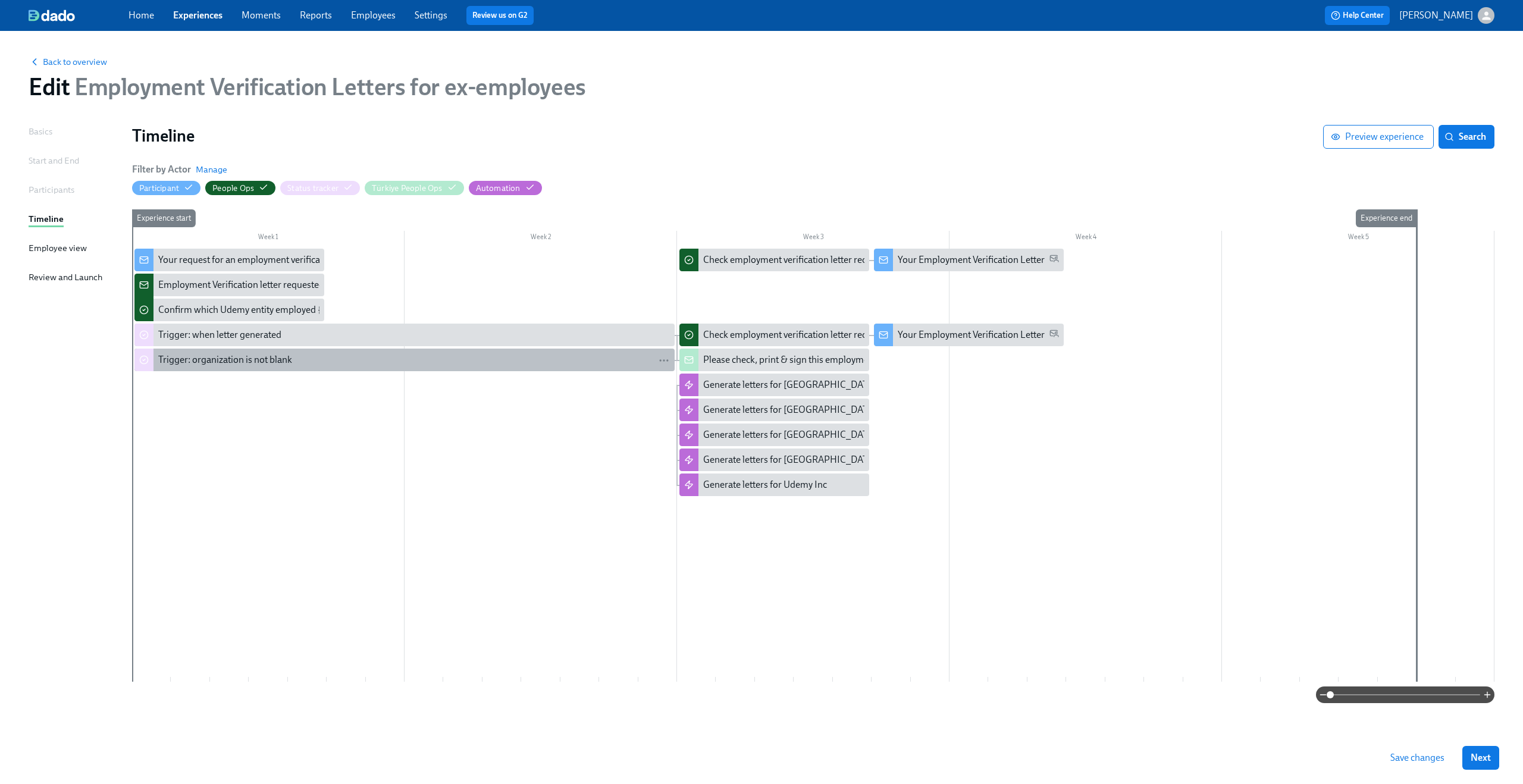
click at [353, 366] on div "Trigger: organization is not blank" at bounding box center [414, 360] width 512 height 13
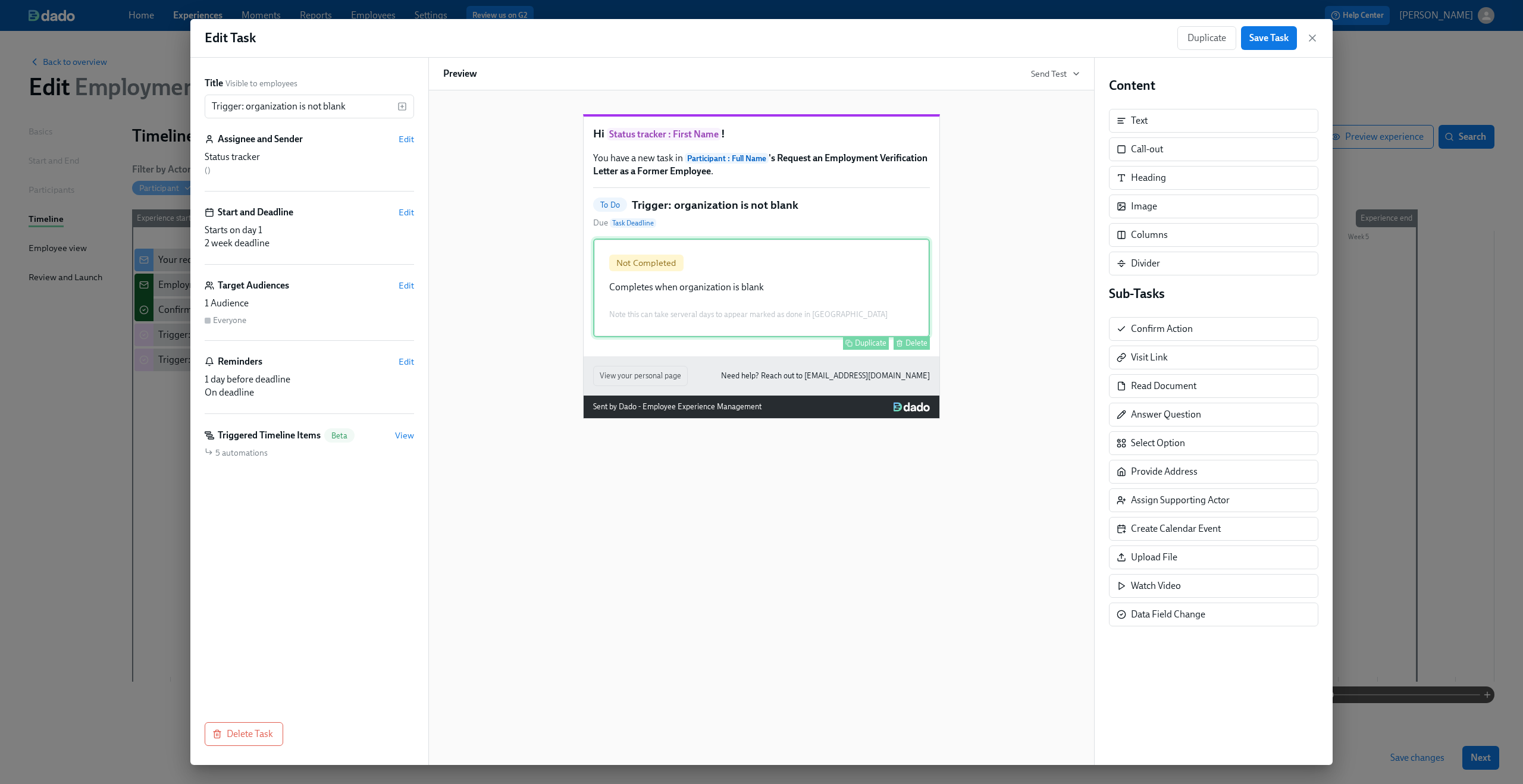
click at [855, 315] on div "Not Completed Completes when organization is blank Note this can take serveral …" at bounding box center [761, 287] width 337 height 99
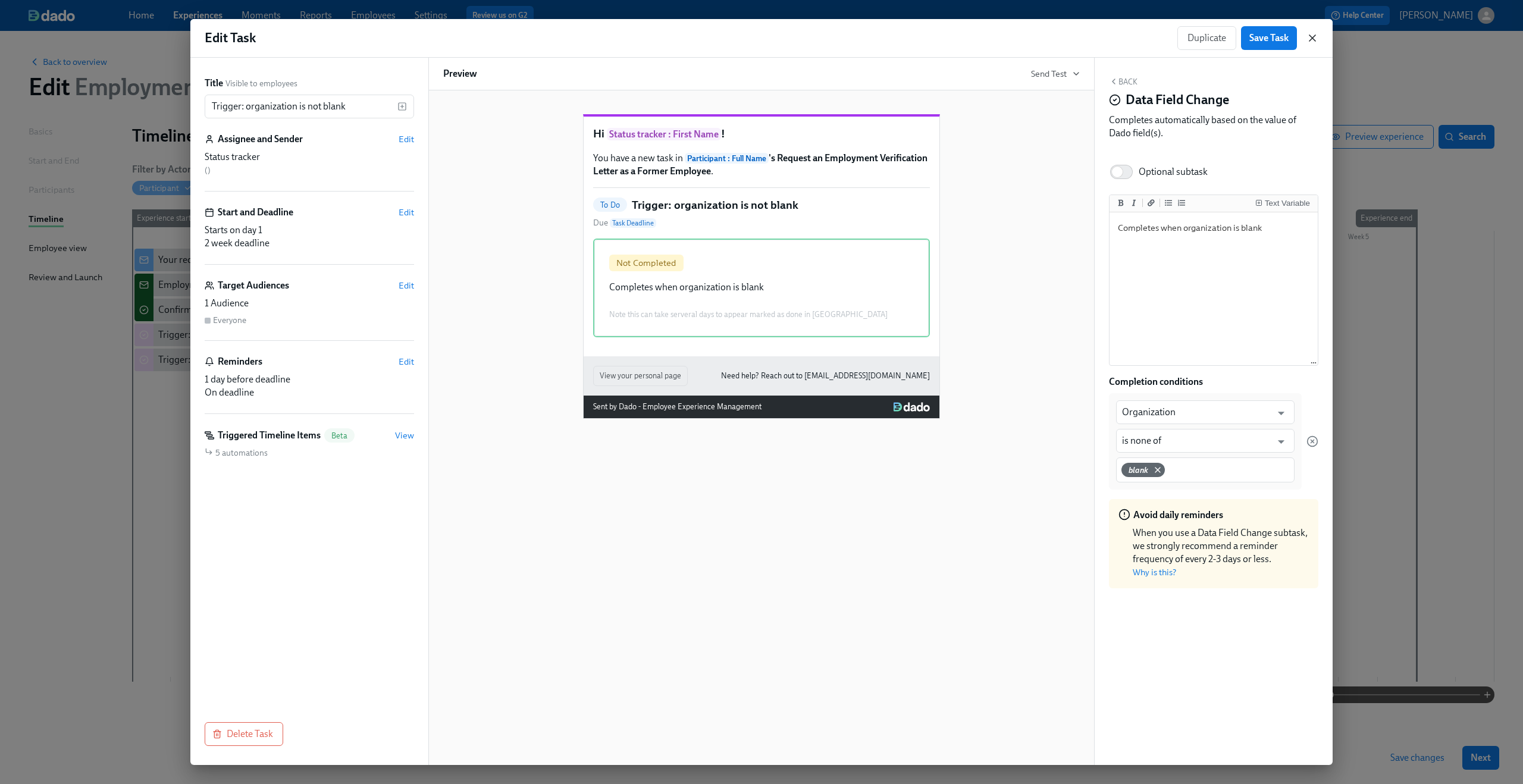
click at [1142, 35] on icon "button" at bounding box center [1313, 38] width 12 height 12
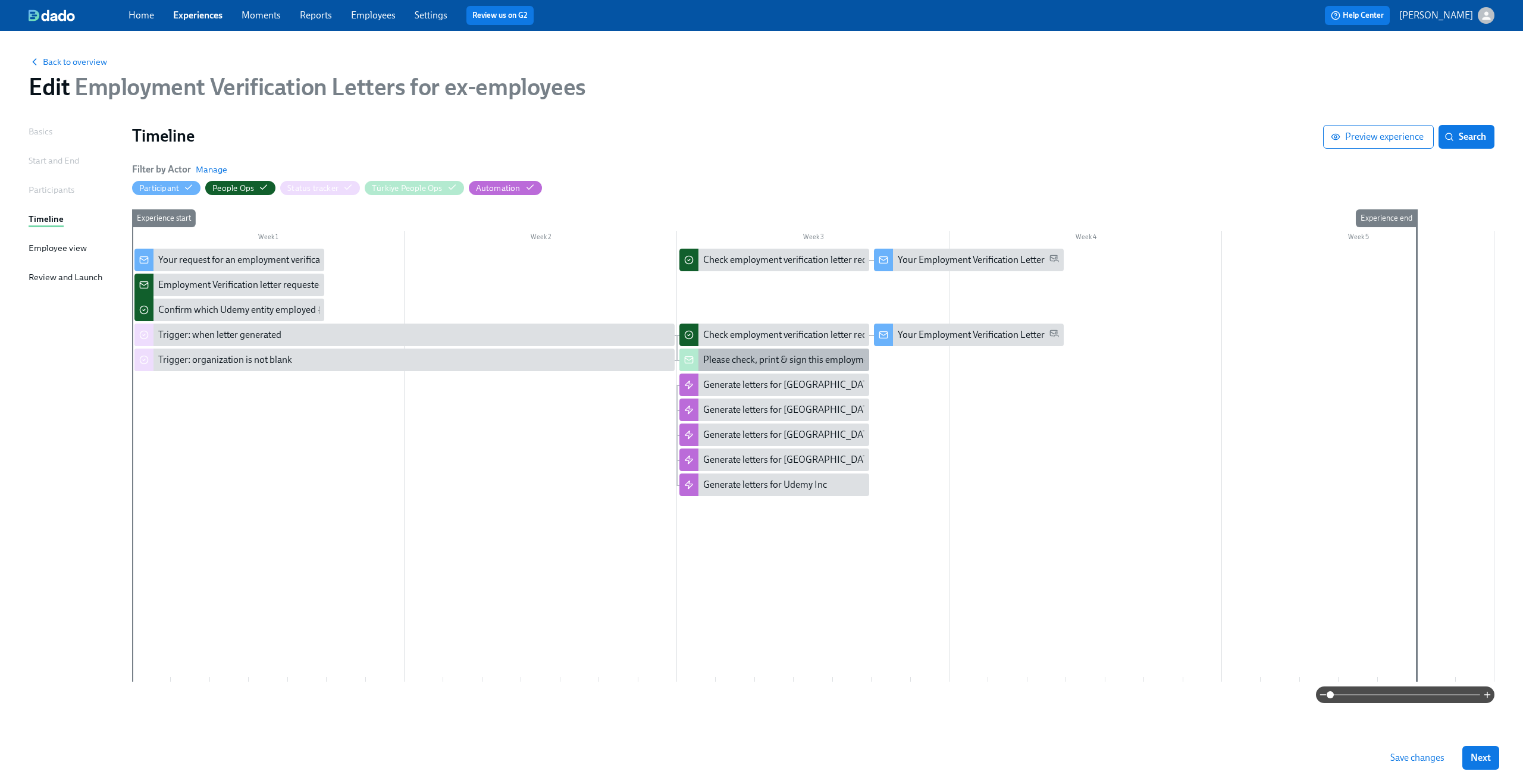
click at [684, 366] on div at bounding box center [689, 360] width 19 height 23
click at [546, 347] on div at bounding box center [813, 465] width 1362 height 433
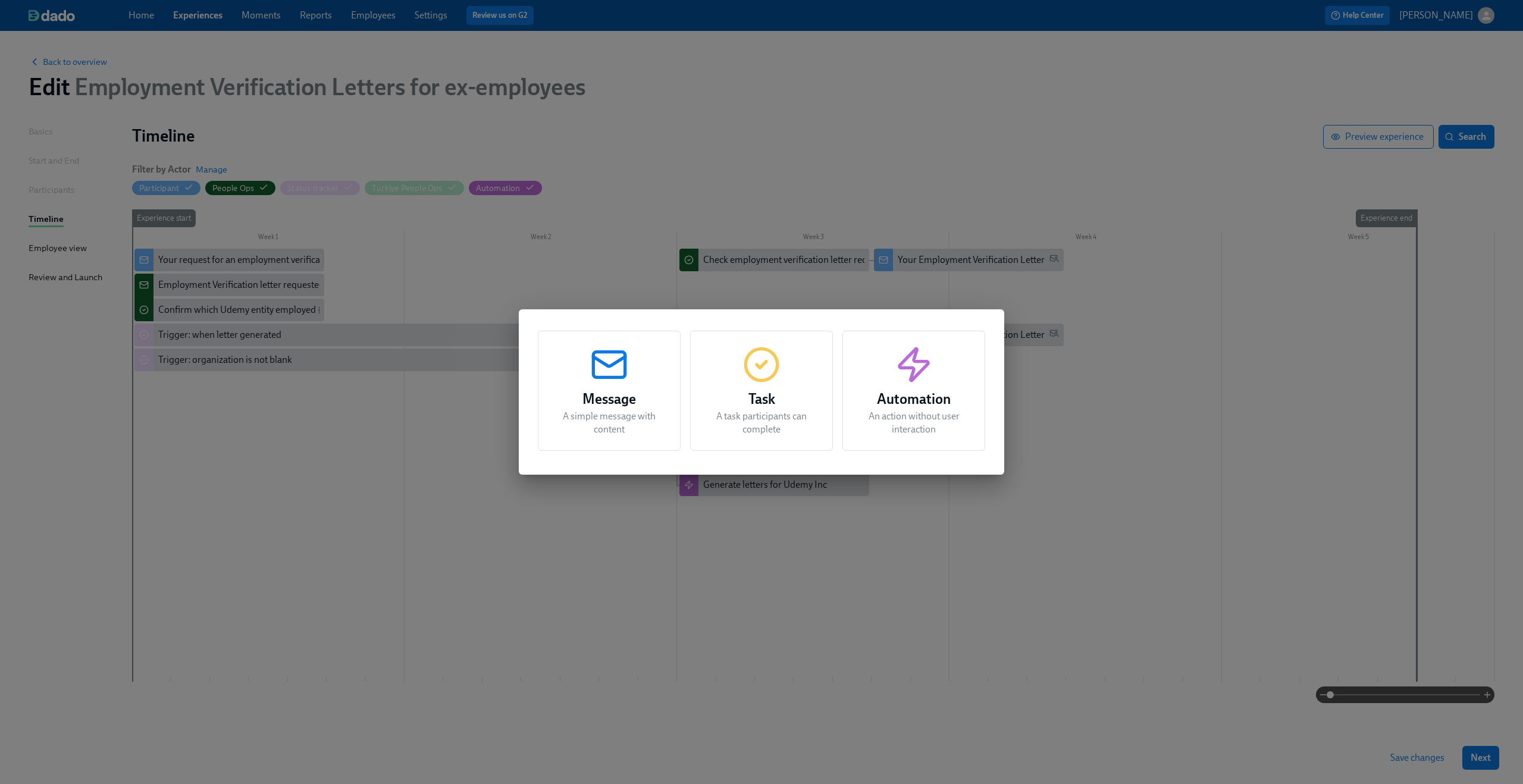
click at [488, 335] on div "Message A simple message with content Task A task participants can complete Aut…" at bounding box center [762, 392] width 1523 height 784
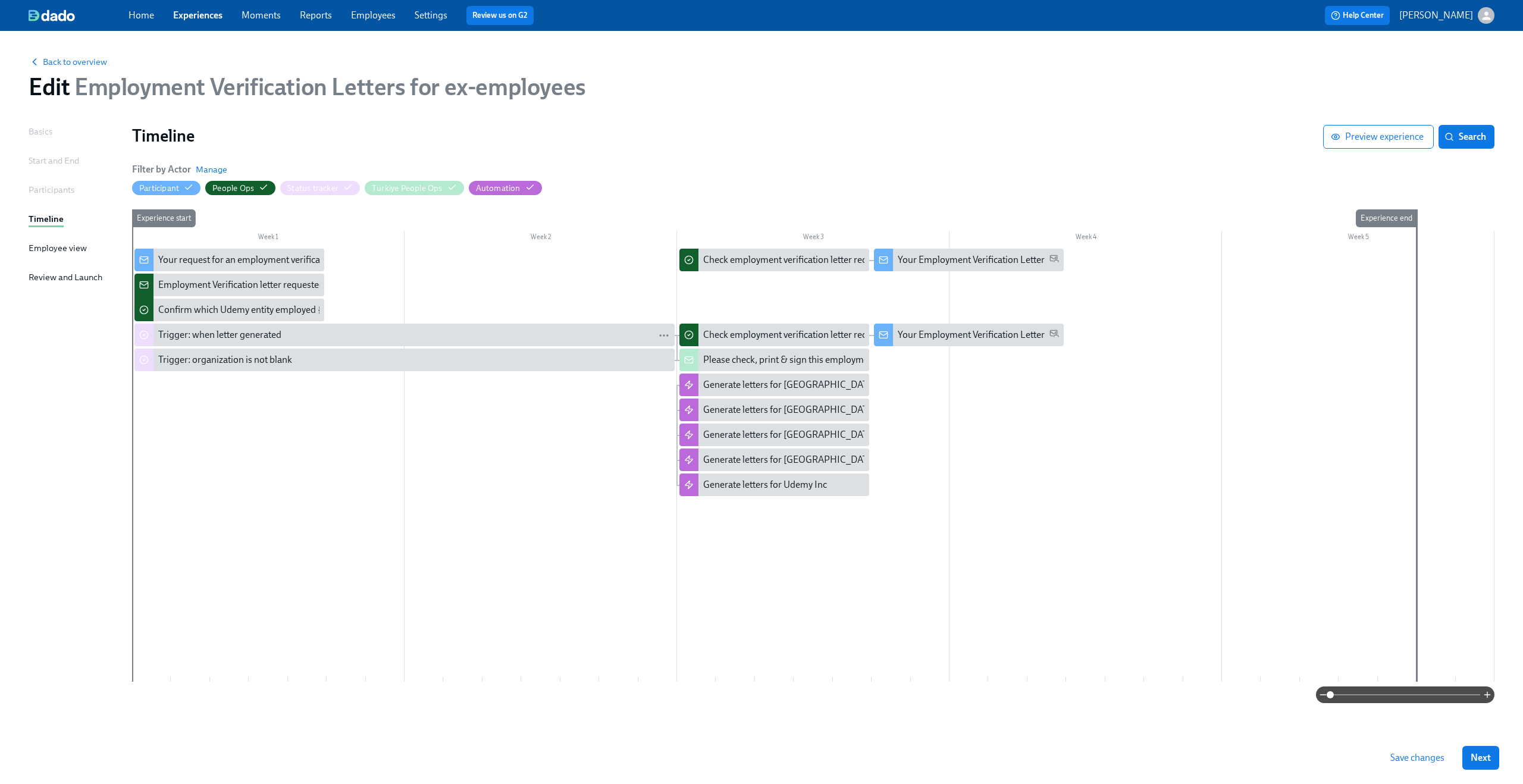
click at [488, 335] on div "Trigger: when letter generated" at bounding box center [414, 335] width 512 height 13
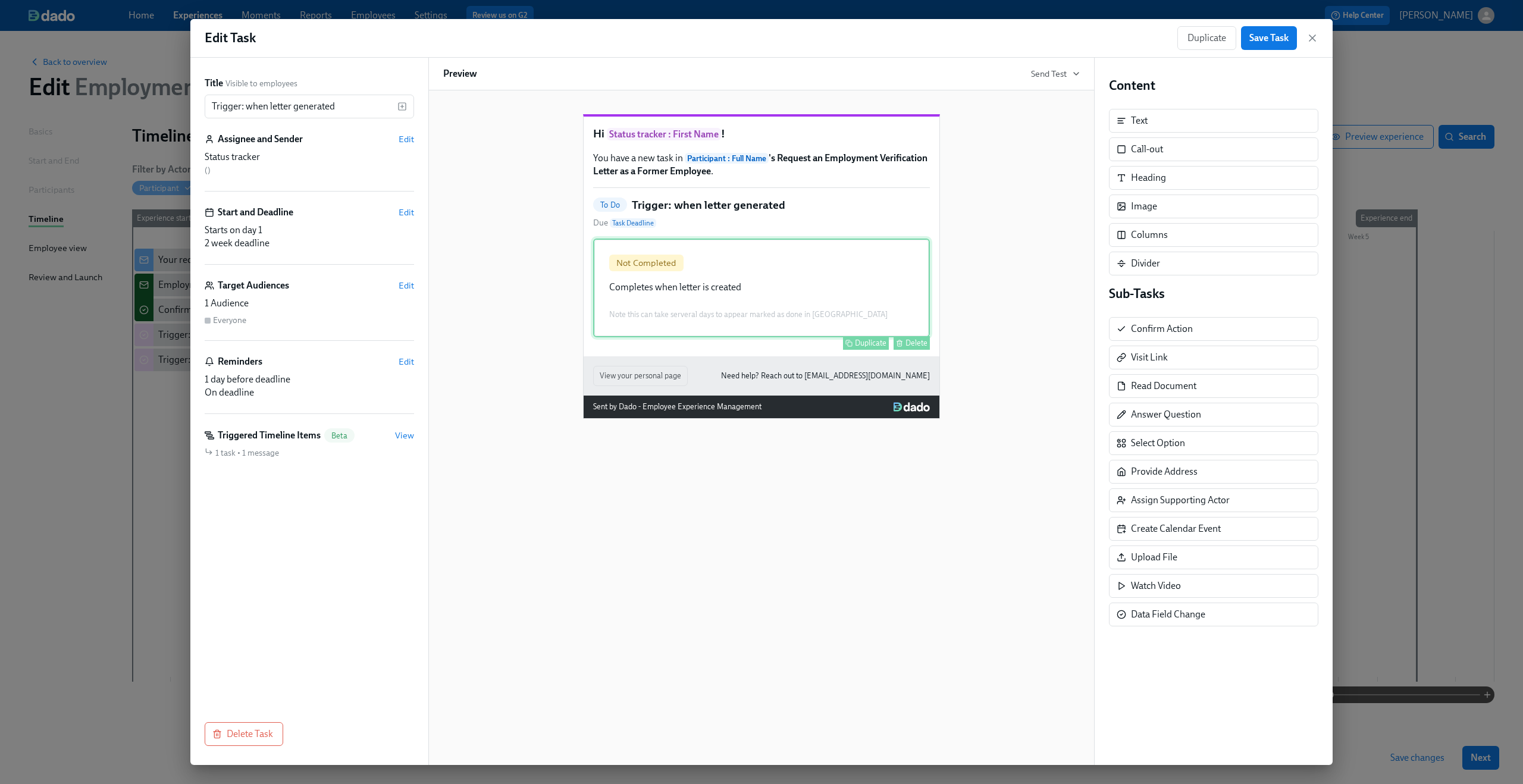
click at [766, 316] on div "Not Completed Completes when letter is created Note this can take serveral days…" at bounding box center [761, 287] width 337 height 99
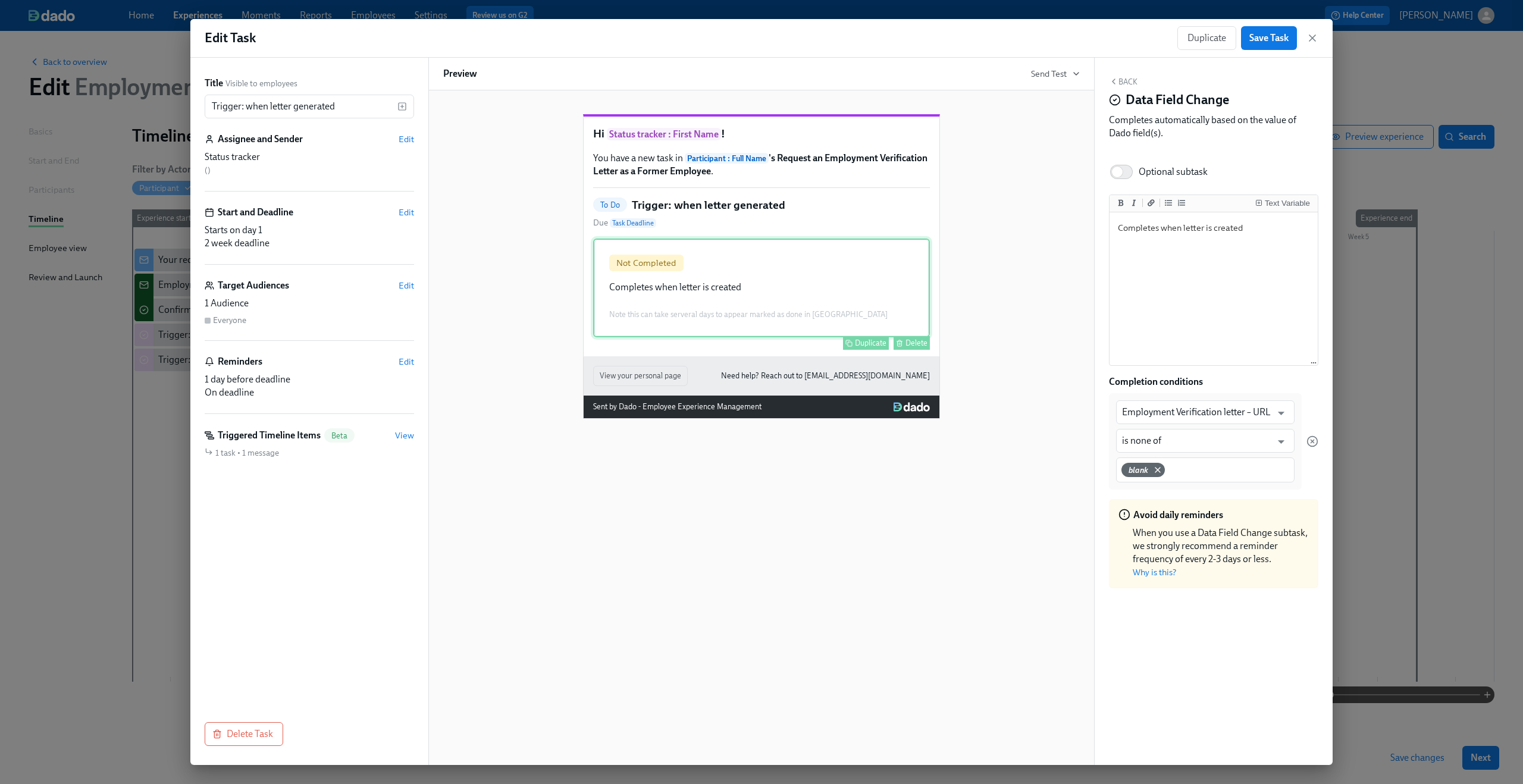
click at [810, 321] on div "Not Completed Completes when letter is created Note this can take serveral days…" at bounding box center [761, 287] width 337 height 99
click at [1142, 44] on icon "button" at bounding box center [1313, 38] width 12 height 12
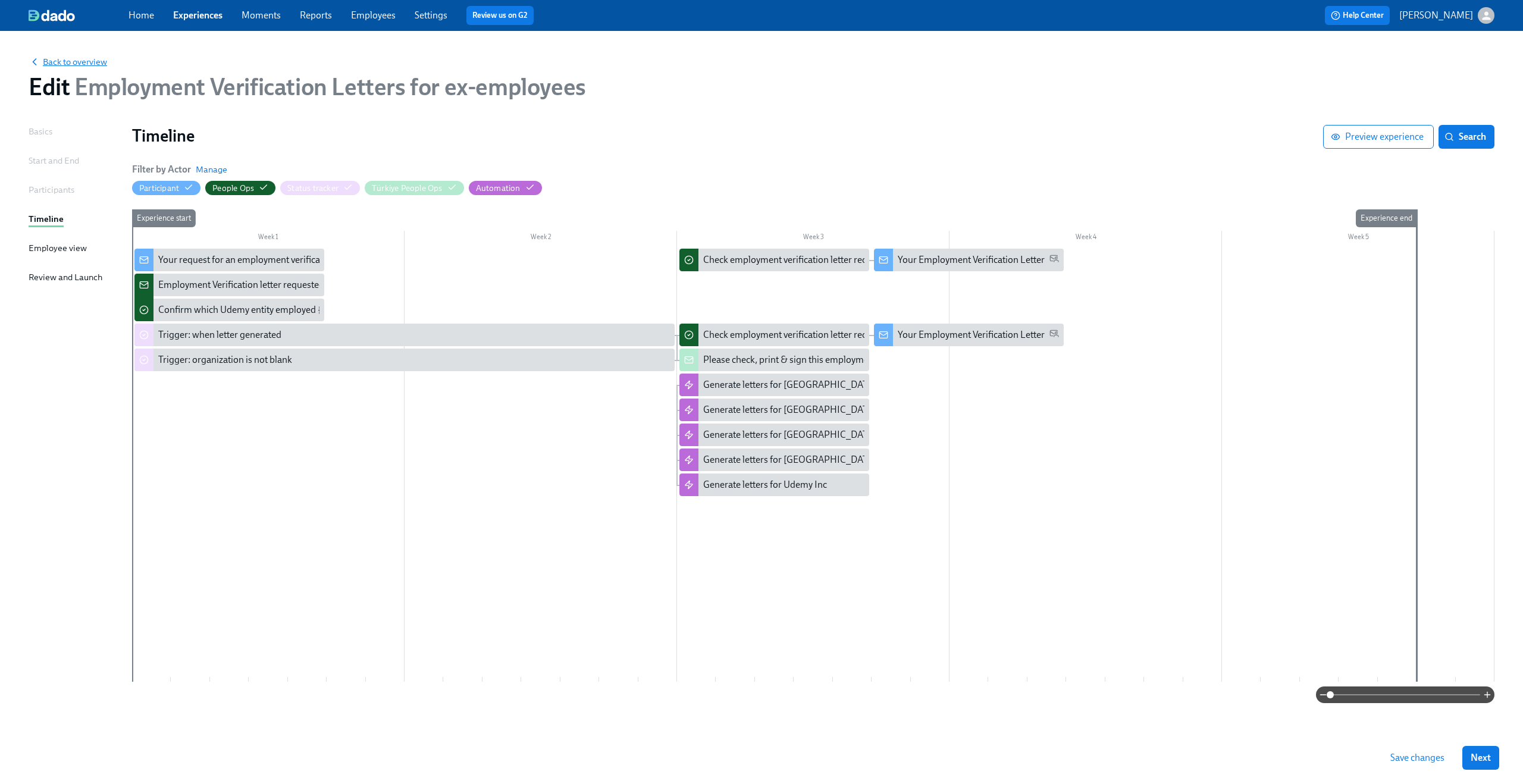
click at [87, 65] on span "Back to overview" at bounding box center [68, 62] width 78 height 12
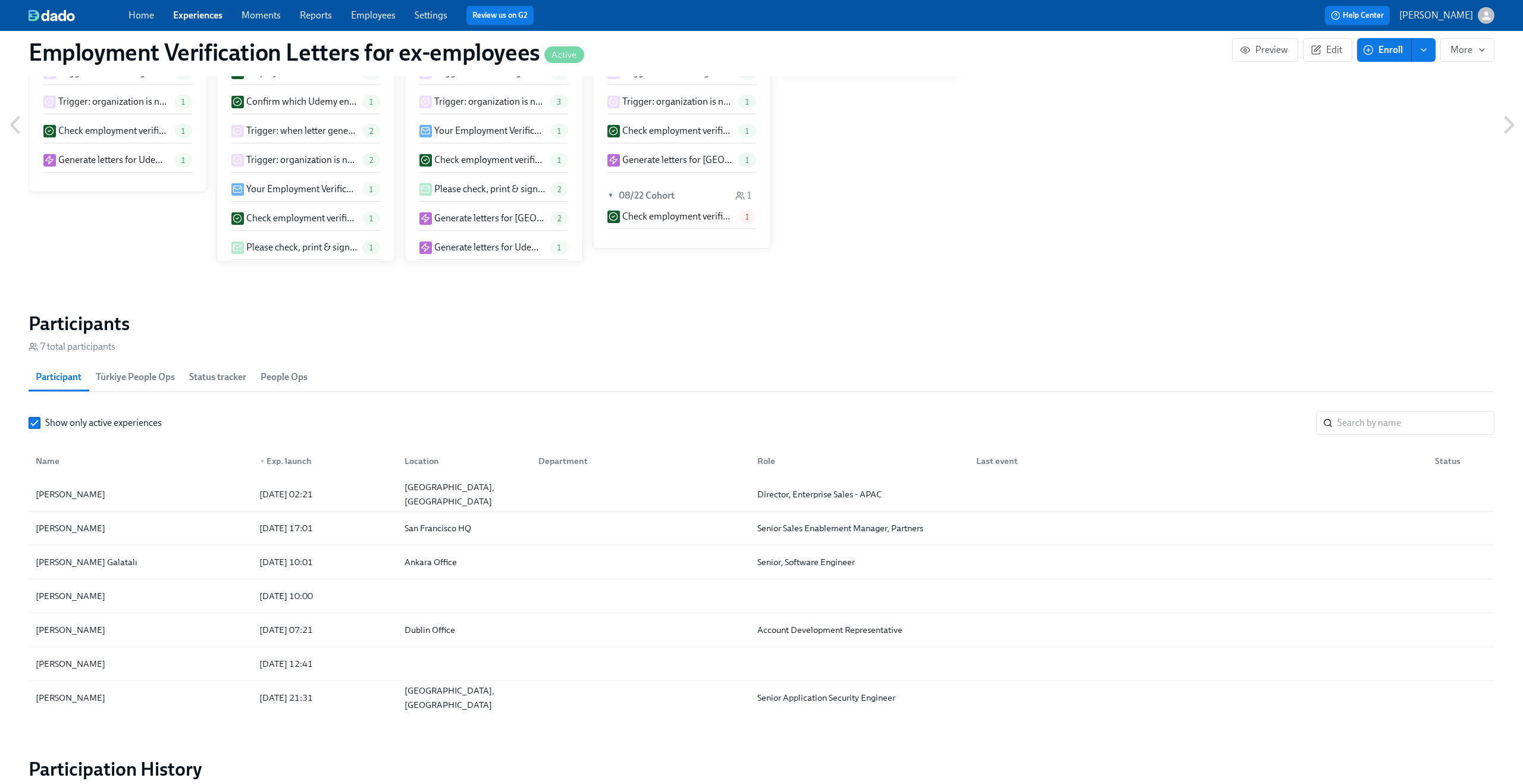
scroll to position [1067, 0]
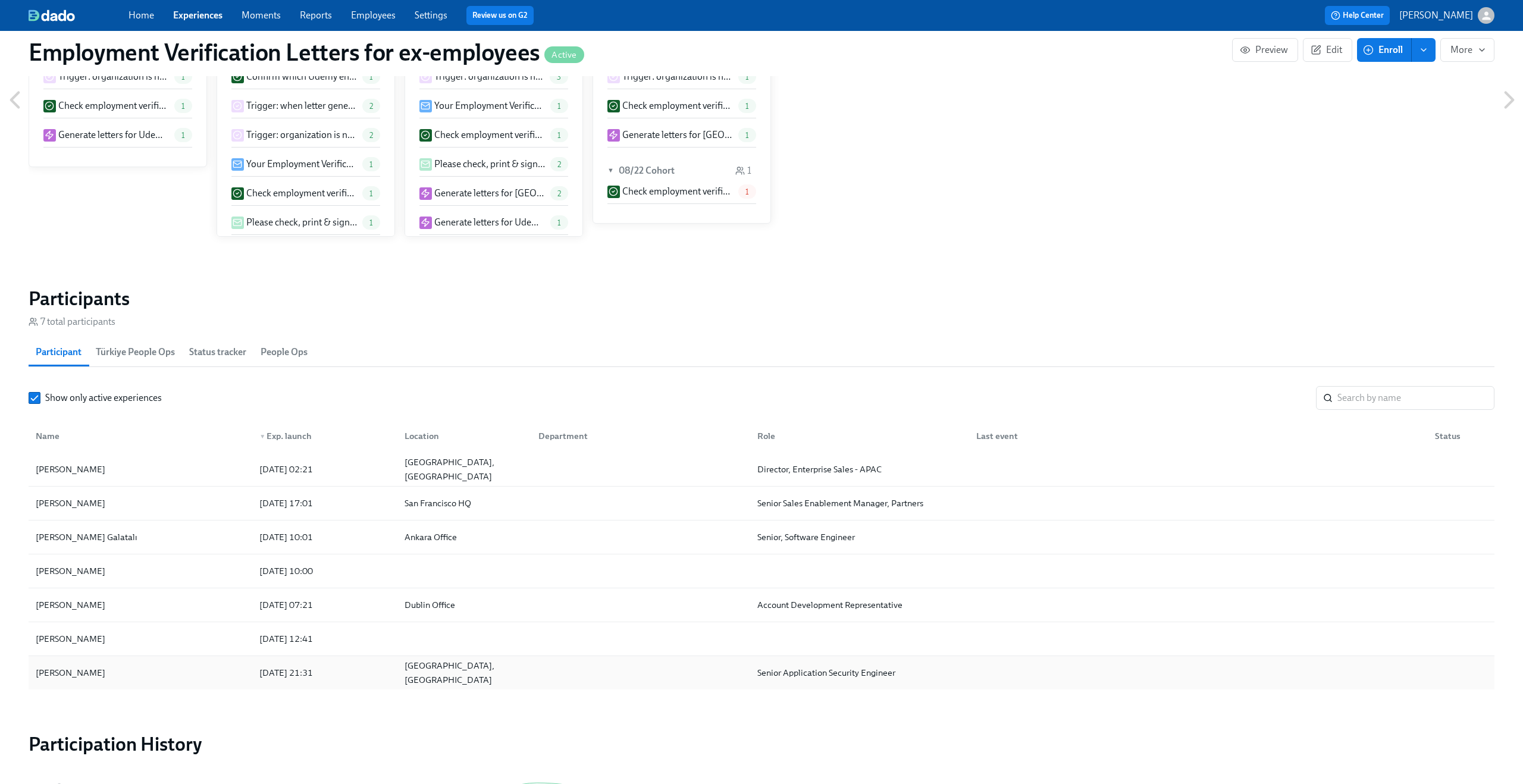
click at [151, 569] on div "Paulo Sarrin" at bounding box center [140, 673] width 219 height 24
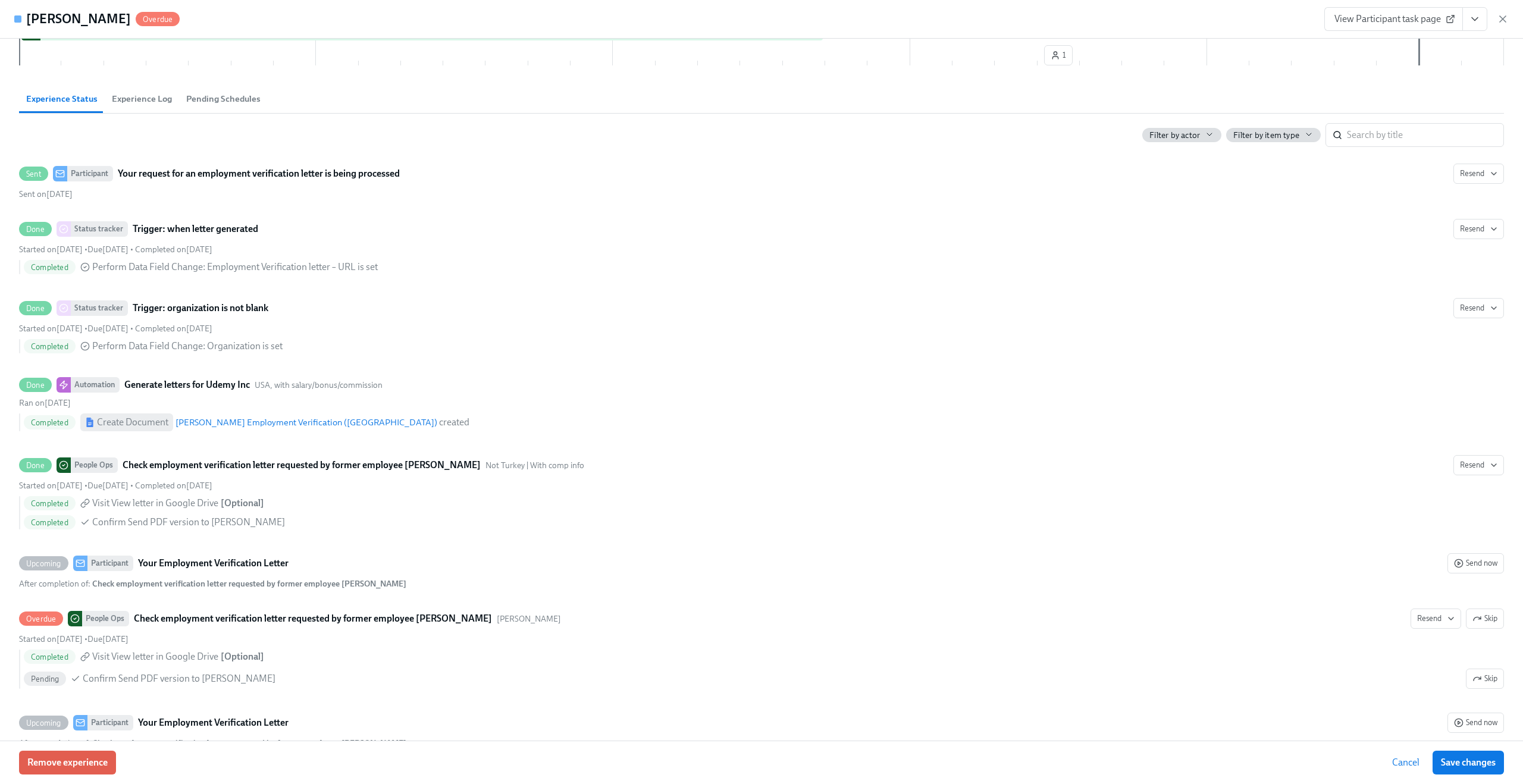
scroll to position [260, 0]
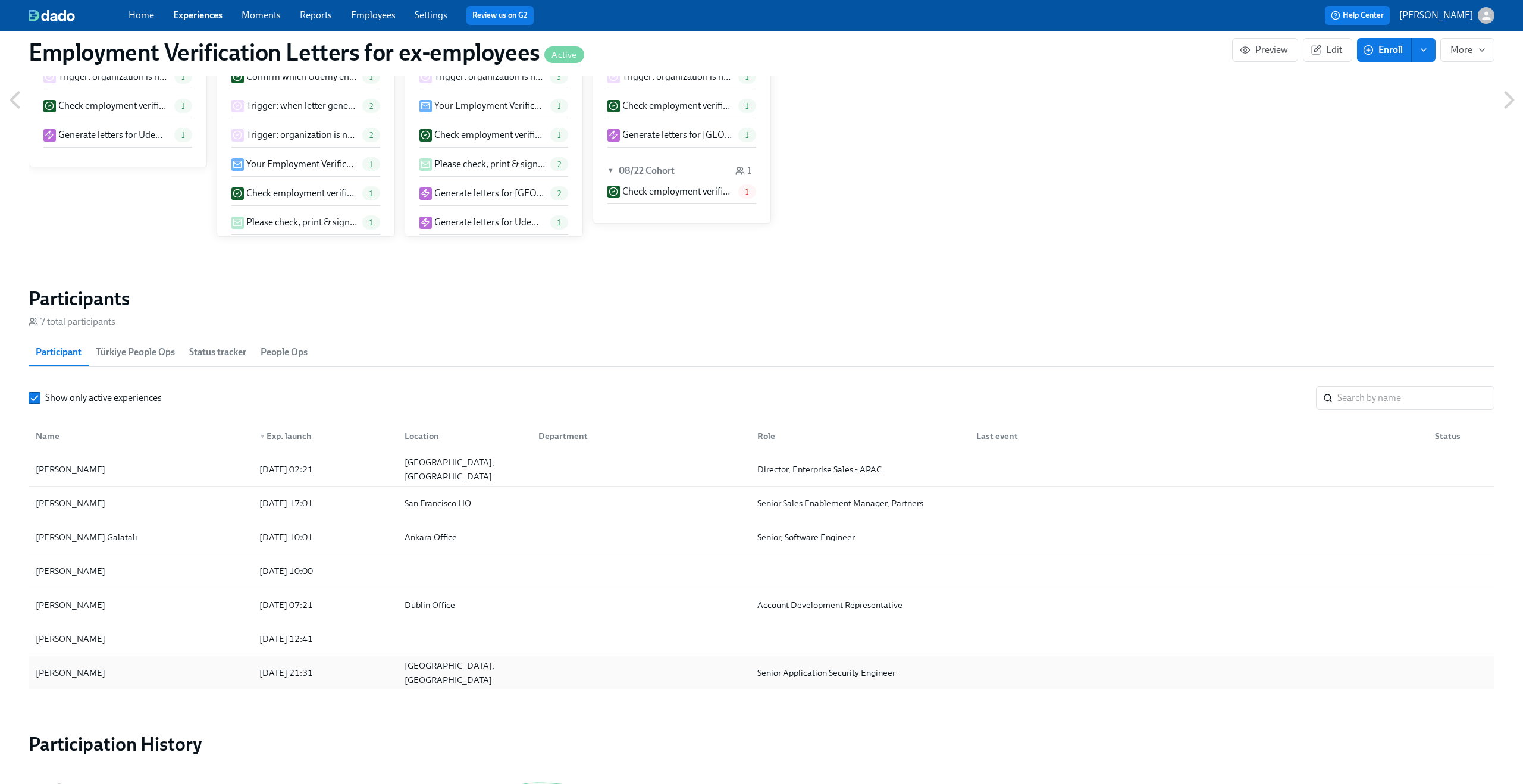
click at [66, 569] on div "Paulo Sarrin" at bounding box center [71, 673] width 79 height 14
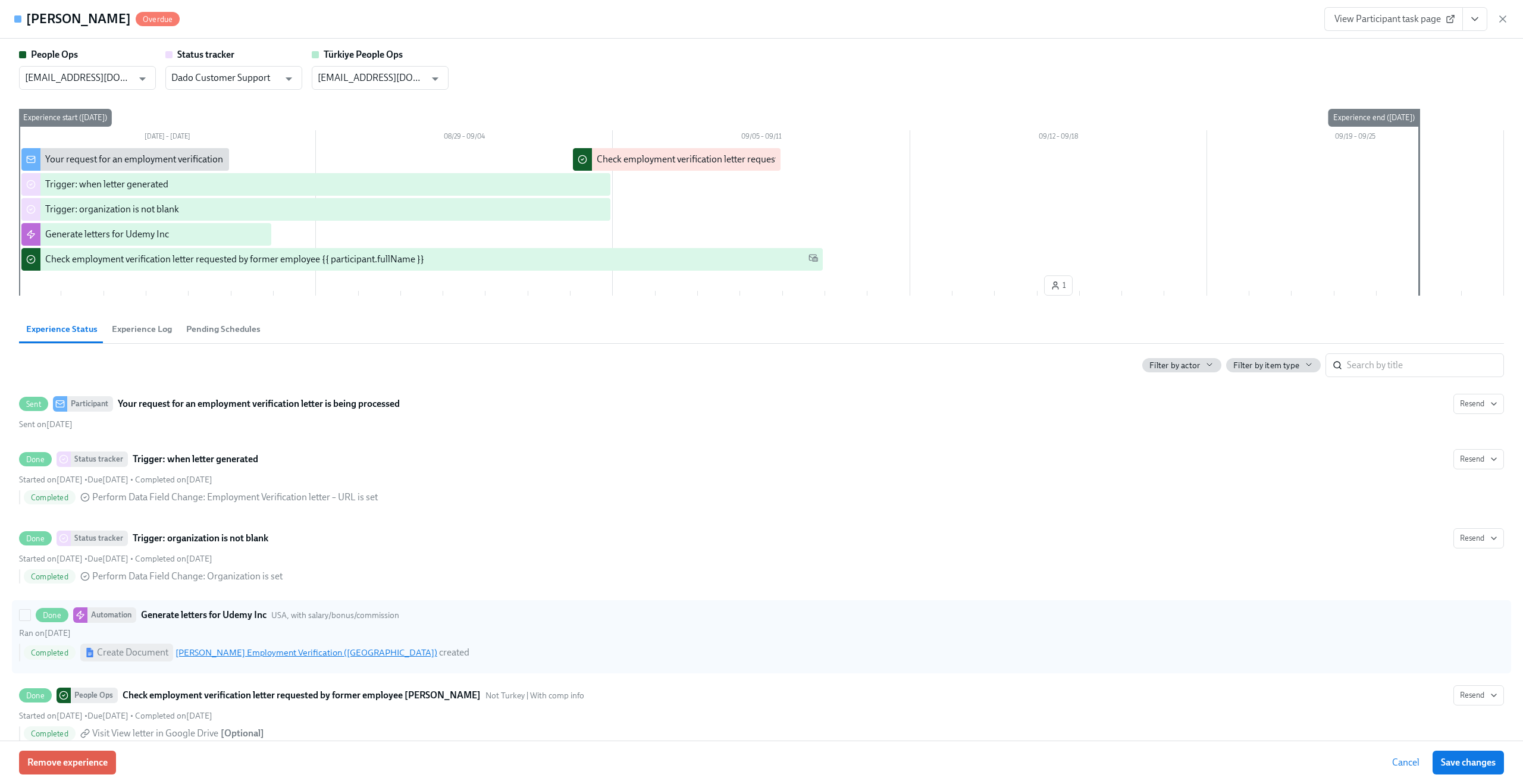
click at [224, 569] on link "Paulo Sarrin Employment Verification (USA)" at bounding box center [307, 653] width 262 height 11
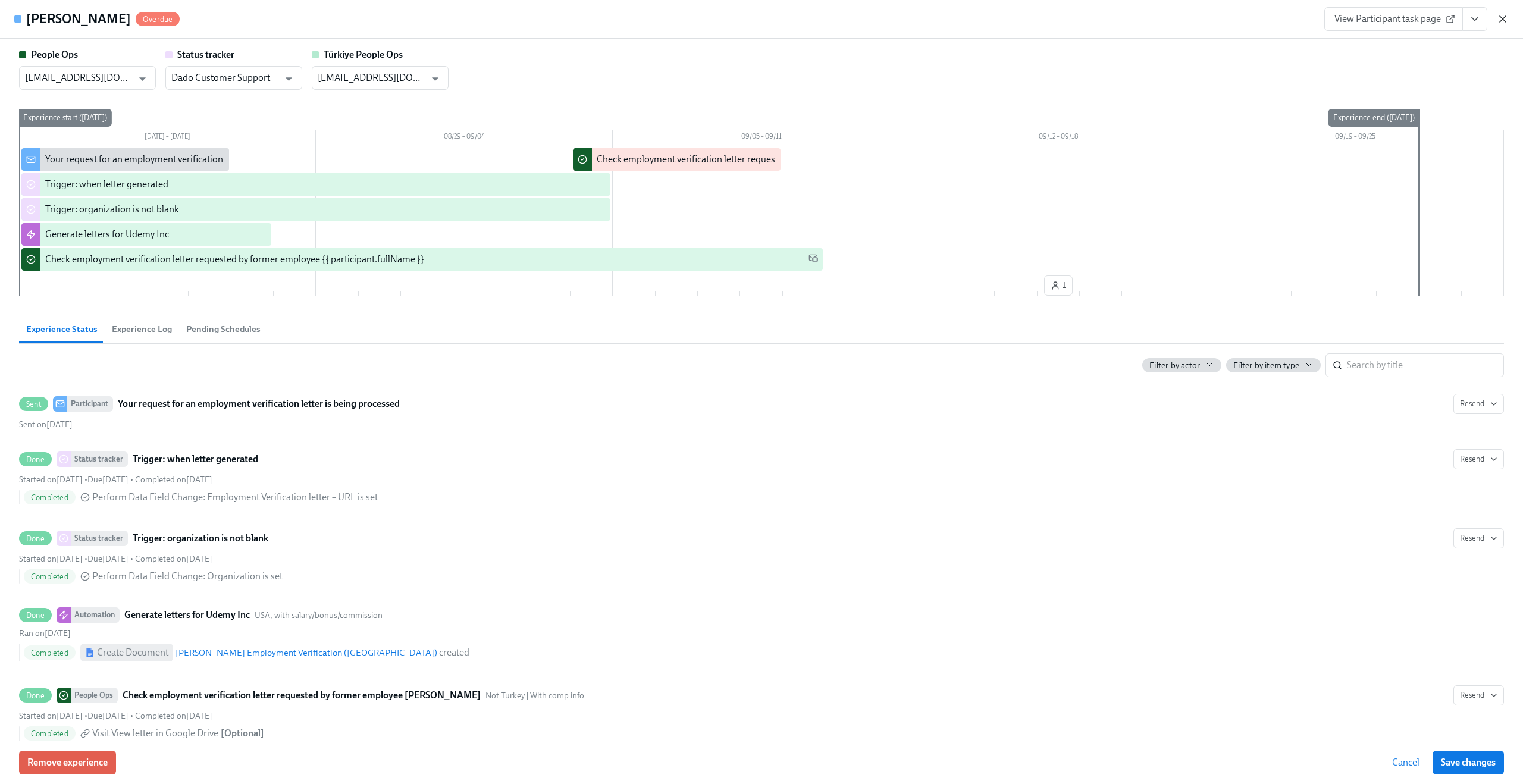
click at [1142, 22] on icon "button" at bounding box center [1503, 19] width 12 height 12
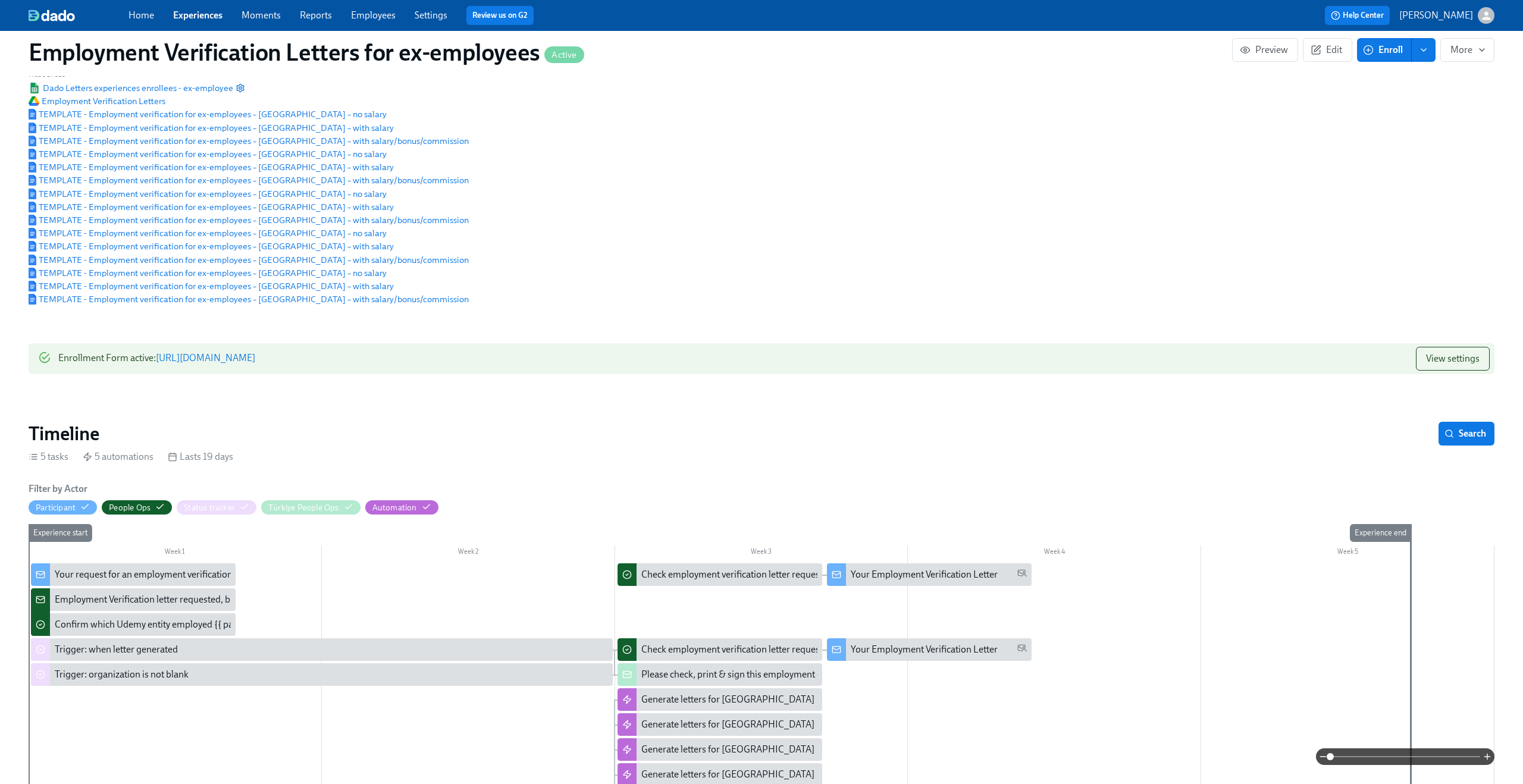
scroll to position [81, 0]
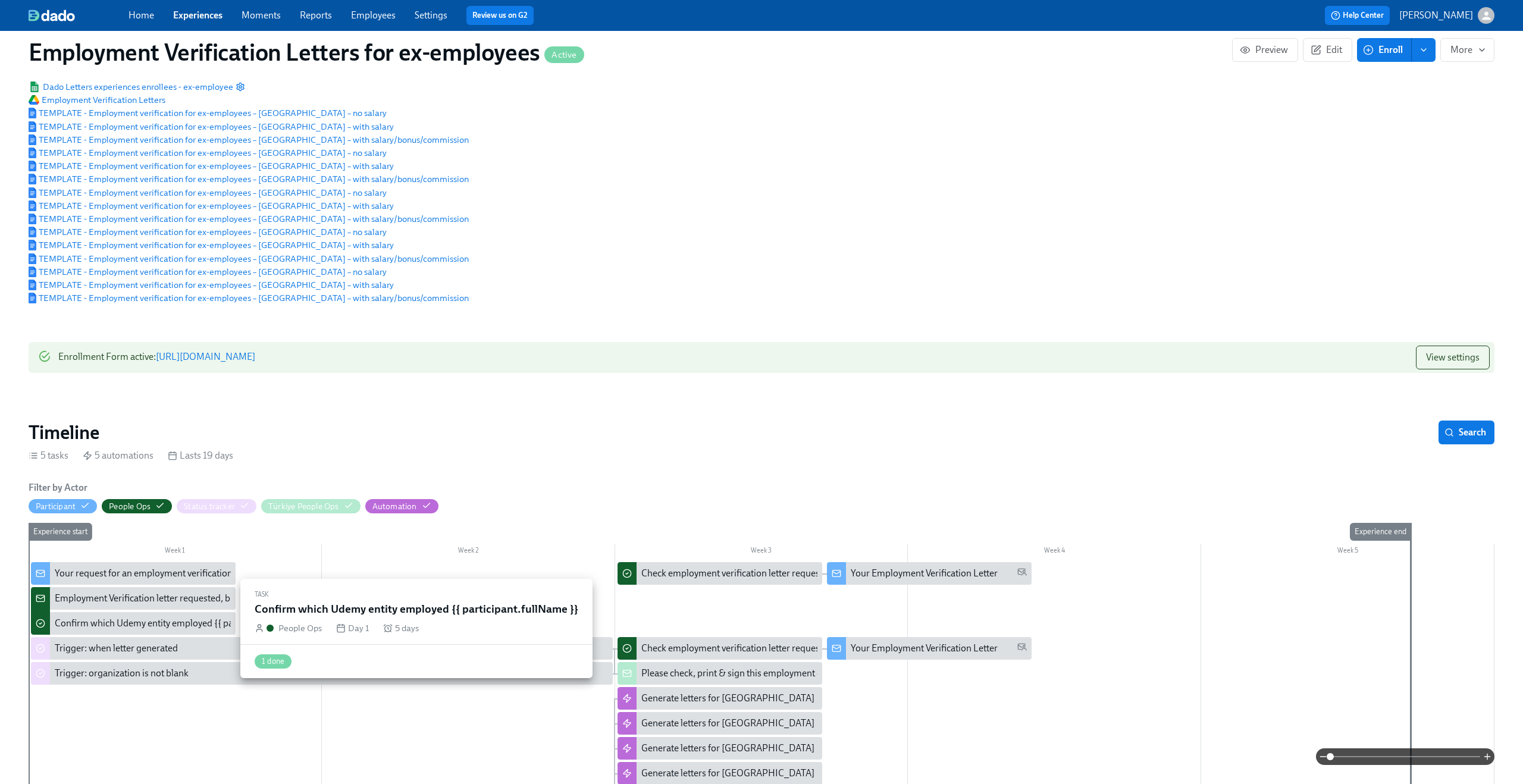
click at [157, 569] on div "Confirm which Udemy entity employed {{ participant.fullName }}" at bounding box center [186, 623] width 262 height 13
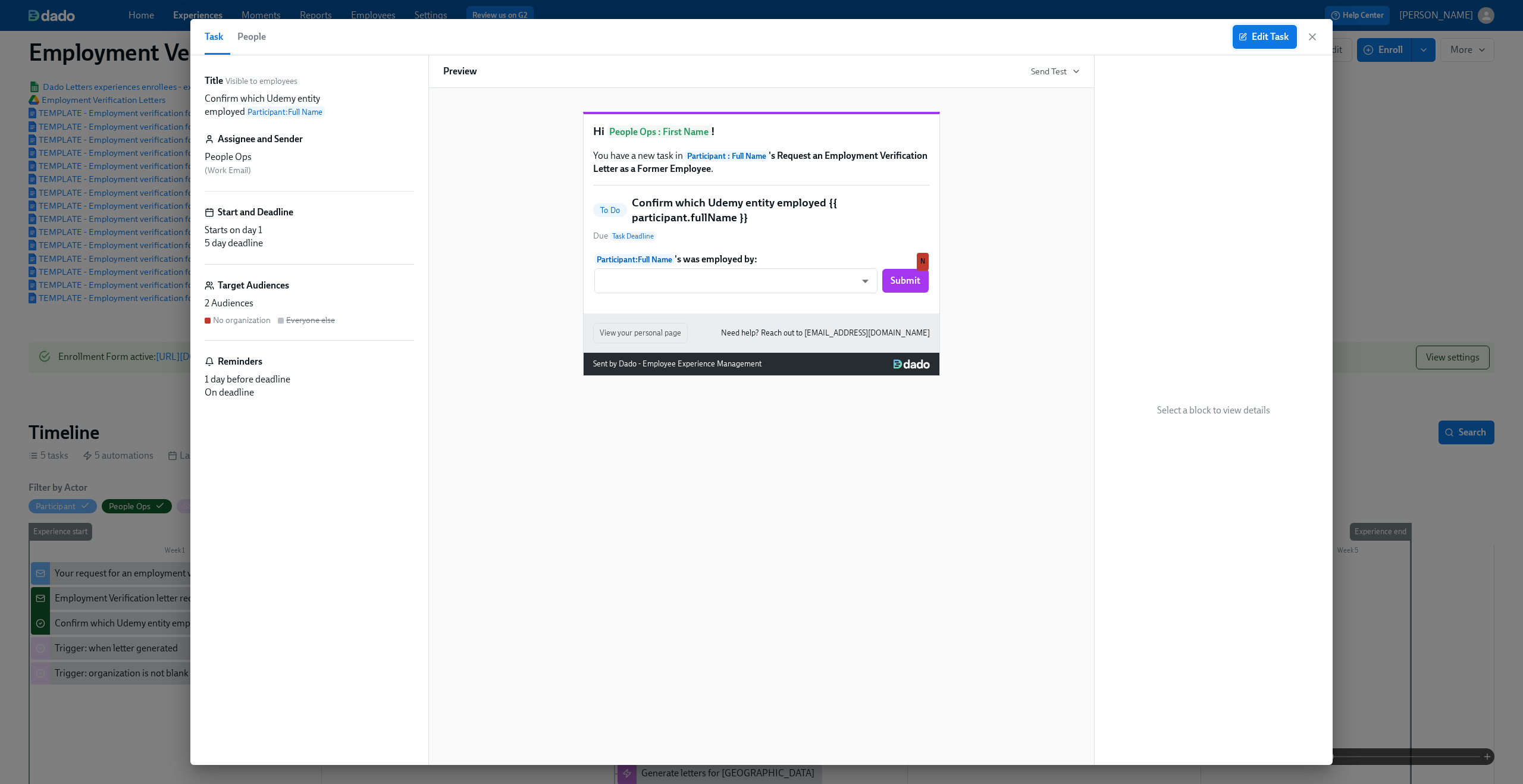
click at [1142, 32] on span "Edit Task" at bounding box center [1265, 37] width 48 height 12
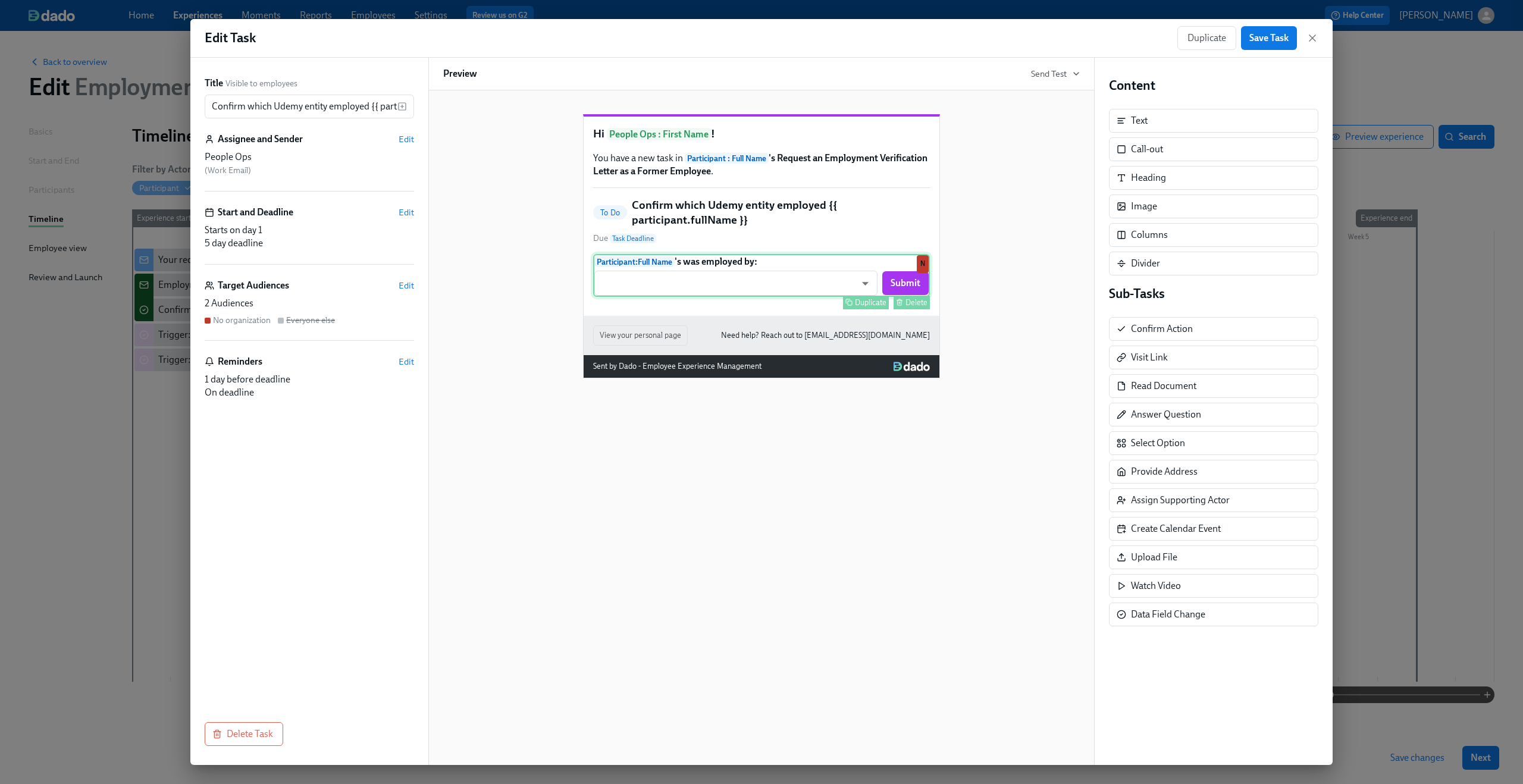
click at [848, 297] on div "Participant : Full Name 's was employed by: ​ ​ Submit Duplicate Delete N" at bounding box center [761, 275] width 337 height 43
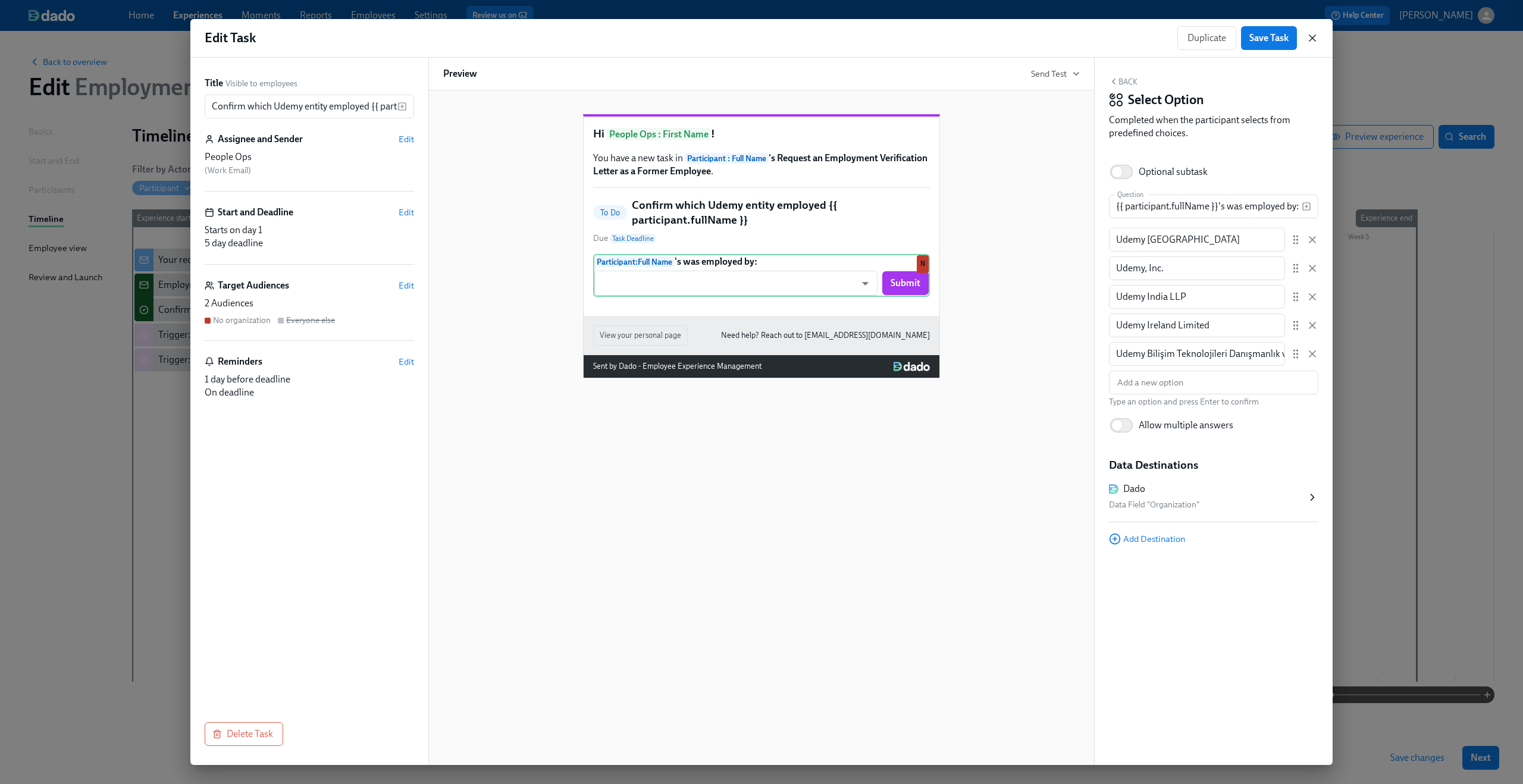
click at [1142, 44] on icon "button" at bounding box center [1313, 38] width 12 height 12
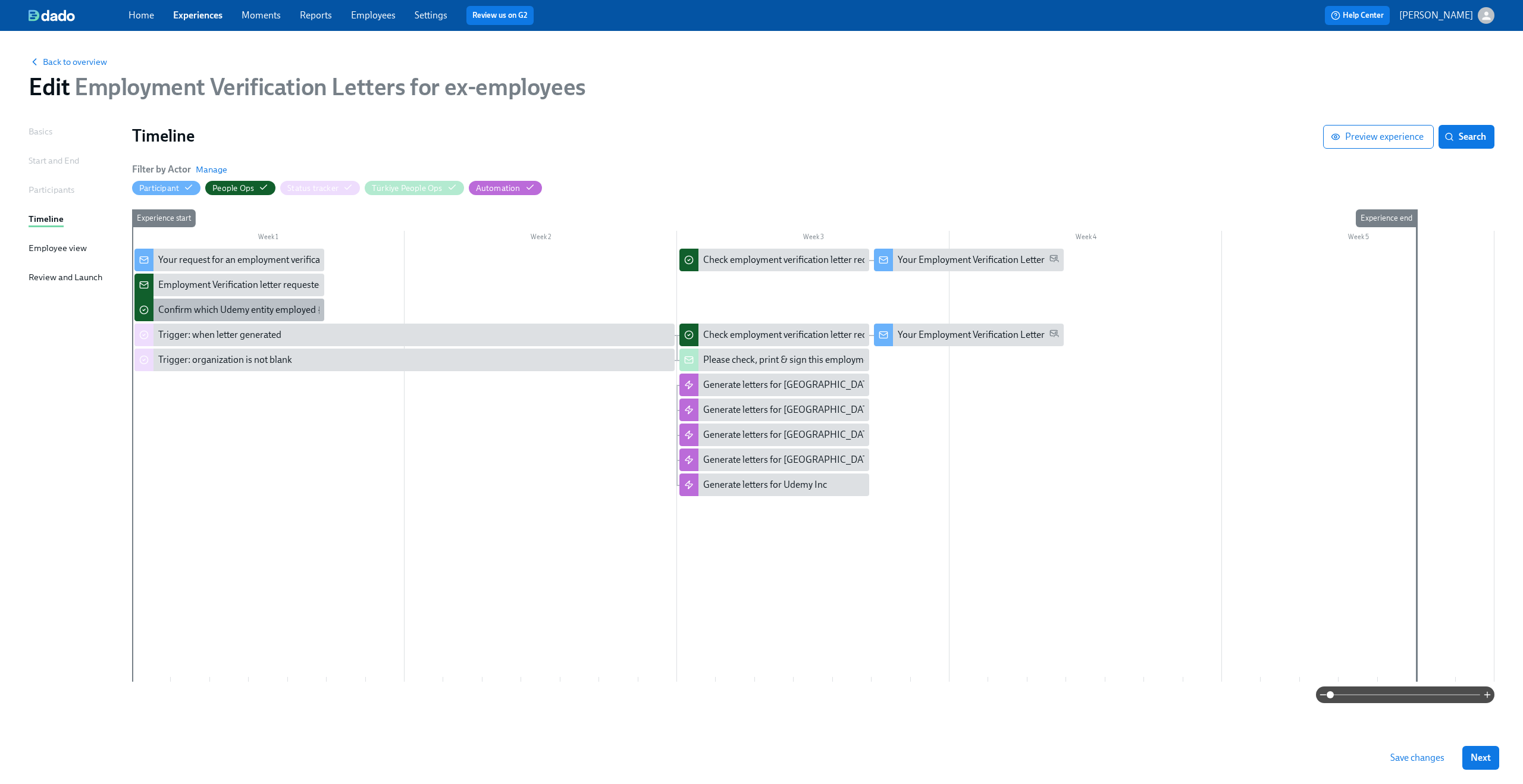
click at [286, 311] on div "Confirm which Udemy entity employed {{ participant.fullName }}" at bounding box center [289, 310] width 262 height 13
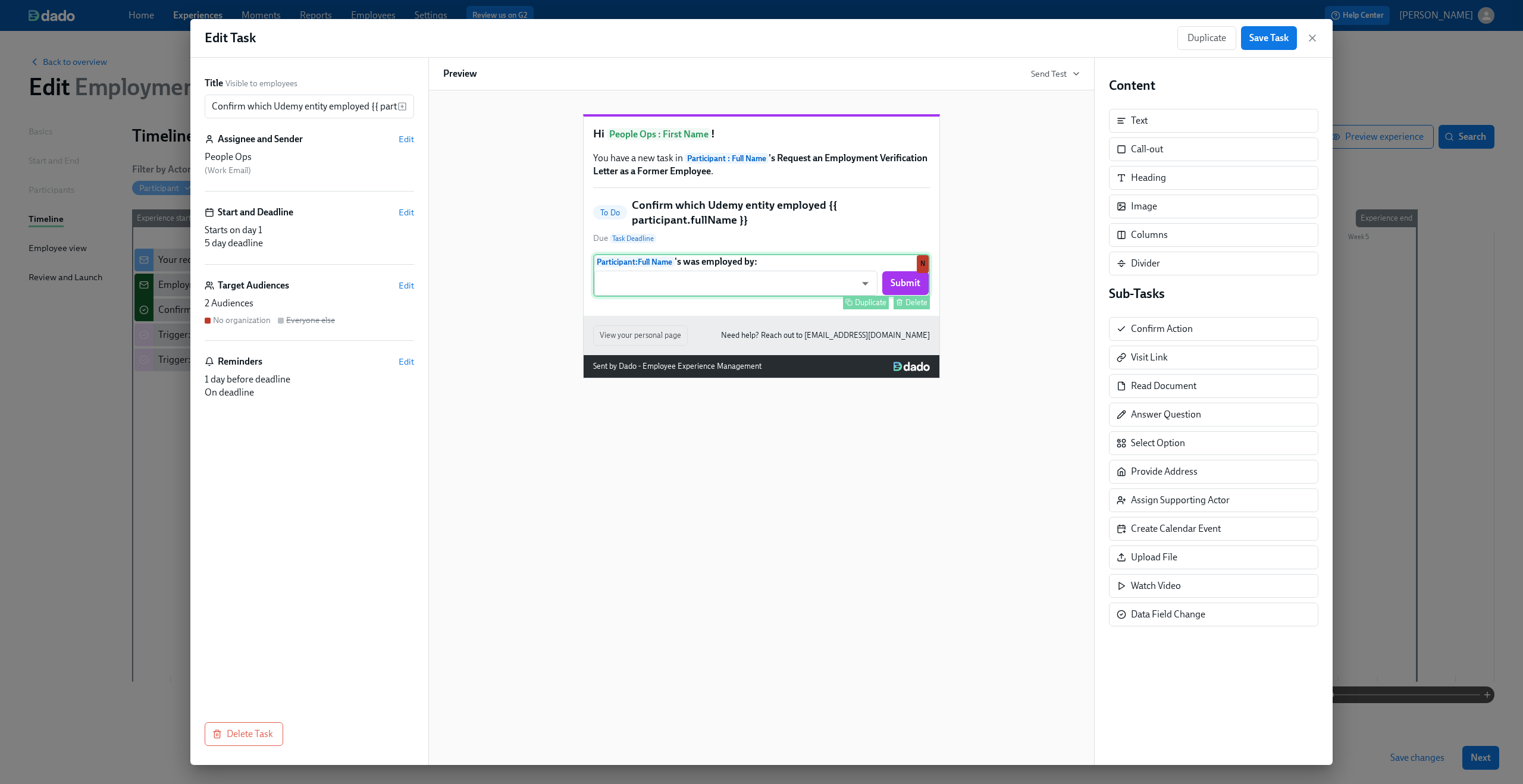
click at [796, 297] on div "Participant : Full Name 's was employed by: ​ ​ Submit Duplicate Delete N" at bounding box center [761, 275] width 337 height 43
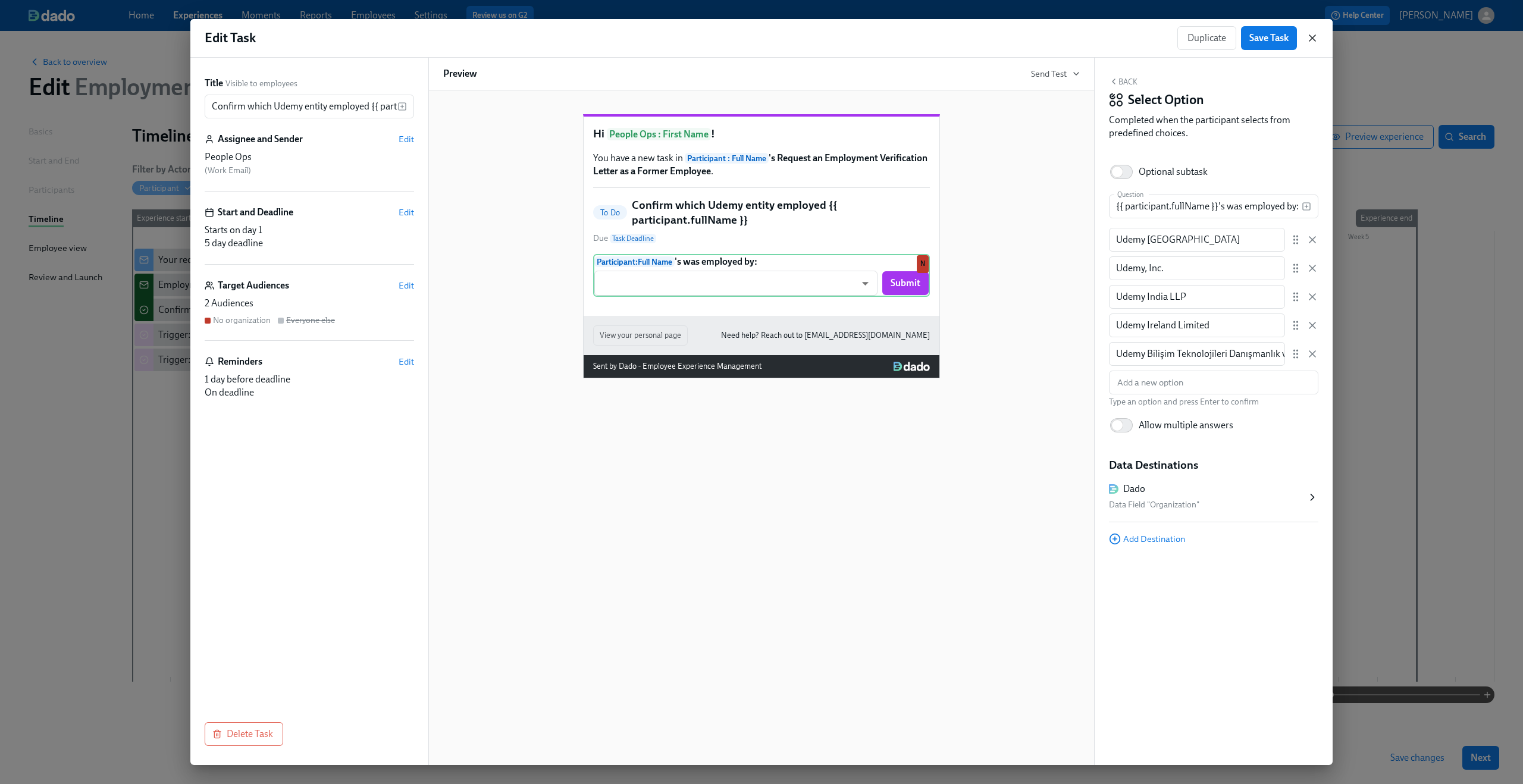
click at [1142, 41] on icon "button" at bounding box center [1313, 38] width 6 height 6
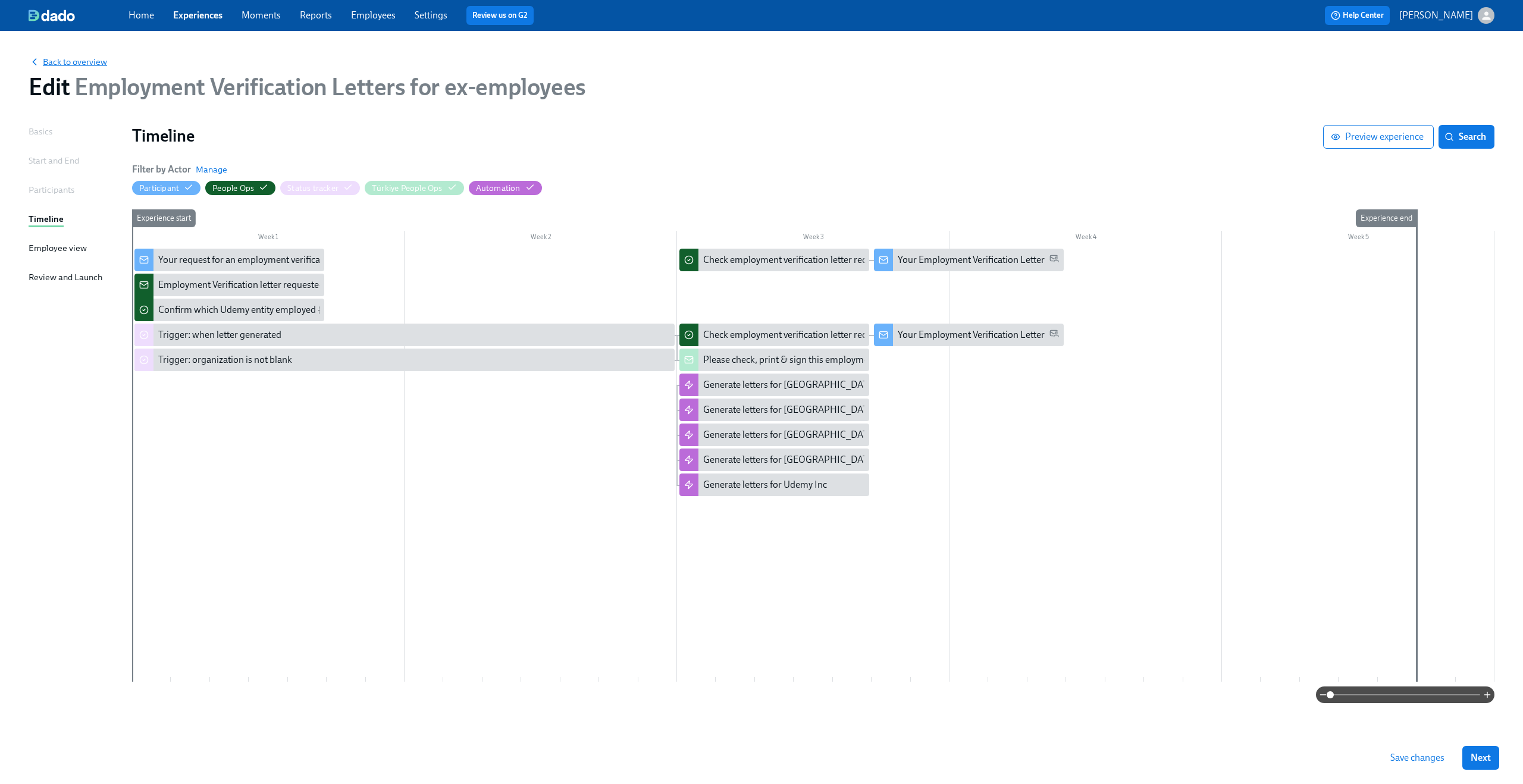
click at [85, 61] on span "Back to overview" at bounding box center [68, 62] width 78 height 12
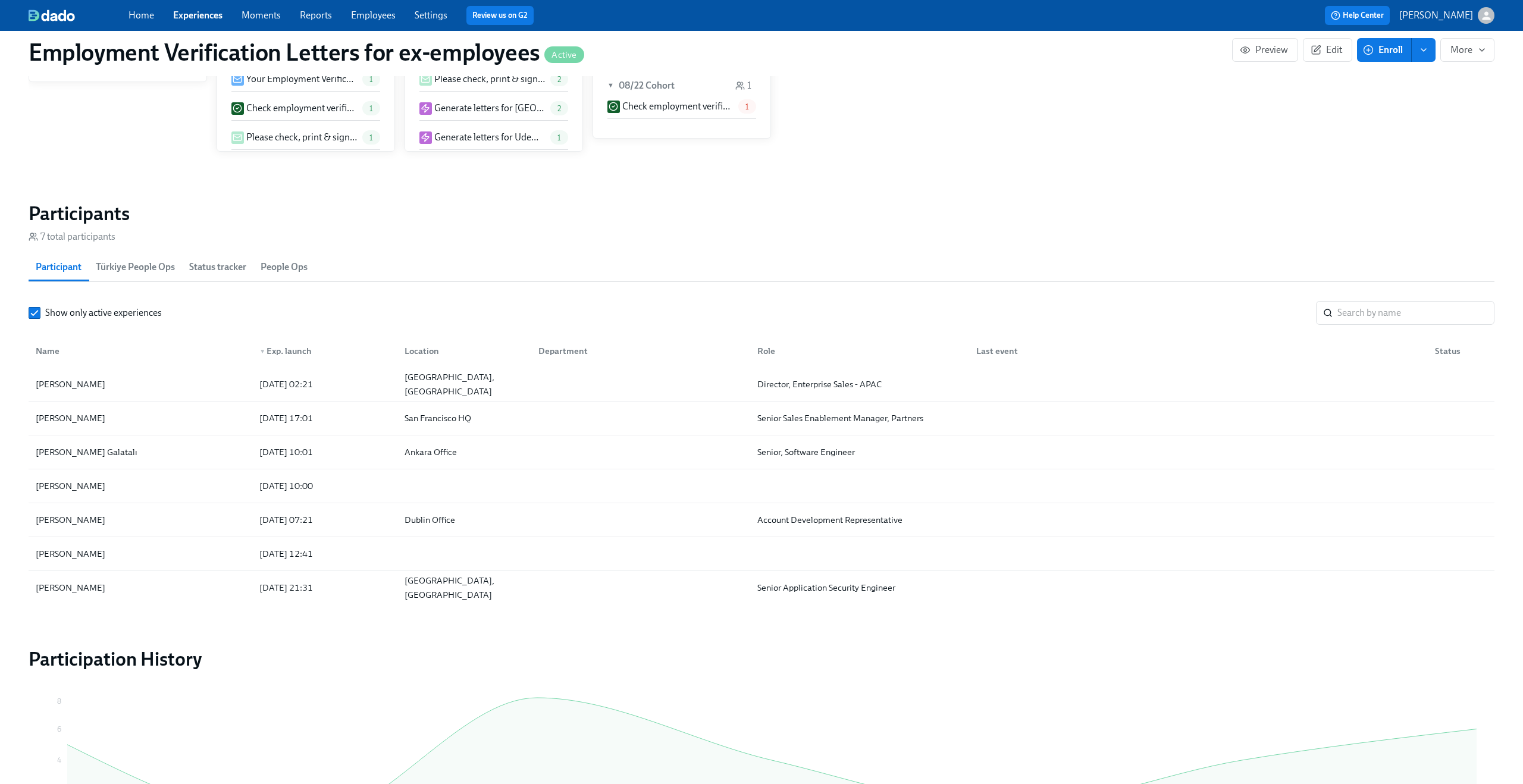
scroll to position [1175, 0]
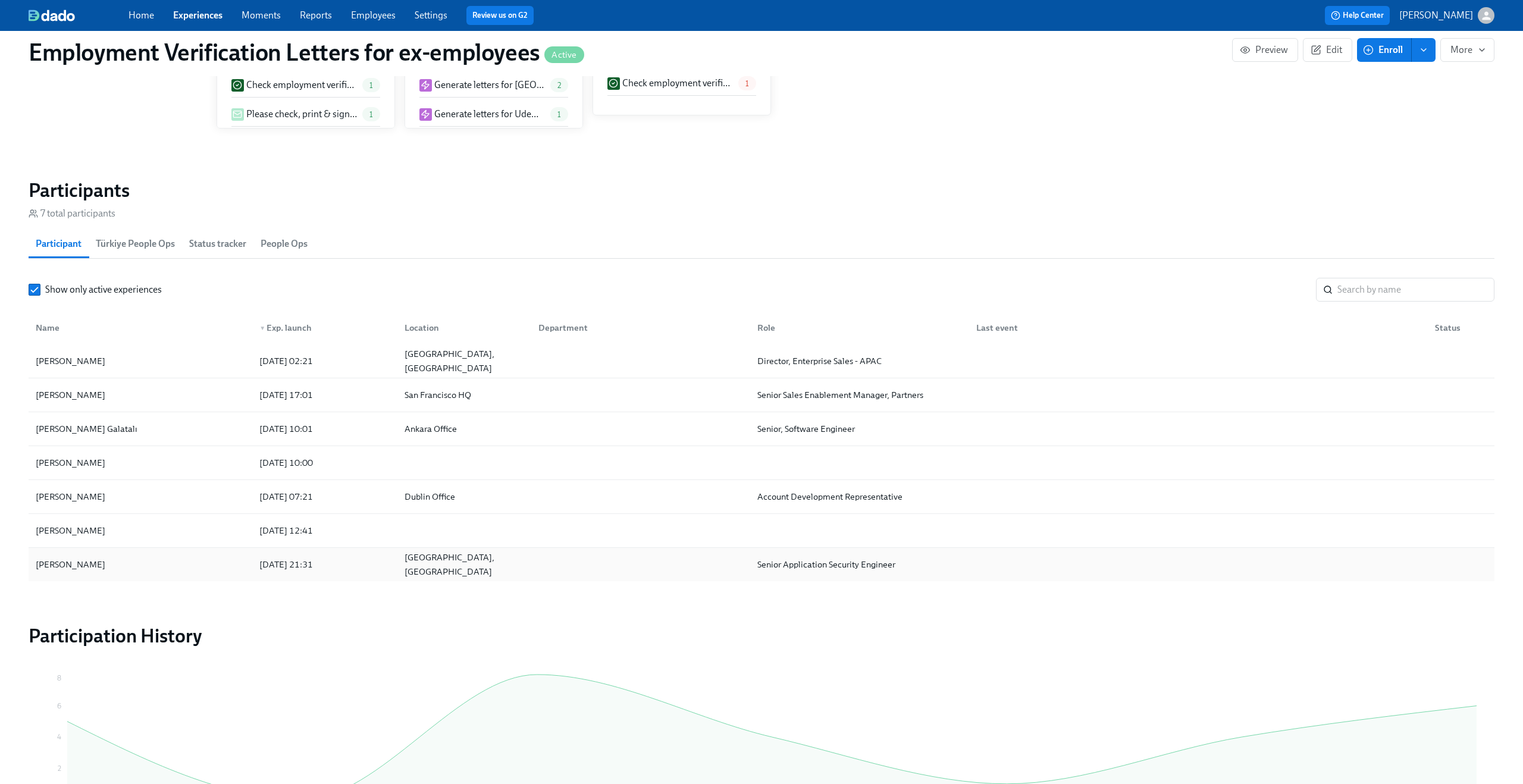
click at [60, 568] on div "Paulo Sarrin" at bounding box center [71, 565] width 79 height 14
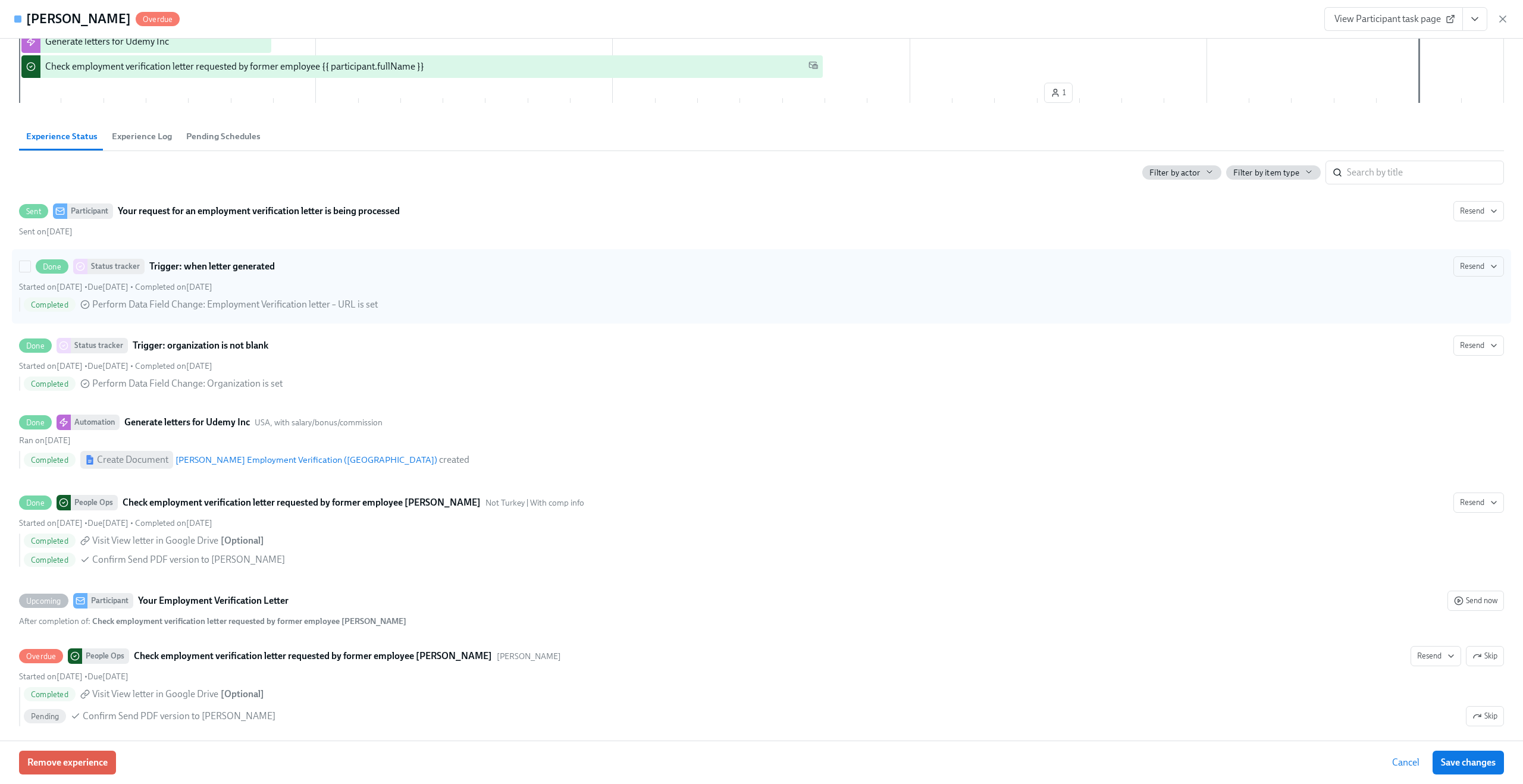
scroll to position [260, 0]
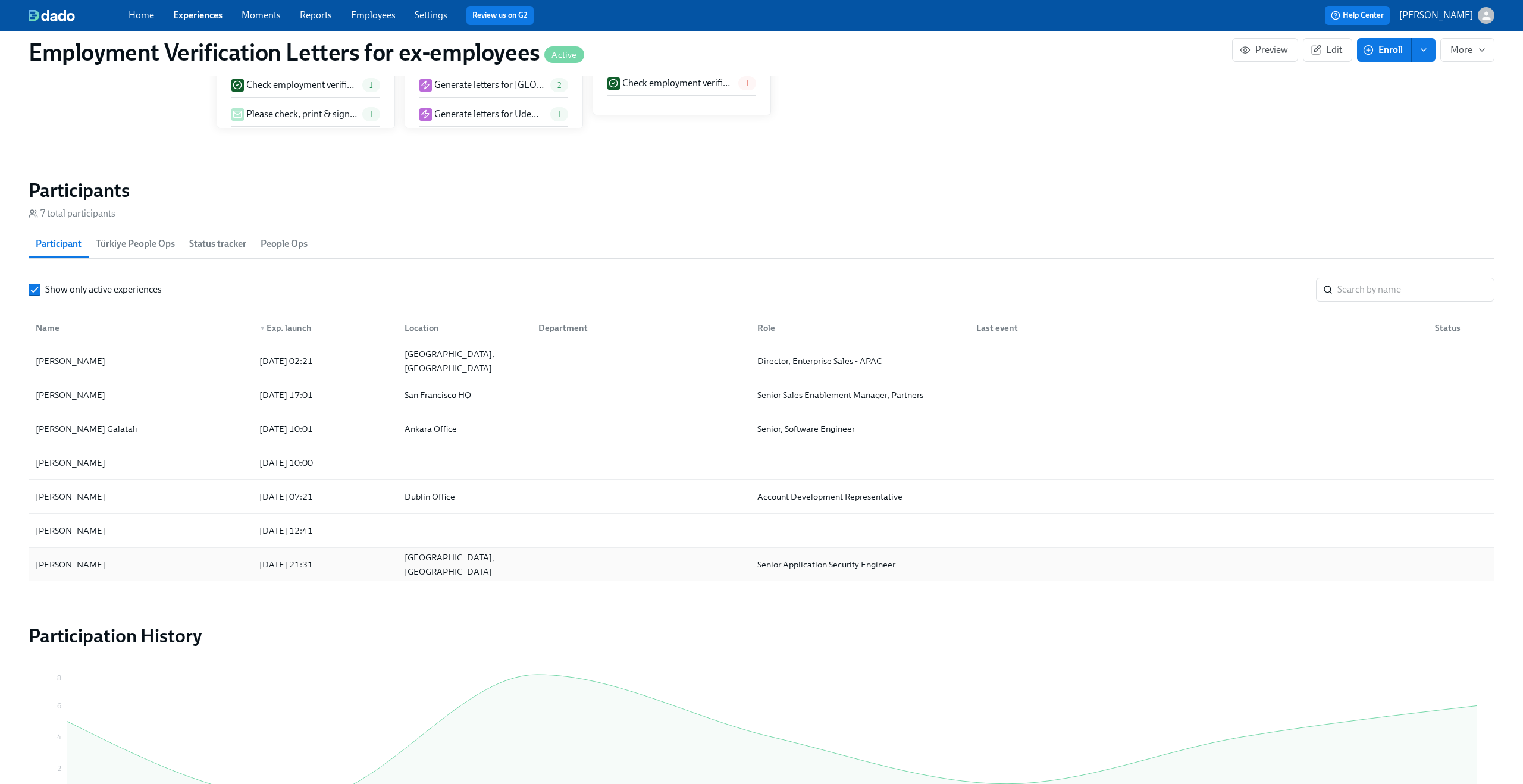
click at [71, 567] on div "Paulo Sarrin" at bounding box center [71, 565] width 79 height 14
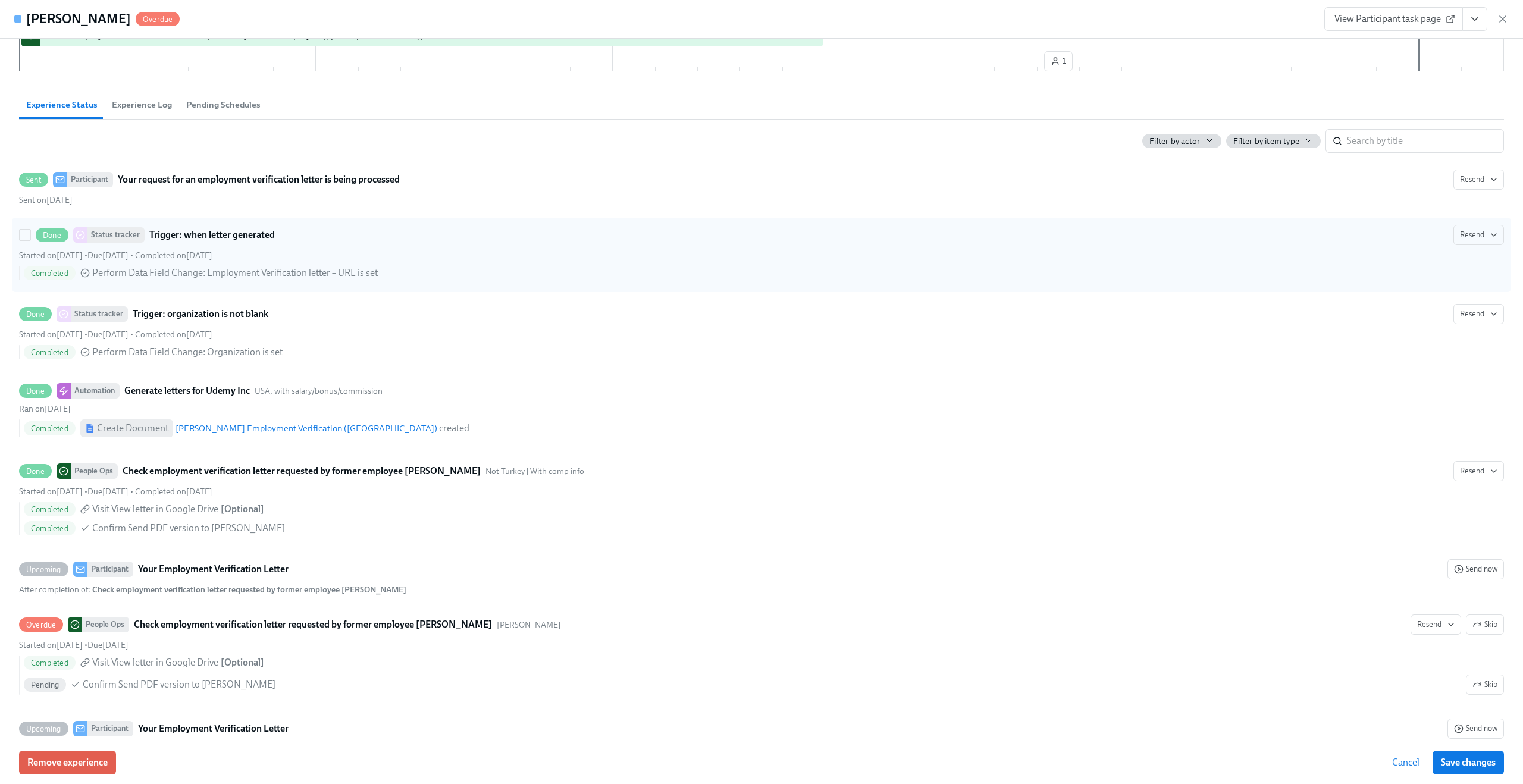
scroll to position [260, 0]
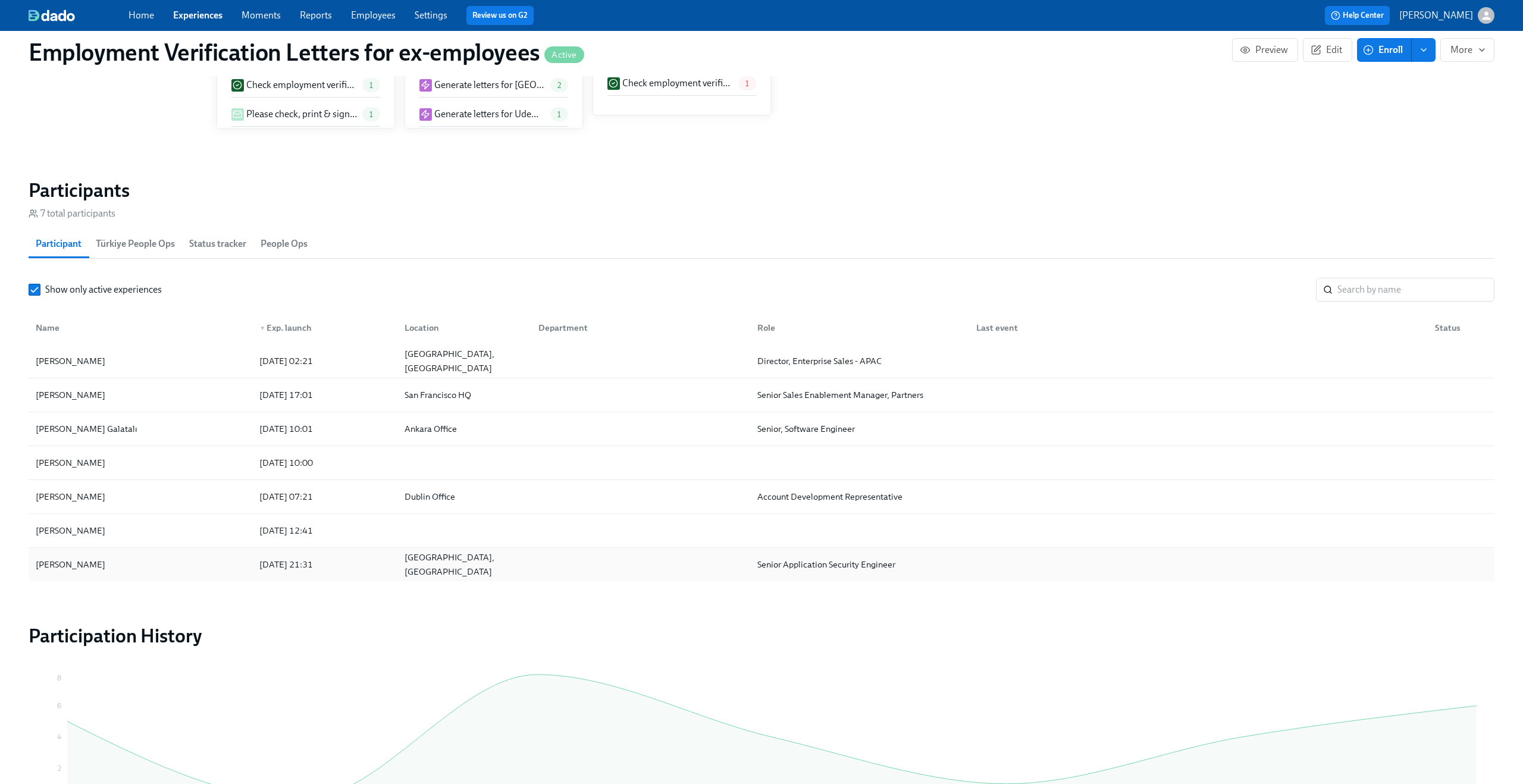
click at [60, 569] on div "Paulo Sarrin 2025/08/22 21:31 Mexico City, Mexico Senior Application Security E…" at bounding box center [762, 565] width 1466 height 33
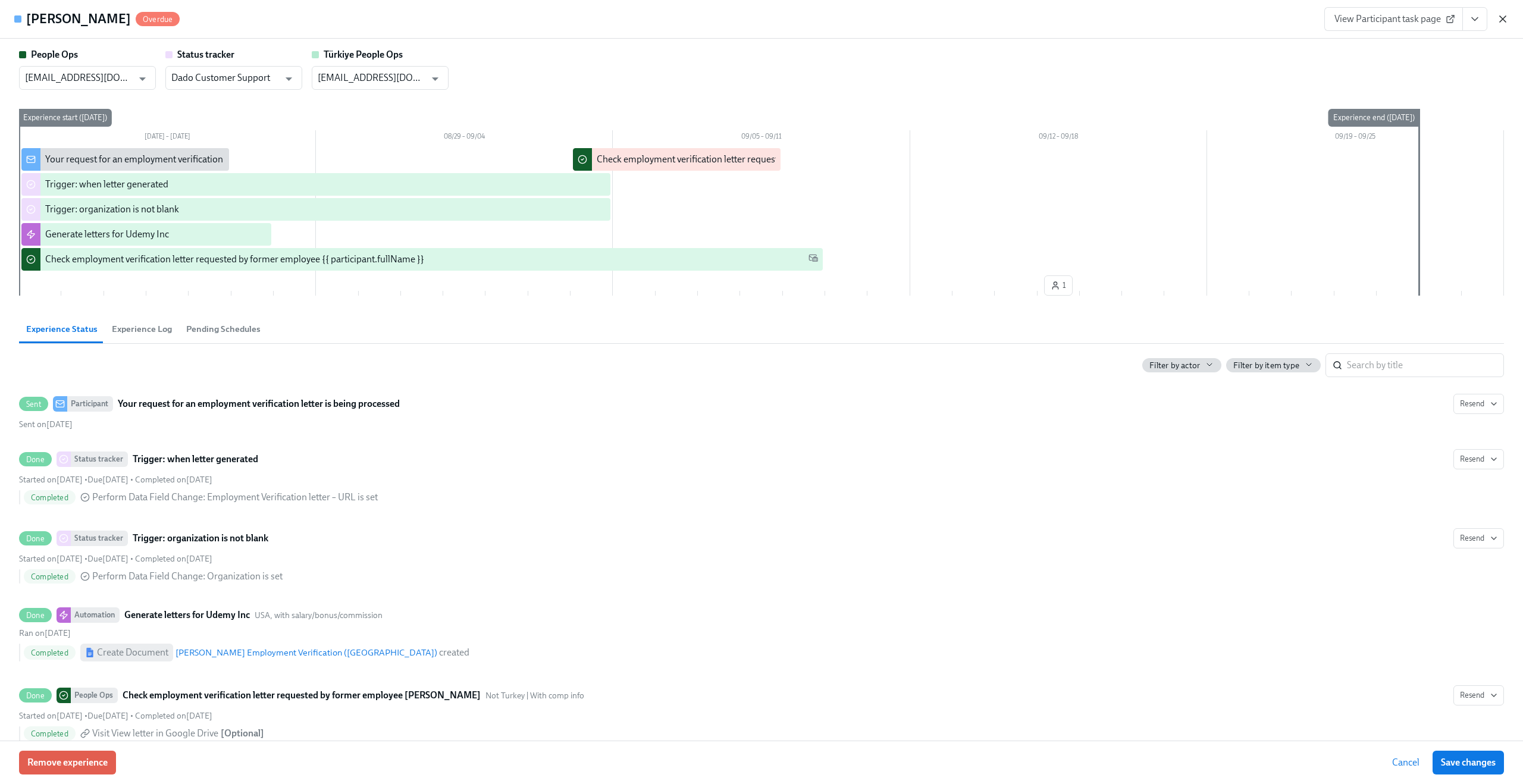
click at [1142, 16] on icon "button" at bounding box center [1503, 19] width 6 height 6
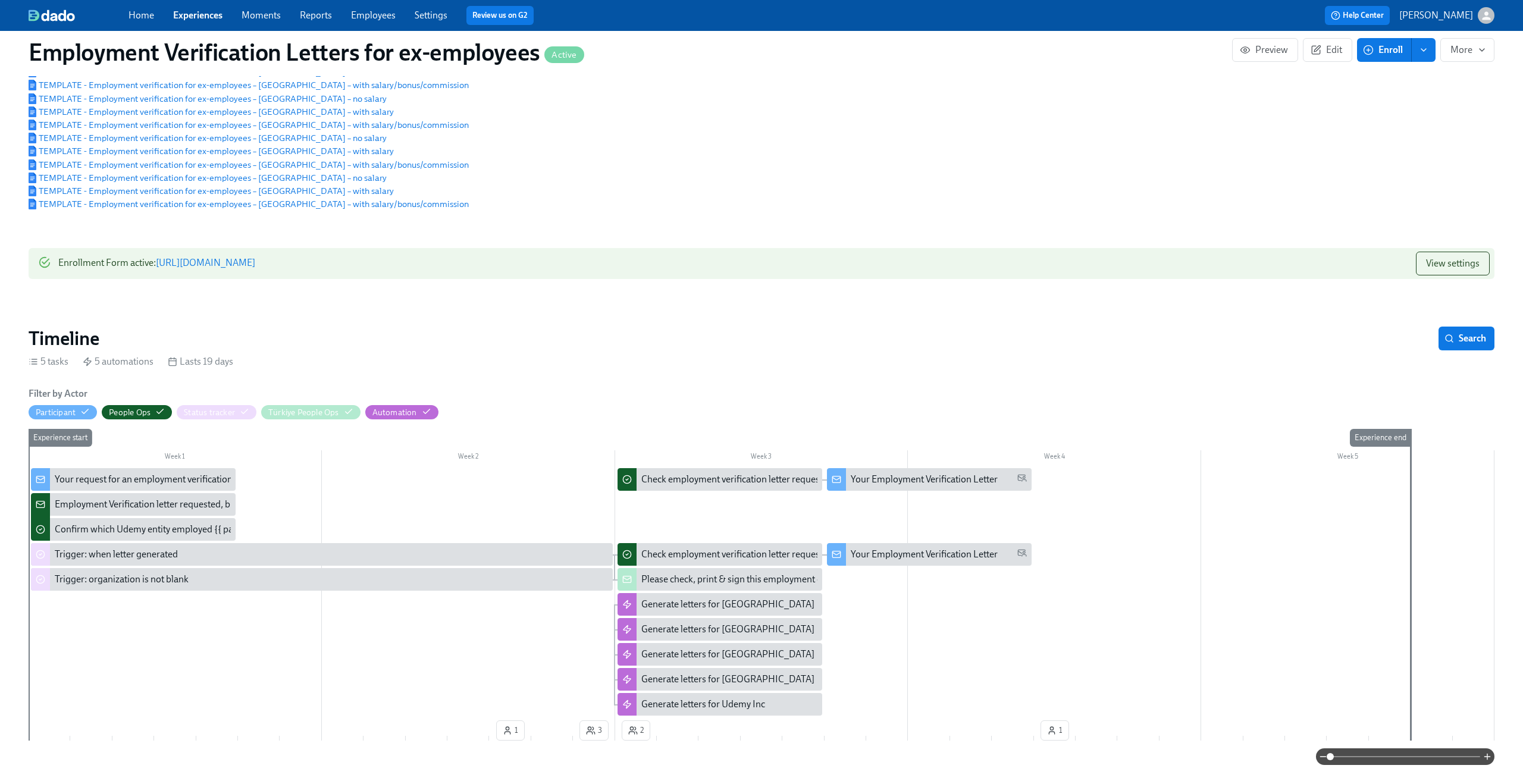
scroll to position [35, 0]
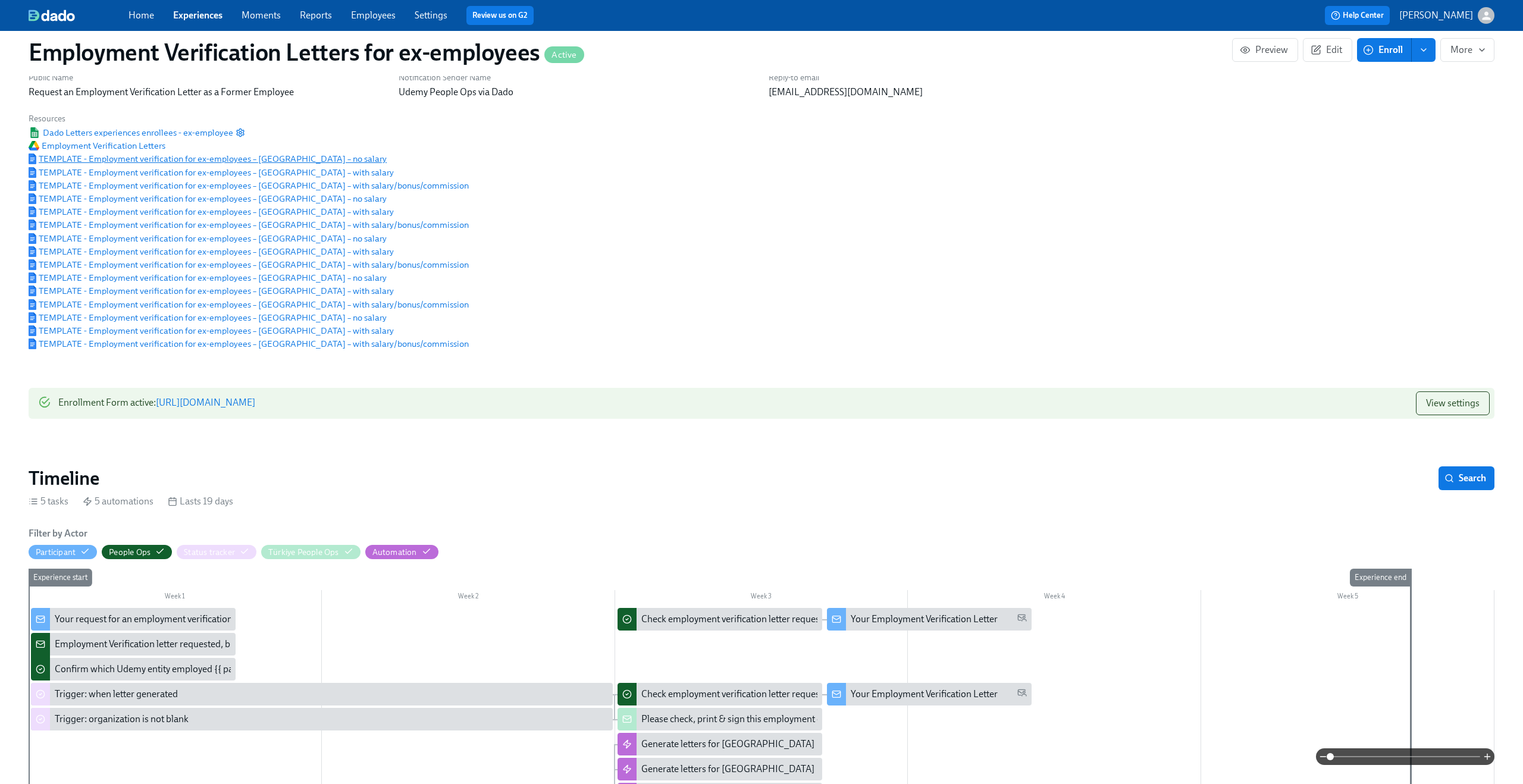
click at [237, 165] on span "TEMPLATE - Employment verification for ex-employees – Australia – no salary" at bounding box center [207, 159] width 358 height 12
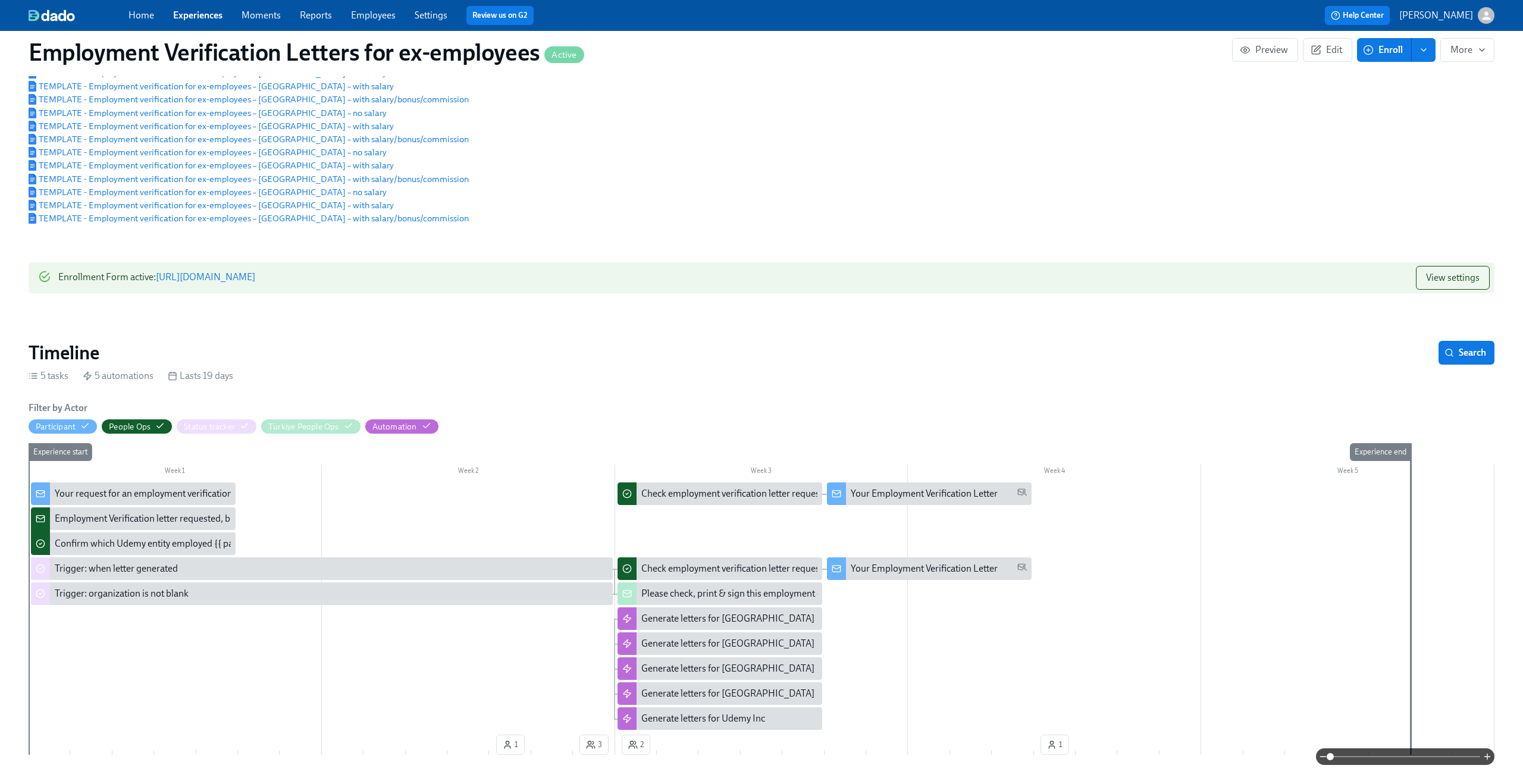
scroll to position [162, 0]
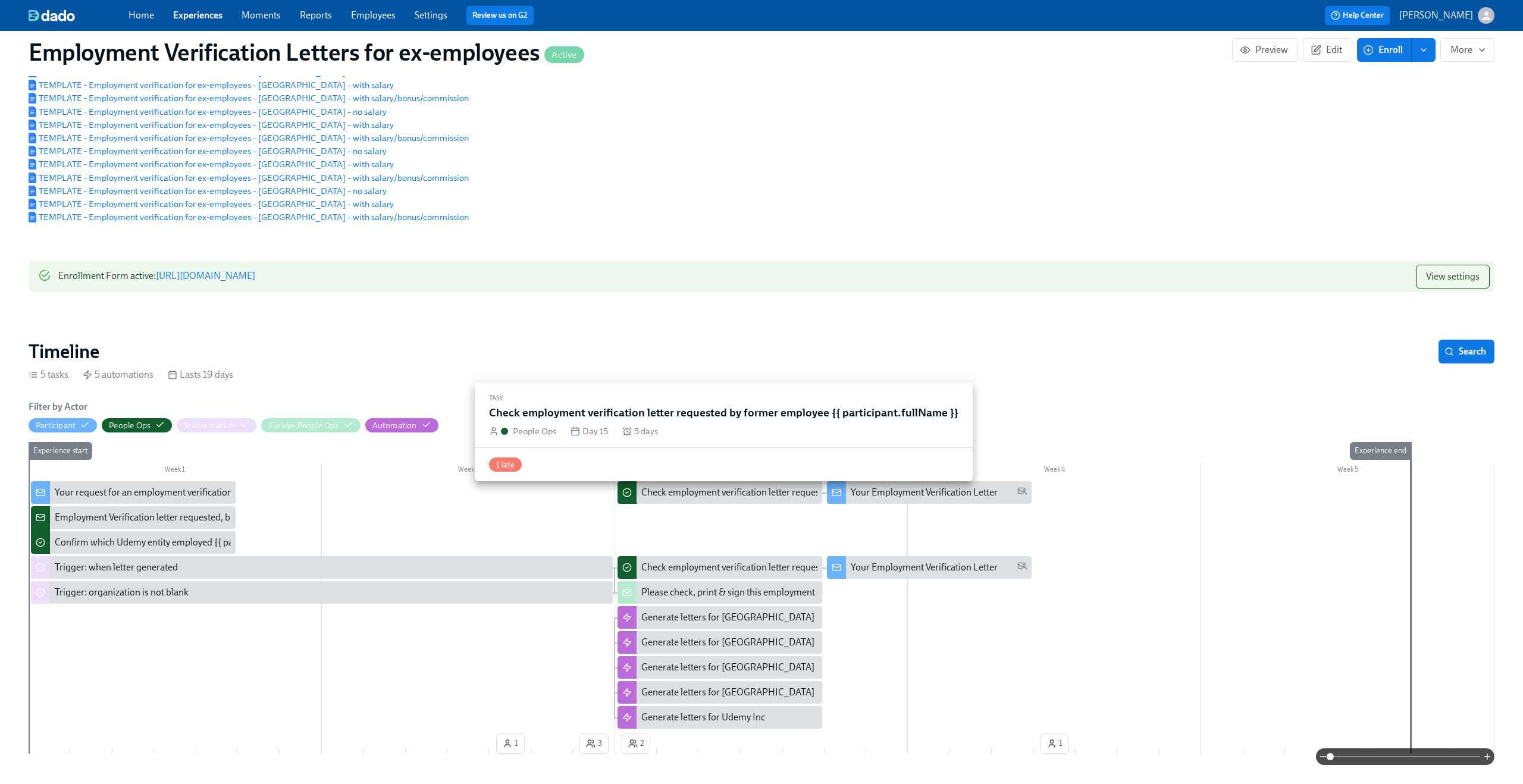
click at [781, 499] on div "Check employment verification letter requested by former employee {{ participan…" at bounding box center [831, 492] width 379 height 13
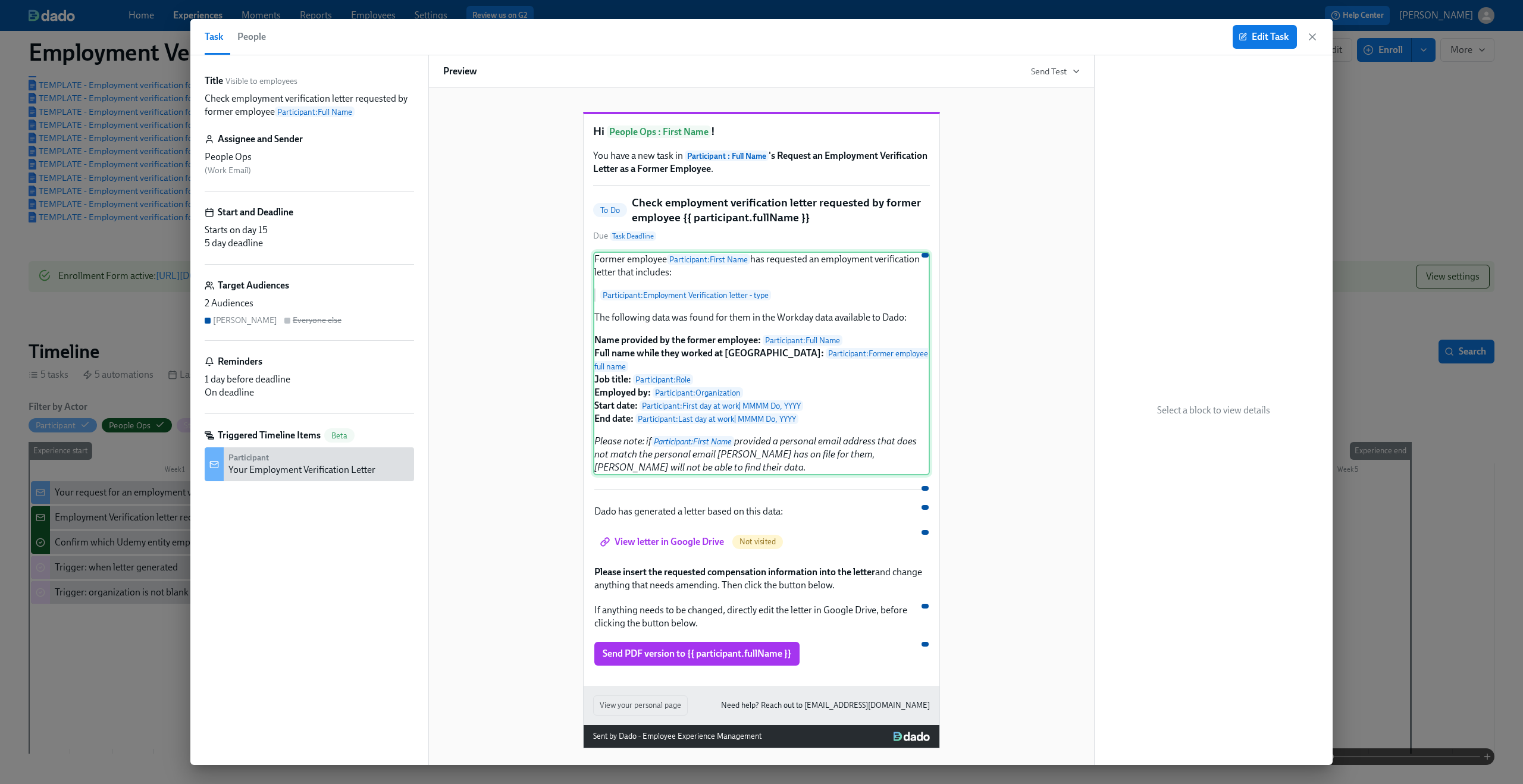
scroll to position [18, 0]
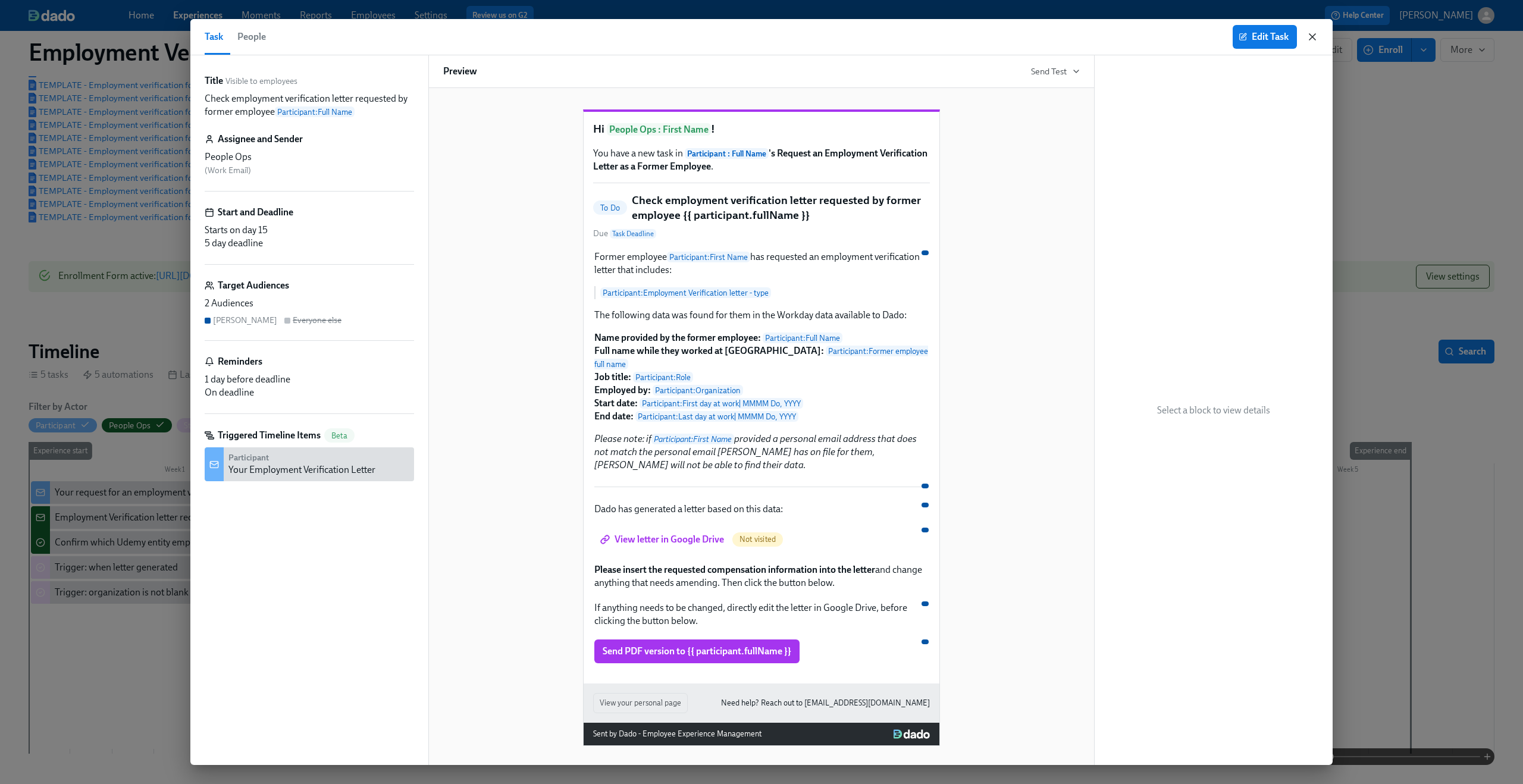
click at [1142, 36] on icon "button" at bounding box center [1313, 37] width 12 height 12
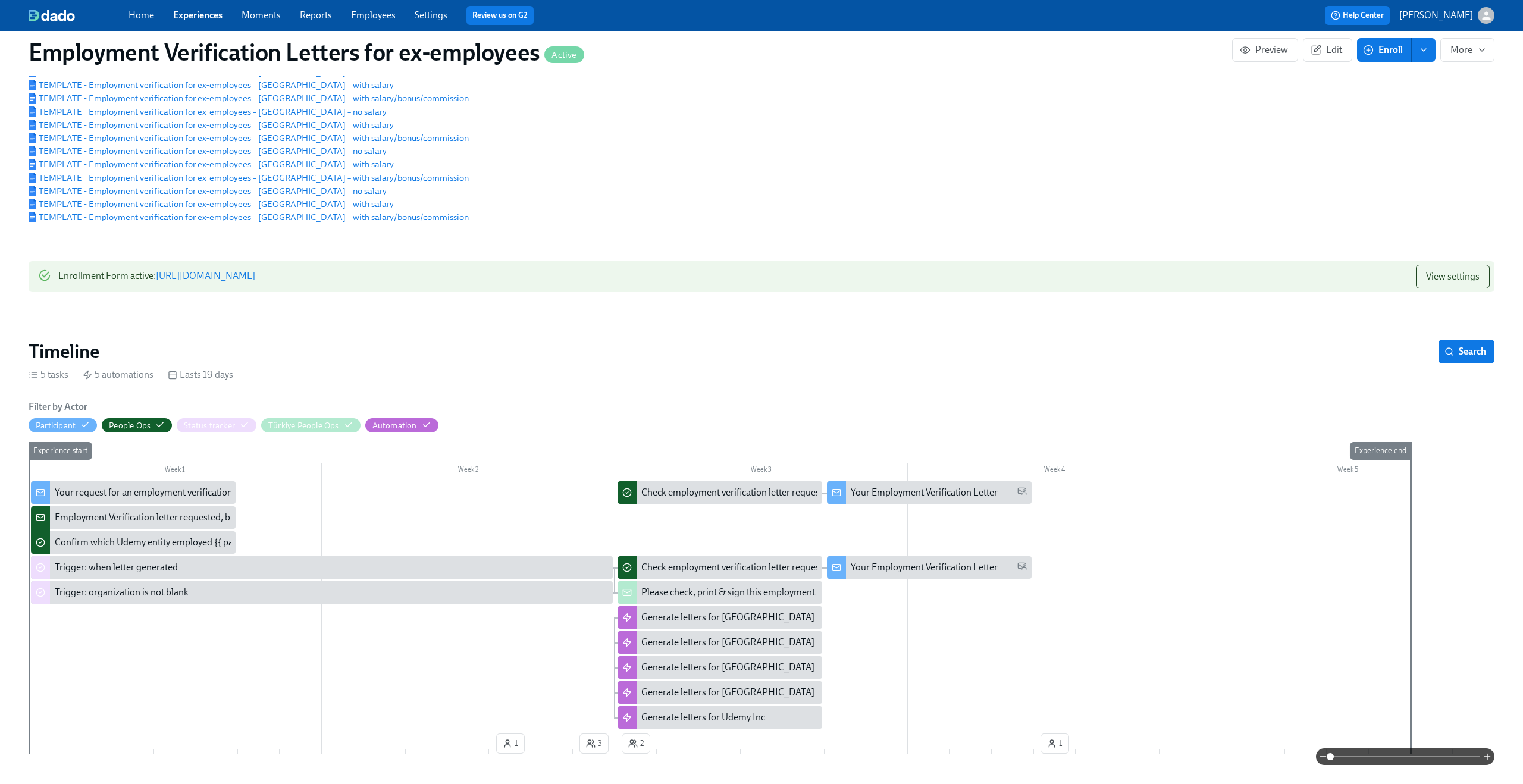
click at [908, 487] on div "Your Employment Verification Letter" at bounding box center [929, 492] width 204 height 23
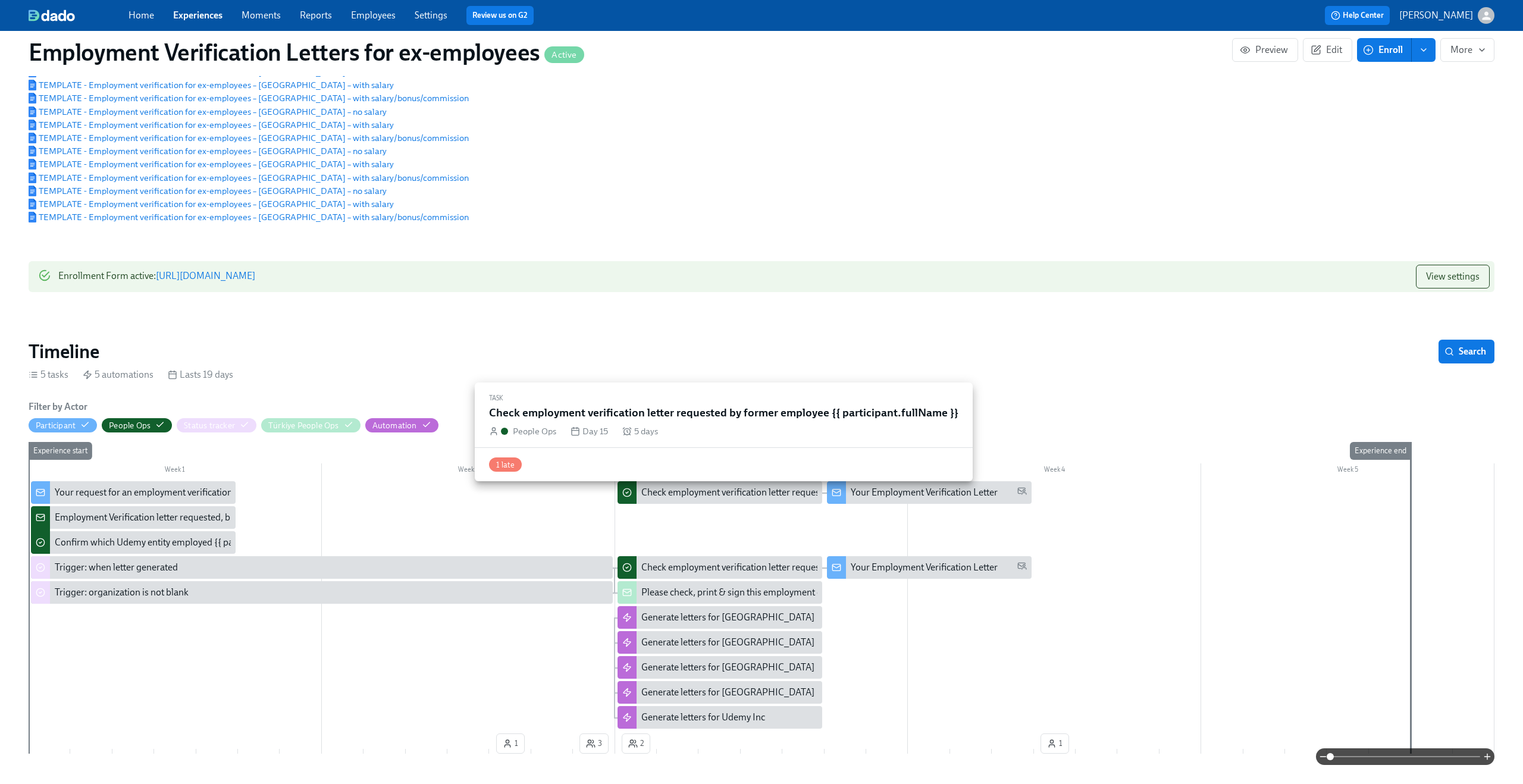
click at [693, 499] on div "Check employment verification letter requested by former employee {{ participan…" at bounding box center [831, 492] width 379 height 13
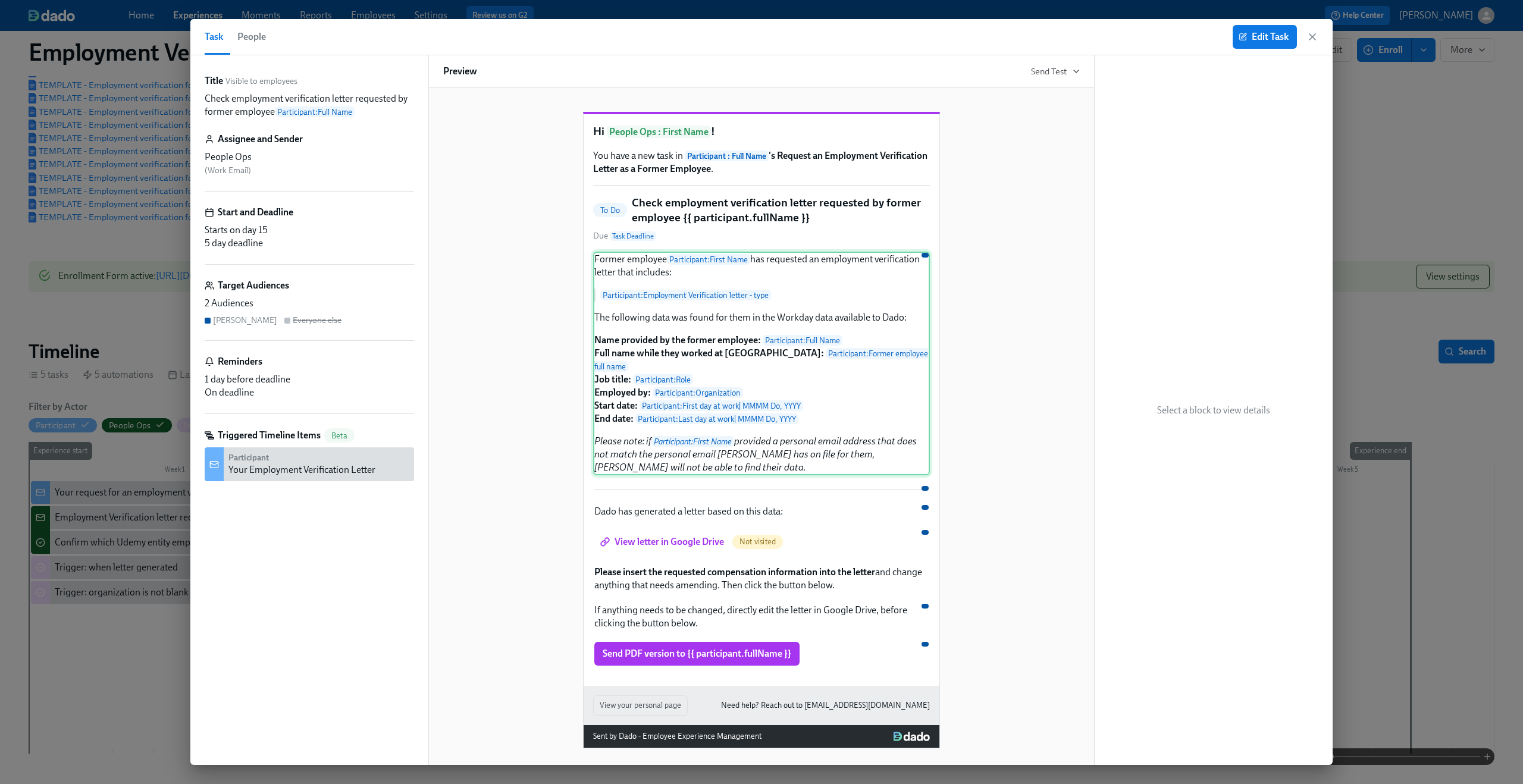
scroll to position [18, 0]
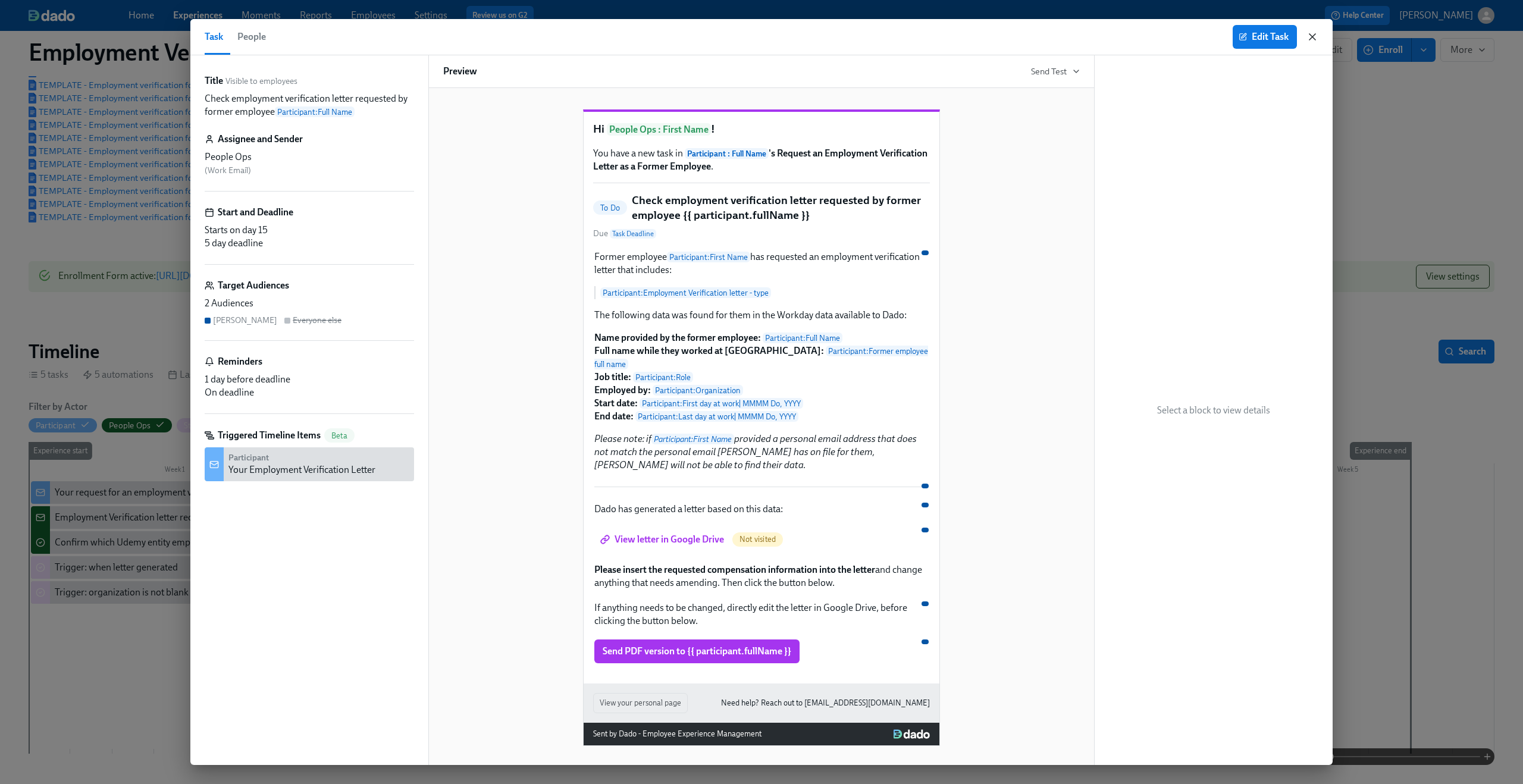
click at [1142, 36] on icon "button" at bounding box center [1313, 37] width 6 height 6
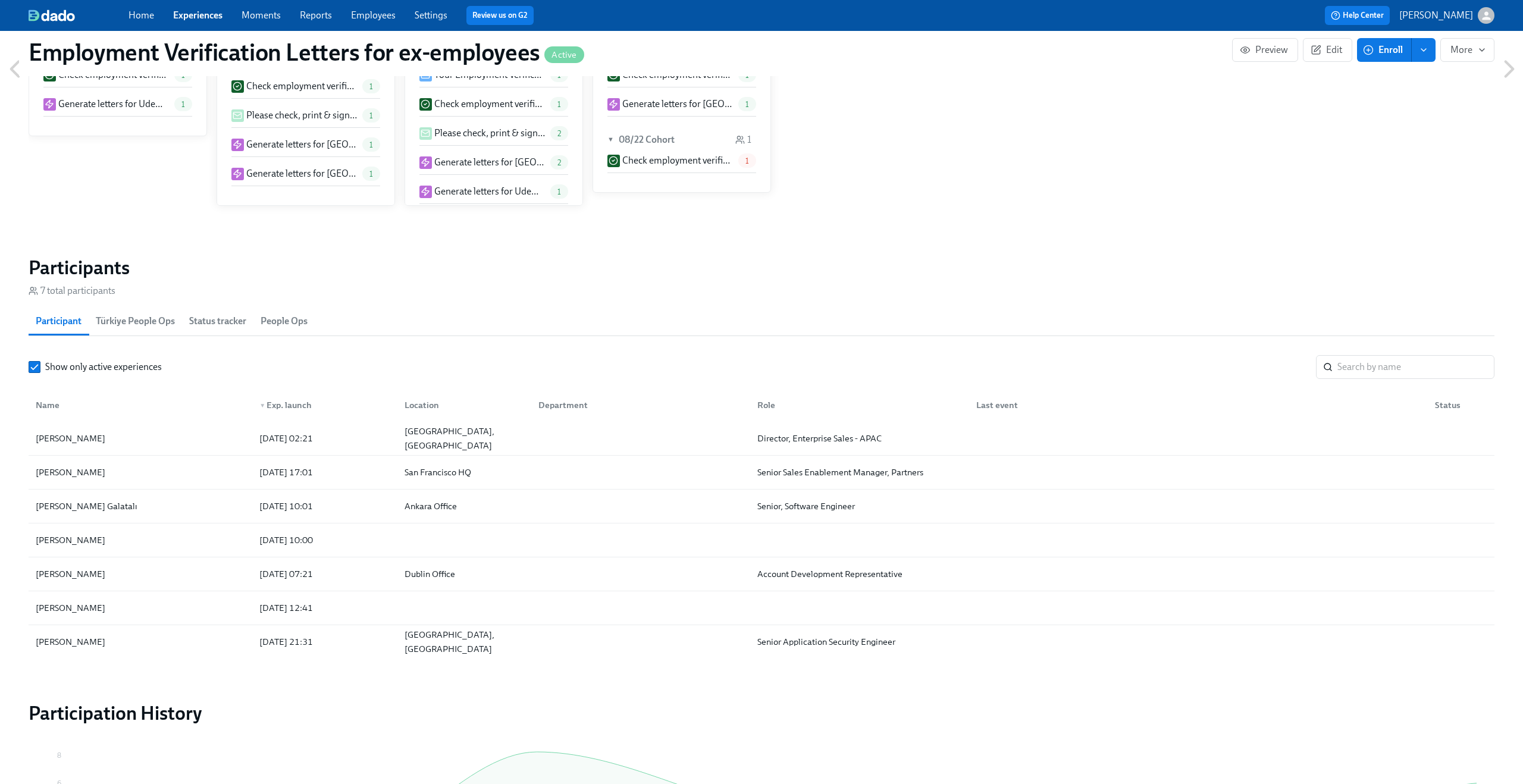
scroll to position [1128, 0]
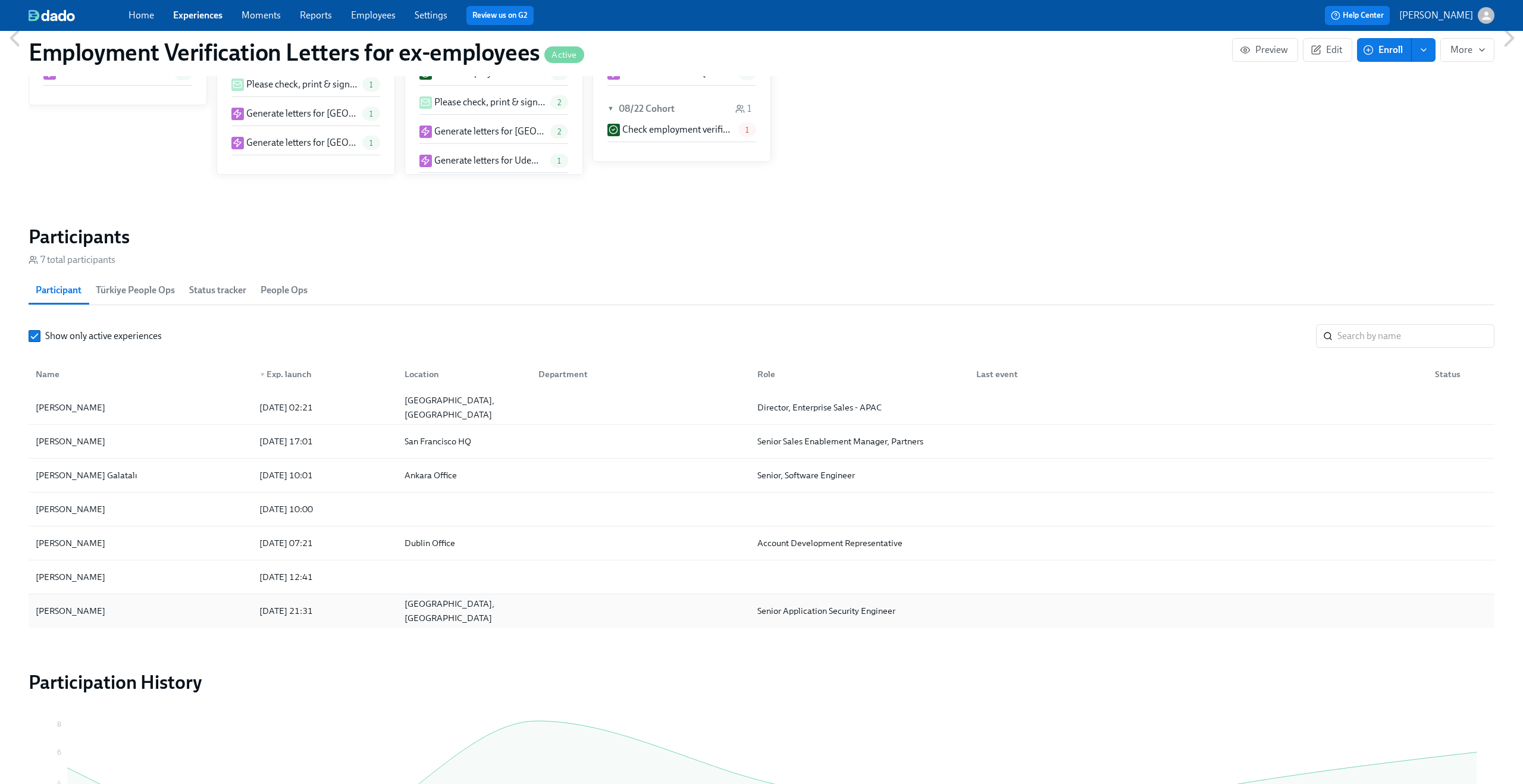
click at [93, 569] on div "Paulo Sarrin" at bounding box center [140, 611] width 219 height 24
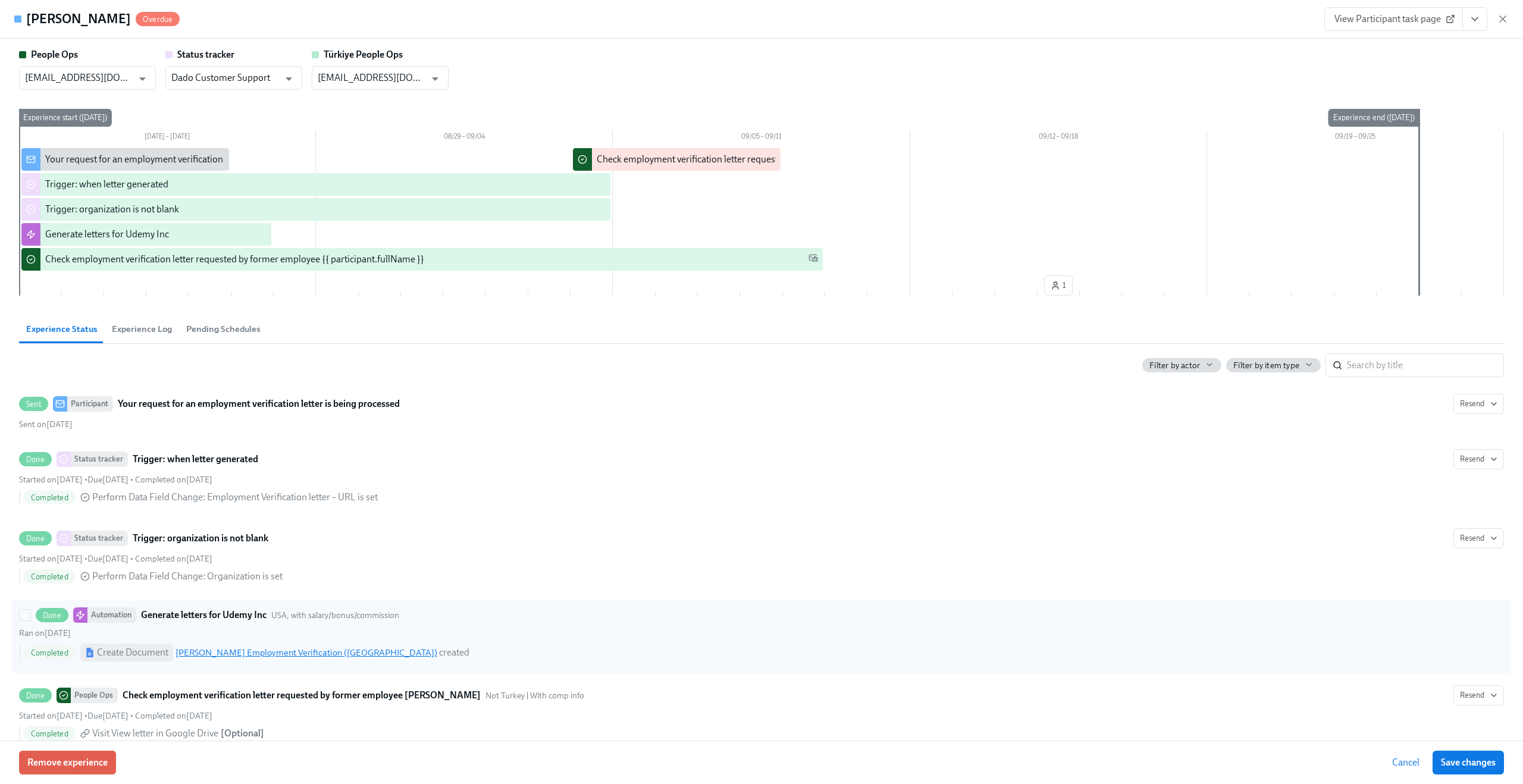
click at [285, 569] on link "Paulo Sarrin Employment Verification (USA)" at bounding box center [307, 653] width 262 height 11
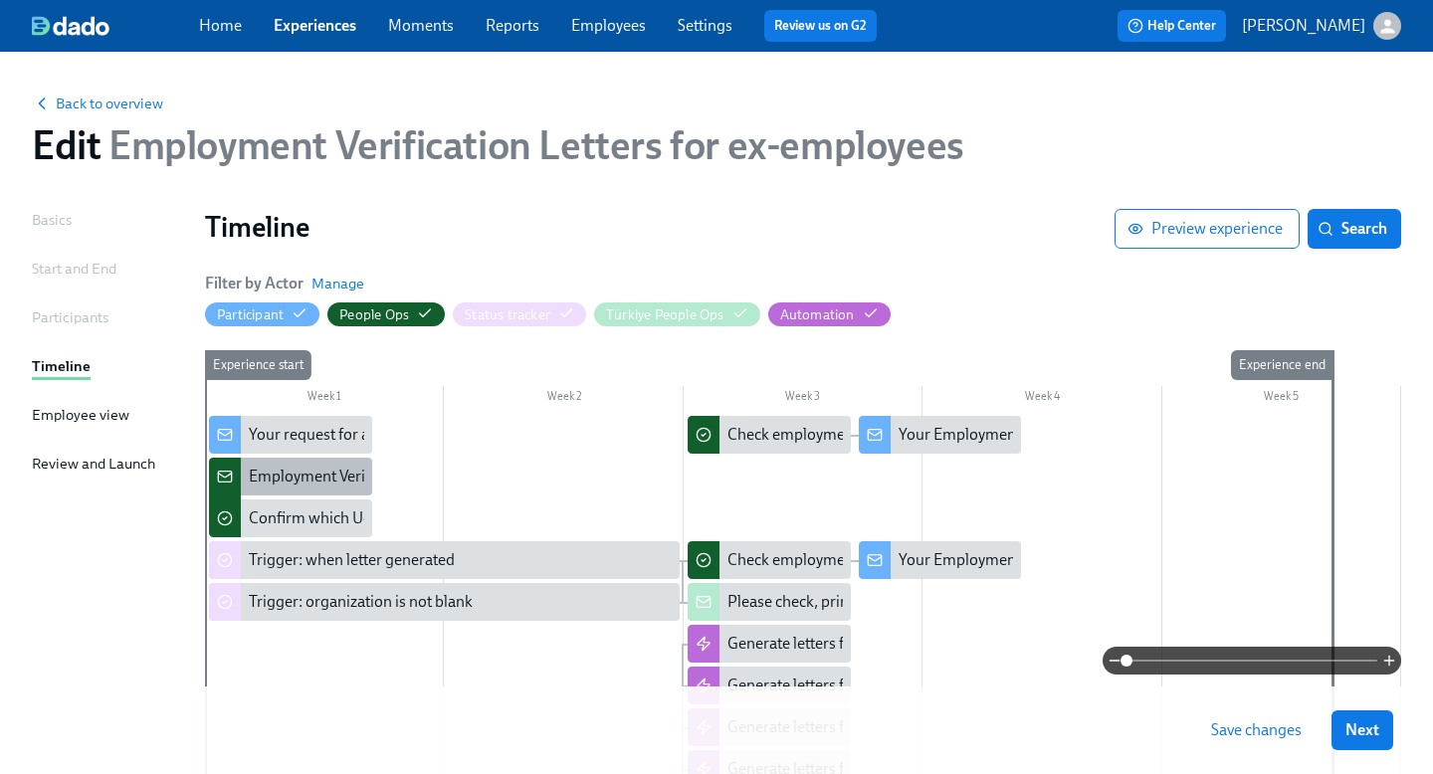
click at [316, 474] on div "Employment Verification letter requested, but [PERSON_NAME] has no data: {{ par…" at bounding box center [595, 477] width 693 height 22
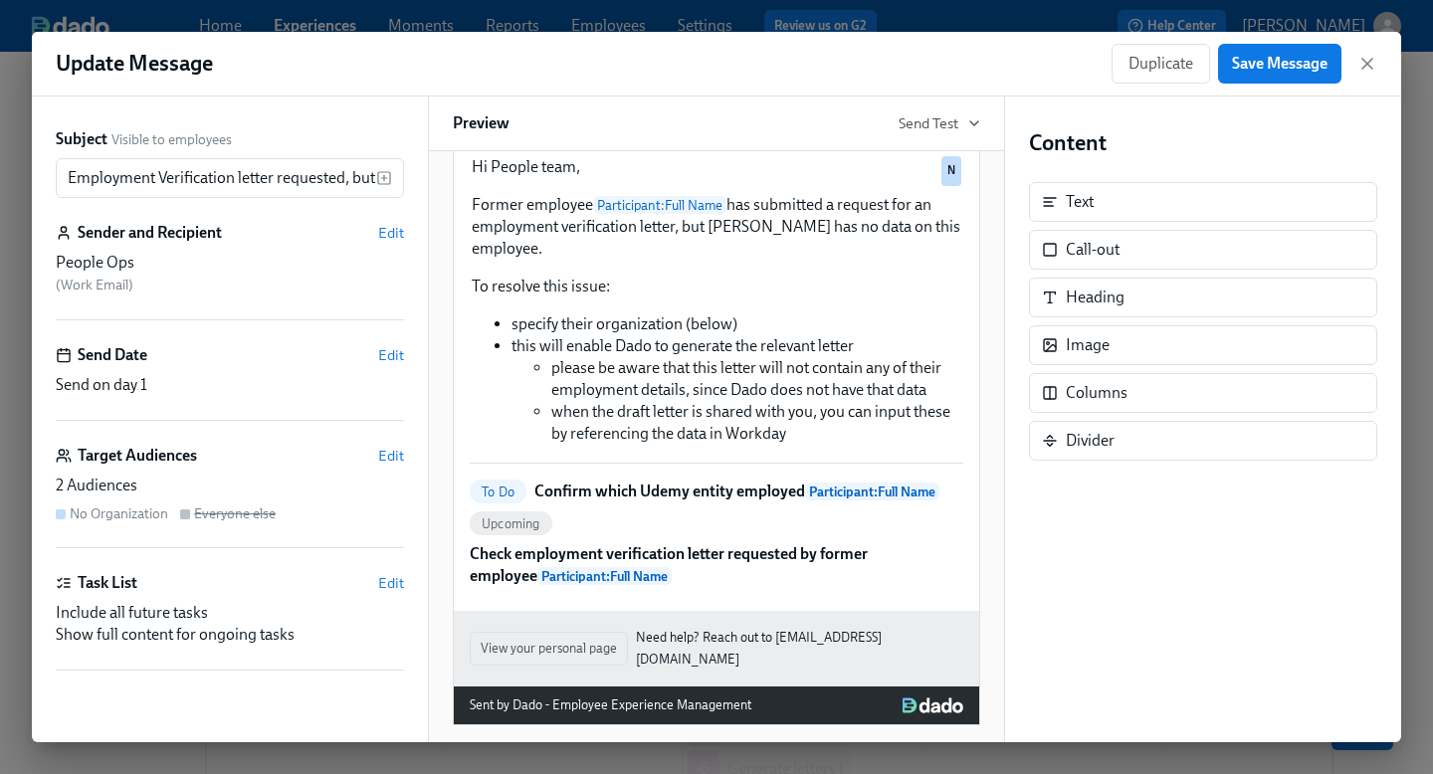
click at [712, 503] on p "Confirm which Udemy entity employed Participant : Full Name" at bounding box center [737, 492] width 405 height 22
click at [1367, 58] on icon "button" at bounding box center [1368, 64] width 20 height 20
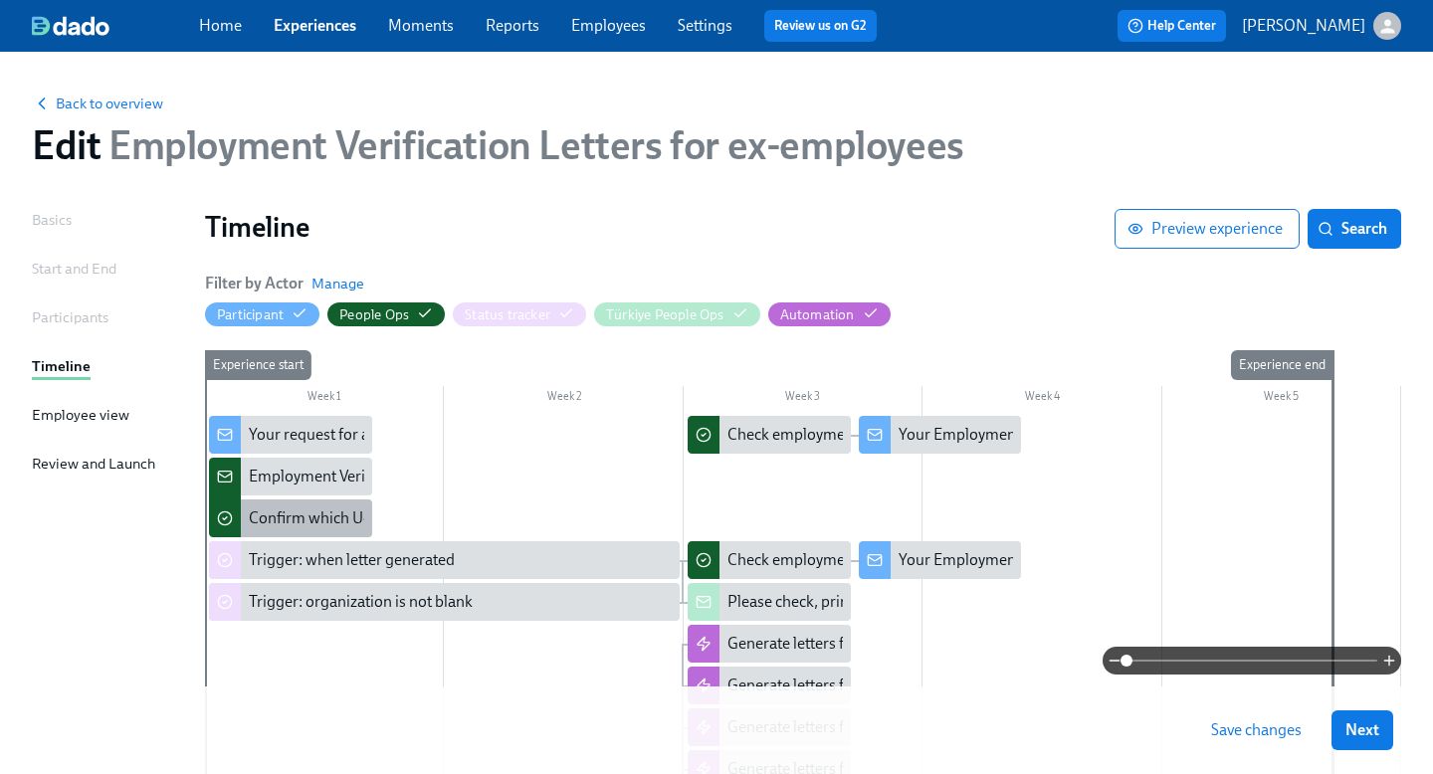
click at [283, 507] on div "Confirm which Udemy entity employed {{ participant.fullName }}" at bounding box center [290, 519] width 163 height 38
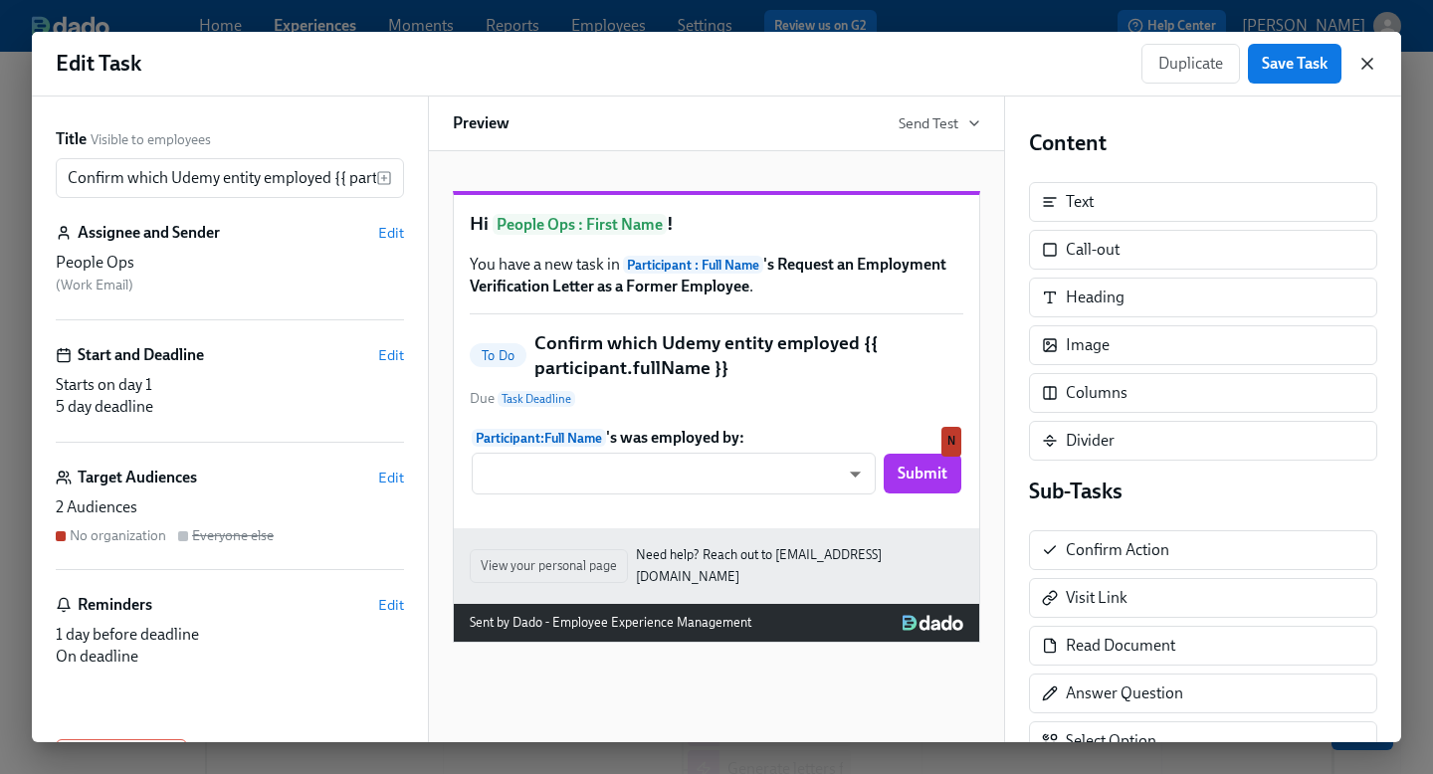
click at [1370, 56] on icon "button" at bounding box center [1368, 64] width 20 height 20
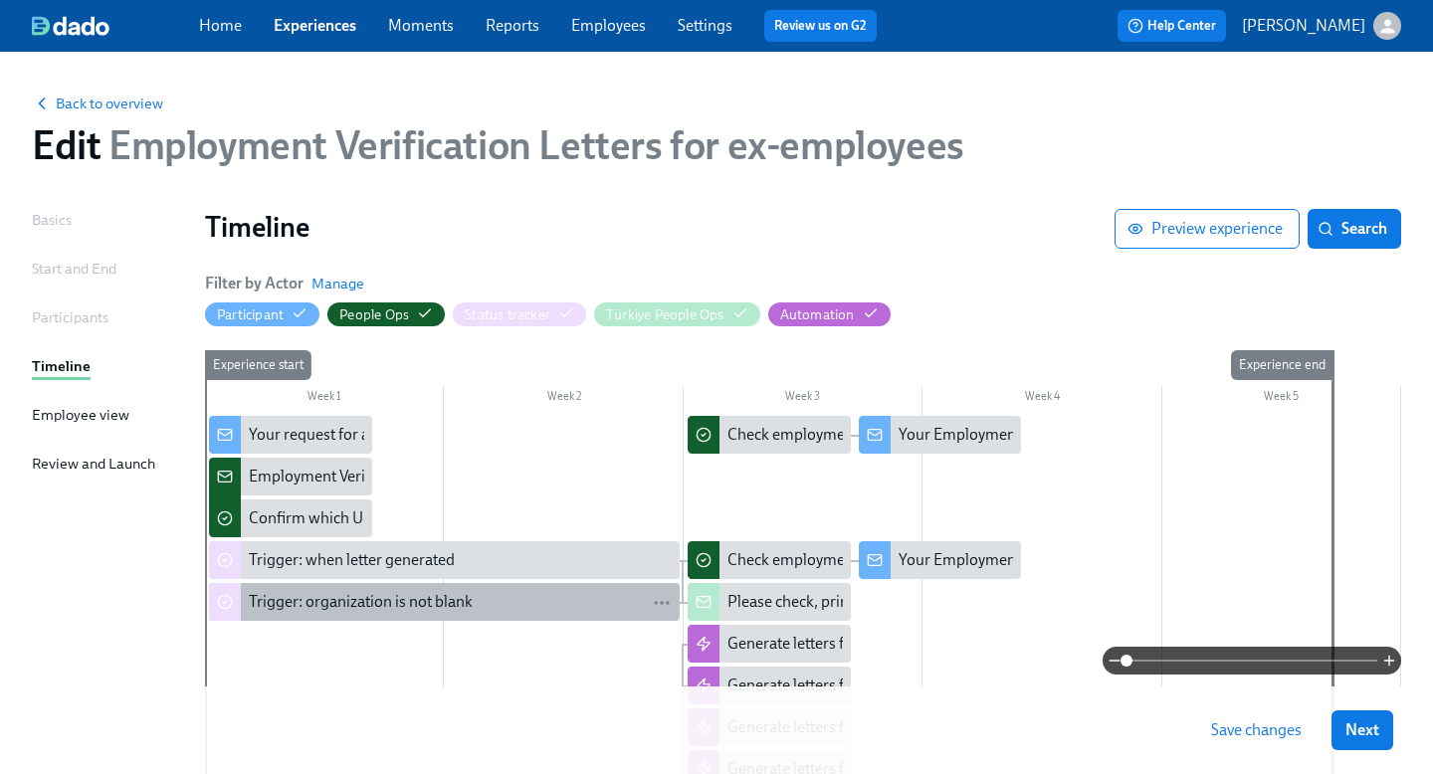
click at [526, 611] on div "Trigger: organization is not blank" at bounding box center [460, 602] width 423 height 22
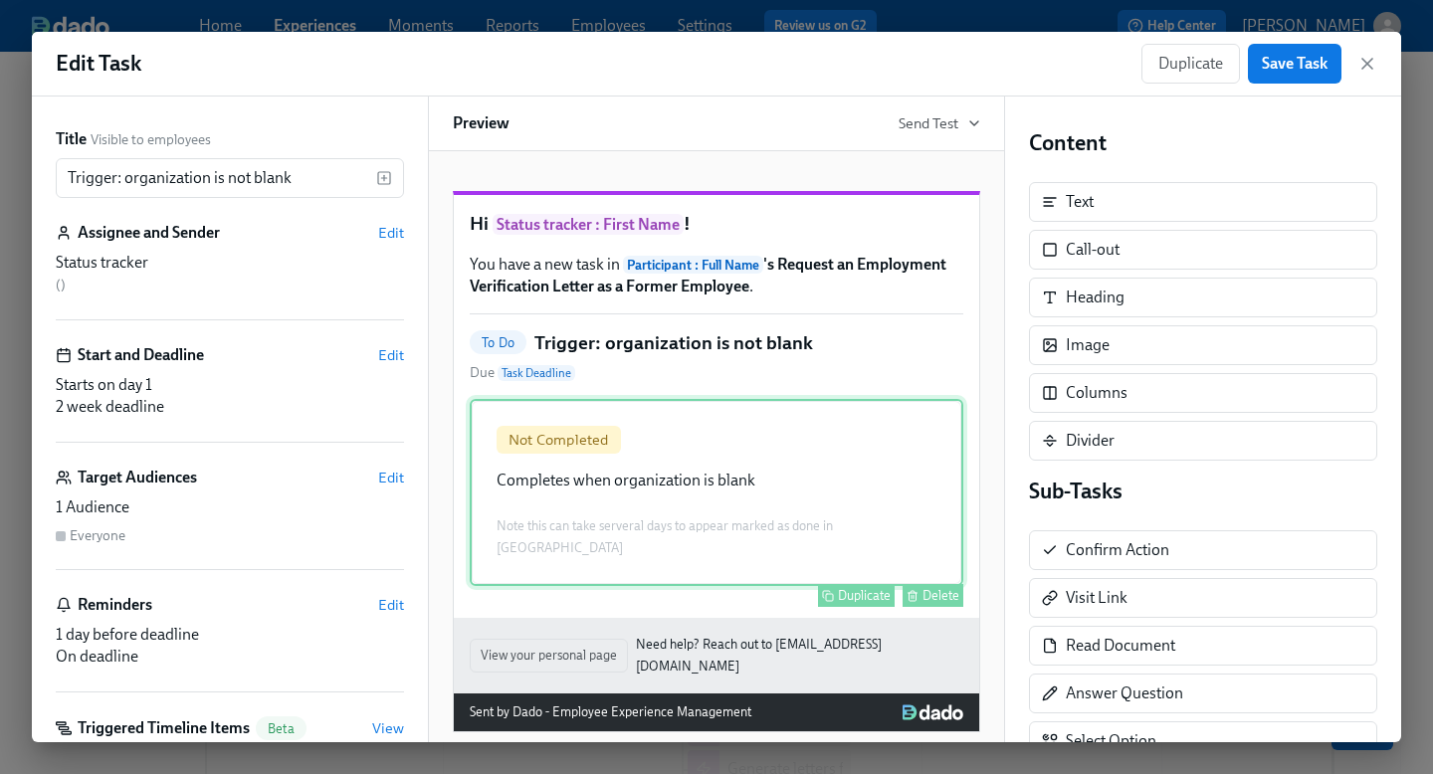
click at [675, 467] on div "Not Completed Completes when organization is blank Note this can take serveral …" at bounding box center [717, 492] width 494 height 187
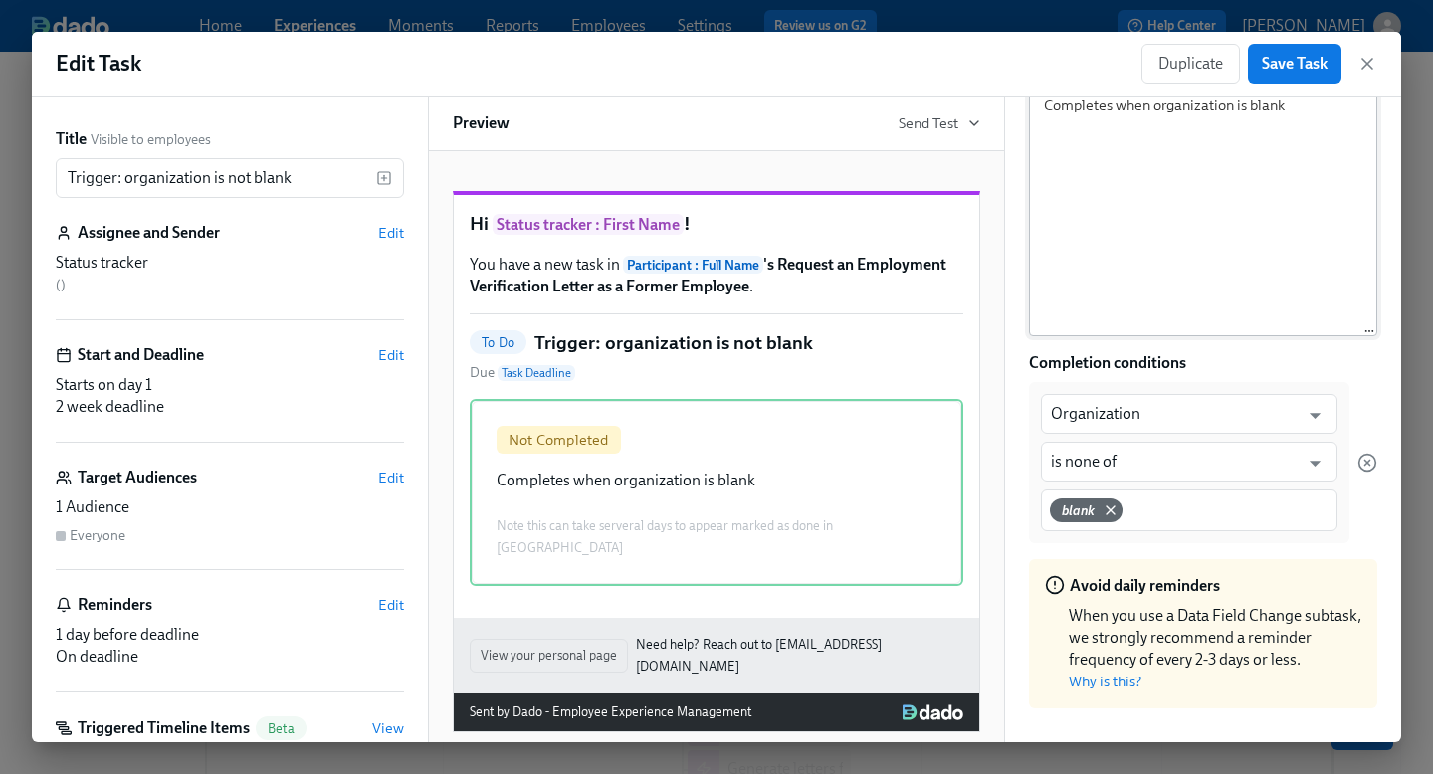
scroll to position [313, 0]
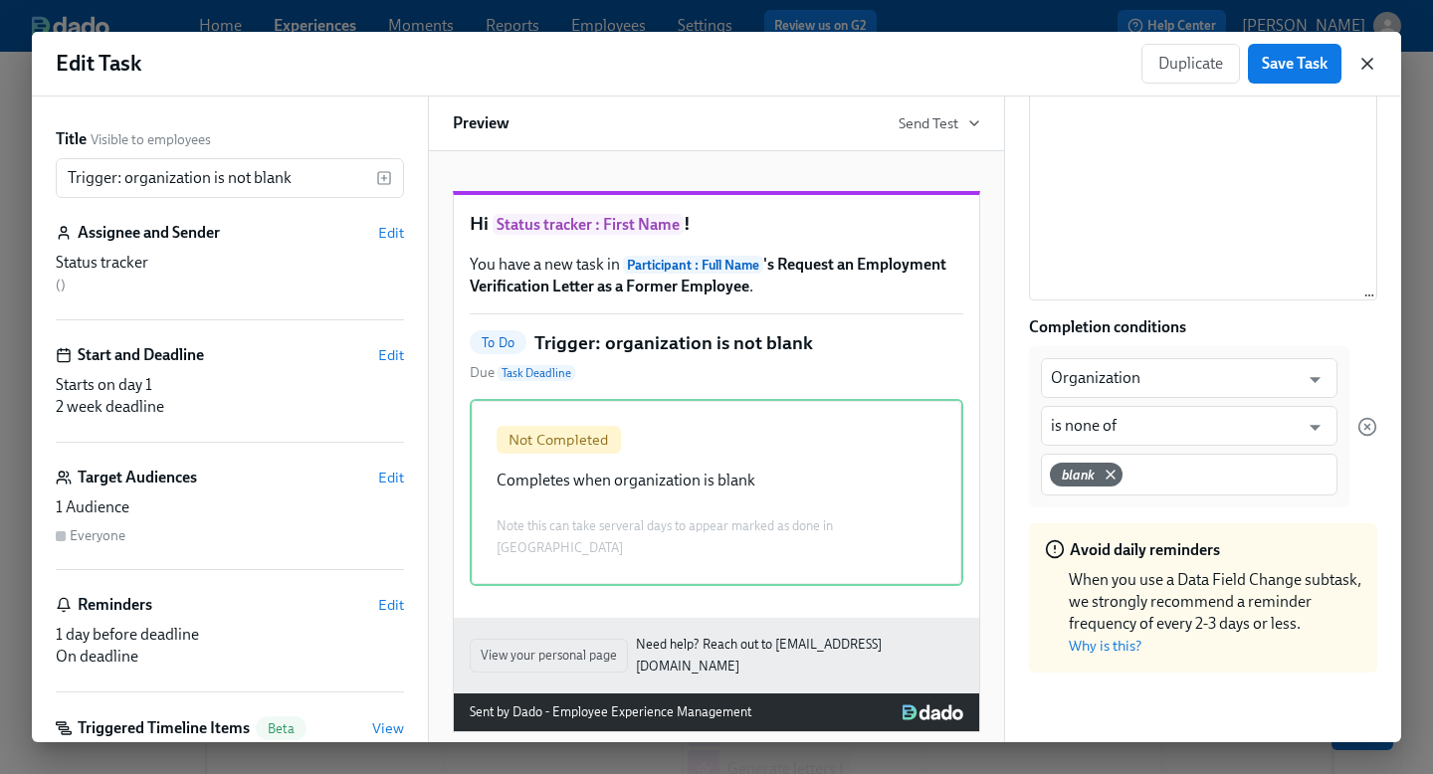
click at [1365, 64] on icon "button" at bounding box center [1368, 64] width 20 height 20
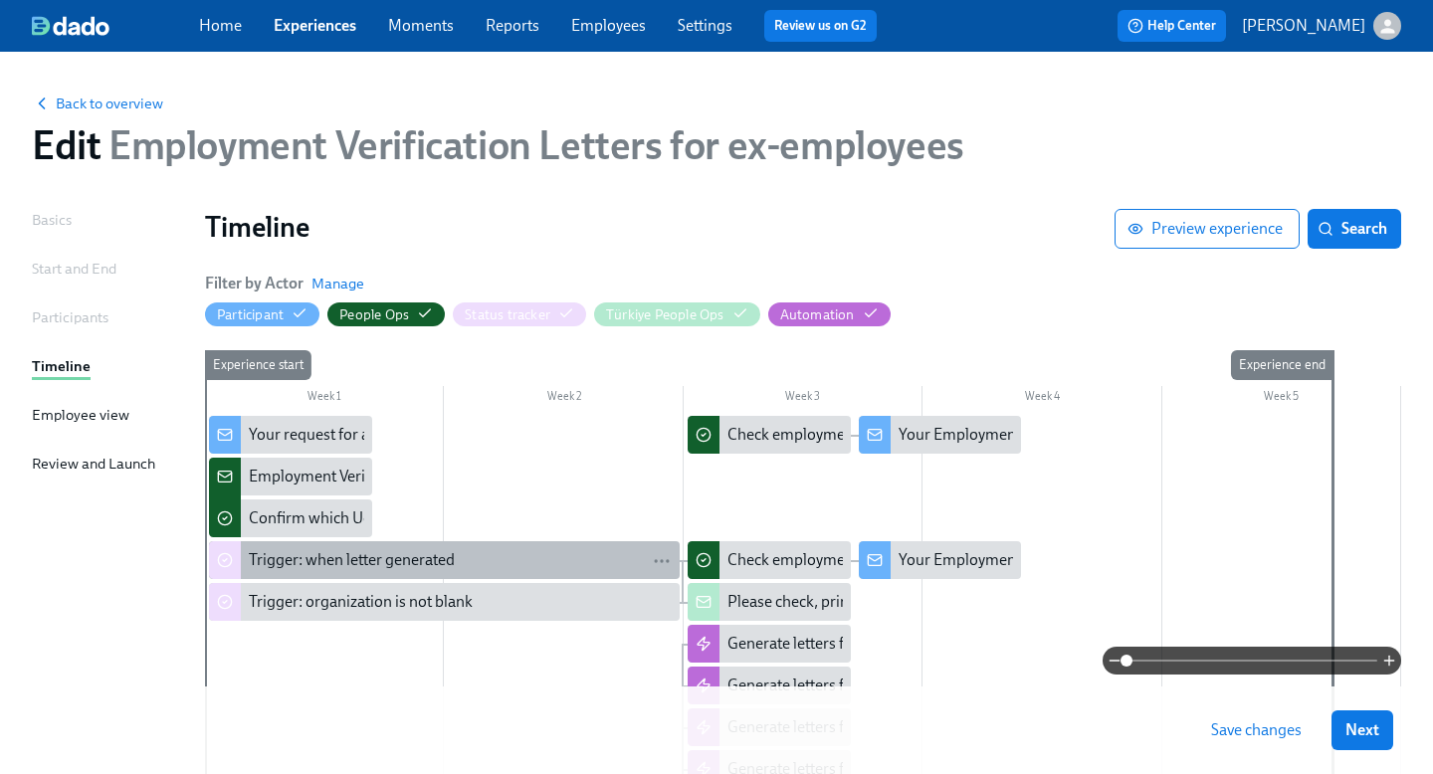
click at [321, 549] on div "Trigger: when letter generated" at bounding box center [352, 560] width 206 height 22
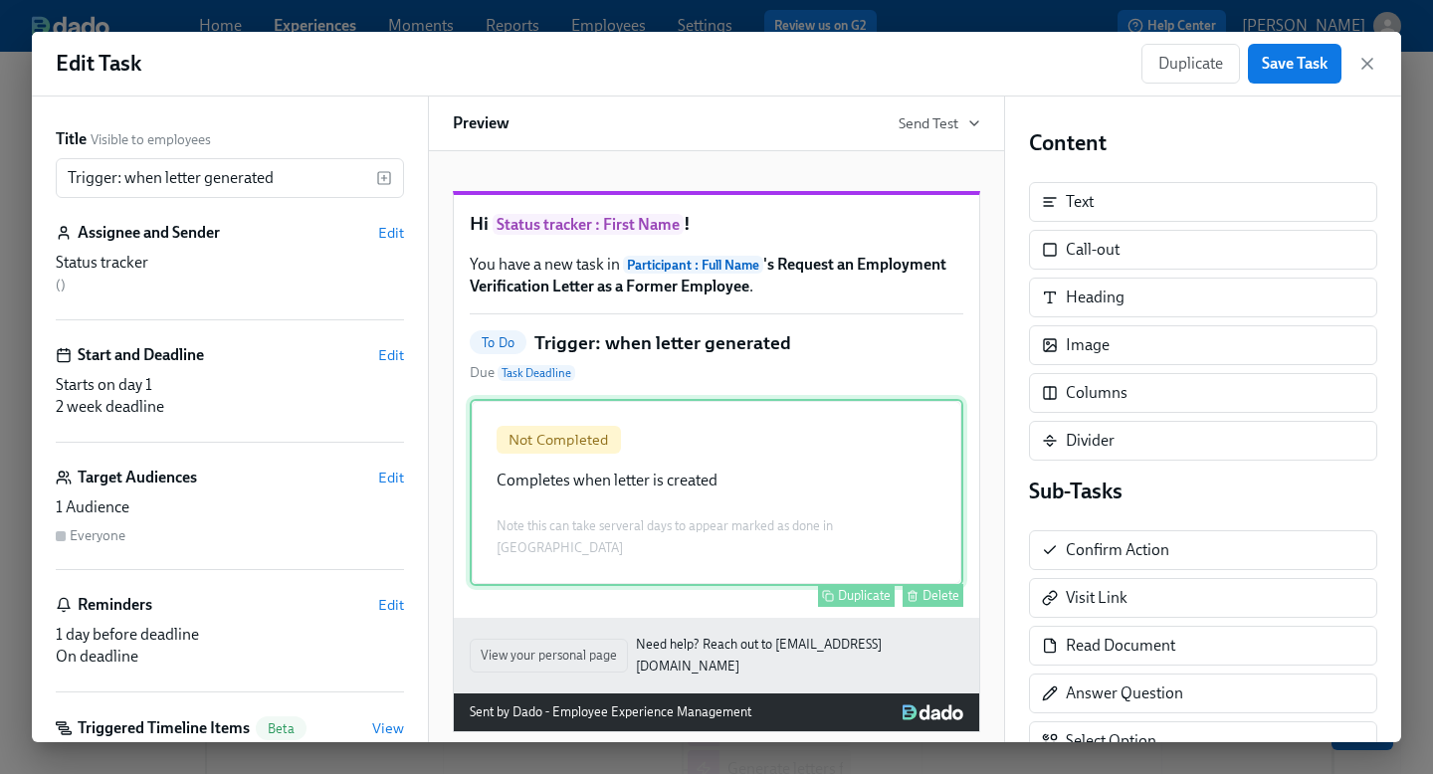
click at [560, 528] on div "Not Completed Completes when letter is created Note this can take serveral days…" at bounding box center [717, 492] width 494 height 187
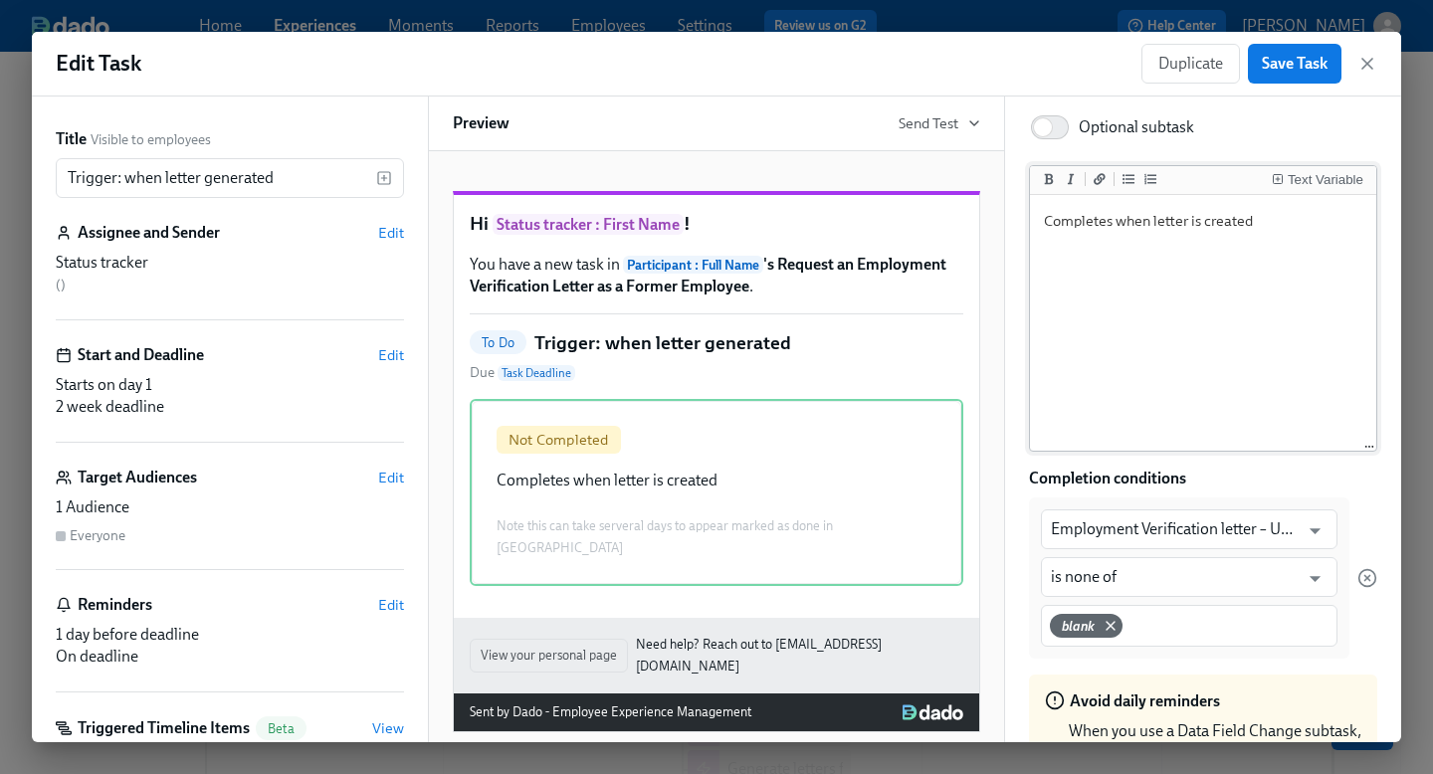
scroll to position [161, 0]
click at [1376, 70] on icon "button" at bounding box center [1368, 64] width 20 height 20
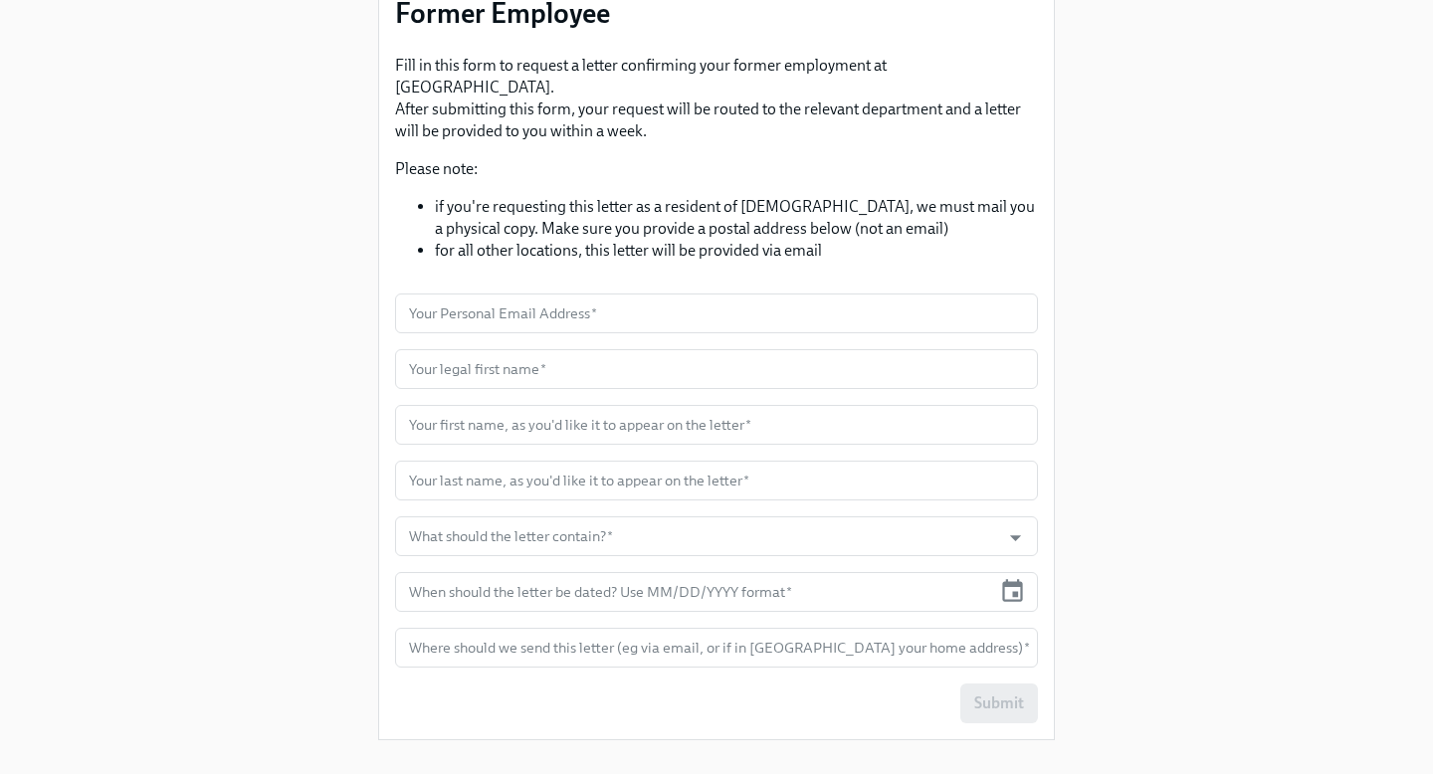
scroll to position [229, 0]
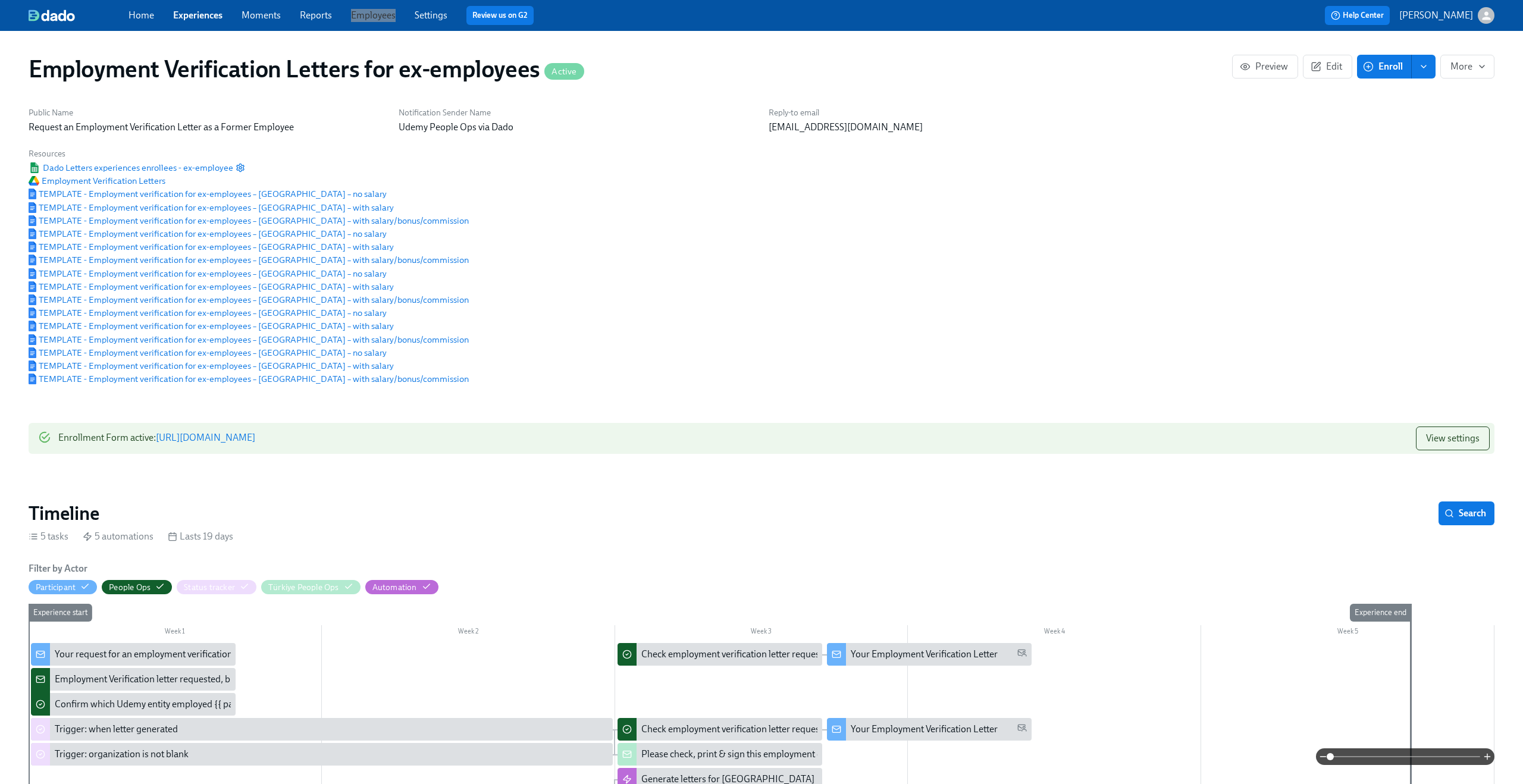
drag, startPoint x: 371, startPoint y: 13, endPoint x: 365, endPoint y: 2, distance: 12.5
click at [0, 0] on div "Home Experiences Moments Reports Employees Settings Review us on G2 Help Center…" at bounding box center [762, 16] width 1523 height 31
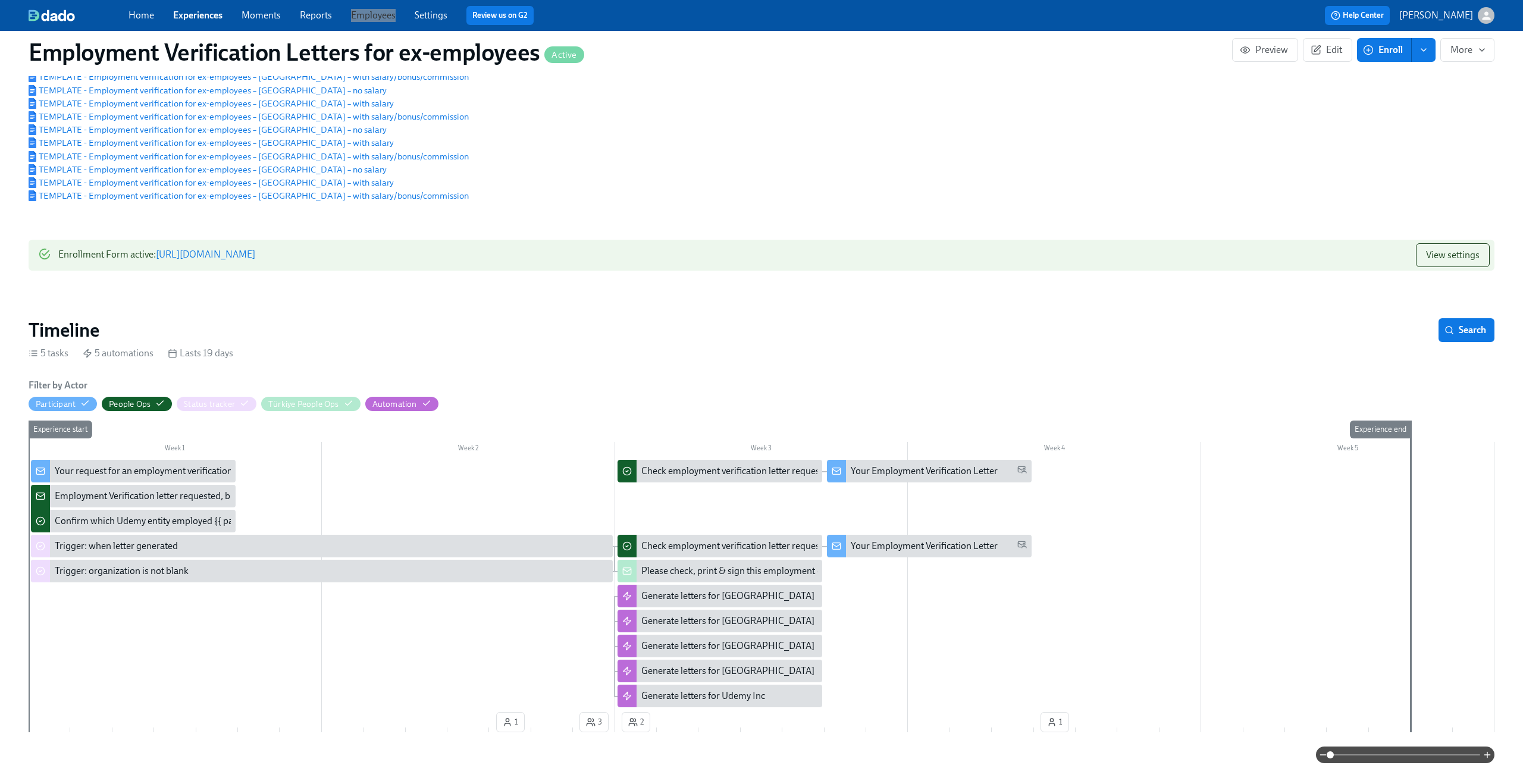
scroll to position [193, 0]
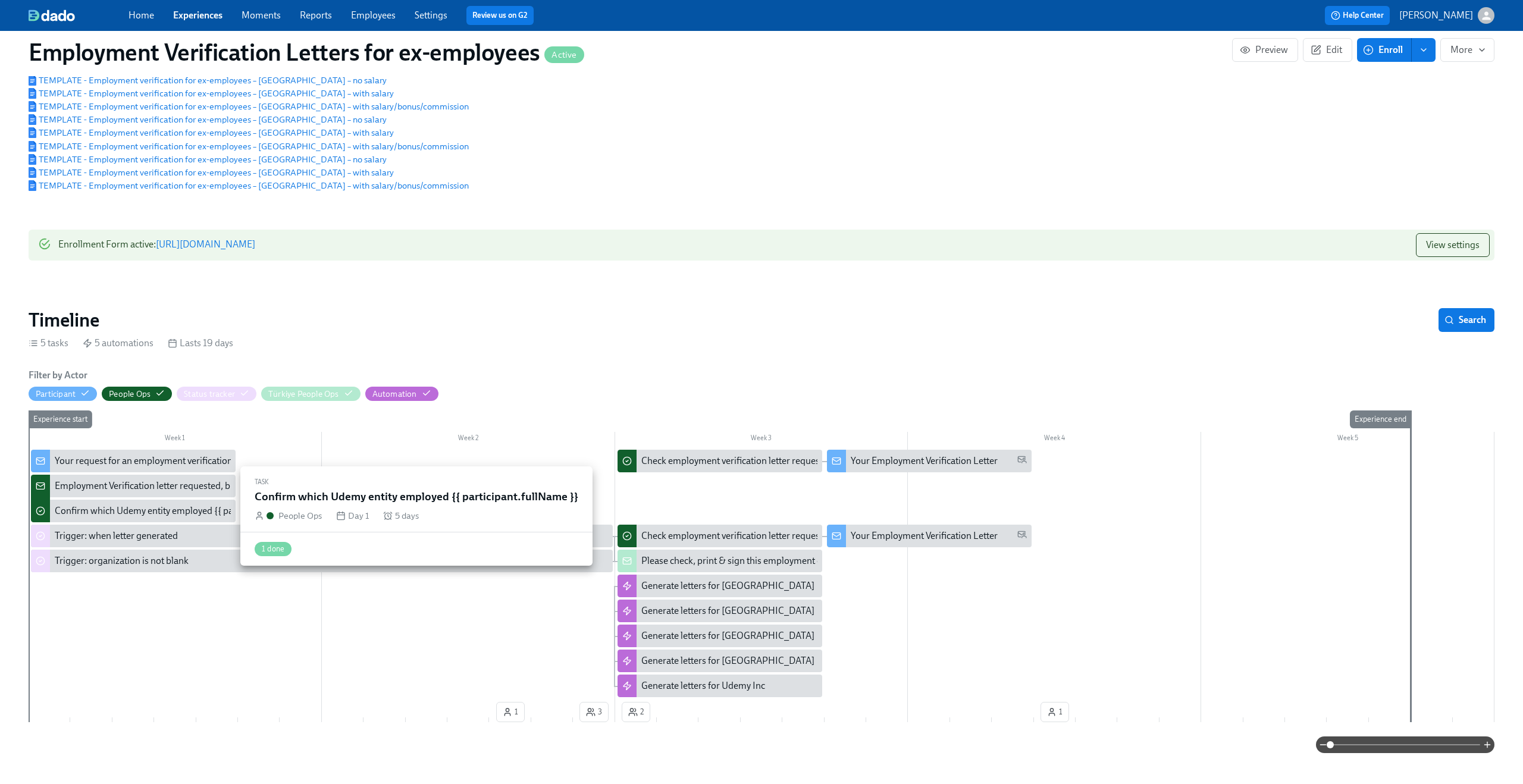
click at [118, 515] on div "Confirm which Udemy entity employed {{ participant.fullName }}" at bounding box center [186, 511] width 262 height 13
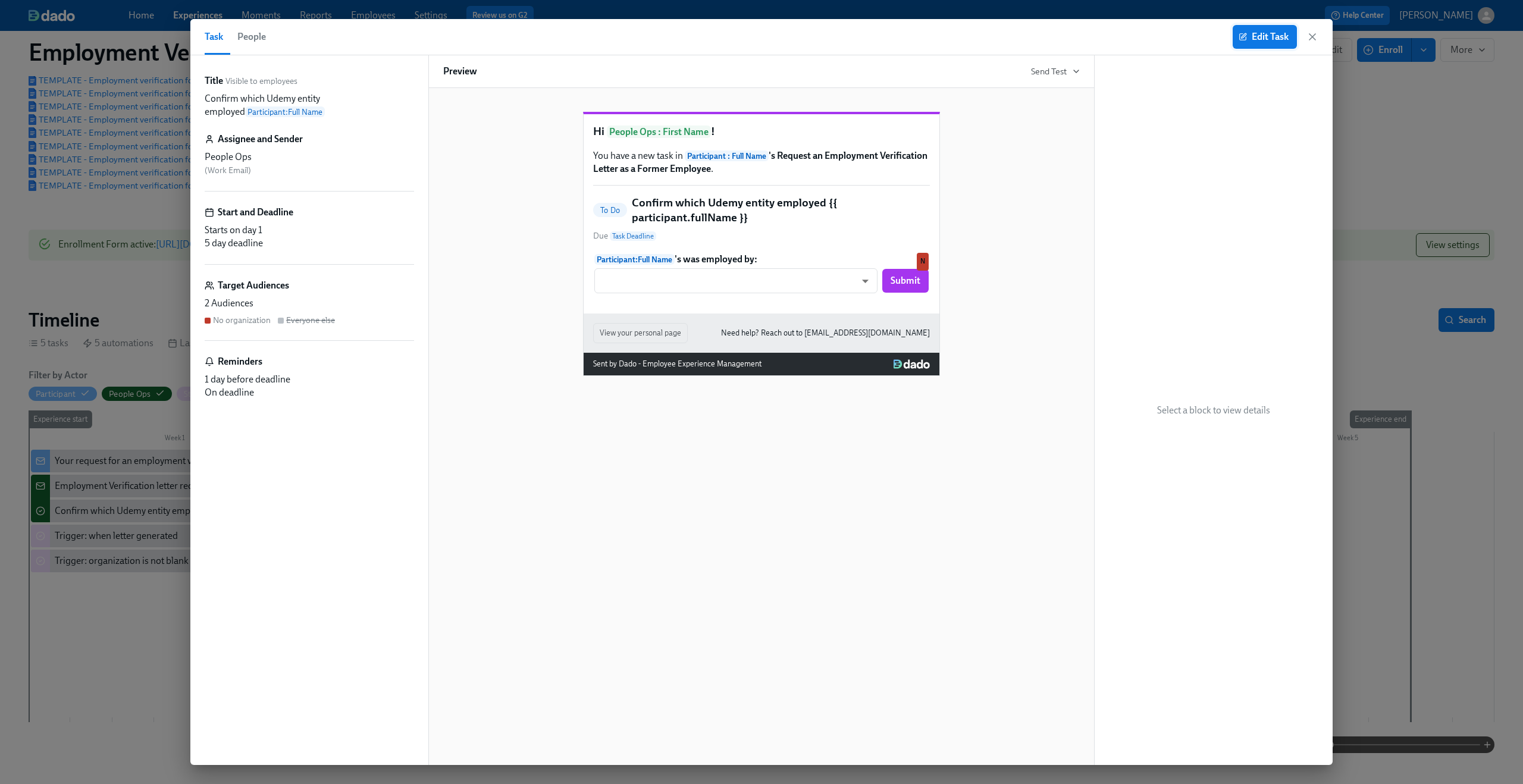
click at [1249, 38] on span "Edit Task" at bounding box center [1265, 37] width 48 height 12
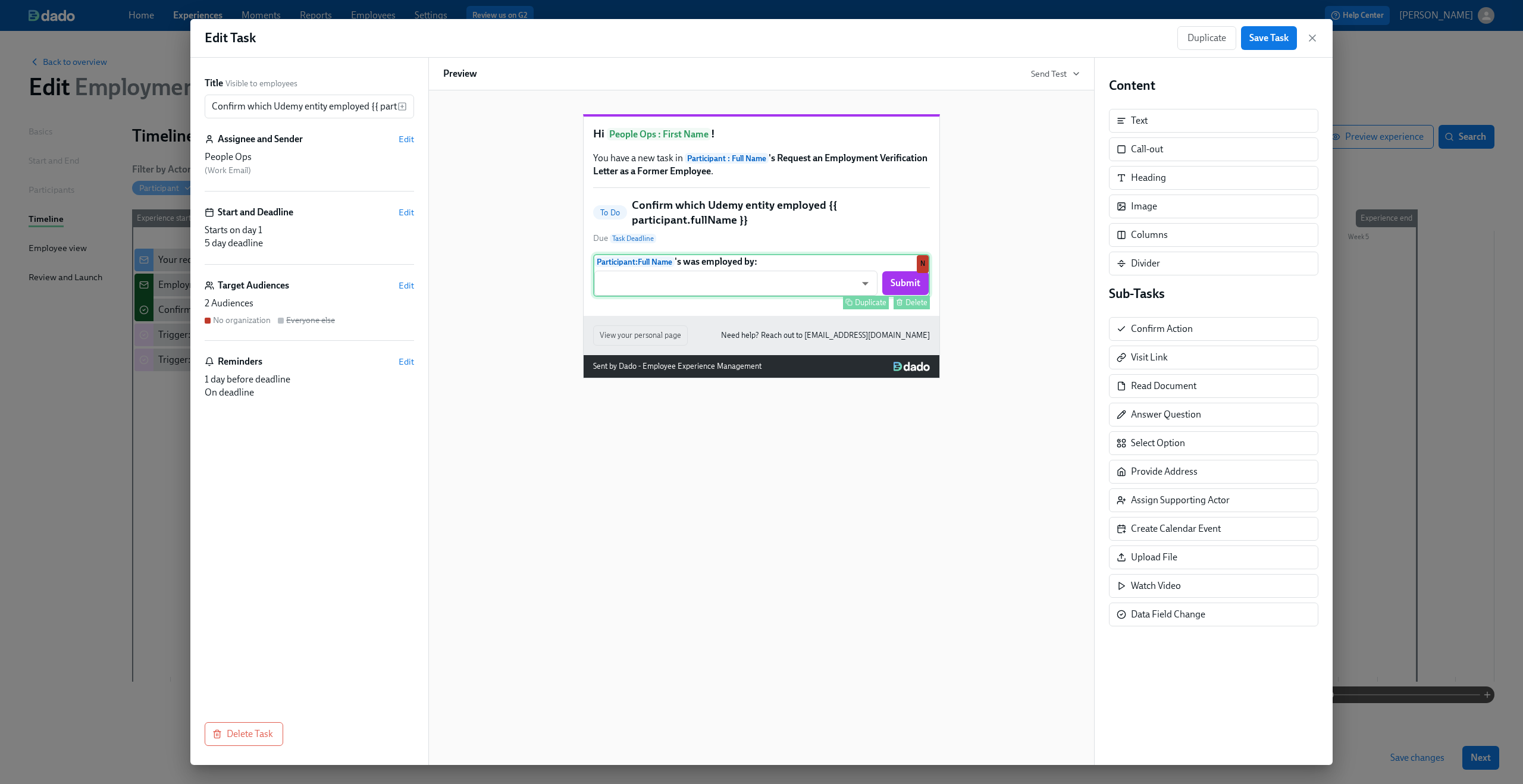
click at [711, 297] on div "Participant : Full Name 's was employed by: ​ ​ Submit Duplicate Delete N" at bounding box center [761, 275] width 337 height 43
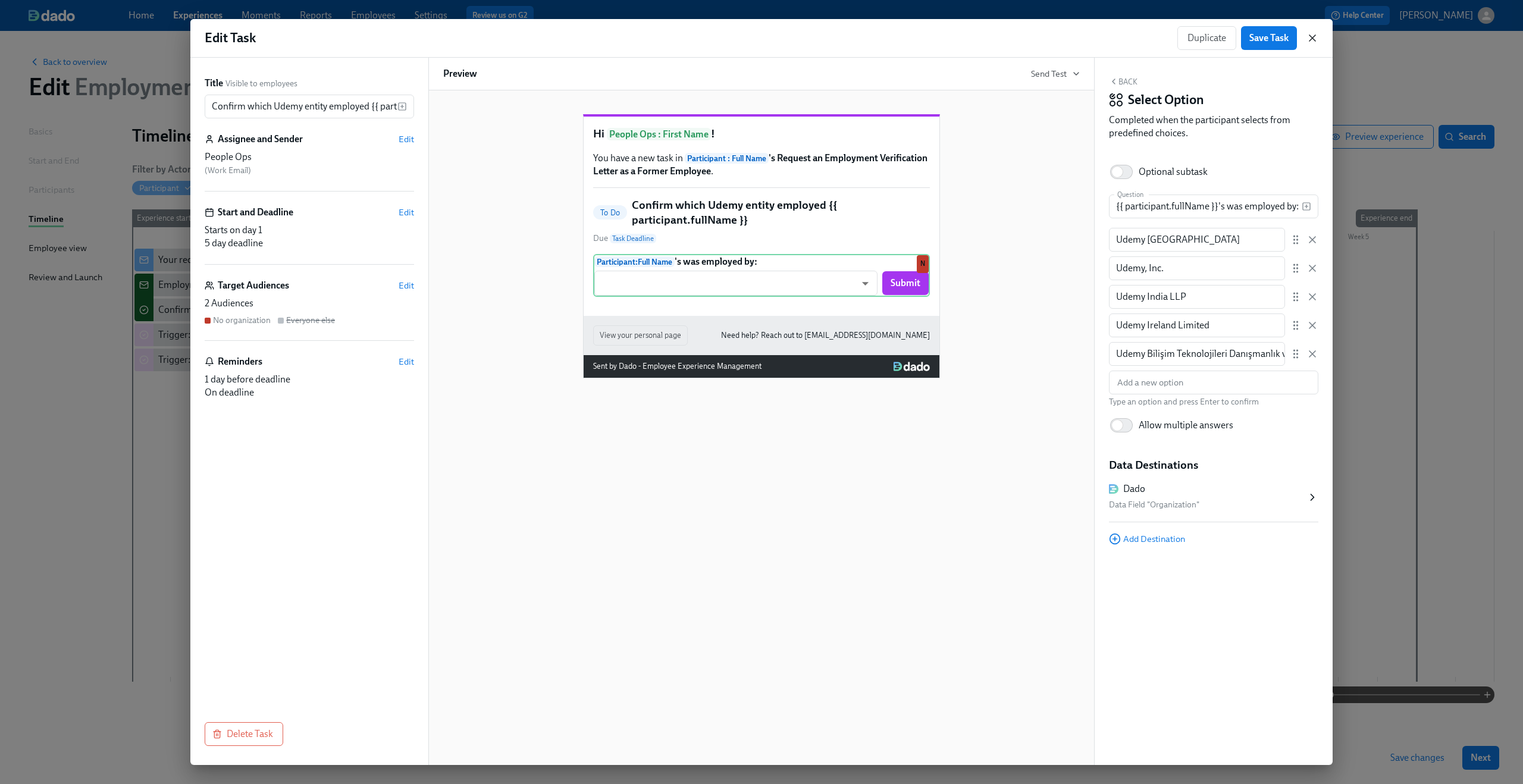
click at [1315, 39] on icon "button" at bounding box center [1313, 38] width 12 height 12
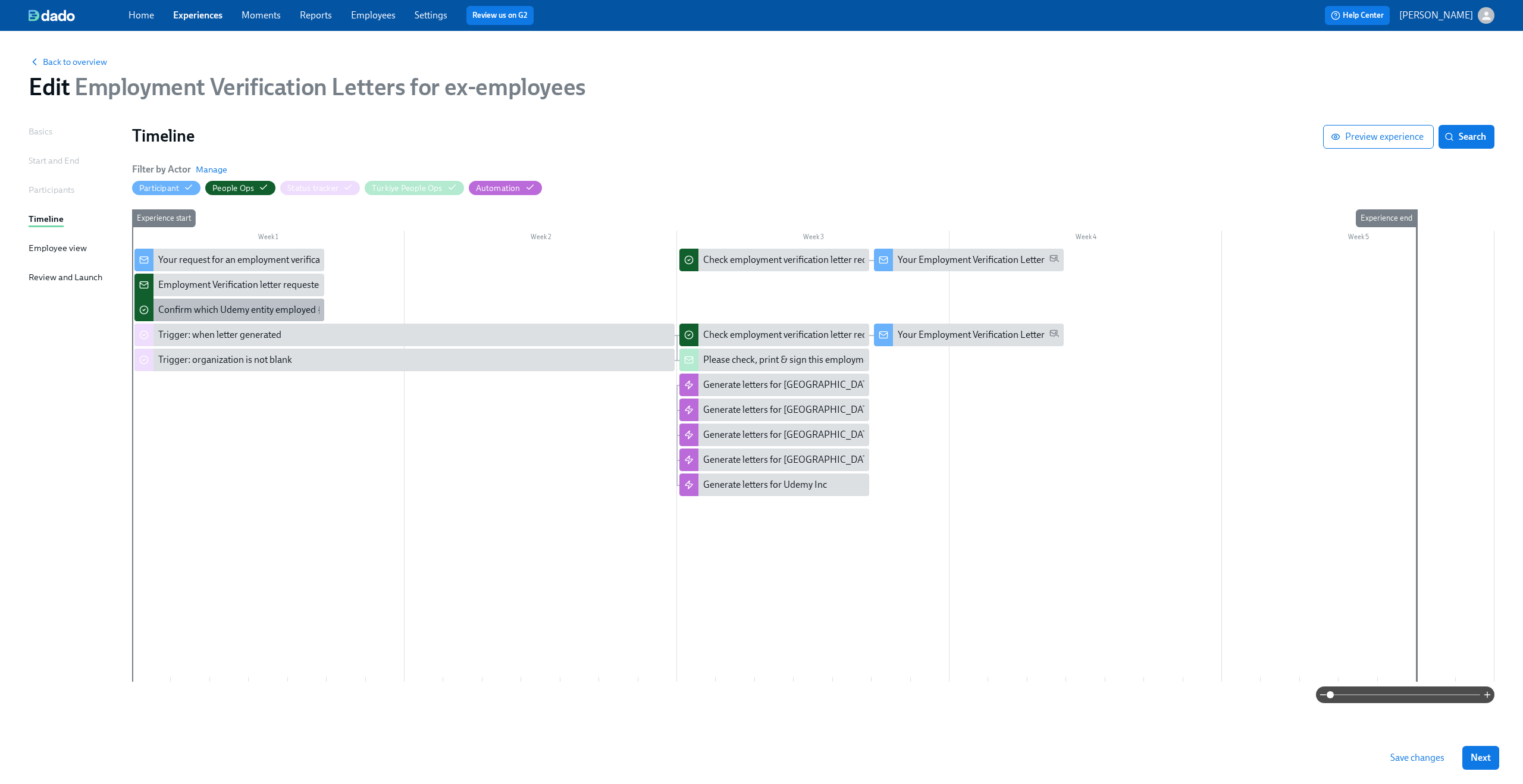
click at [282, 313] on div "Confirm which Udemy entity employed {{ participant.fullName }}" at bounding box center [289, 310] width 262 height 13
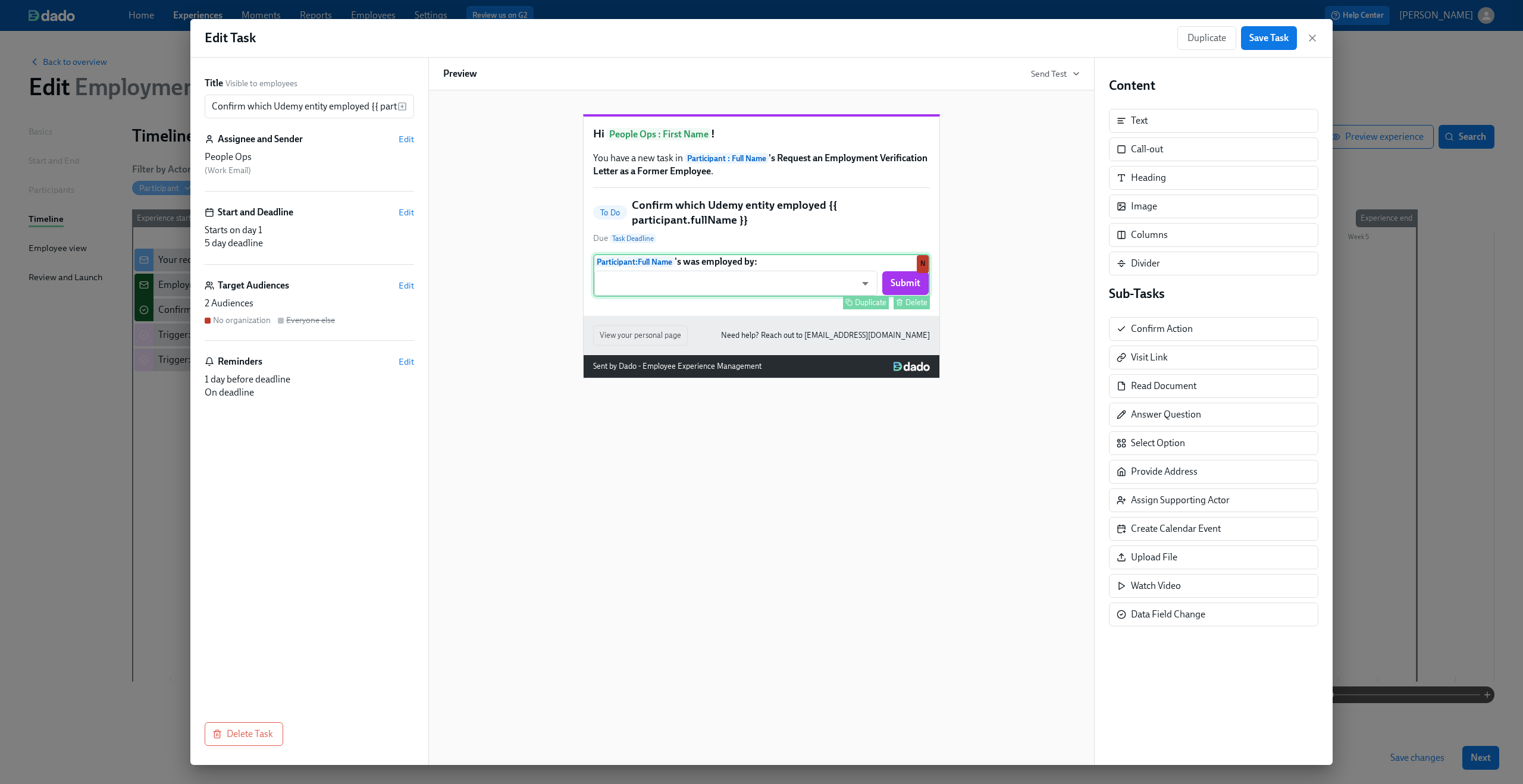
click at [758, 297] on div "Participant : Full Name 's was employed by: ​ ​ Submit Duplicate Delete N" at bounding box center [761, 275] width 337 height 43
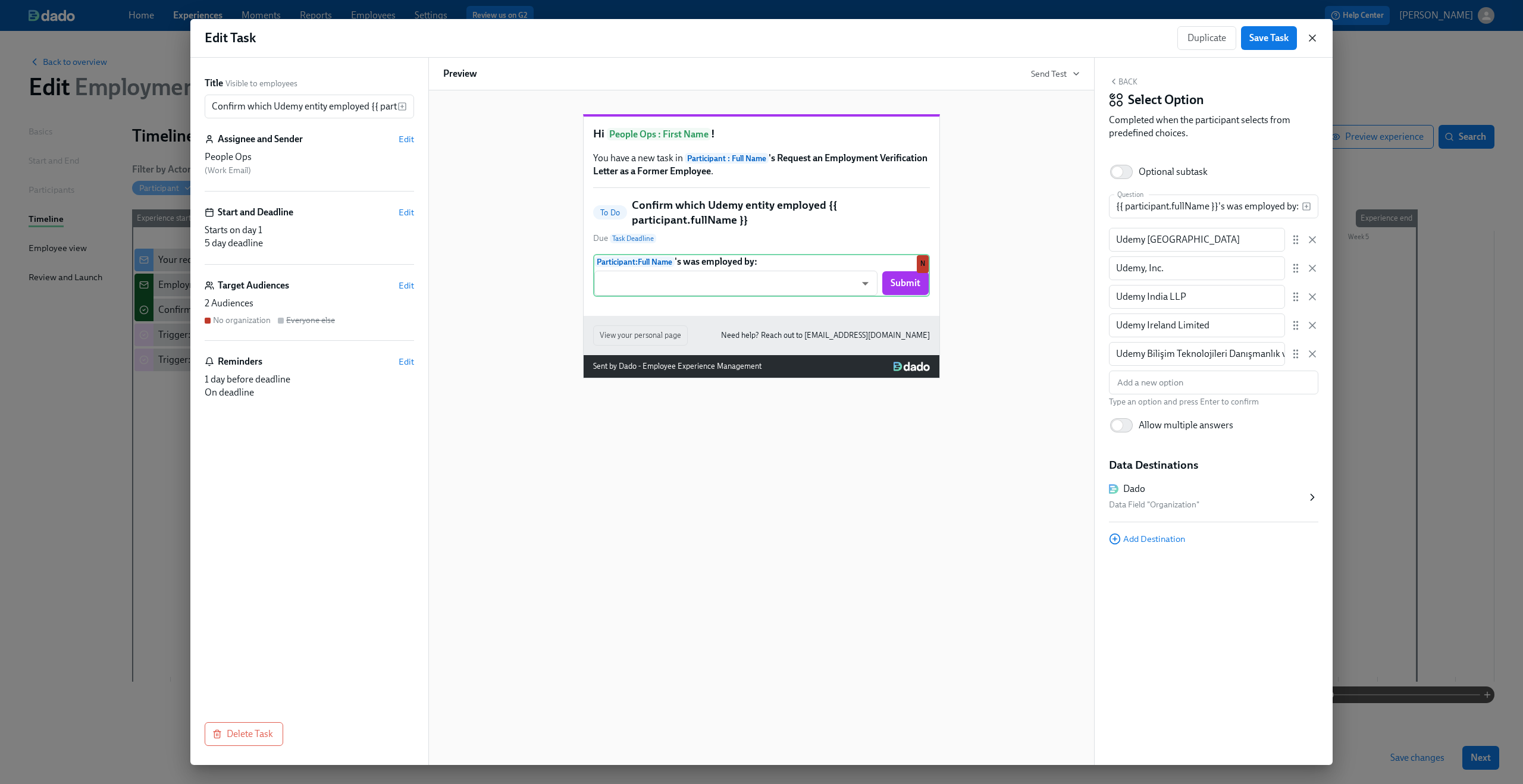
click at [1313, 39] on icon "button" at bounding box center [1313, 38] width 12 height 12
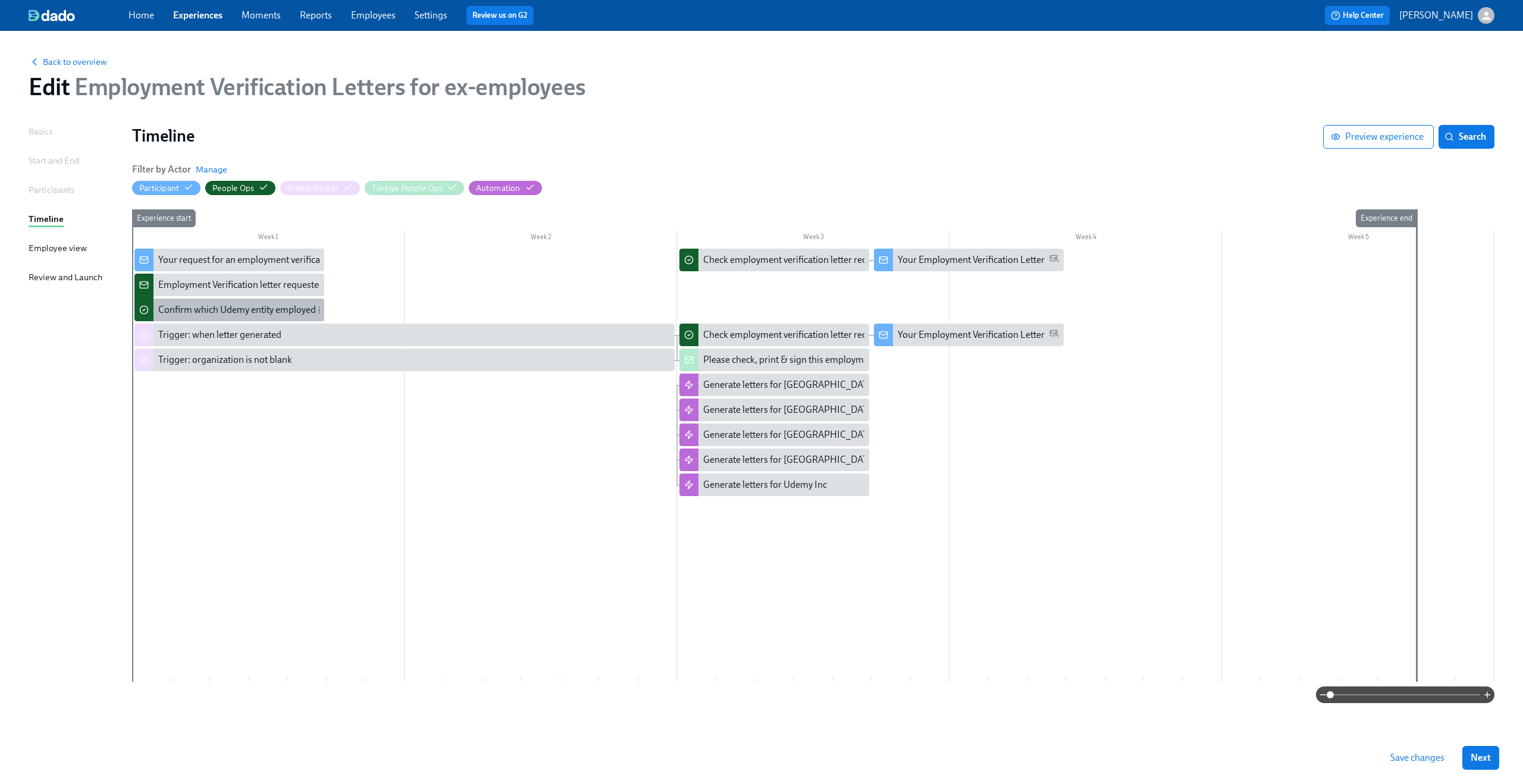
click at [269, 317] on div "Confirm which Udemy entity employed {{ participant.fullName }}" at bounding box center [289, 310] width 262 height 13
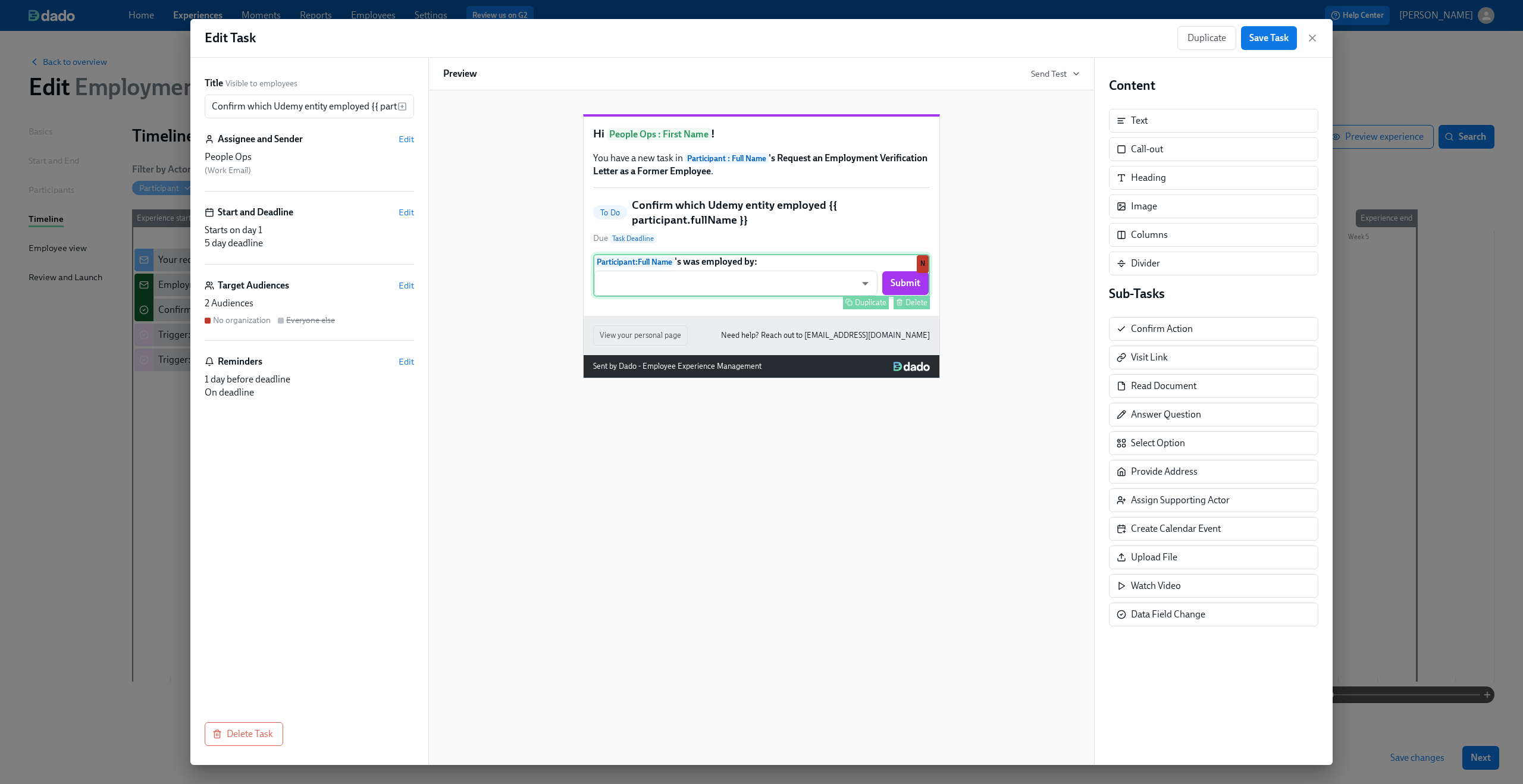
click at [806, 297] on div "Participant : Full Name 's was employed by: ​ ​ Submit Duplicate Delete N" at bounding box center [761, 275] width 337 height 43
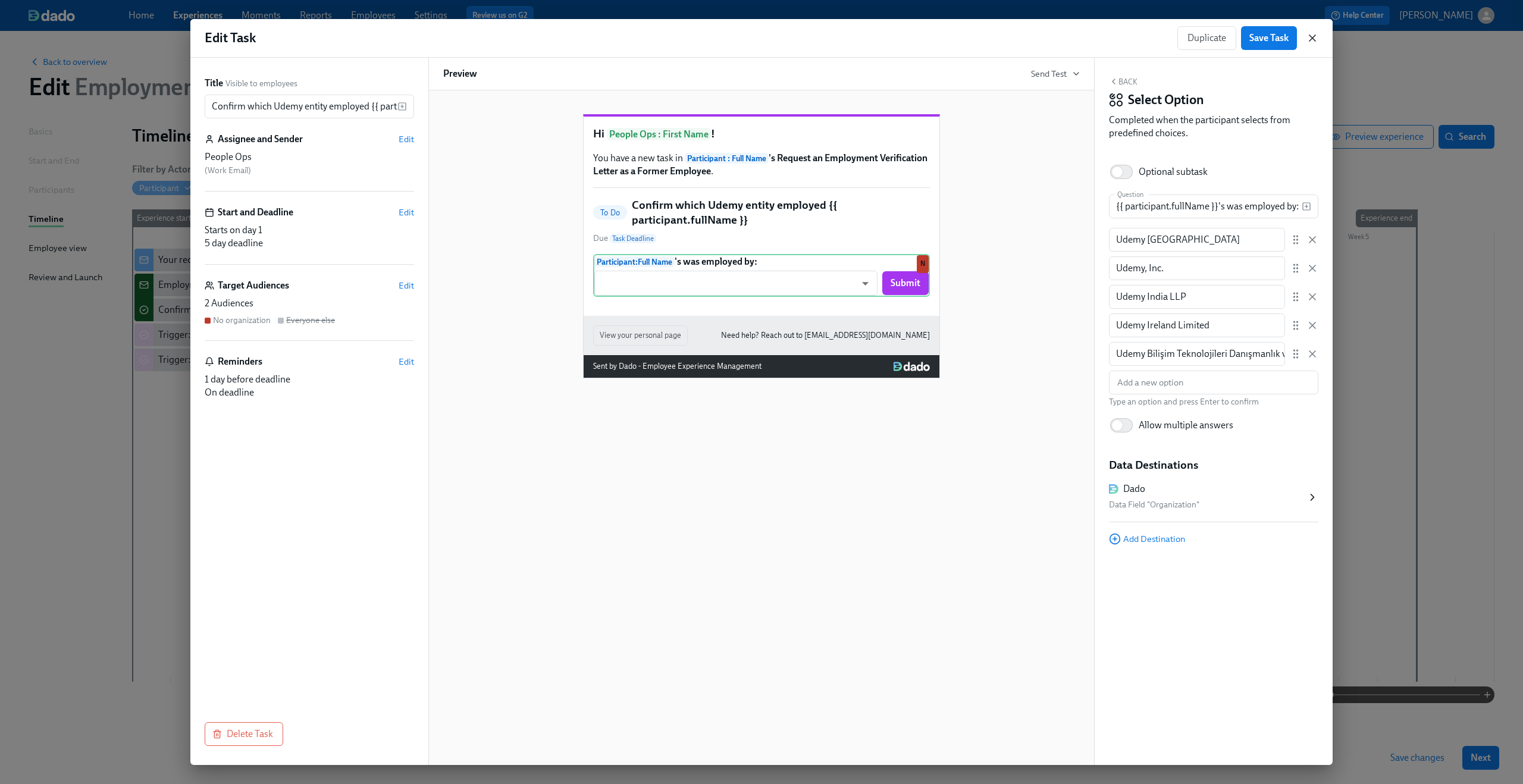
click at [1310, 41] on icon "button" at bounding box center [1313, 38] width 6 height 6
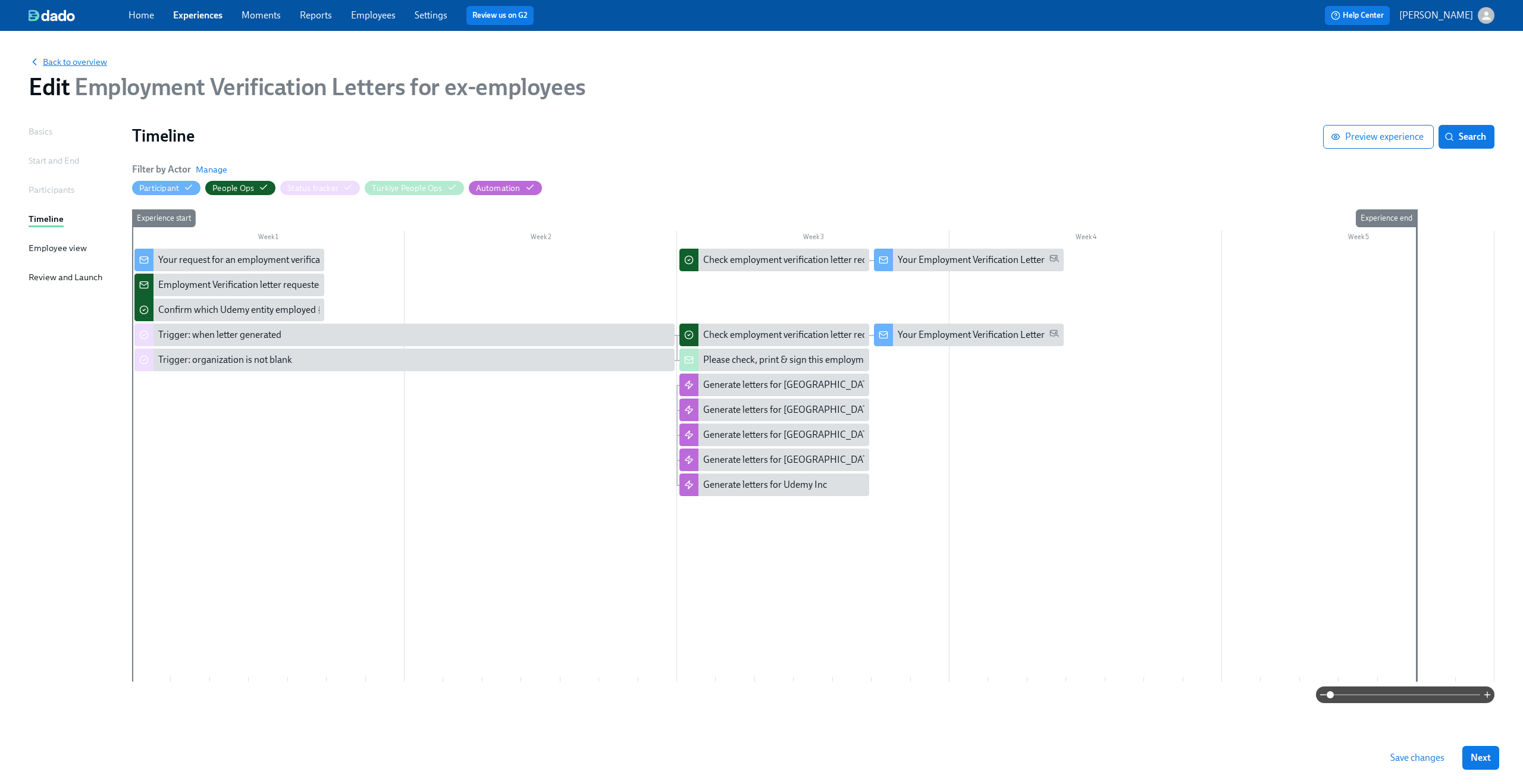
click at [72, 59] on span "Back to overview" at bounding box center [68, 62] width 78 height 12
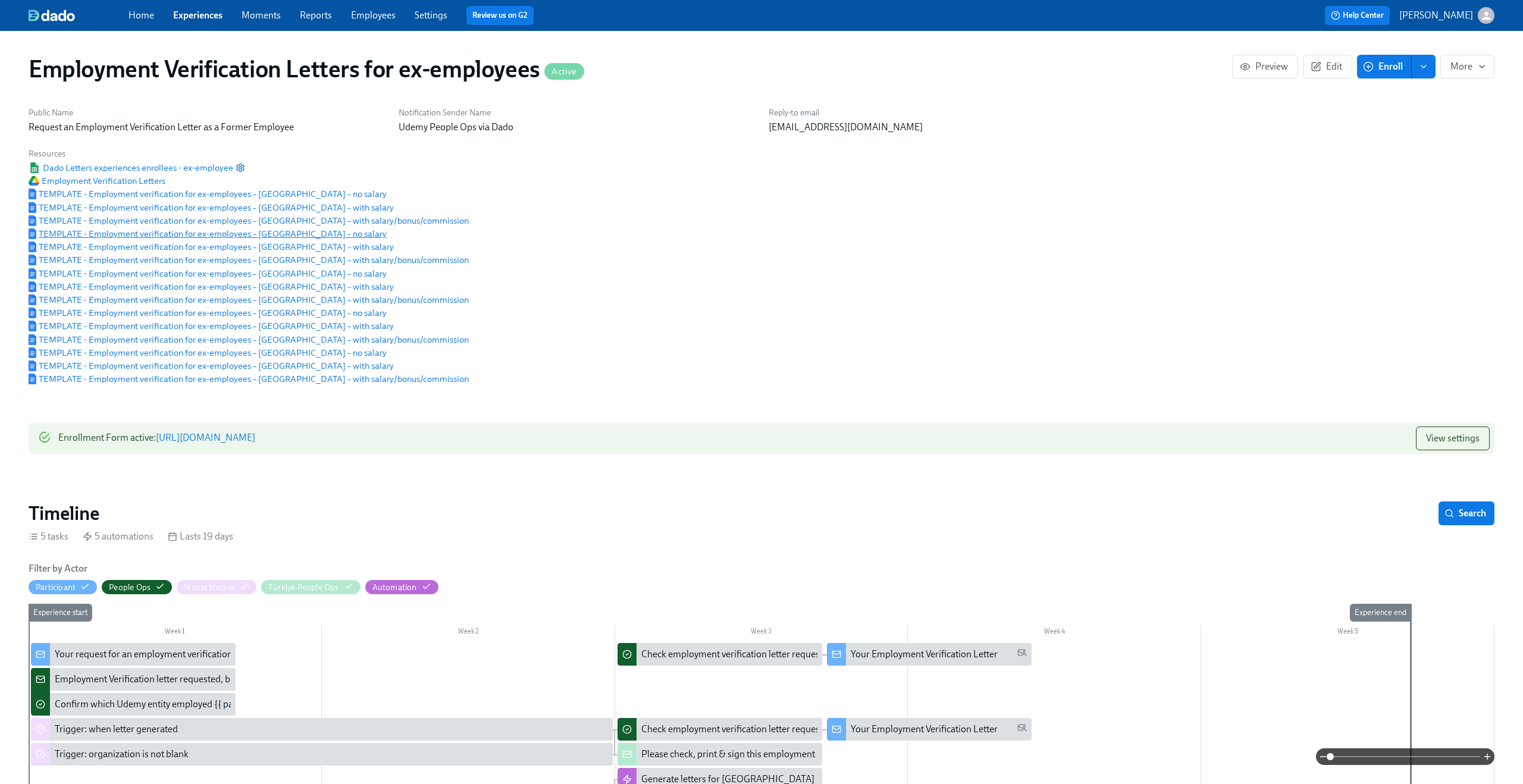
click at [256, 232] on span "TEMPLATE - Employment verification for ex-employees – India – no salary" at bounding box center [207, 234] width 358 height 12
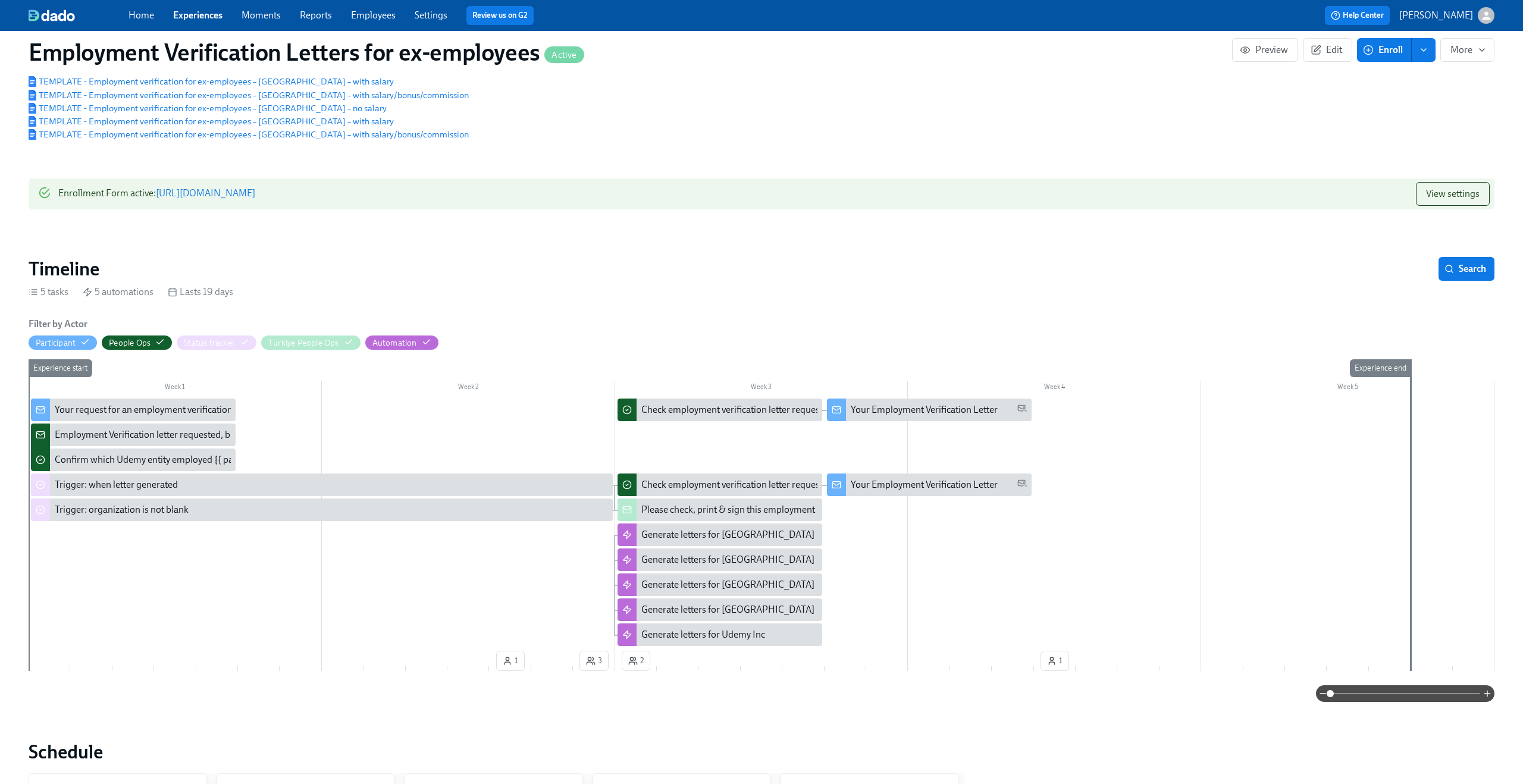
scroll to position [252, 0]
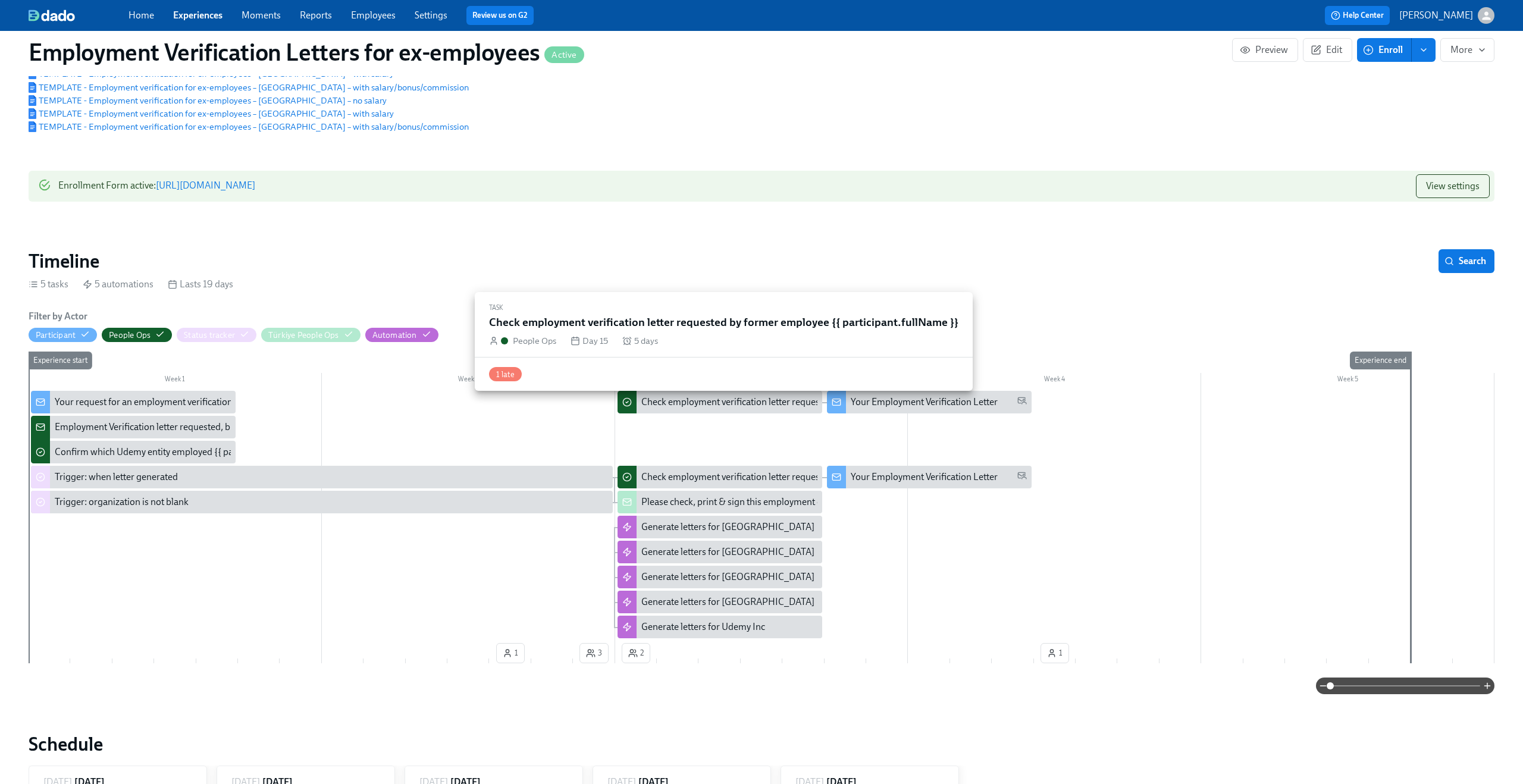
click at [735, 406] on div "Check employment verification letter requested by former employee {{ participan…" at bounding box center [831, 402] width 379 height 13
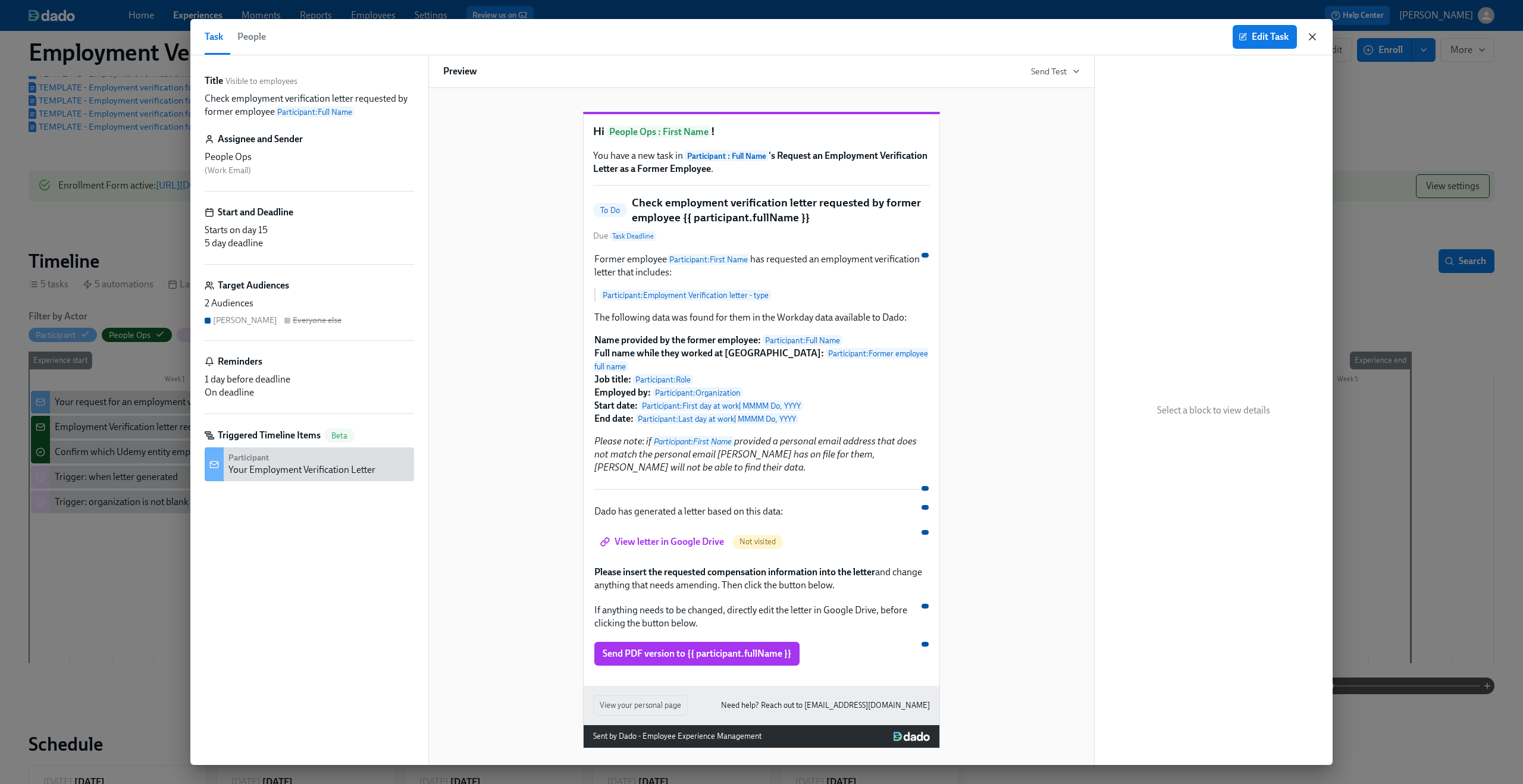
click at [1310, 37] on icon "button" at bounding box center [1313, 37] width 12 height 12
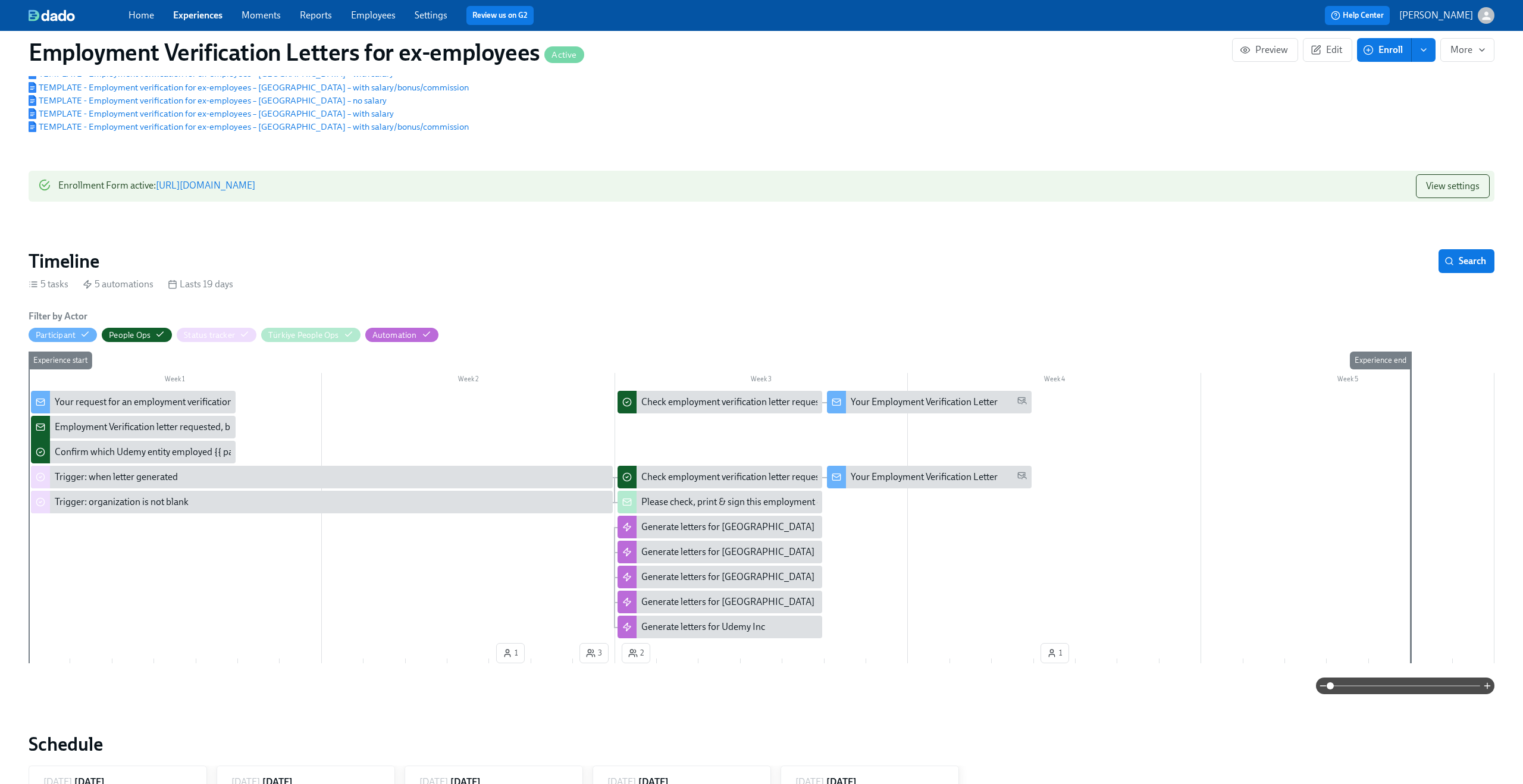
click at [866, 409] on div "Your Employment Verification Letter" at bounding box center [924, 402] width 147 height 13
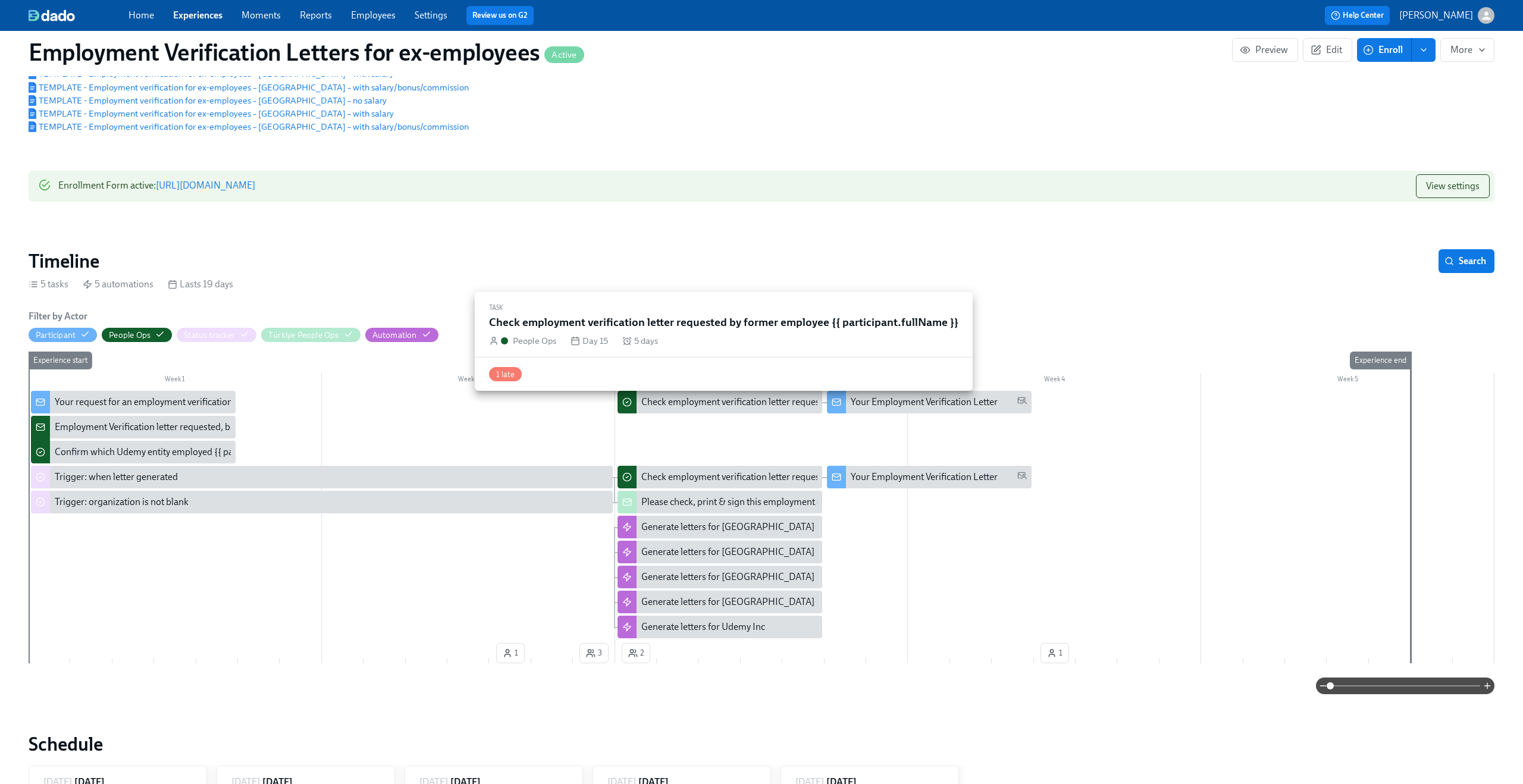
click at [659, 402] on div "Check employment verification letter requested by former employee {{ participan…" at bounding box center [831, 402] width 379 height 13
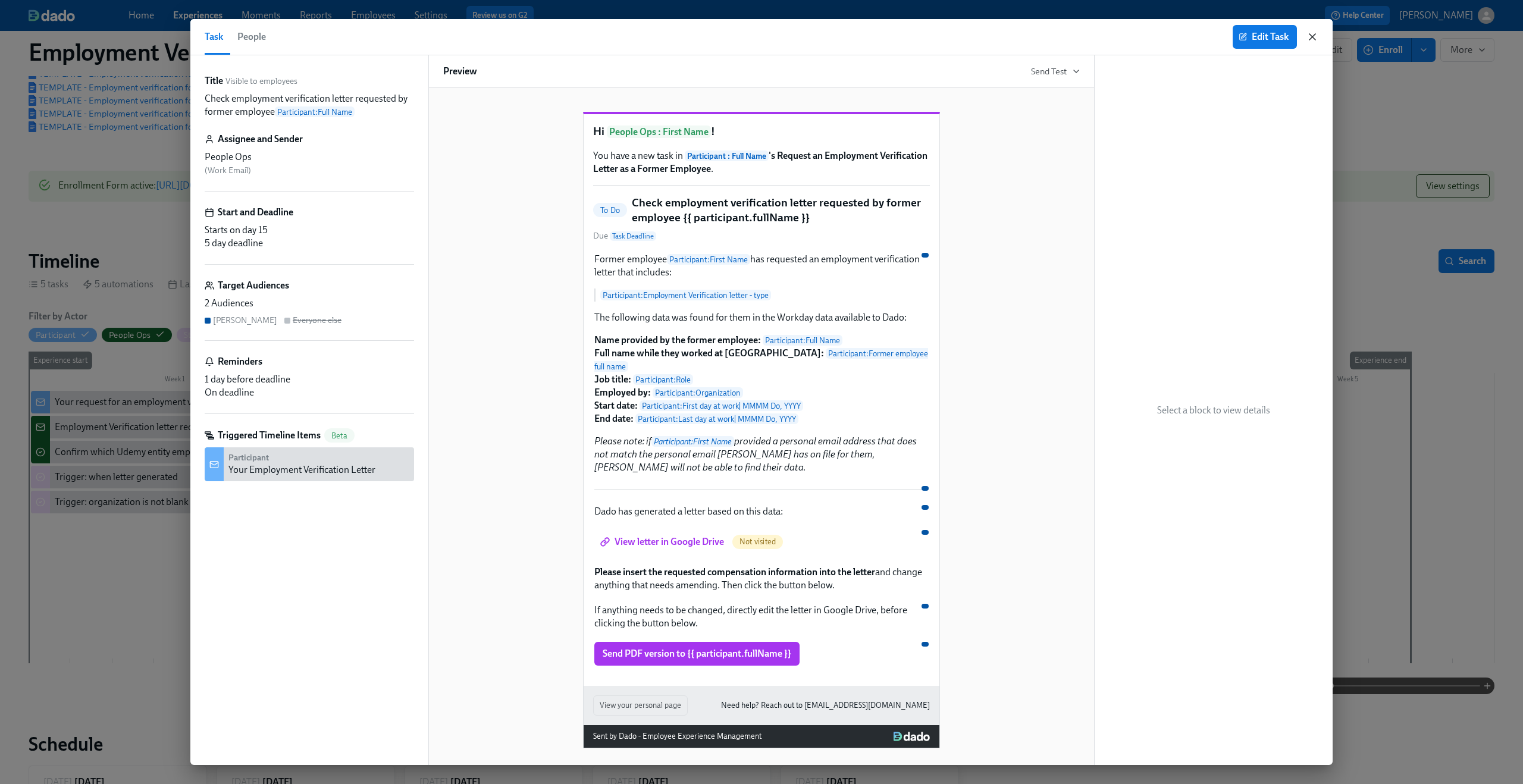
click at [1314, 36] on icon "button" at bounding box center [1313, 37] width 12 height 12
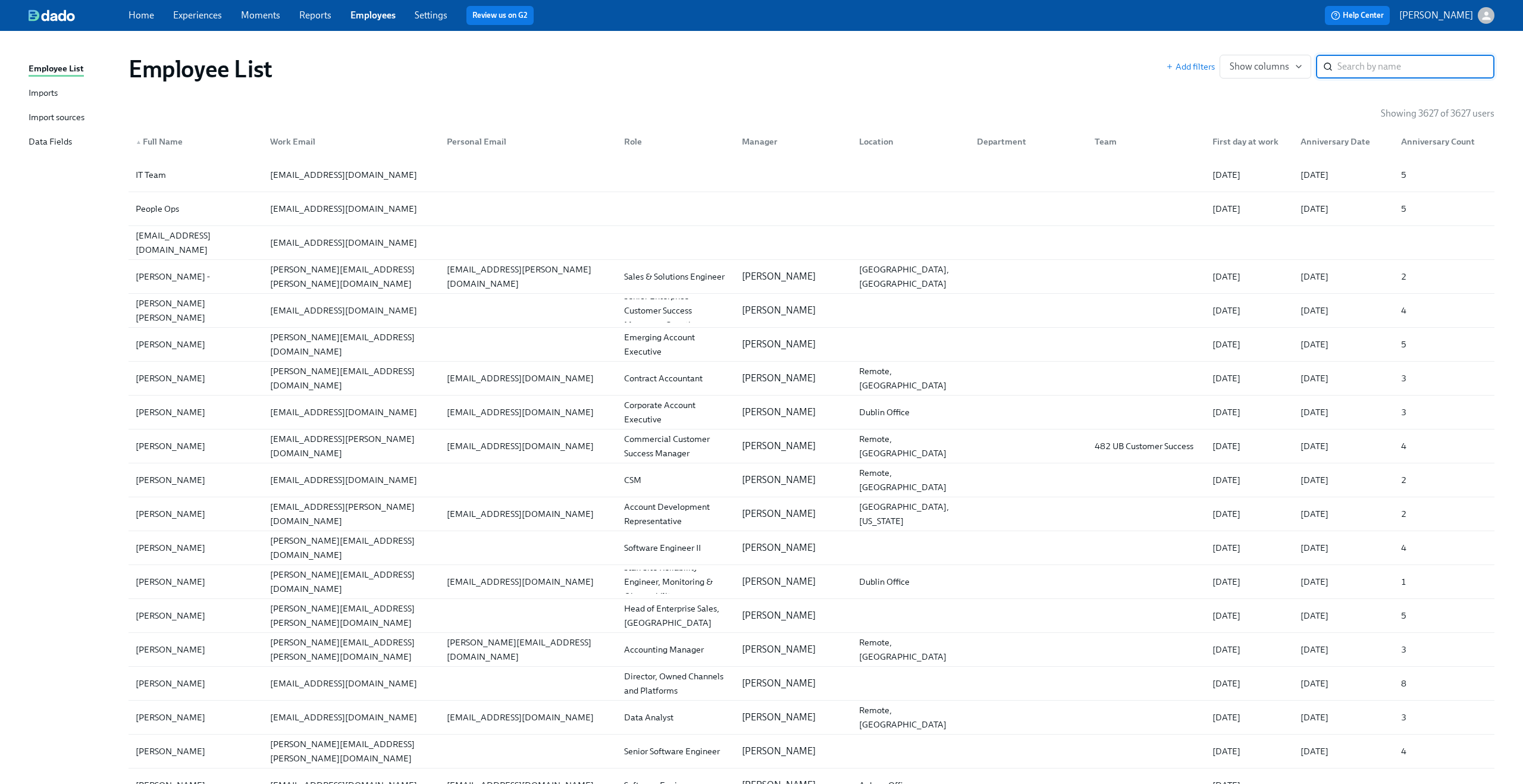
click at [1353, 72] on input "search" at bounding box center [1416, 67] width 157 height 24
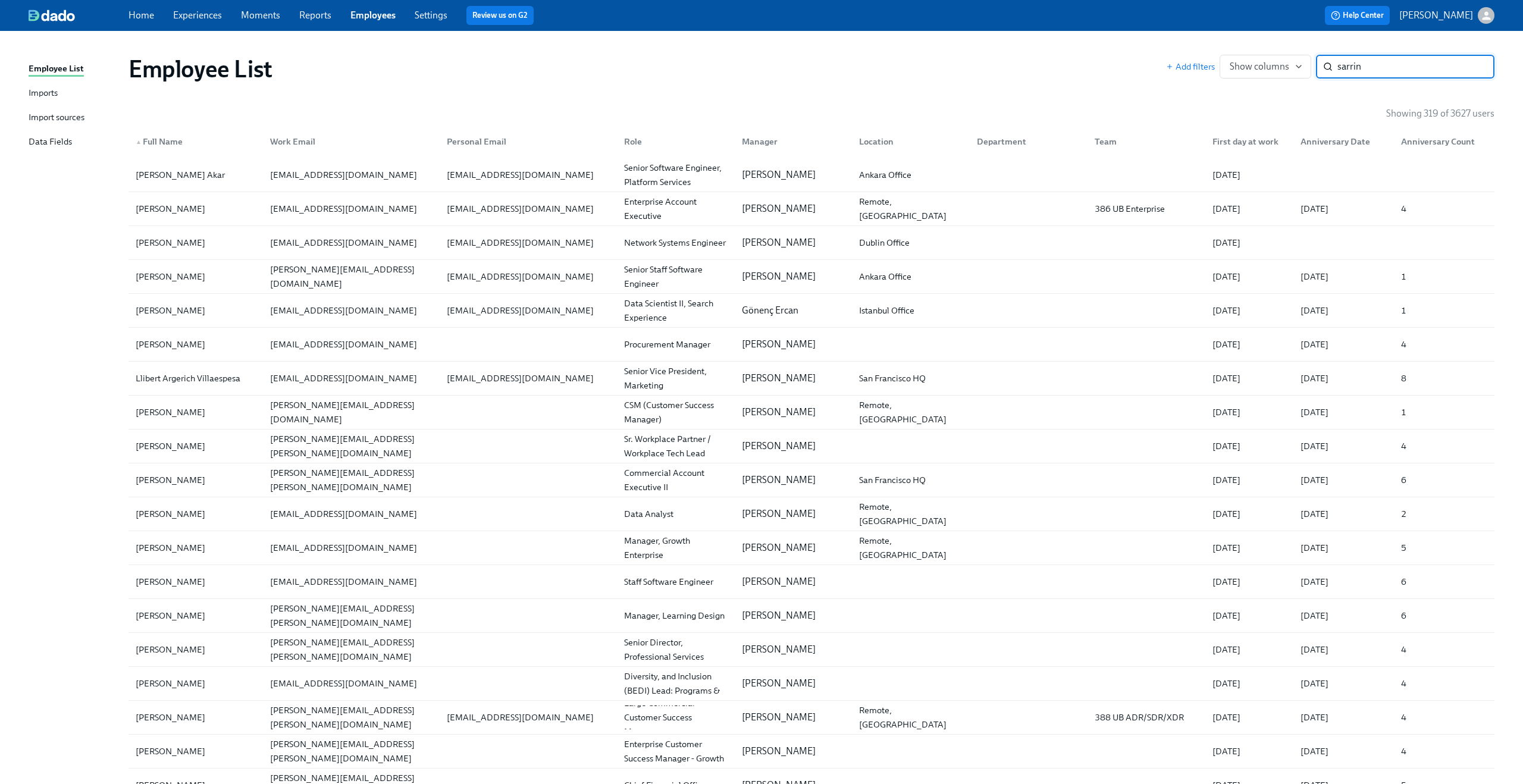
type input "sarrin"
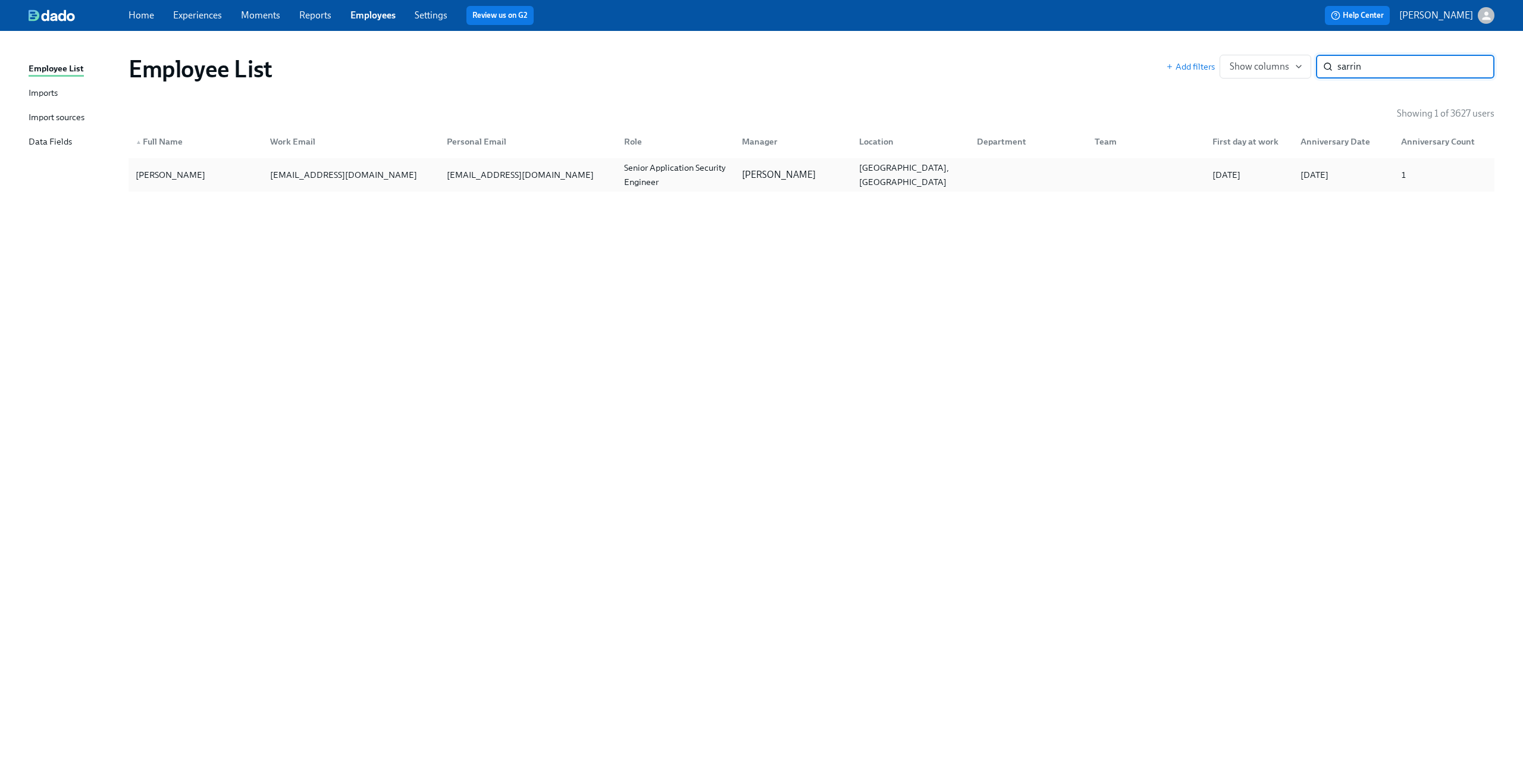
click at [315, 179] on div "paulo.sarrin@udemy.com" at bounding box center [344, 175] width 157 height 14
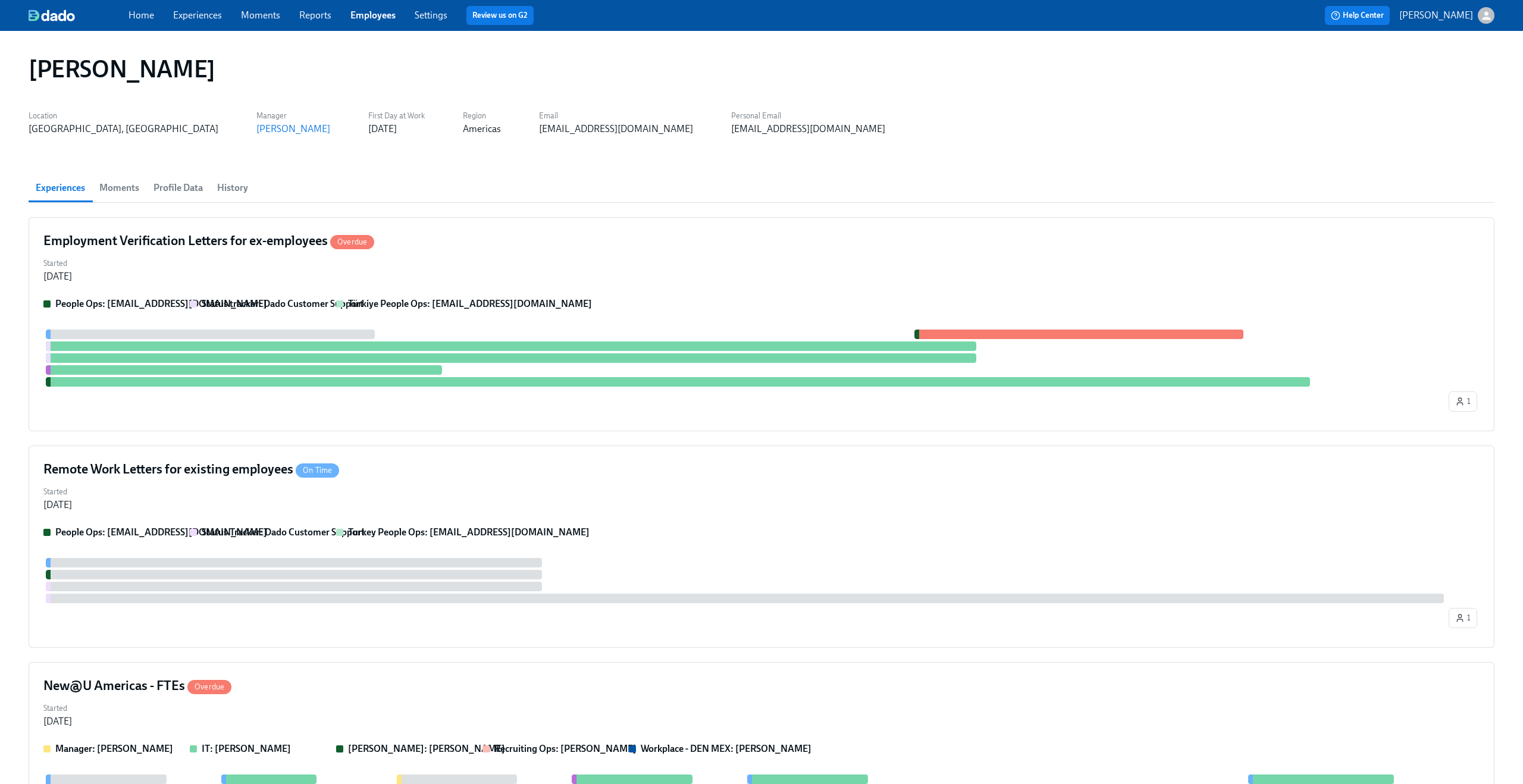
click at [202, 187] on span "Profile Data" at bounding box center [178, 188] width 50 height 17
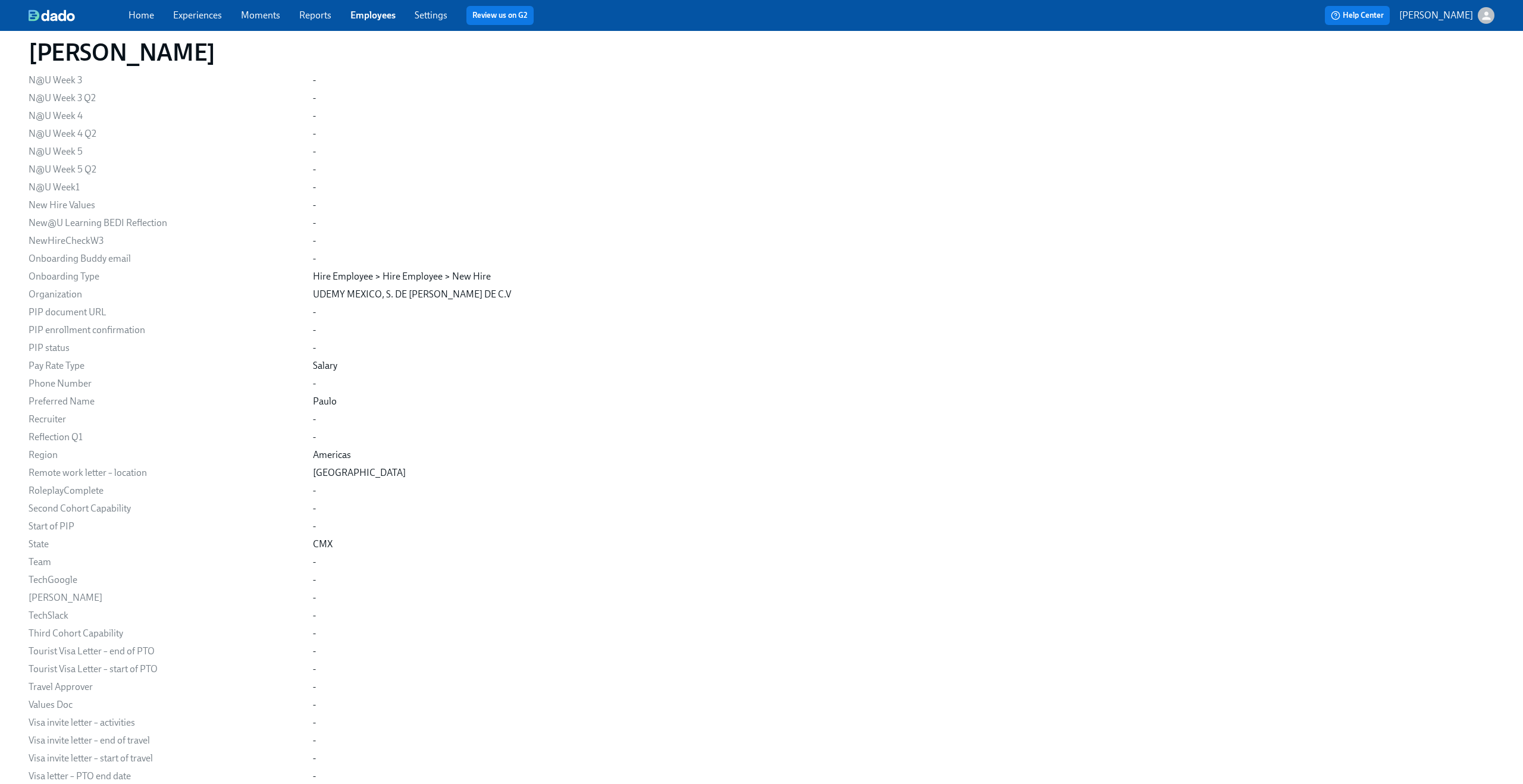
scroll to position [1375, 0]
drag, startPoint x: 311, startPoint y: 295, endPoint x: 473, endPoint y: 295, distance: 162.0
click at [473, 295] on div "Email paulo.sarrin@udemy.com Personal Email paulocesarsarrin@gmail.com Location…" at bounding box center [762, 53] width 1466 height 2422
click at [473, 295] on div "UDEMY MEXICO, S. DE R.L. DE C.V" at bounding box center [904, 294] width 1182 height 13
